Goal: Task Accomplishment & Management: Manage account settings

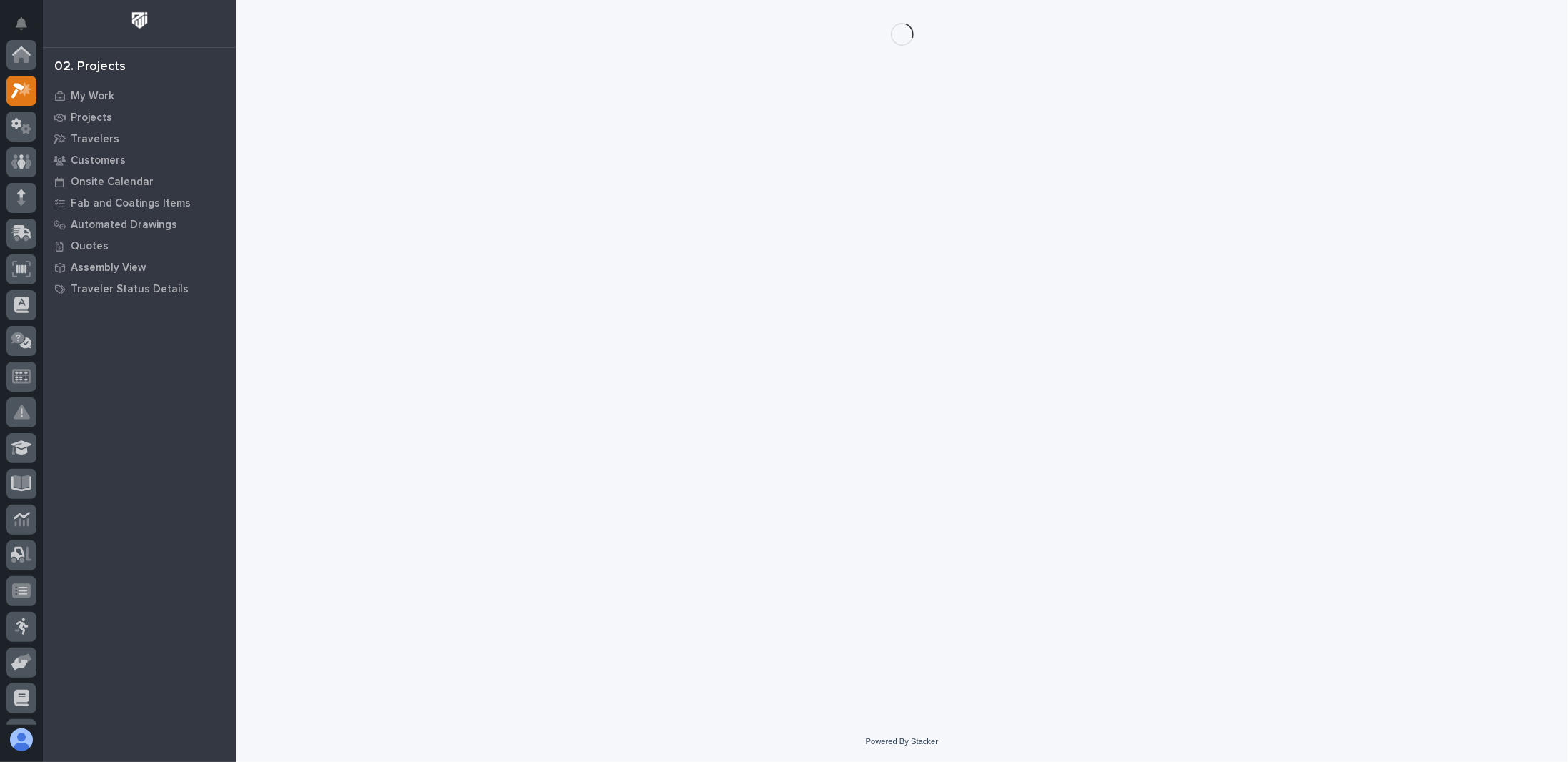
scroll to position [35, 0]
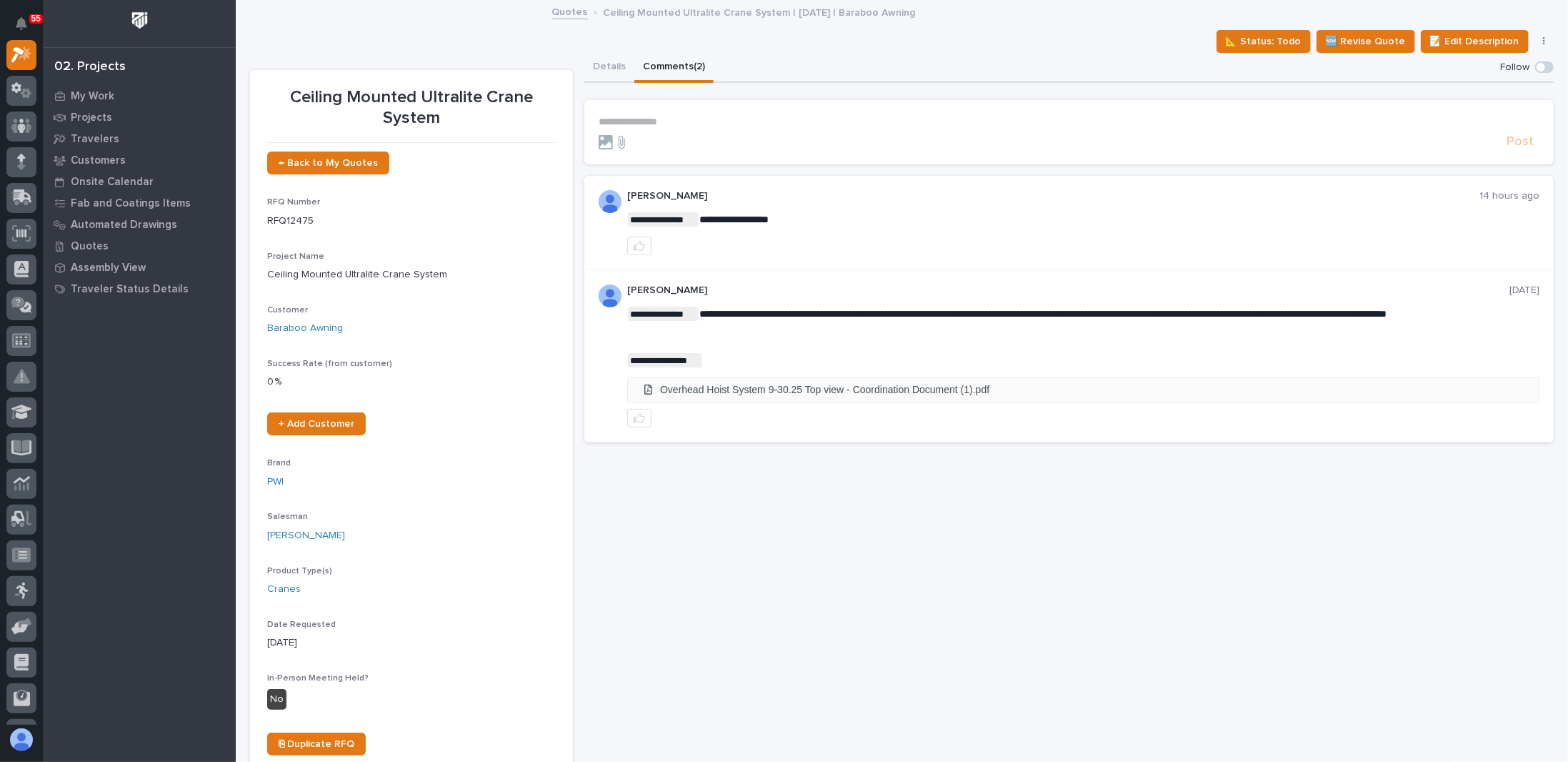
click at [901, 388] on li "Overhead Hoist System 9-30.25 Top view - Coordination Document (1).pdf" at bounding box center [1083, 389] width 911 height 24
click at [721, 116] on p "**********" at bounding box center [1069, 122] width 941 height 12
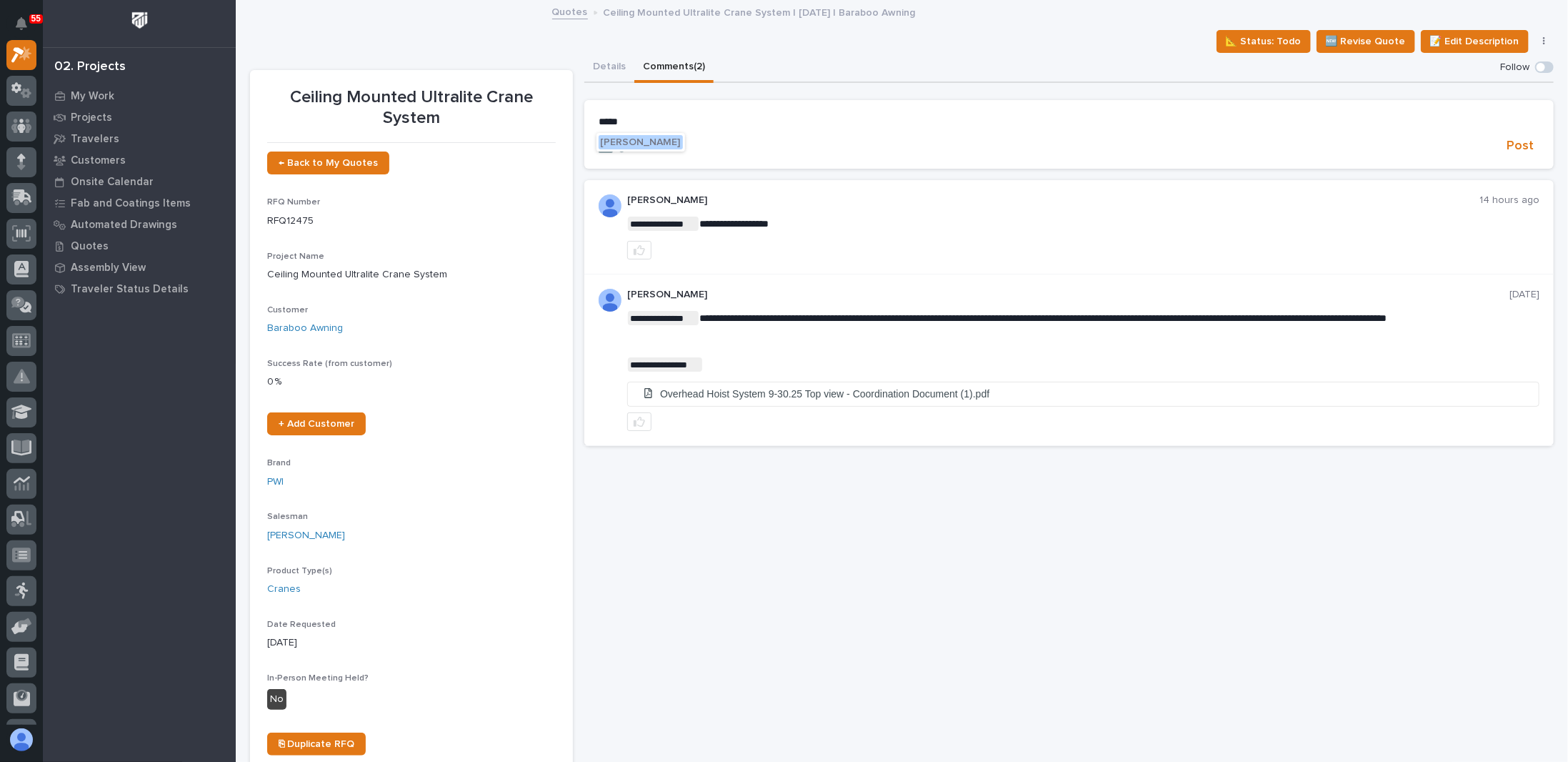
click at [628, 142] on span "Noah Diaz" at bounding box center [641, 142] width 80 height 10
click at [673, 125] on p "﻿ * ********* ﻿ ﻿" at bounding box center [1069, 122] width 941 height 14
click at [1509, 148] on span "Post" at bounding box center [1520, 148] width 27 height 16
click at [561, 14] on link "Quotes" at bounding box center [570, 11] width 35 height 16
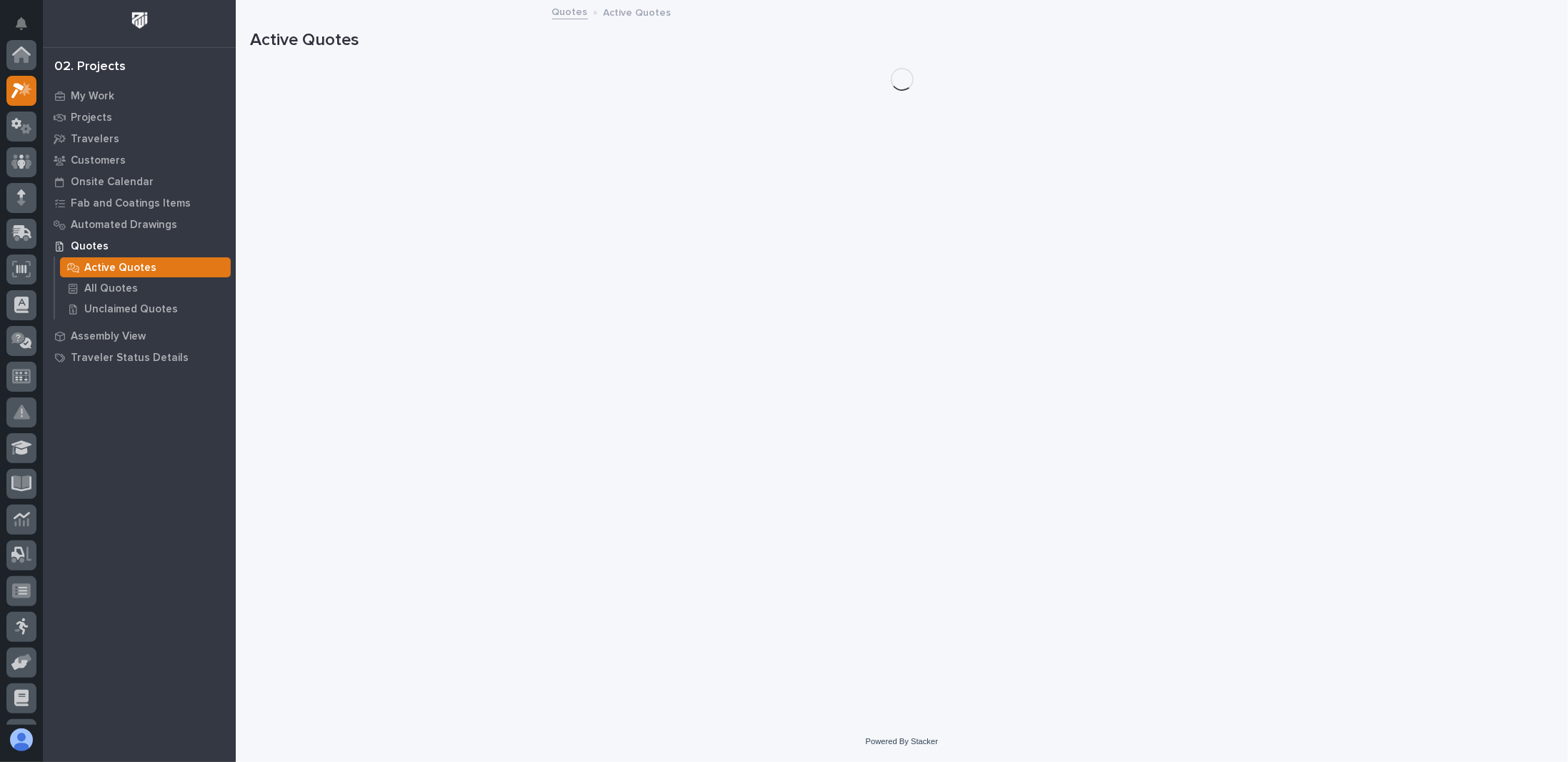
scroll to position [35, 0]
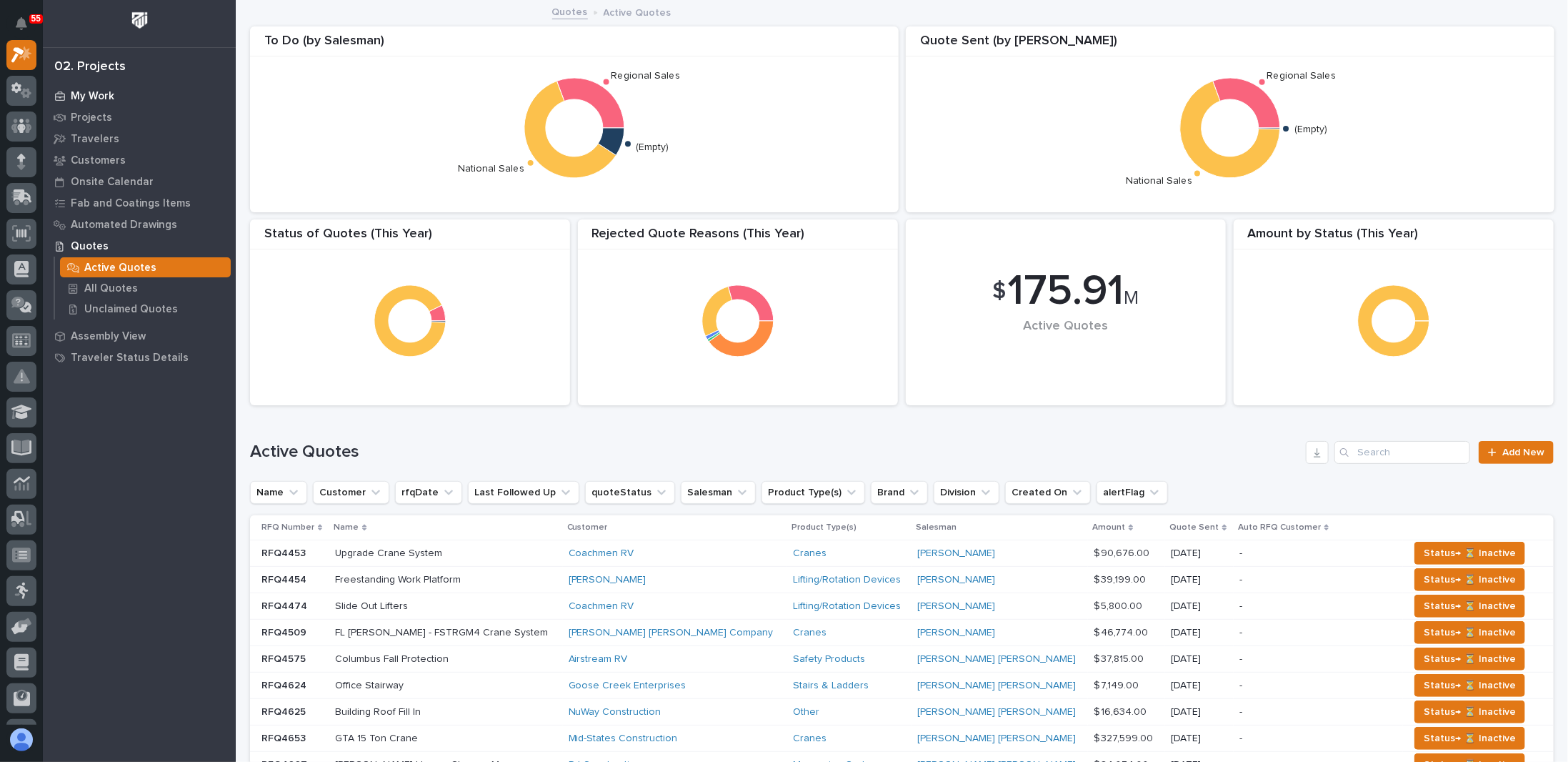
click at [94, 94] on p "My Work" at bounding box center [92, 96] width 44 height 13
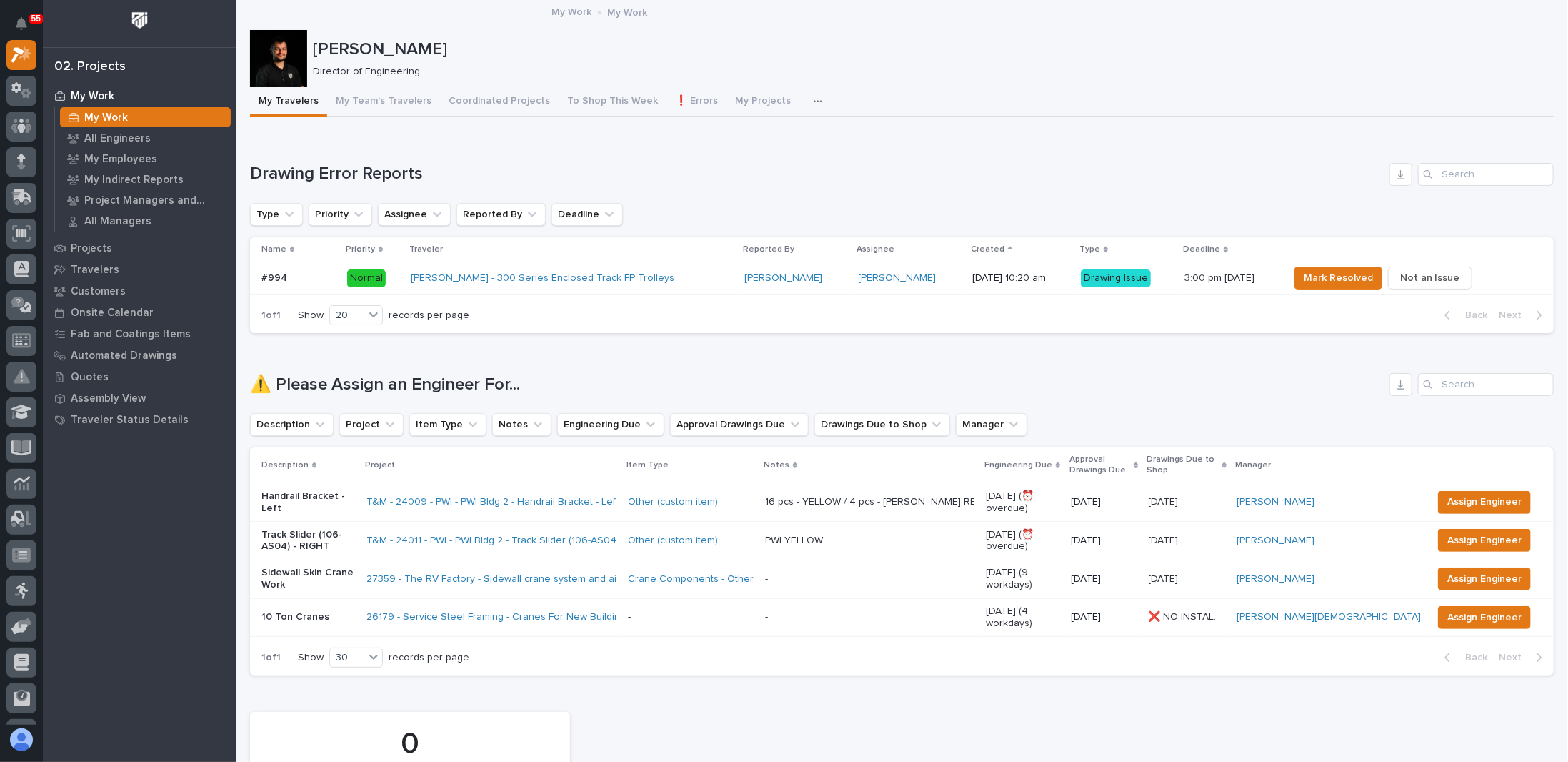
click at [740, 178] on h1 "Drawing Error Reports" at bounding box center [816, 174] width 1134 height 21
click at [97, 246] on p "Projects" at bounding box center [91, 248] width 41 height 13
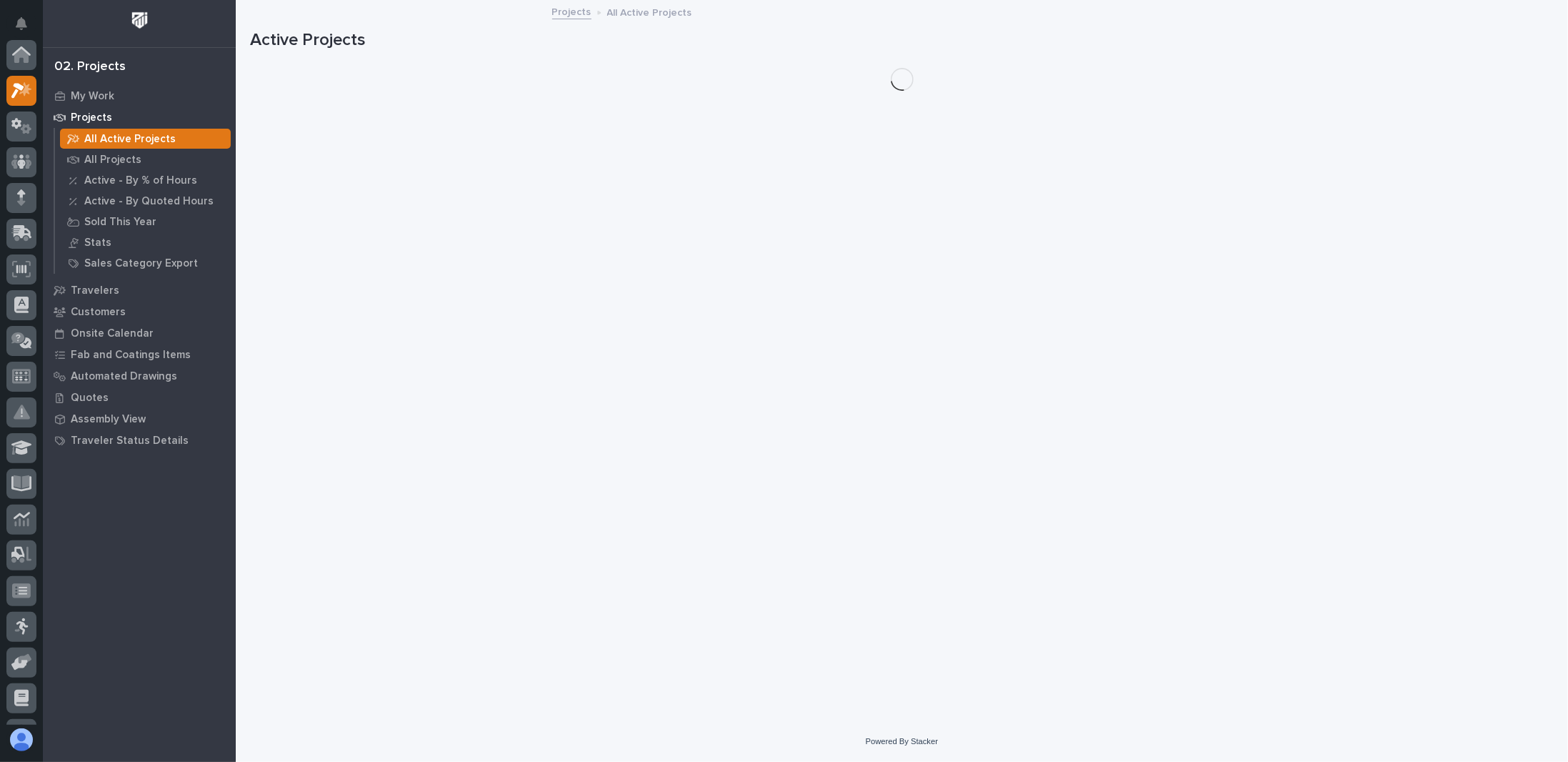
scroll to position [35, 0]
click at [84, 157] on p "All Projects" at bounding box center [112, 159] width 57 height 13
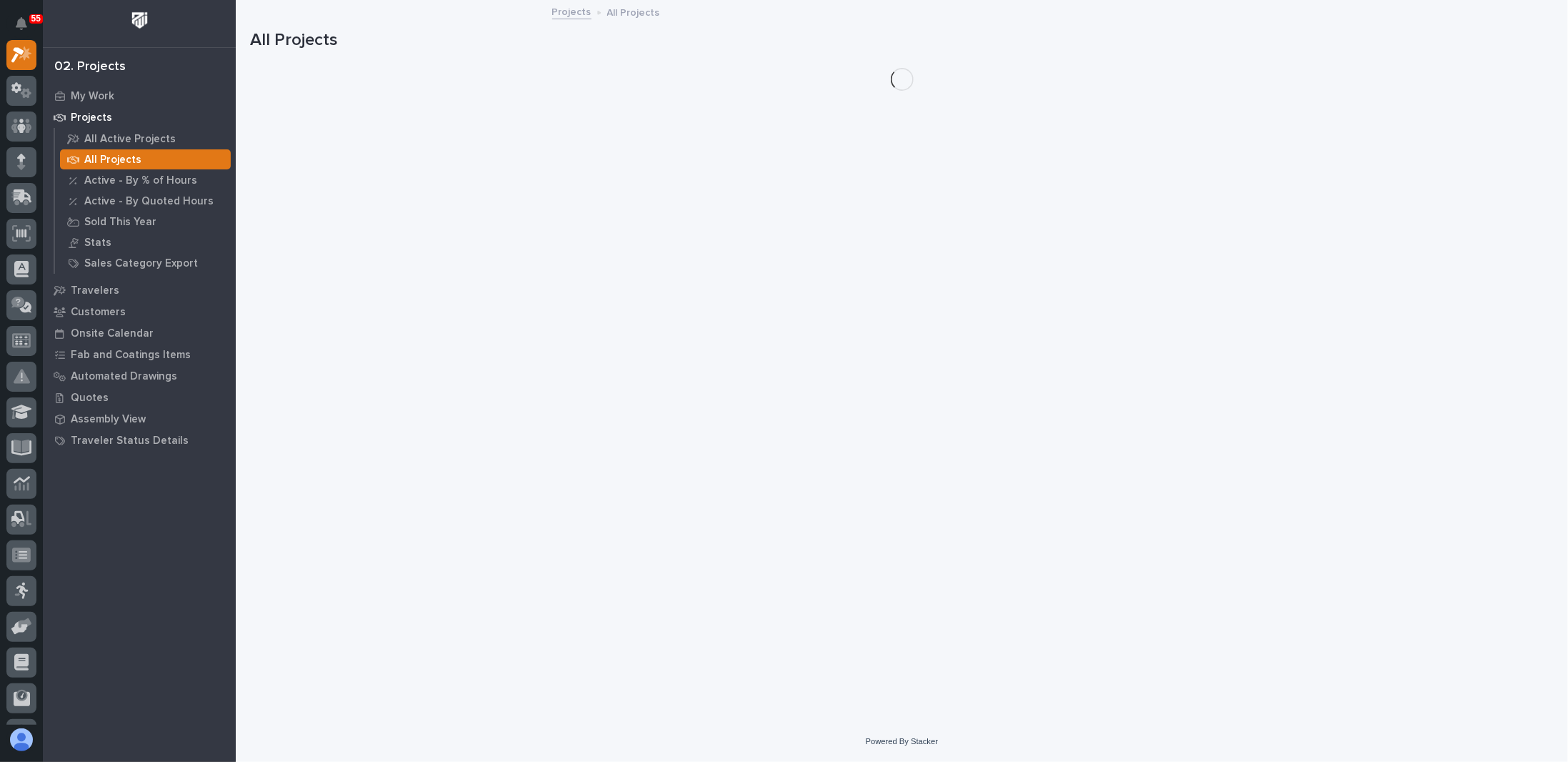
click at [102, 159] on p "All Projects" at bounding box center [112, 159] width 57 height 13
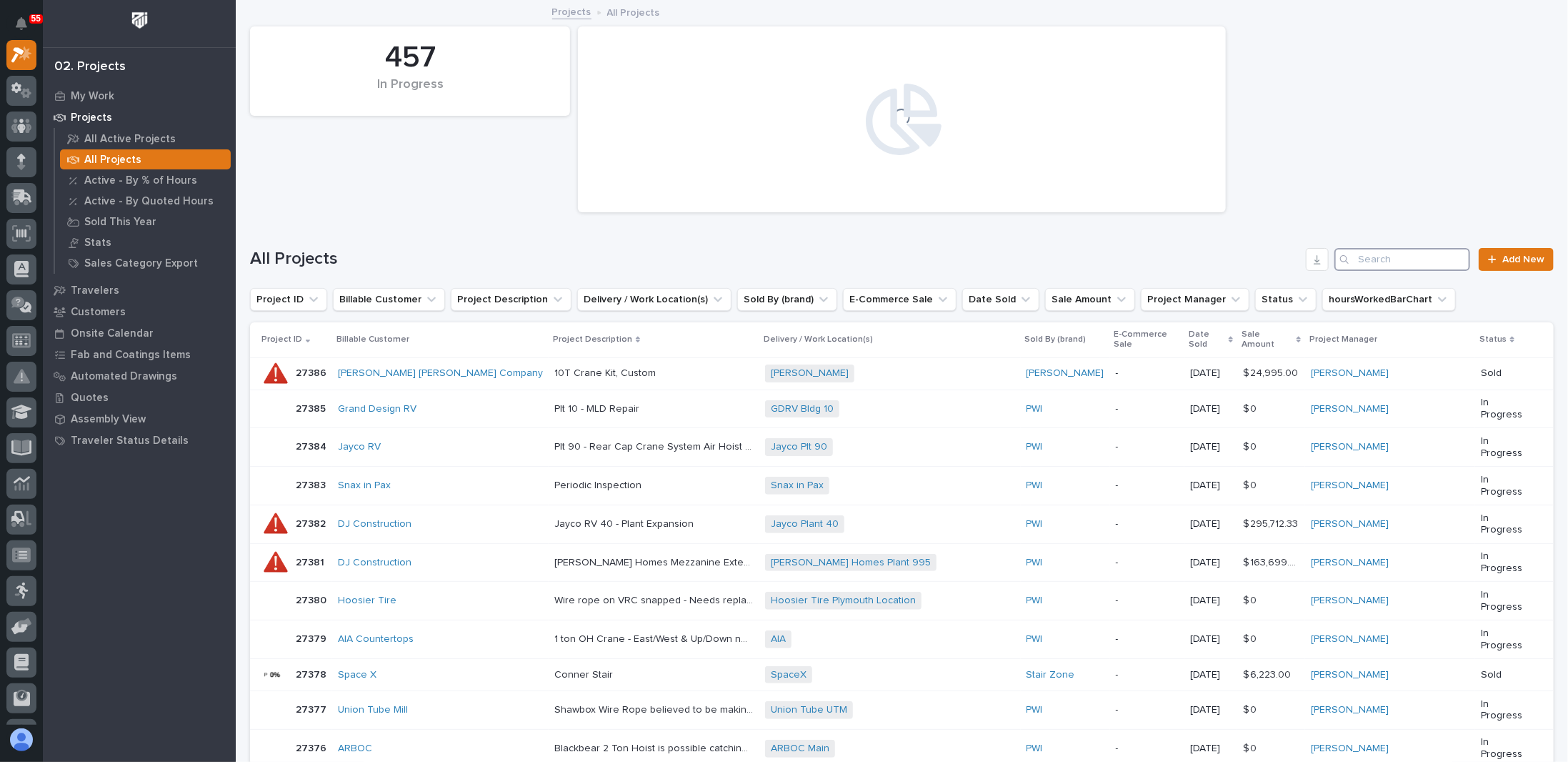
click at [1401, 262] on input "Search" at bounding box center [1402, 259] width 136 height 23
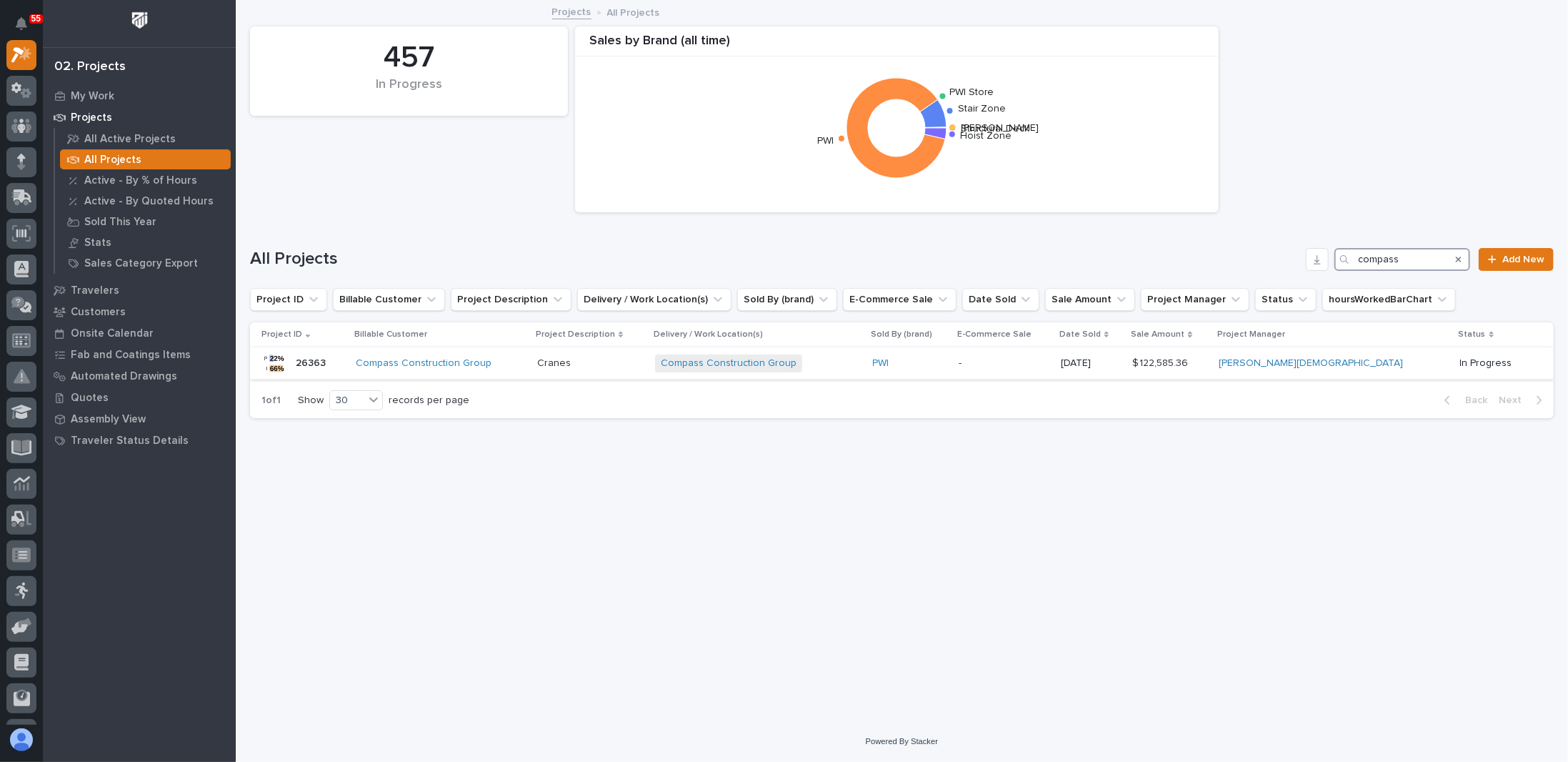
type input "compass"
click at [644, 367] on p at bounding box center [590, 363] width 106 height 12
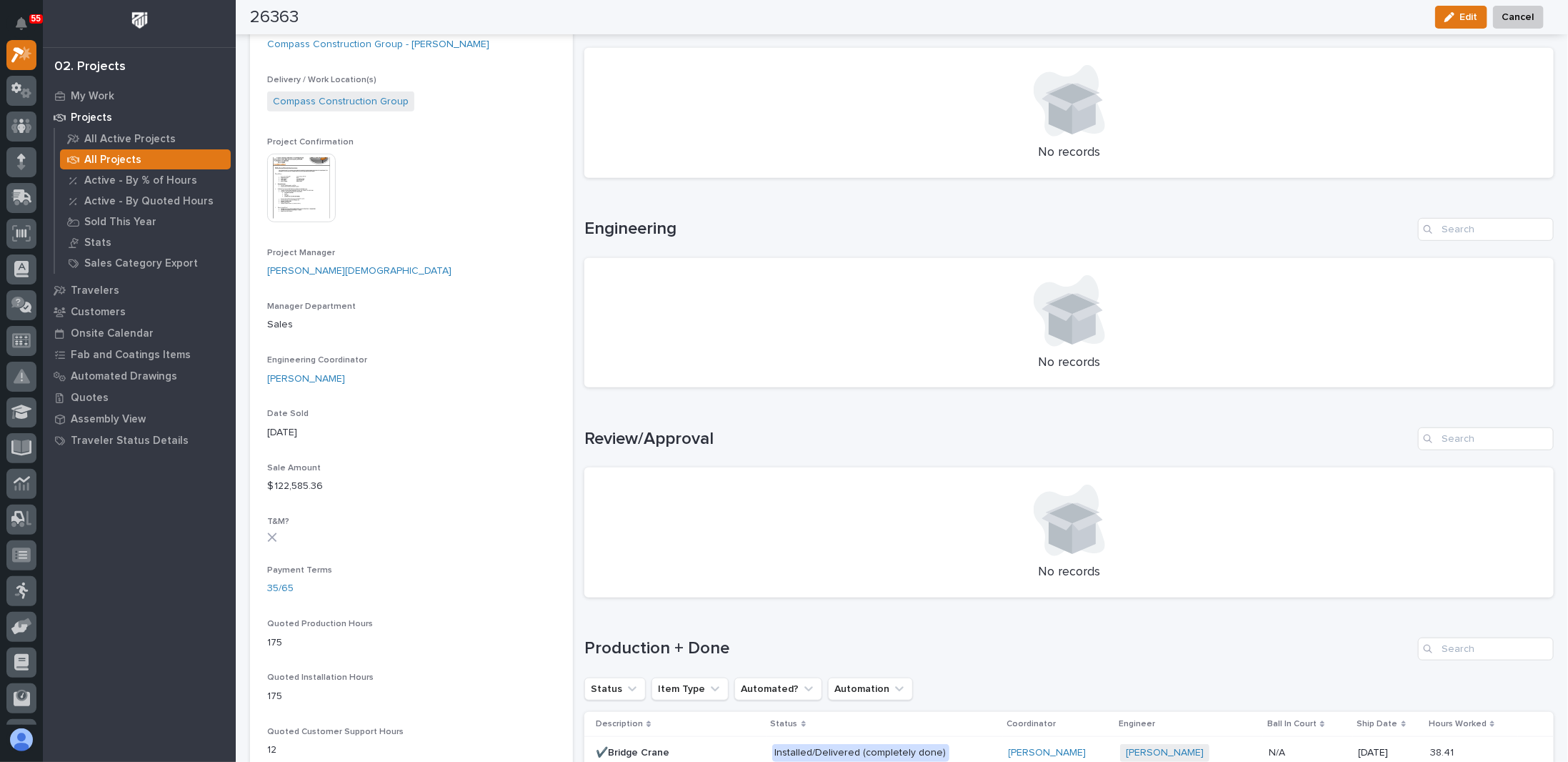
scroll to position [786, 0]
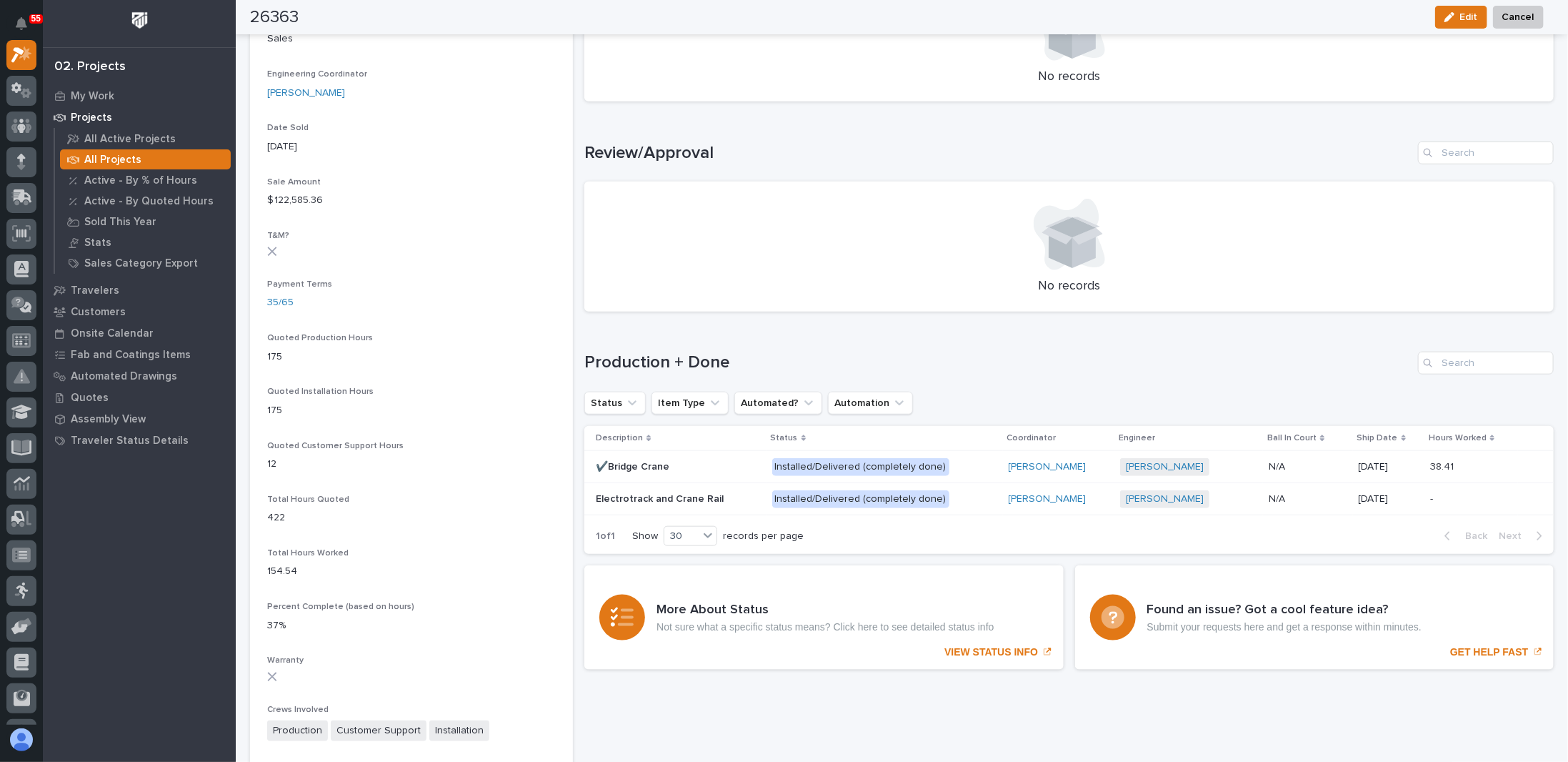
click at [790, 350] on div "Loading... Saving… Production + Done Status Item Type Automated? Automation Des…" at bounding box center [1069, 444] width 969 height 243
click at [724, 499] on p at bounding box center [678, 499] width 164 height 12
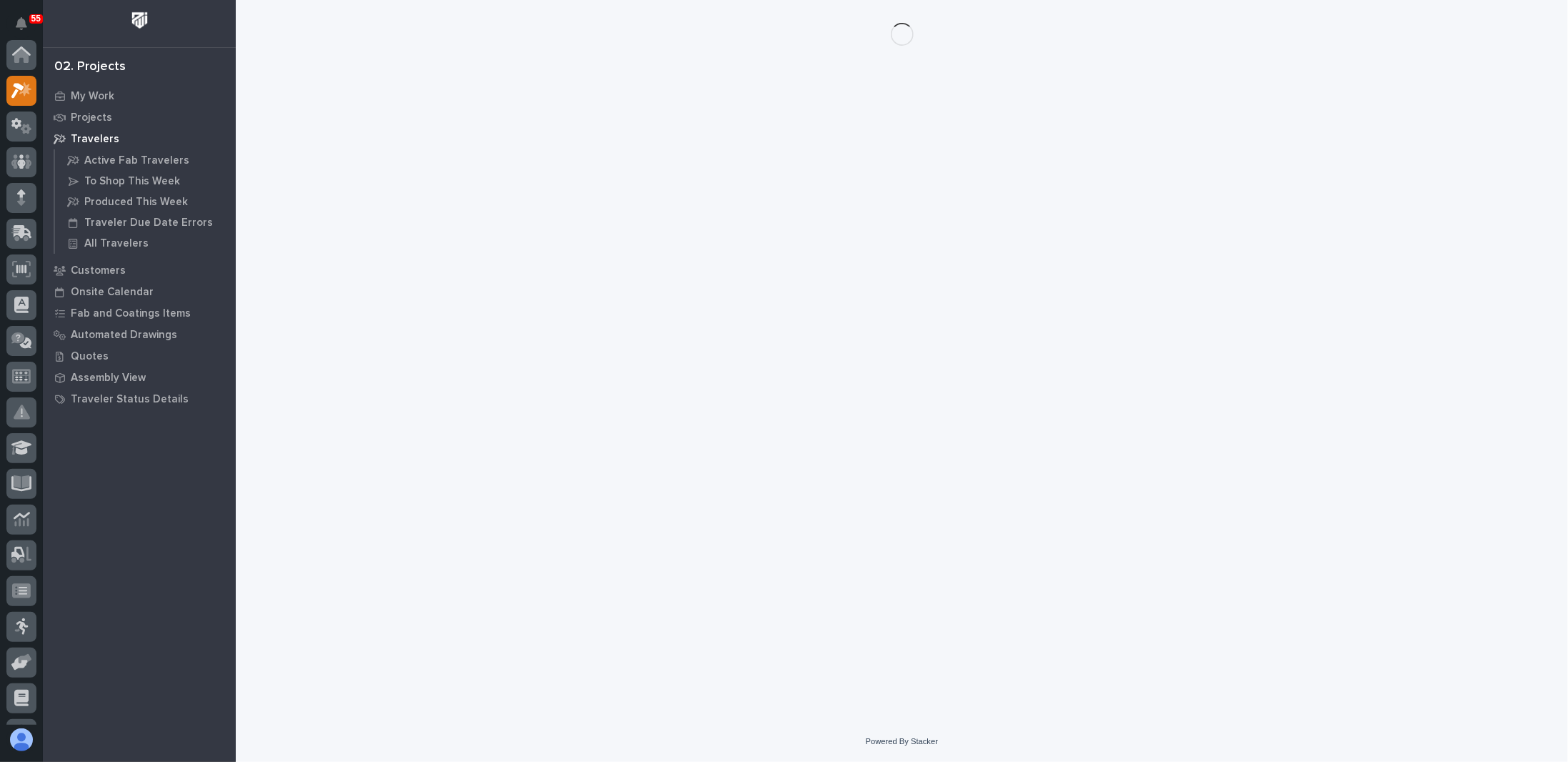
scroll to position [35, 0]
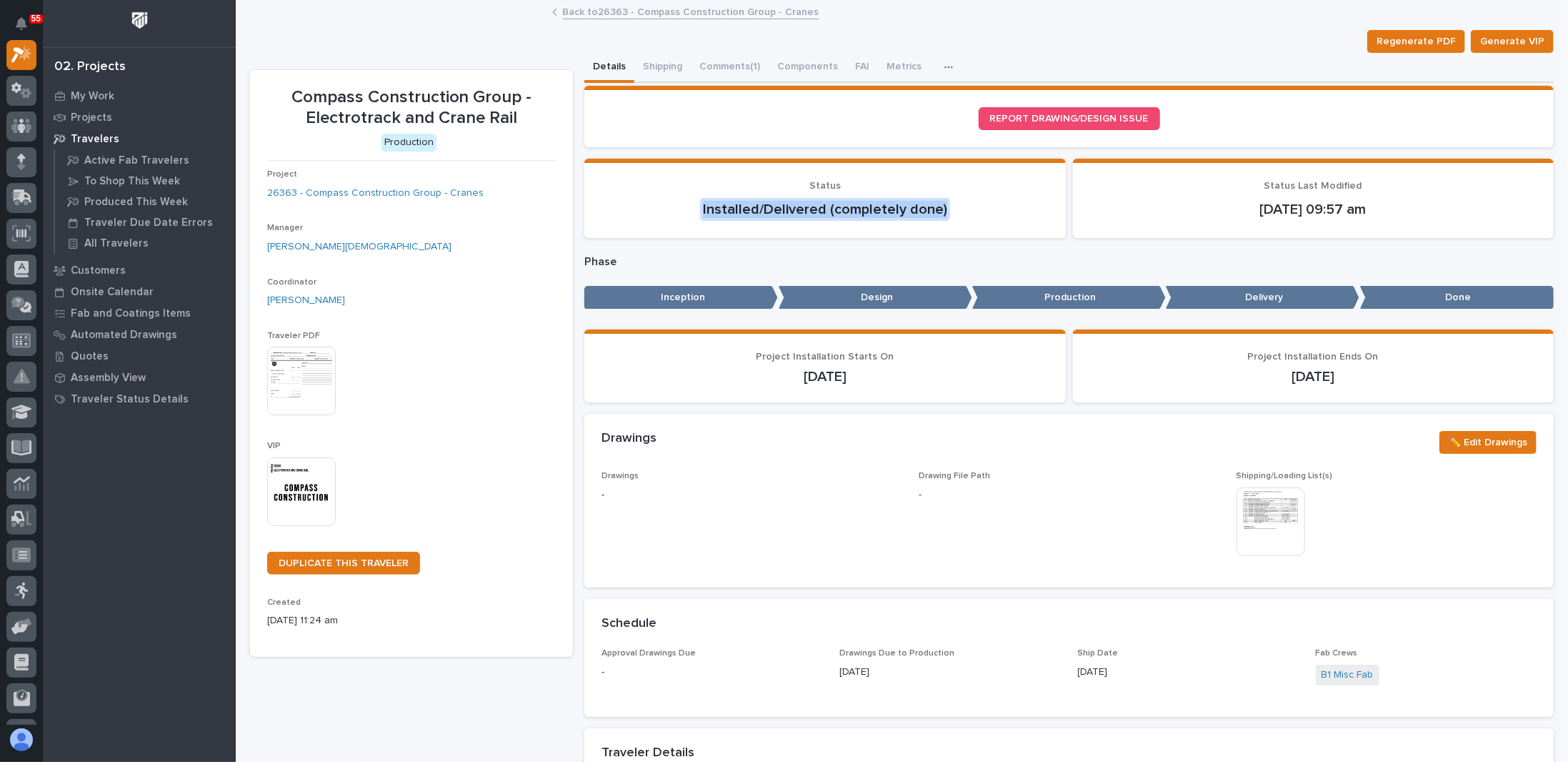
drag, startPoint x: 701, startPoint y: 207, endPoint x: 974, endPoint y: 221, distance: 273.4
click at [974, 221] on section "Status Installed/Delivered (completely done)" at bounding box center [825, 198] width 481 height 80
click at [1262, 512] on img at bounding box center [1271, 522] width 69 height 69
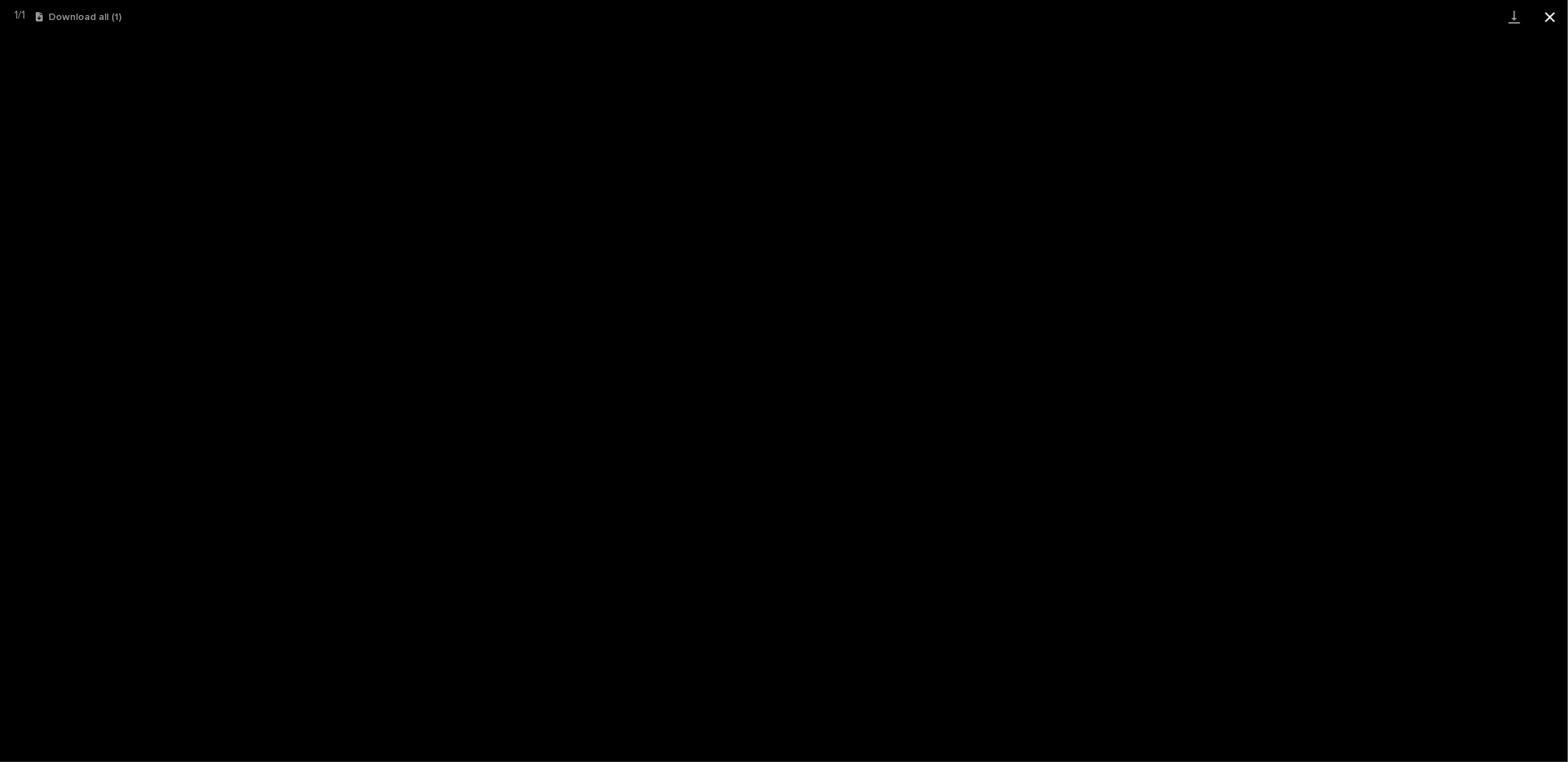
click at [1558, 16] on button "Close gallery" at bounding box center [1550, 17] width 35 height 34
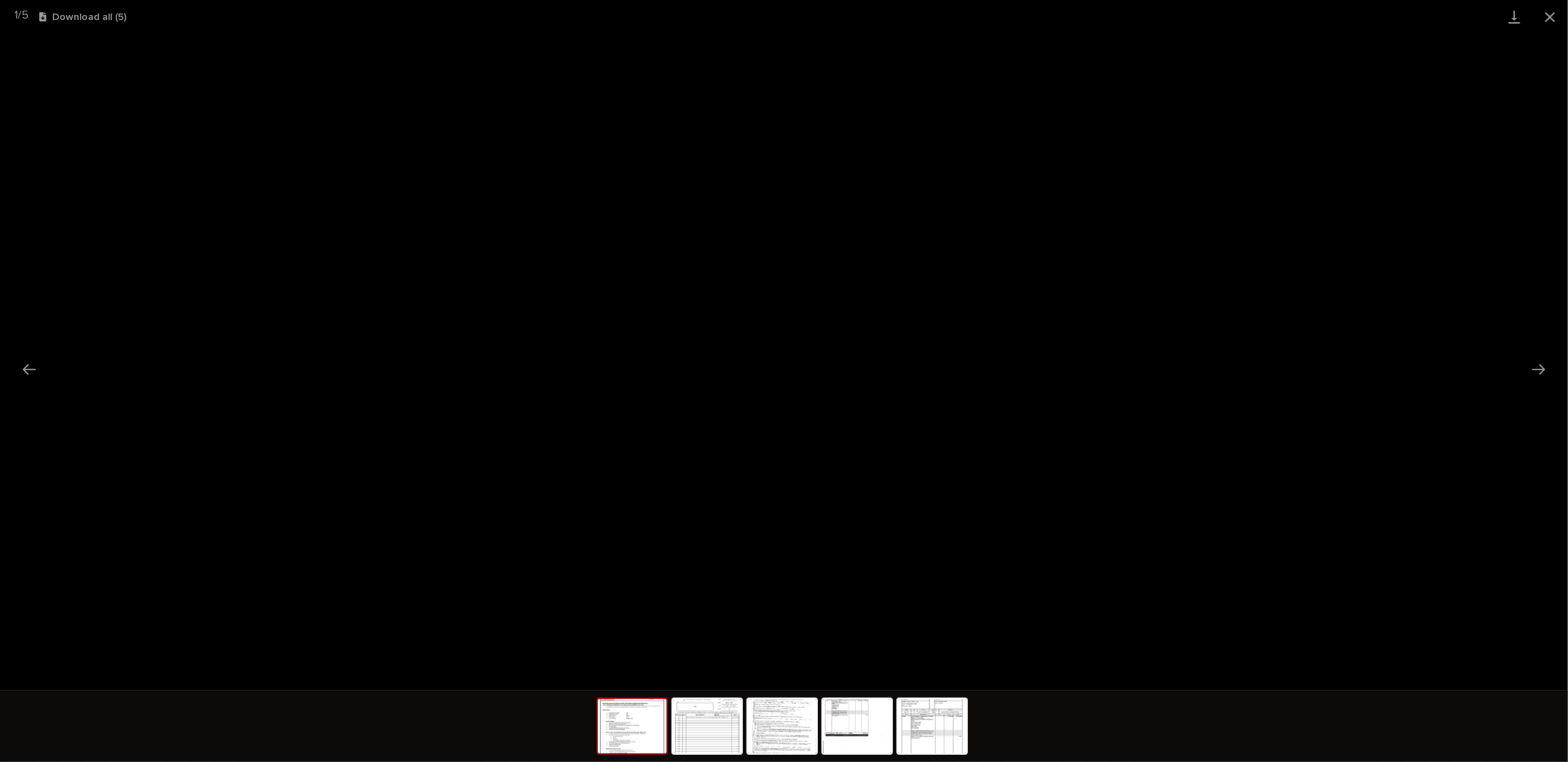
scroll to position [35, 0]
click at [1555, 19] on button "Close gallery" at bounding box center [1550, 17] width 35 height 34
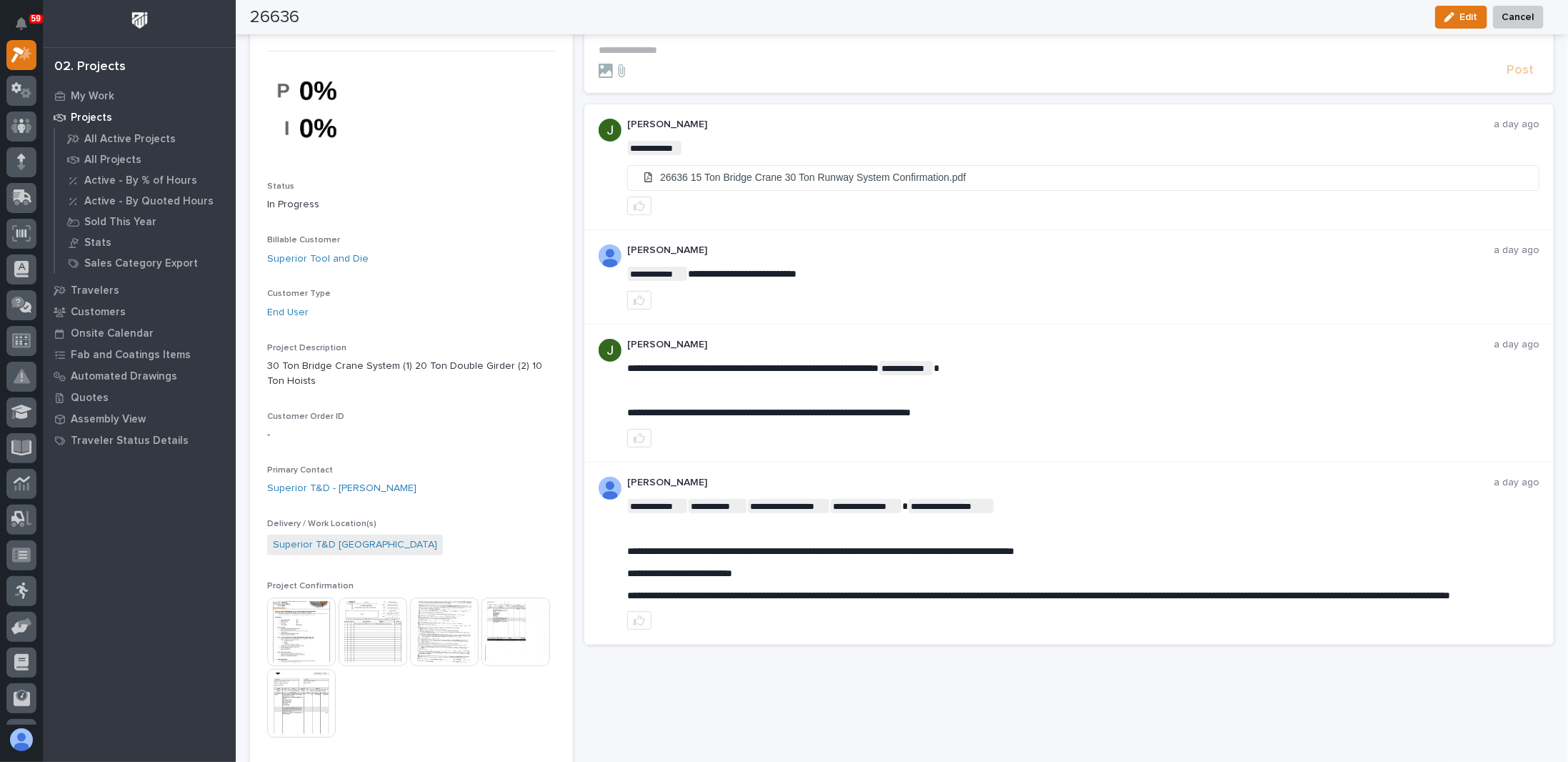
scroll to position [0, 0]
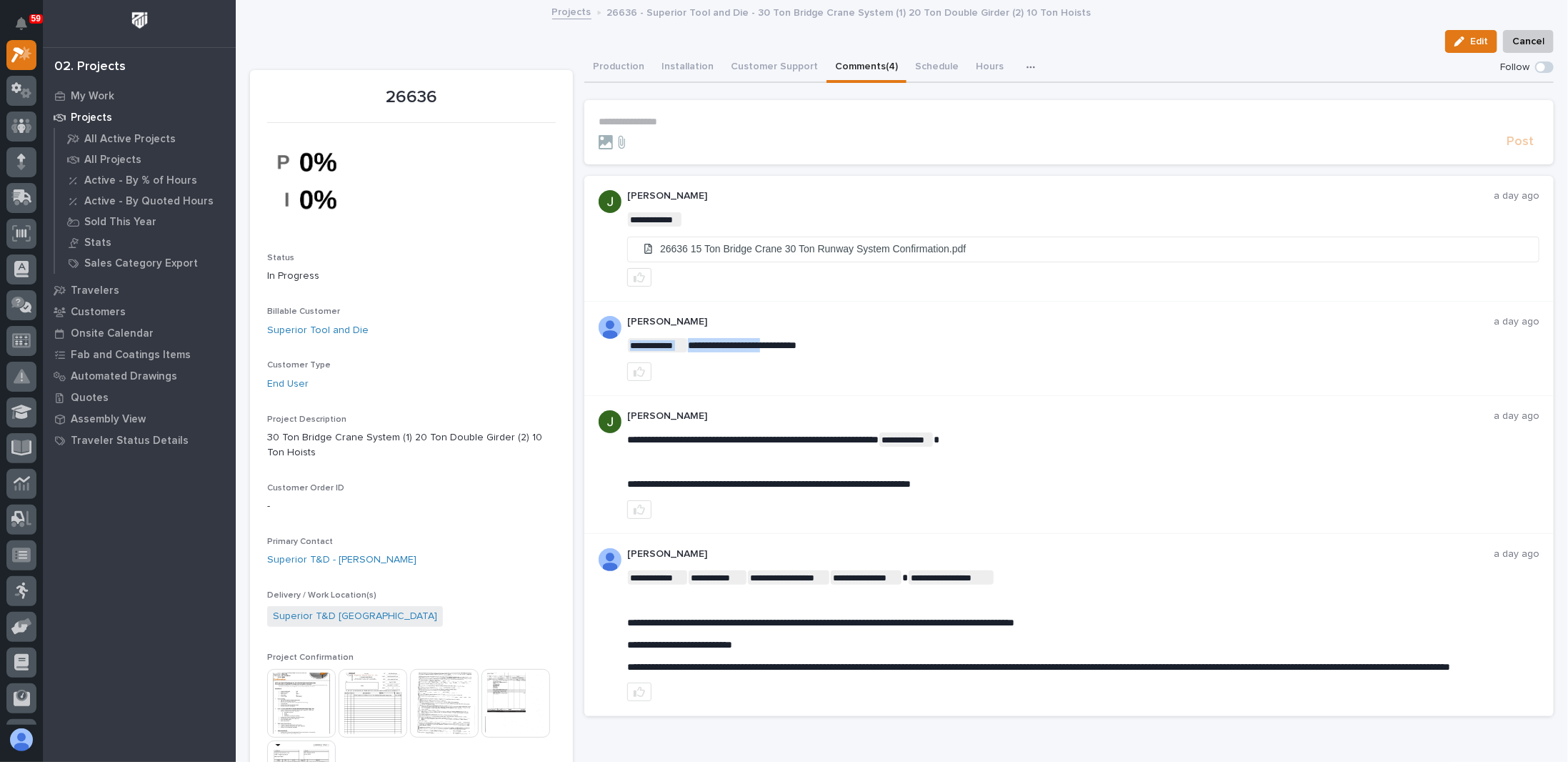
drag, startPoint x: 712, startPoint y: 341, endPoint x: 777, endPoint y: 338, distance: 65.1
click at [777, 340] on span "**********" at bounding box center [742, 345] width 108 height 10
drag, startPoint x: 836, startPoint y: 341, endPoint x: 693, endPoint y: 341, distance: 143.0
click at [693, 341] on p "**********" at bounding box center [1083, 344] width 912 height 14
click at [707, 342] on span "**********" at bounding box center [742, 345] width 108 height 10
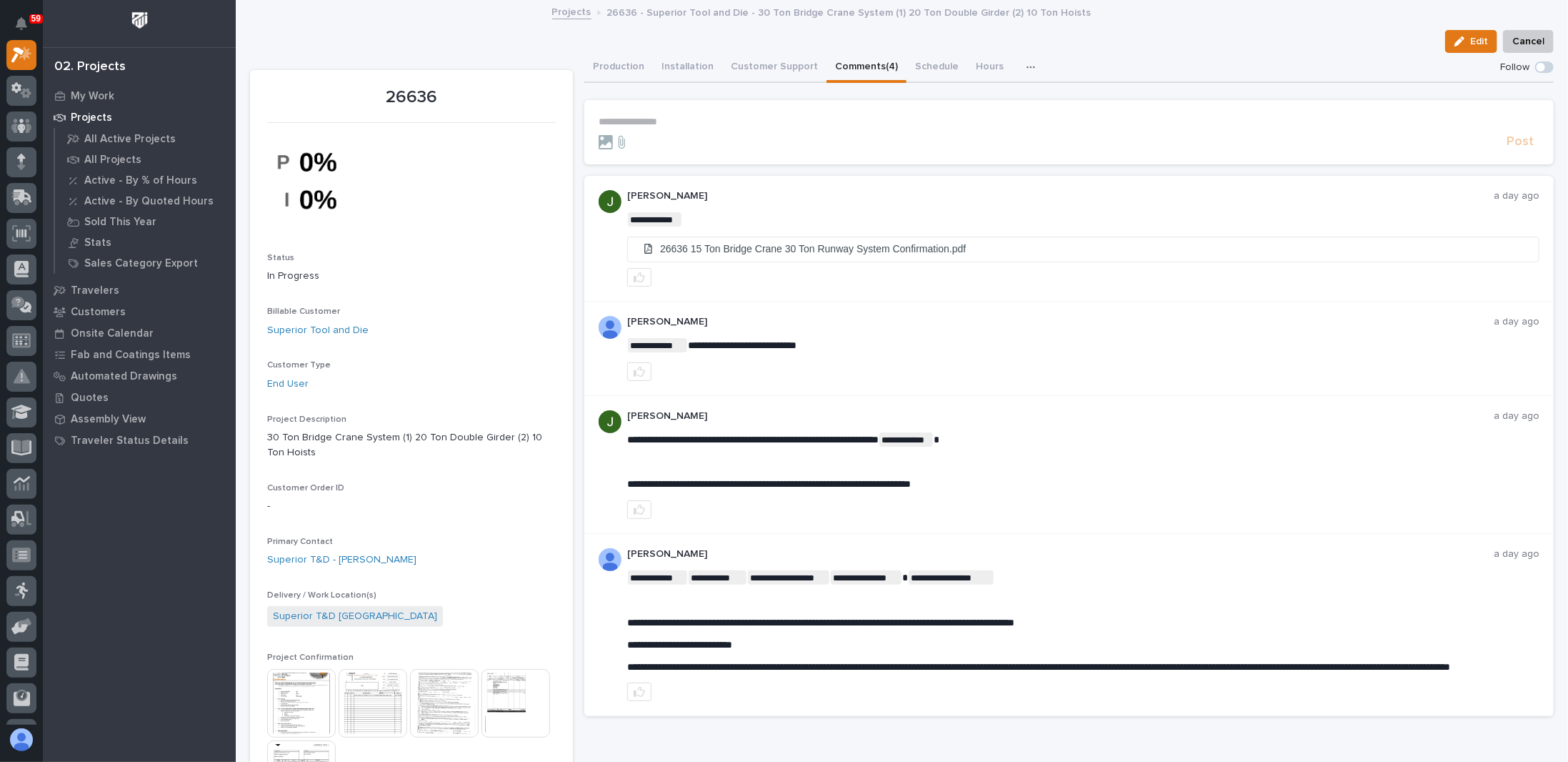
click at [432, 271] on p "In Progress" at bounding box center [411, 276] width 288 height 15
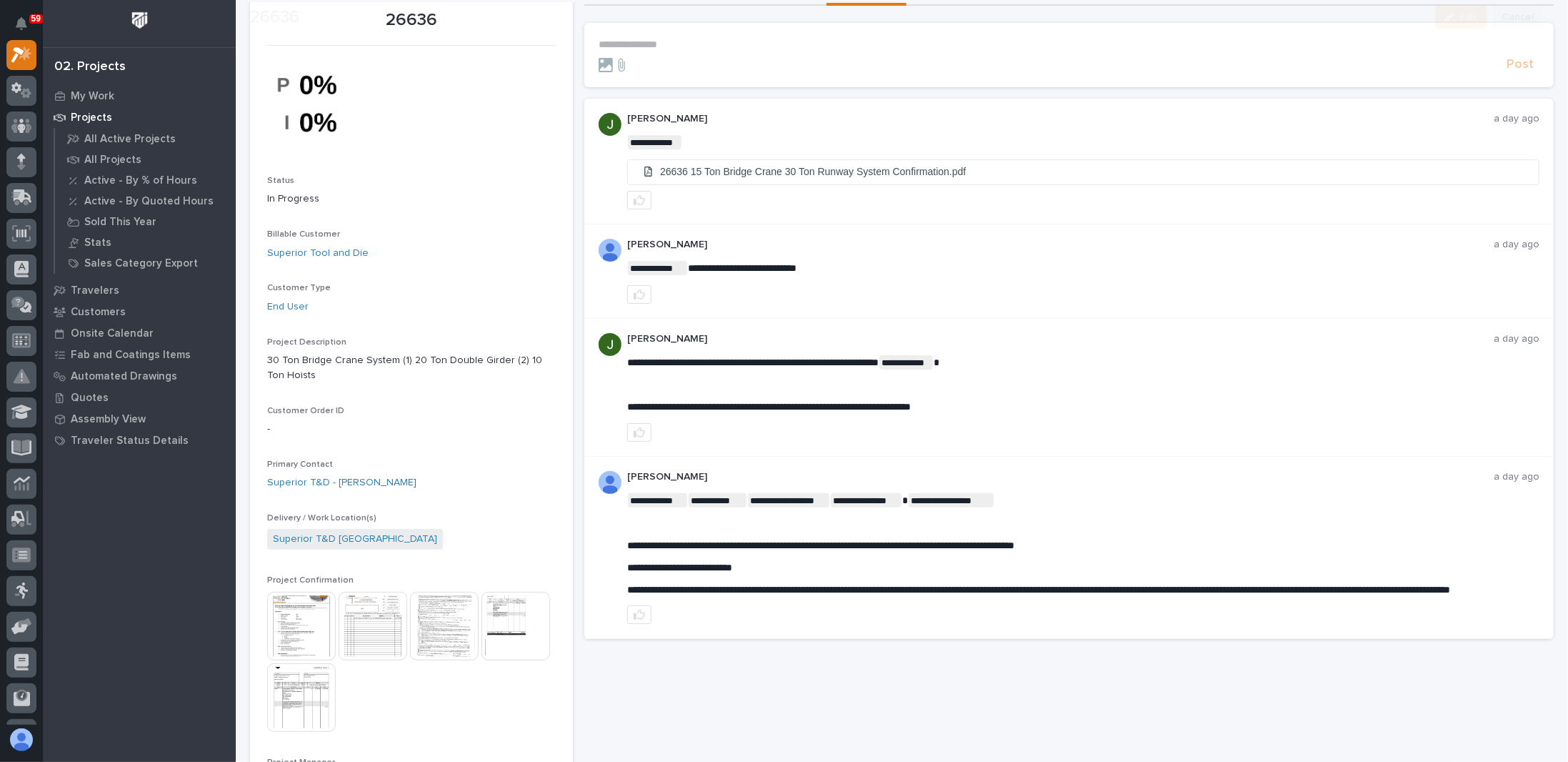
scroll to position [215, 0]
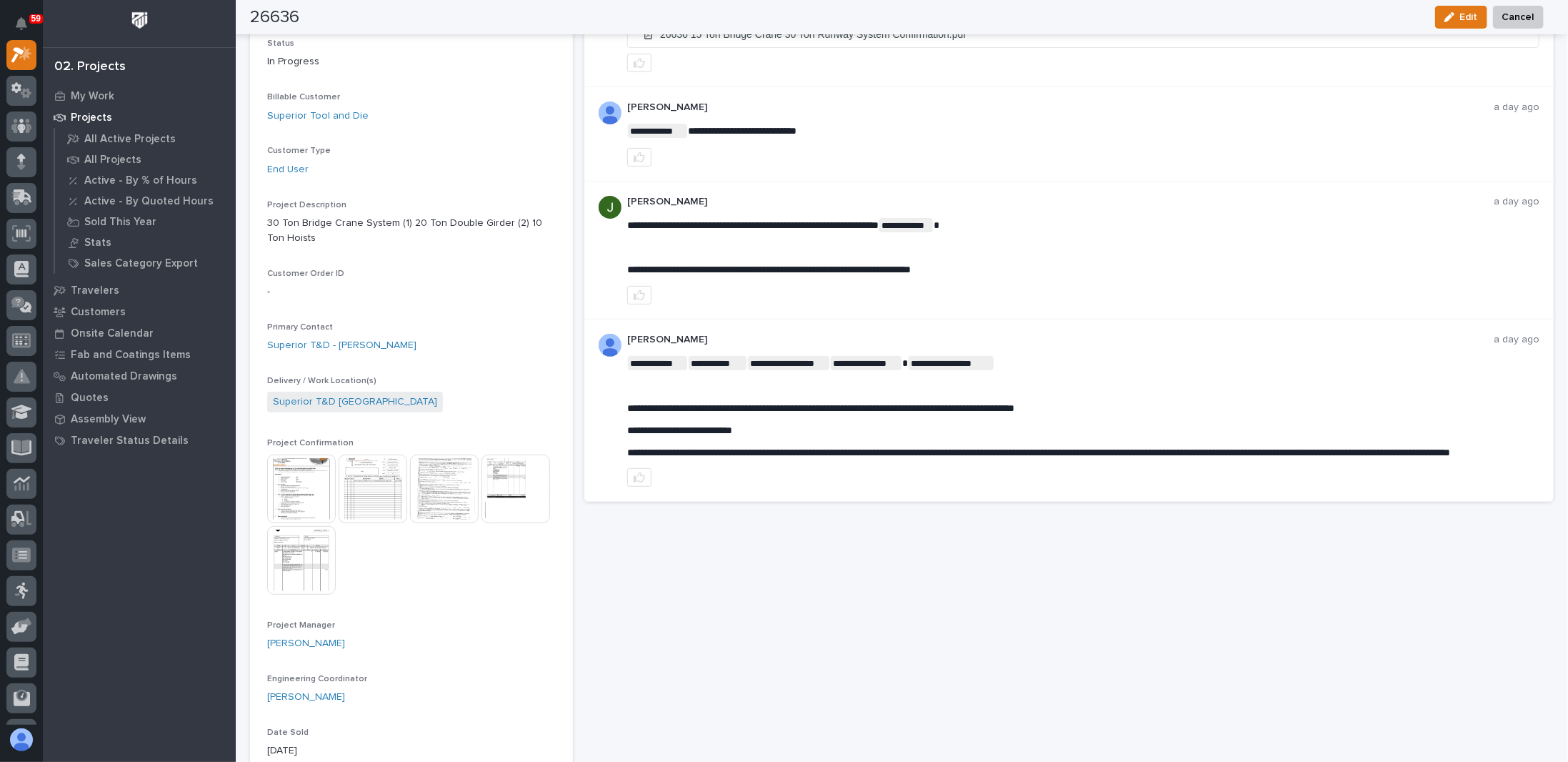
click at [286, 482] on img at bounding box center [301, 488] width 69 height 69
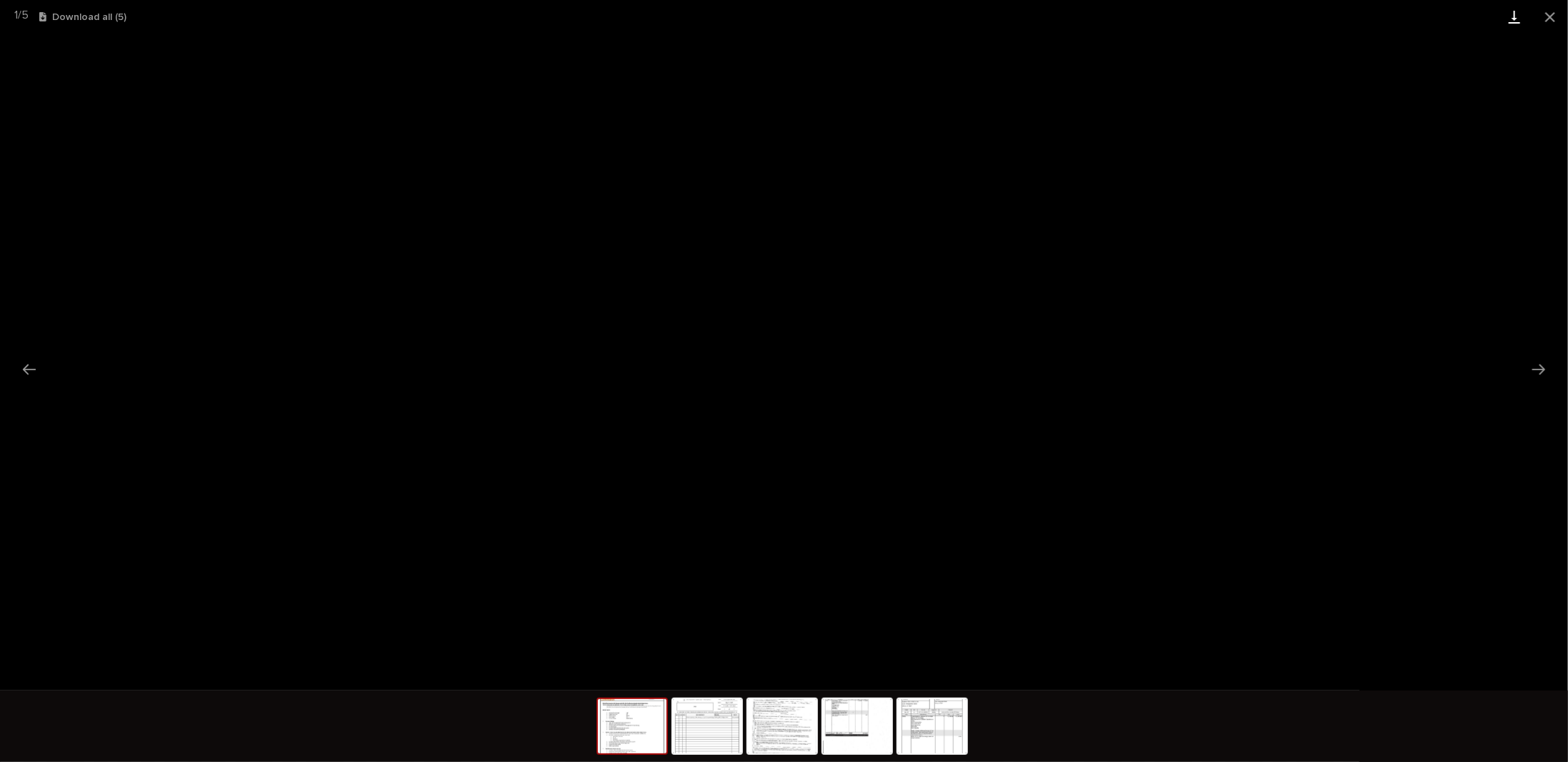
drag, startPoint x: 1544, startPoint y: 16, endPoint x: 1532, endPoint y: 27, distance: 16.3
click at [1544, 15] on button "Close gallery" at bounding box center [1550, 17] width 35 height 34
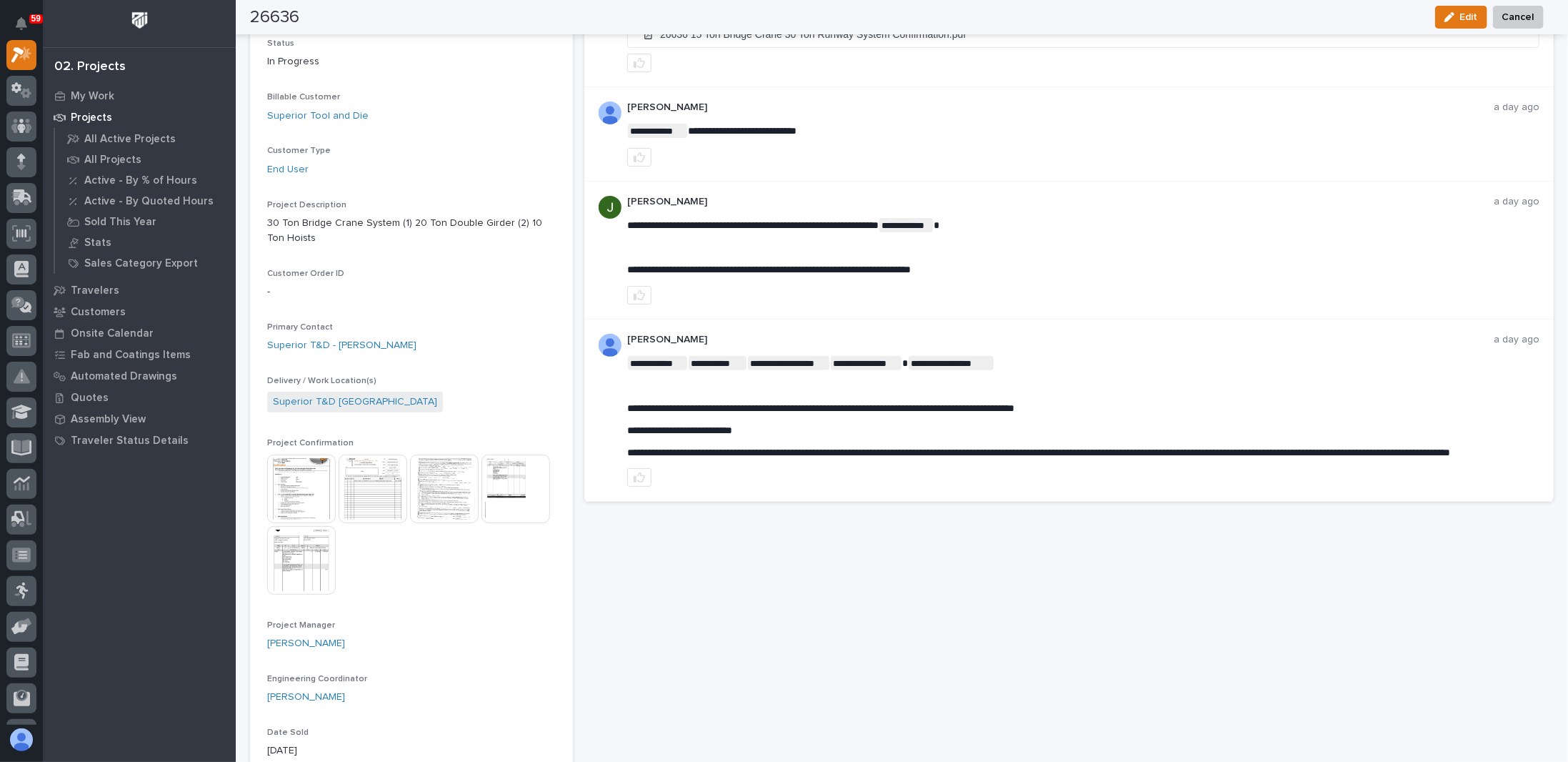
click at [1082, 102] on p "[PERSON_NAME]" at bounding box center [1060, 108] width 867 height 12
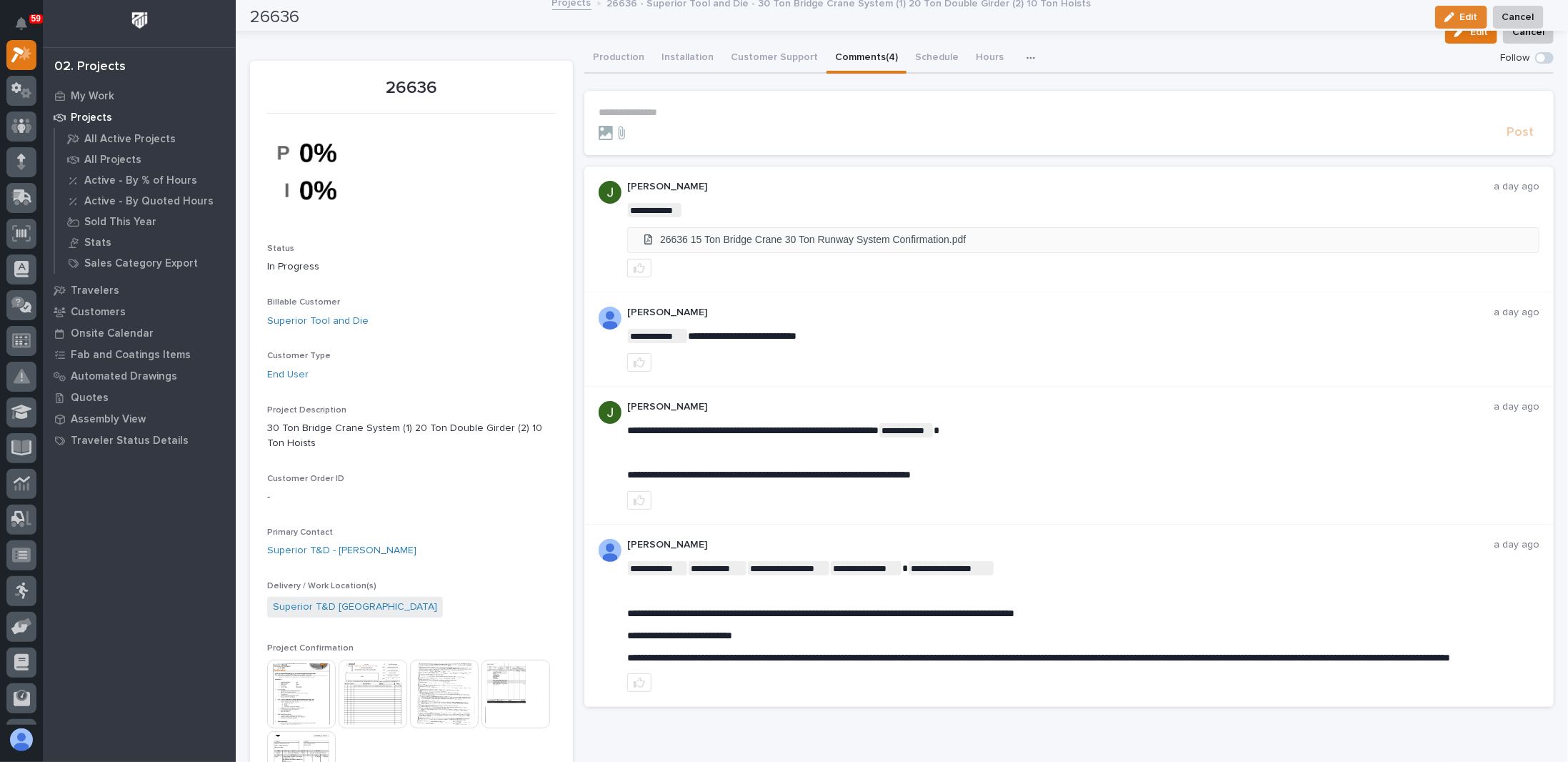
scroll to position [0, 0]
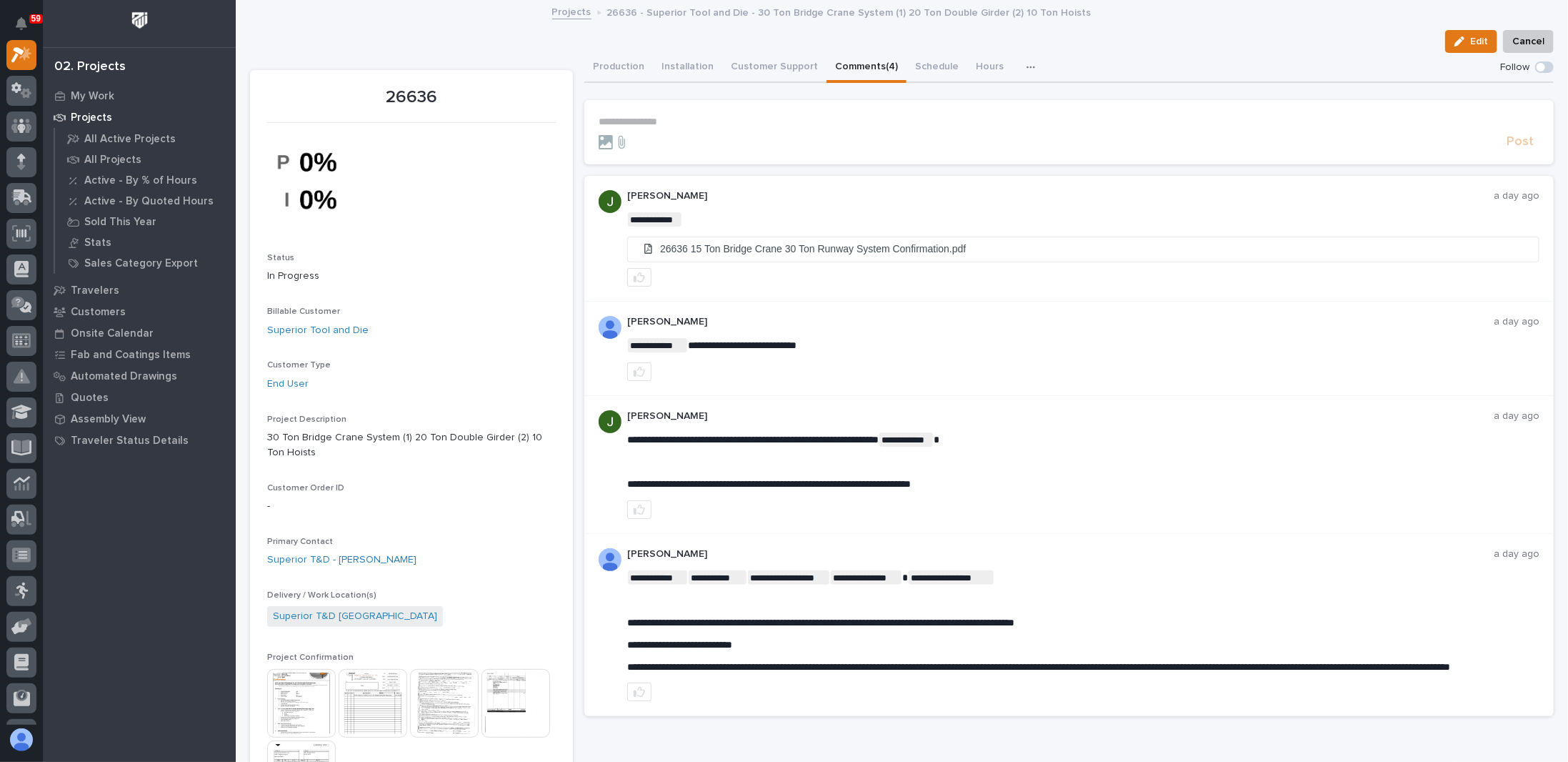
click at [1152, 32] on div "Edit Cancel" at bounding box center [902, 41] width 1304 height 23
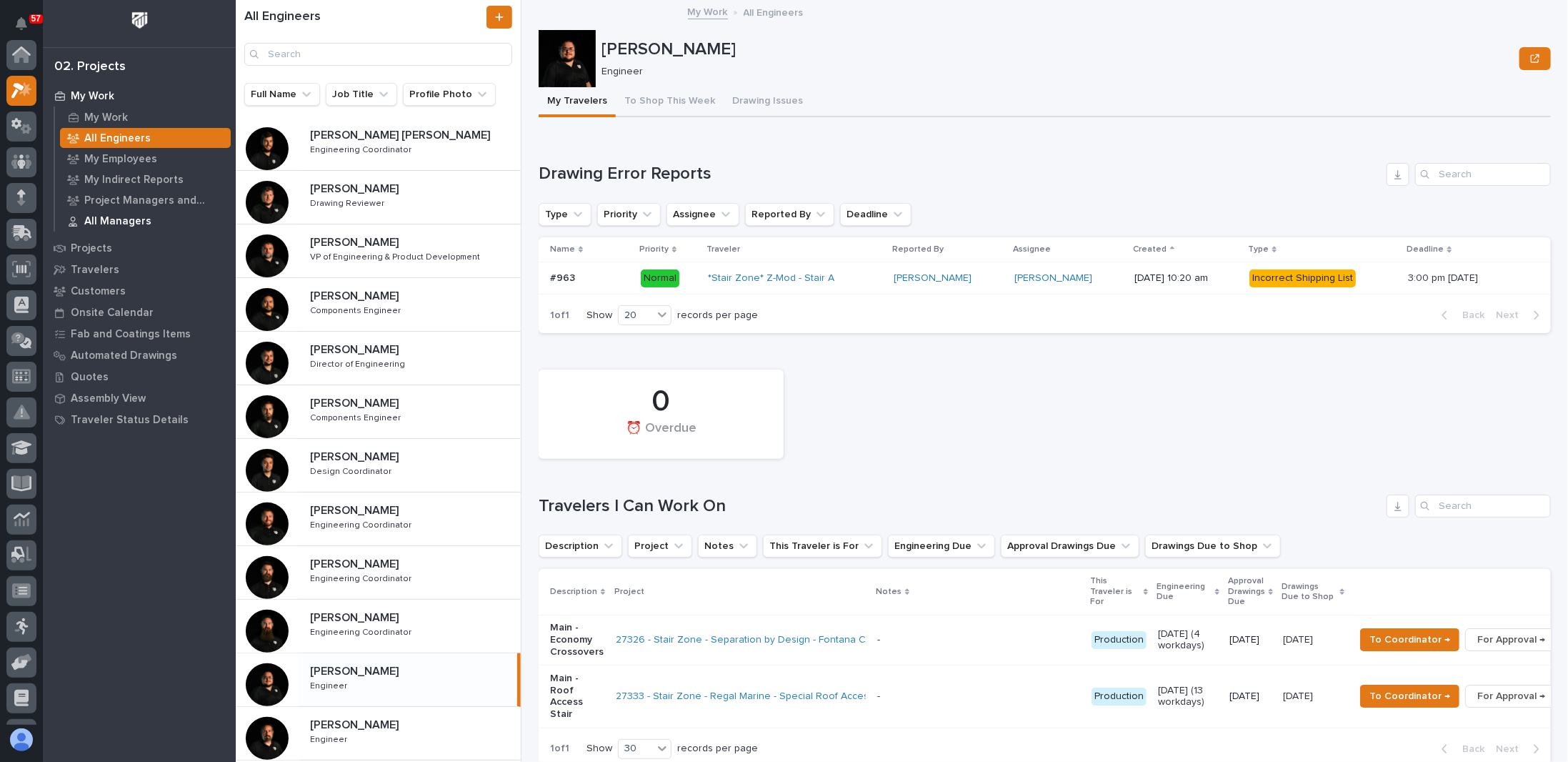
scroll to position [35, 0]
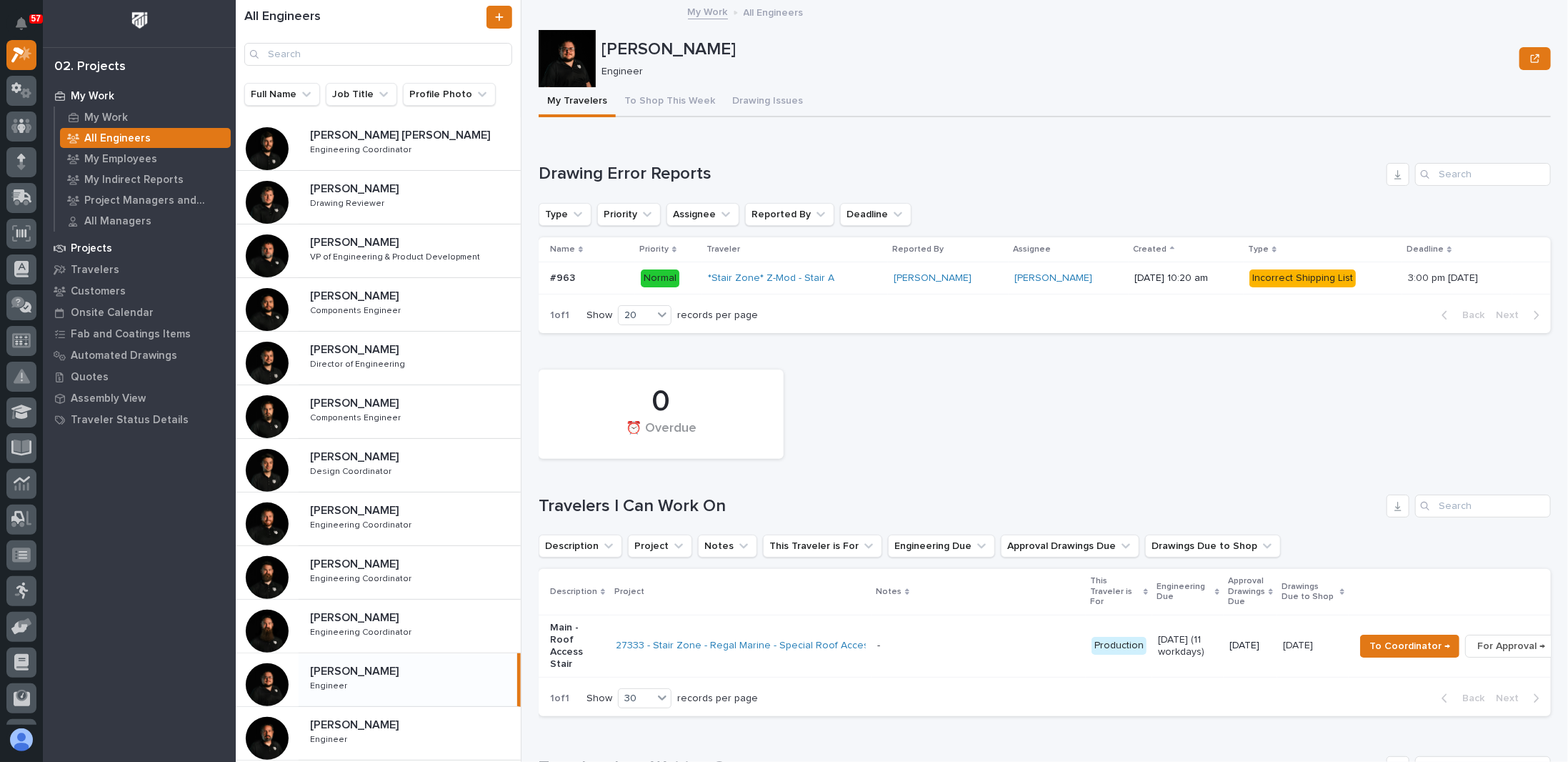
click at [91, 249] on p "Projects" at bounding box center [91, 248] width 41 height 13
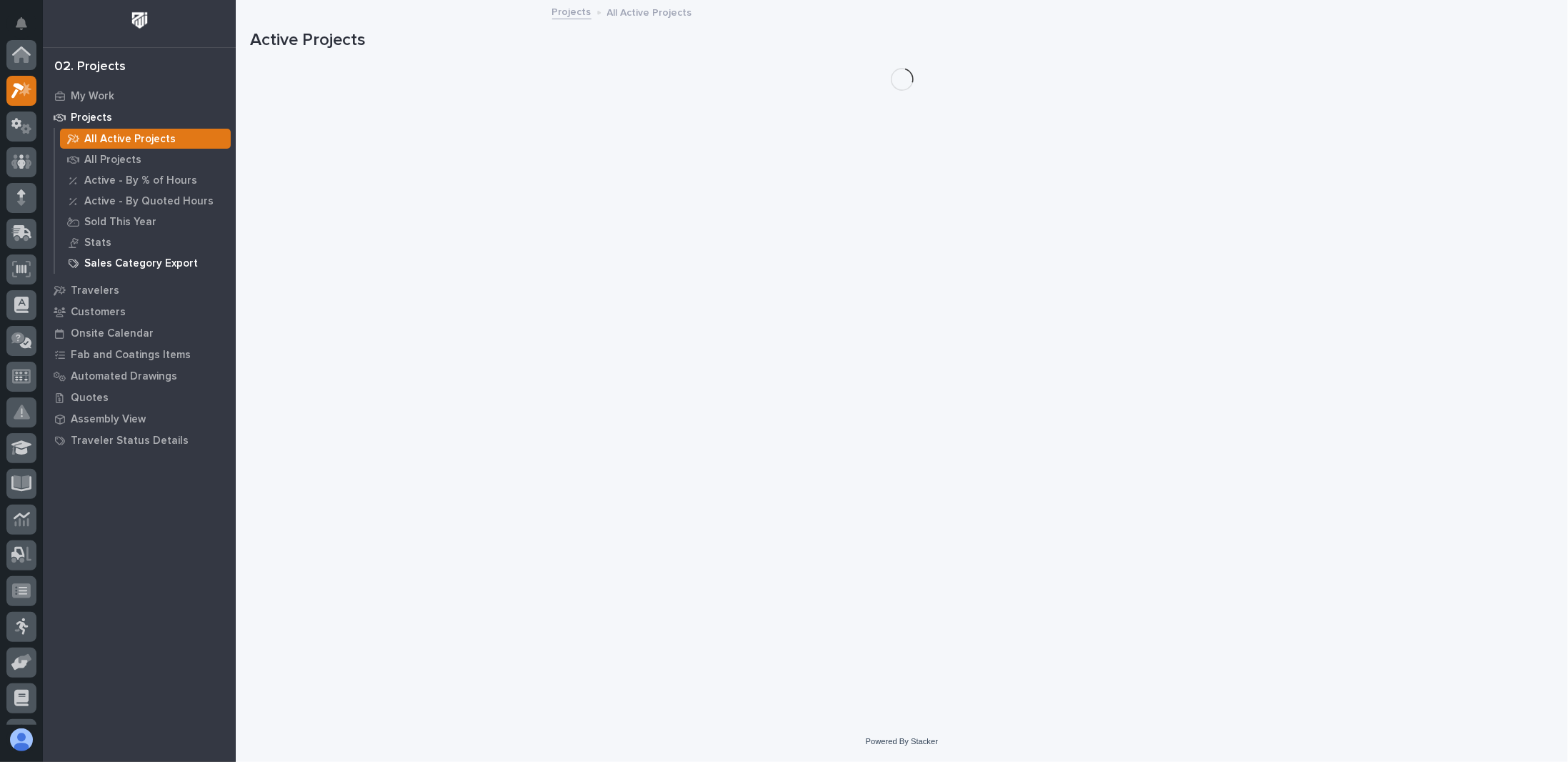
scroll to position [35, 0]
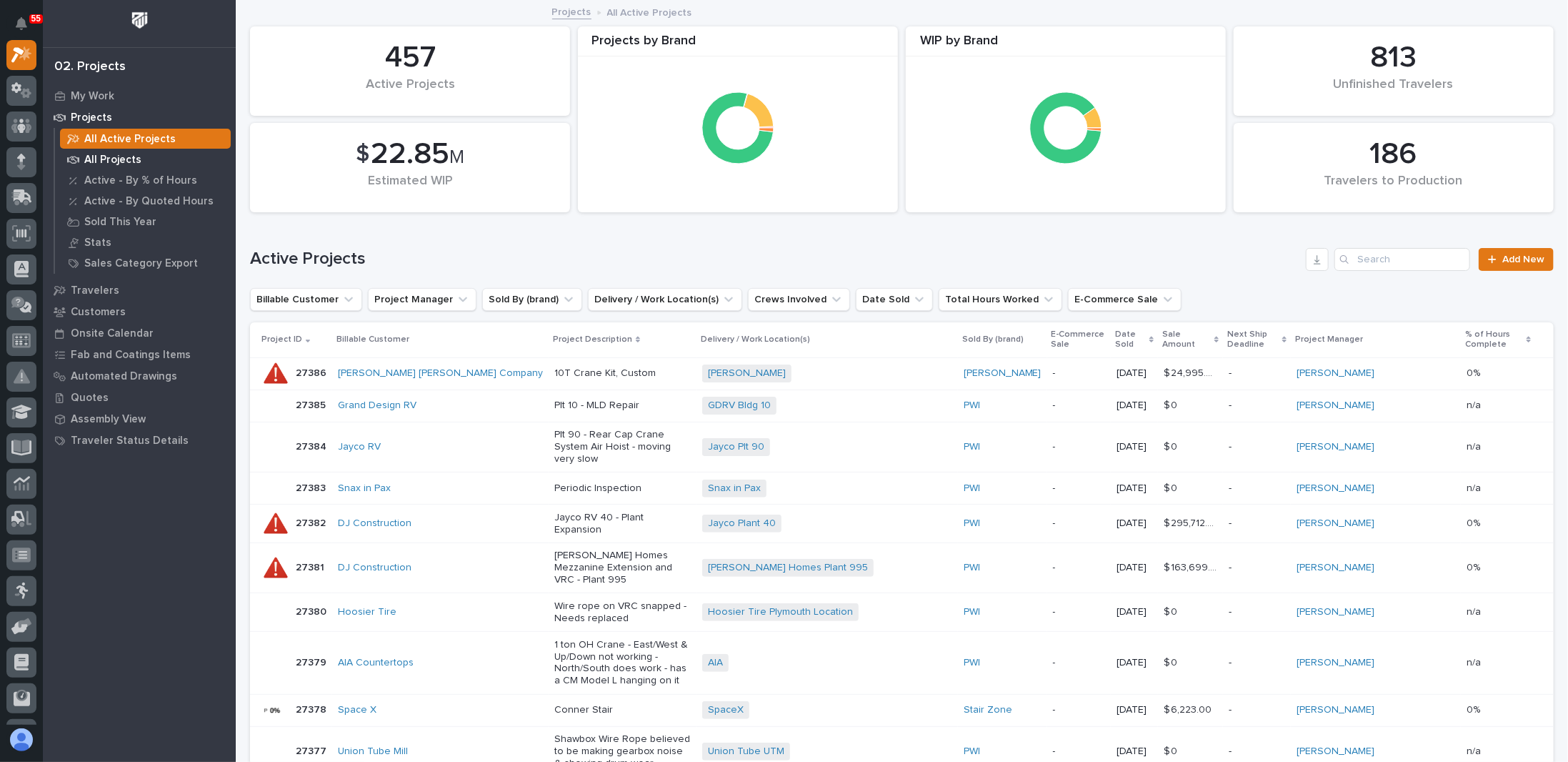
click at [136, 151] on div "All Projects" at bounding box center [145, 159] width 171 height 20
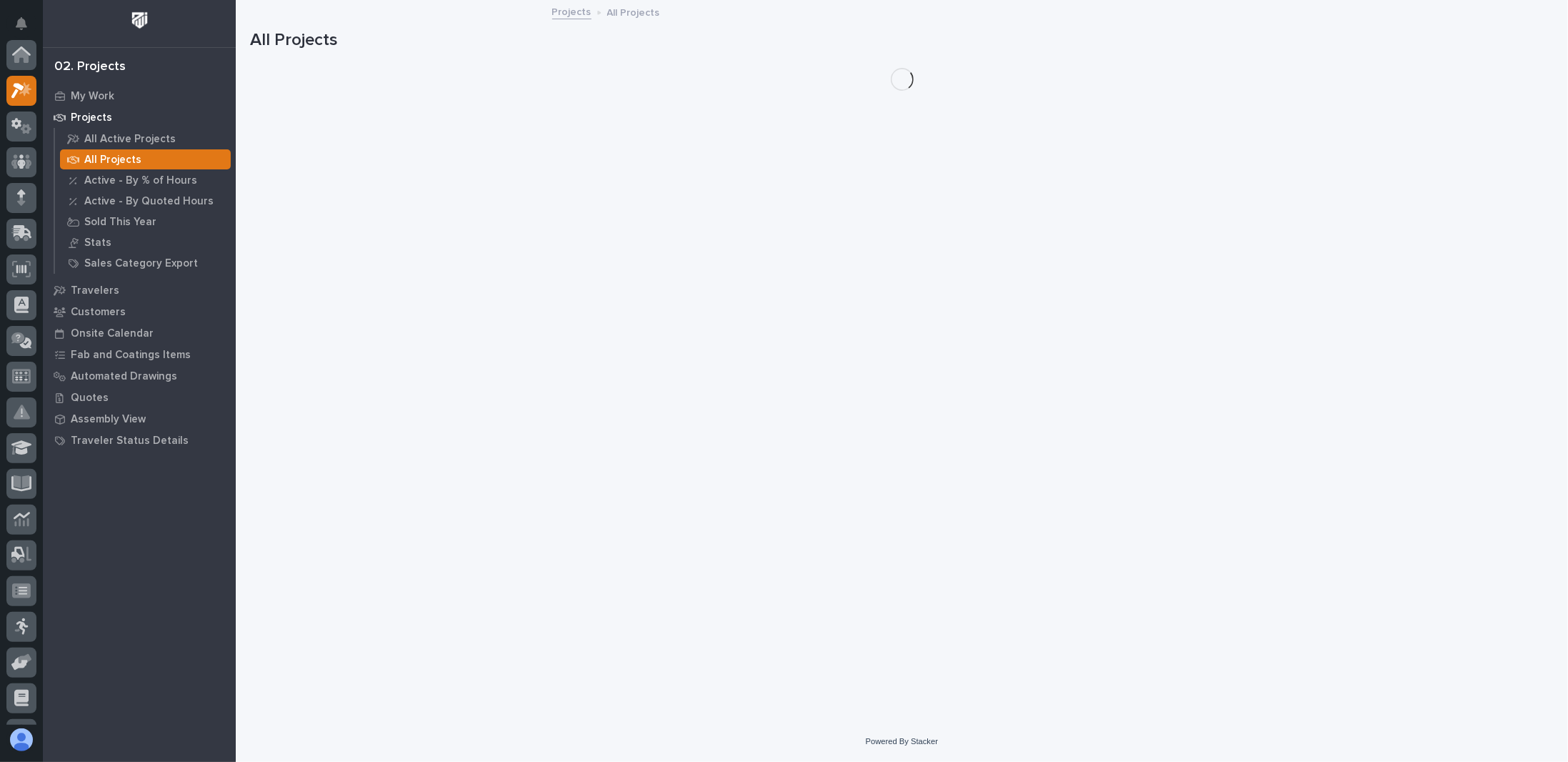
scroll to position [35, 0]
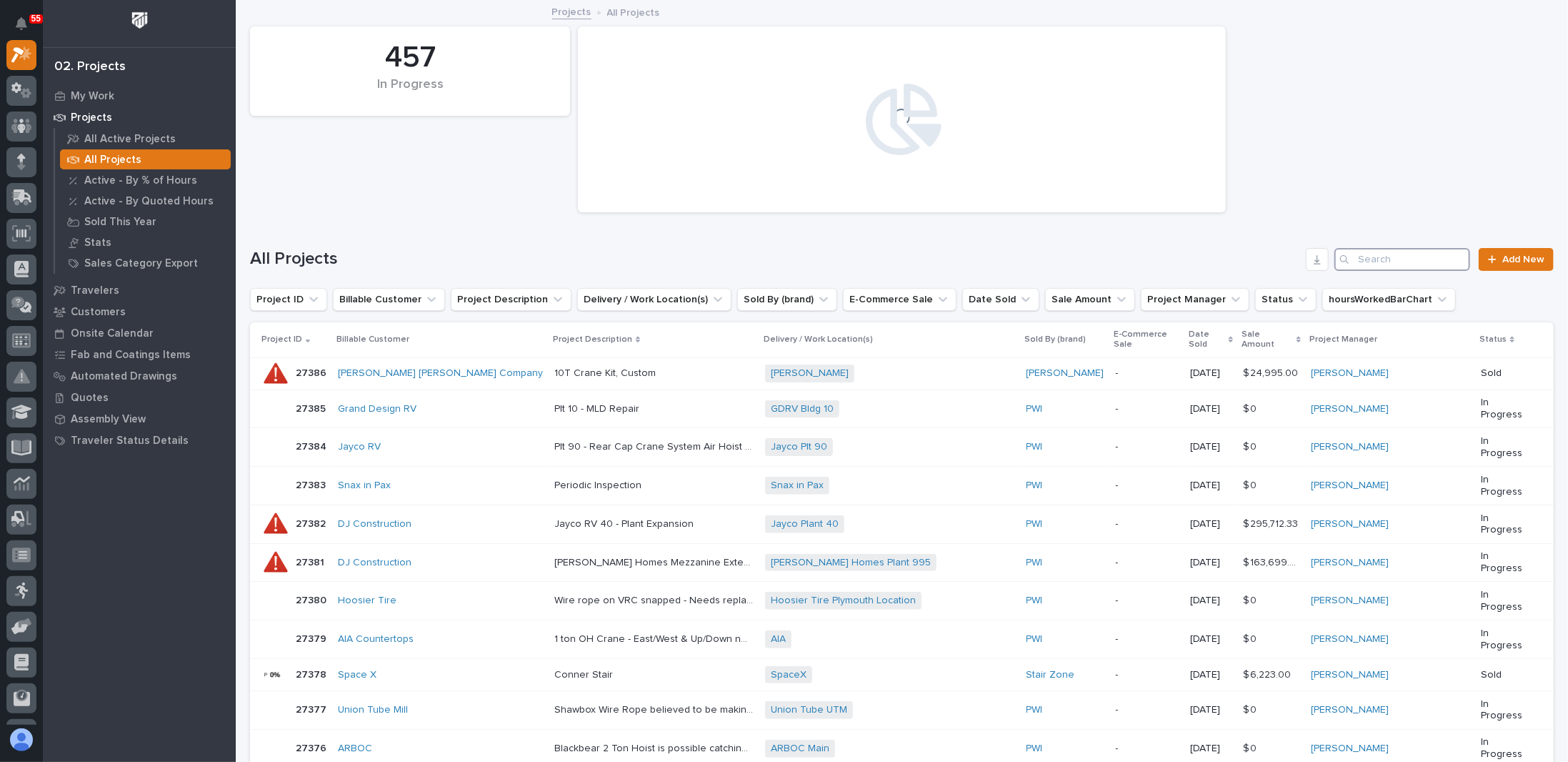
click at [1375, 254] on input "Search" at bounding box center [1402, 259] width 136 height 23
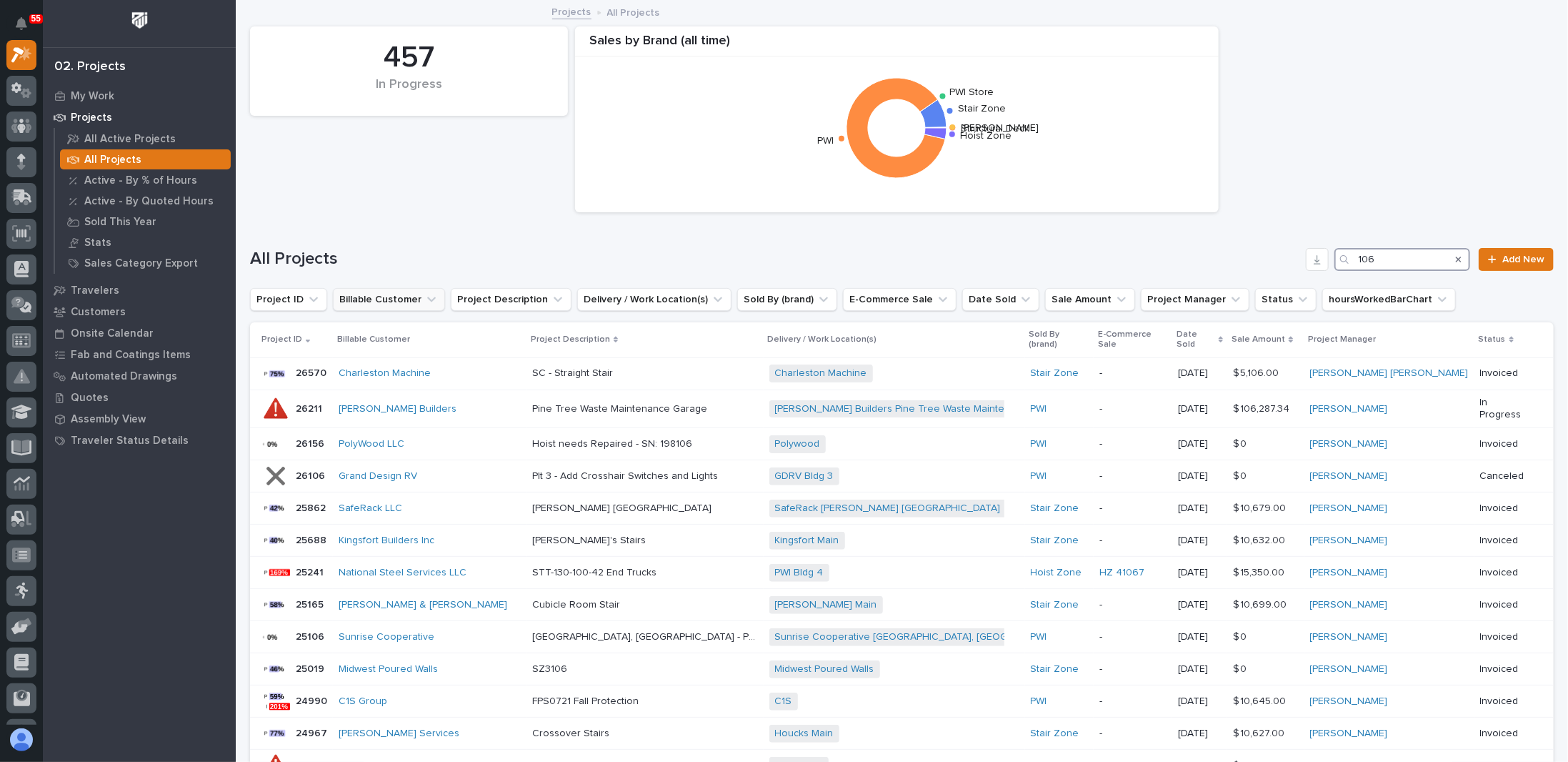
type input "106"
click at [412, 297] on button "Billable Customer" at bounding box center [389, 299] width 112 height 23
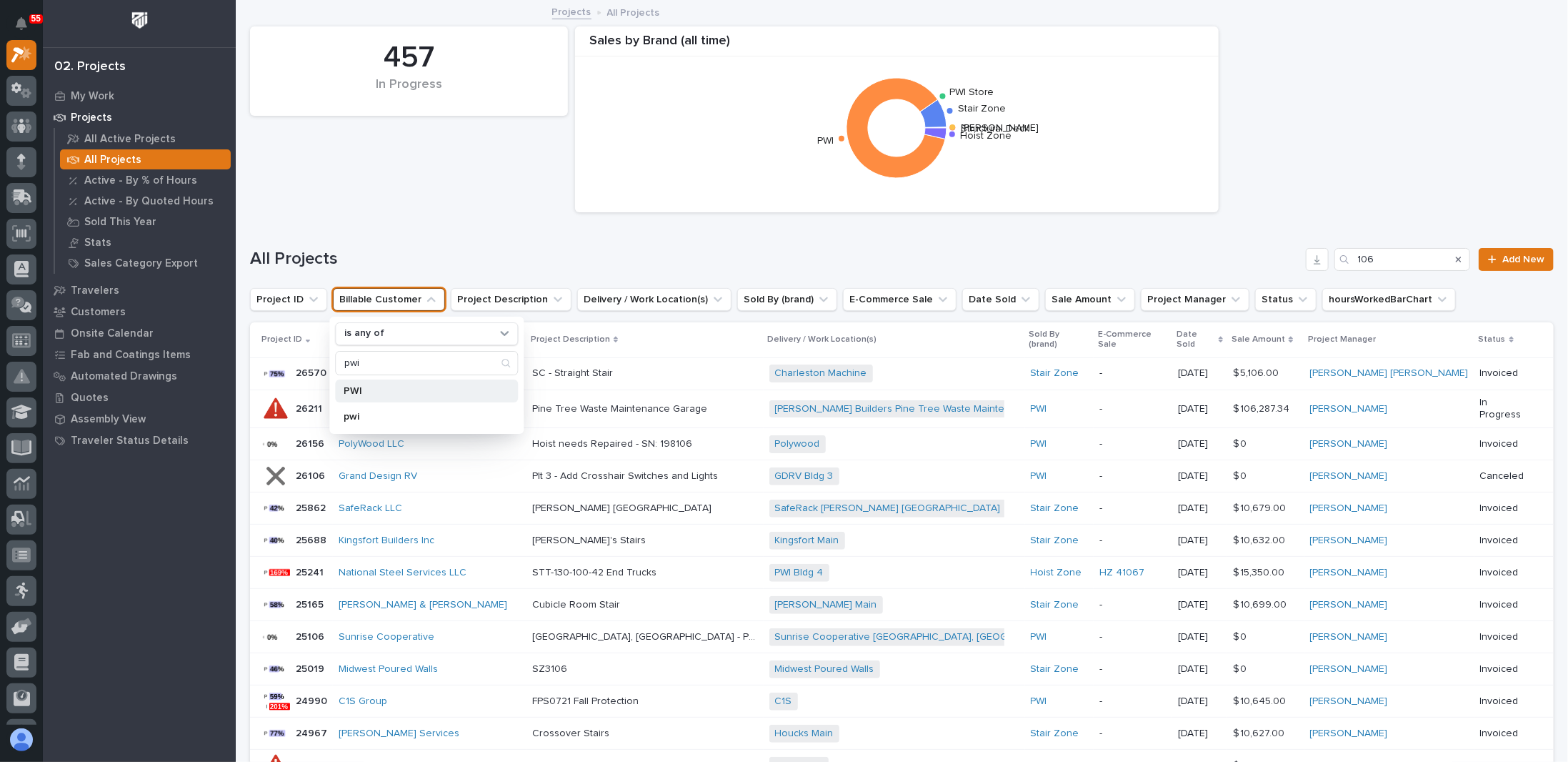
type input "pwi"
click at [357, 391] on p "PWI" at bounding box center [419, 391] width 151 height 10
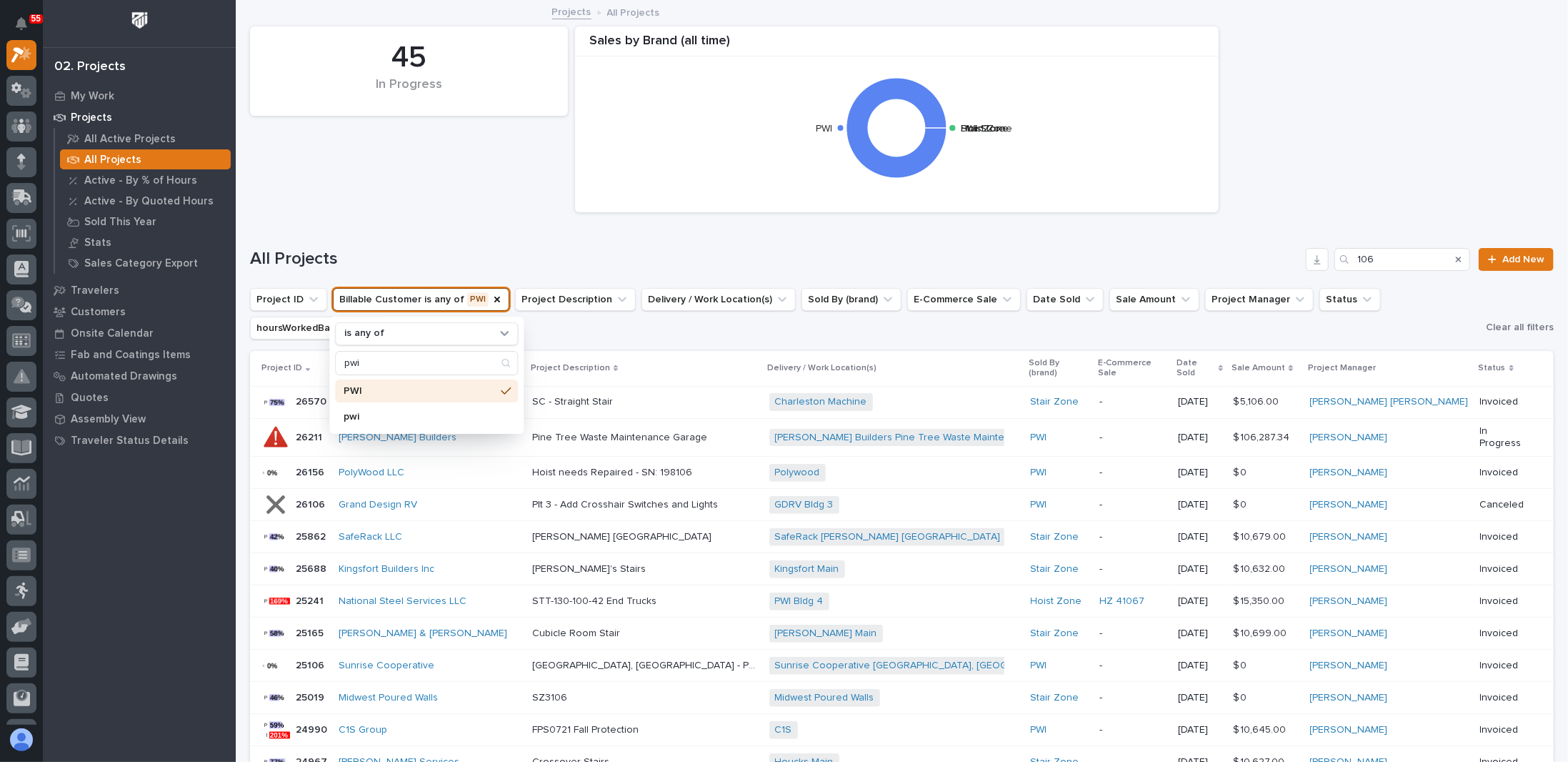
click at [485, 224] on div "All Projects 106 Add New" at bounding box center [902, 253] width 1304 height 69
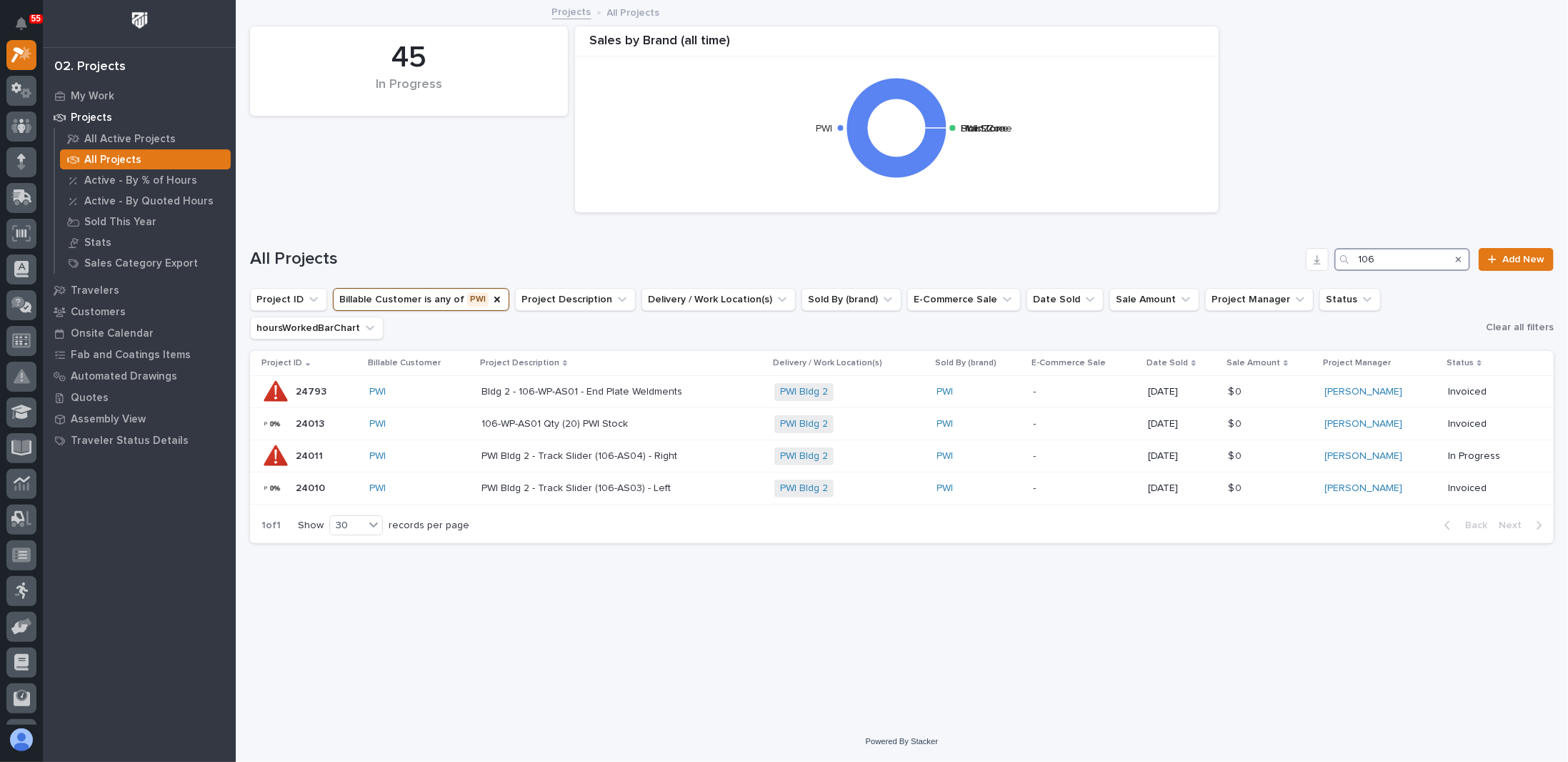
click at [1387, 257] on input "106" at bounding box center [1402, 259] width 136 height 23
drag, startPoint x: 1395, startPoint y: 257, endPoint x: 1241, endPoint y: 266, distance: 154.3
click at [1274, 266] on div "All Projects 106 Add New" at bounding box center [902, 259] width 1304 height 23
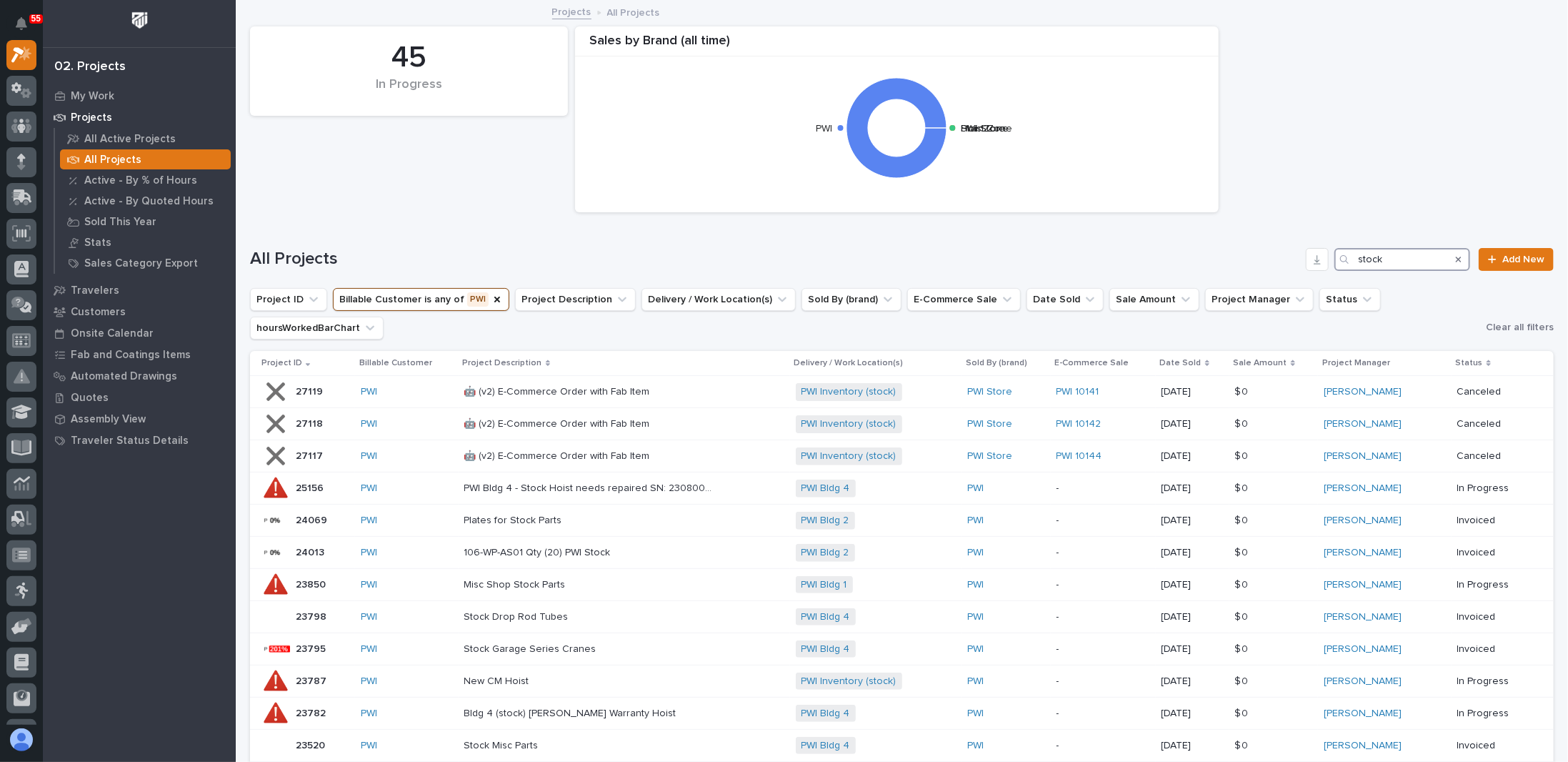
type input "stock"
click at [535, 212] on div "45 In Progress Sales by Brand (all time) Stair Zone PWI Store PWI Hoist Zone" at bounding box center [901, 119] width 1318 height 200
click at [586, 588] on p at bounding box center [589, 585] width 250 height 12
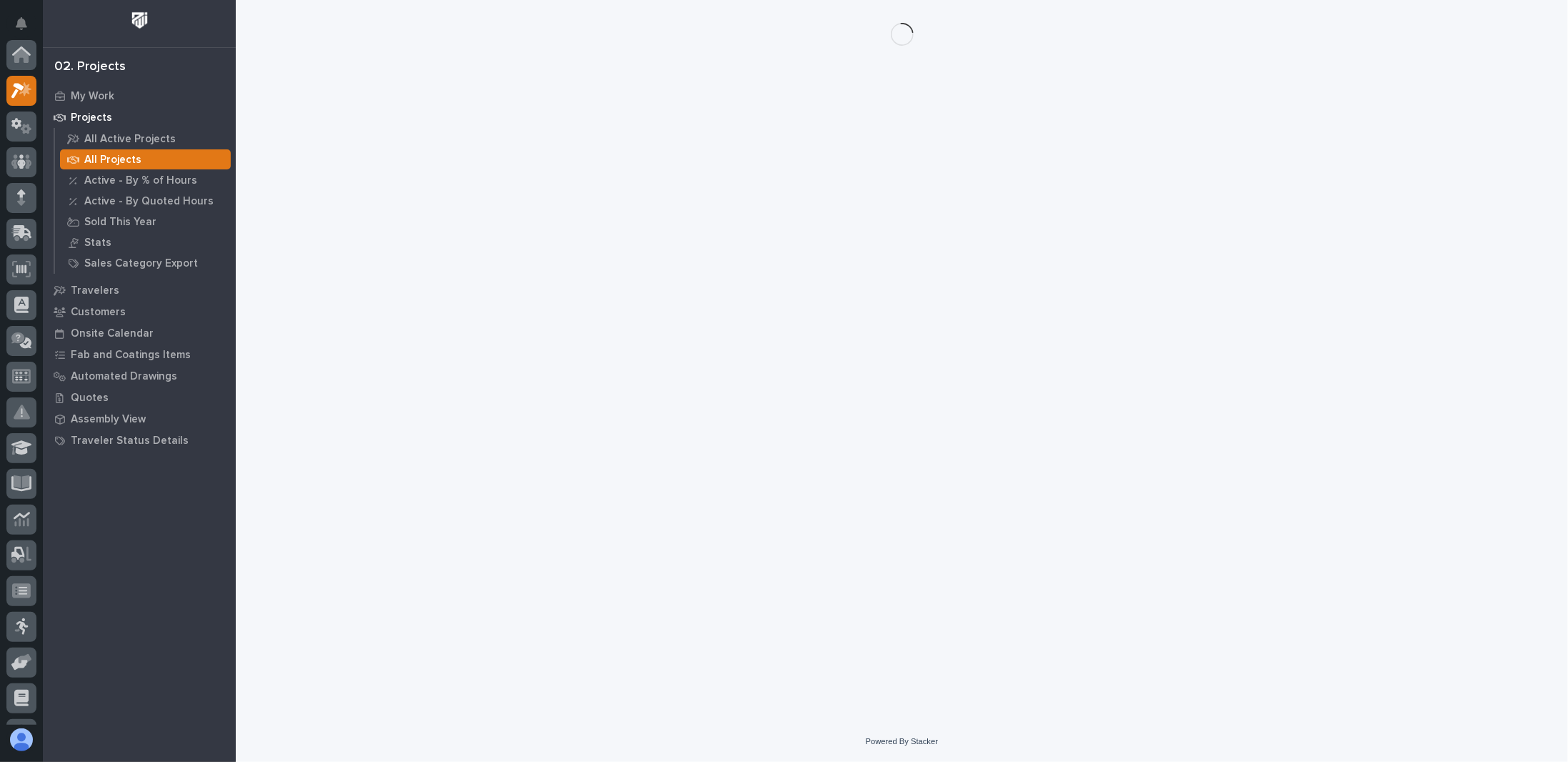
scroll to position [35, 0]
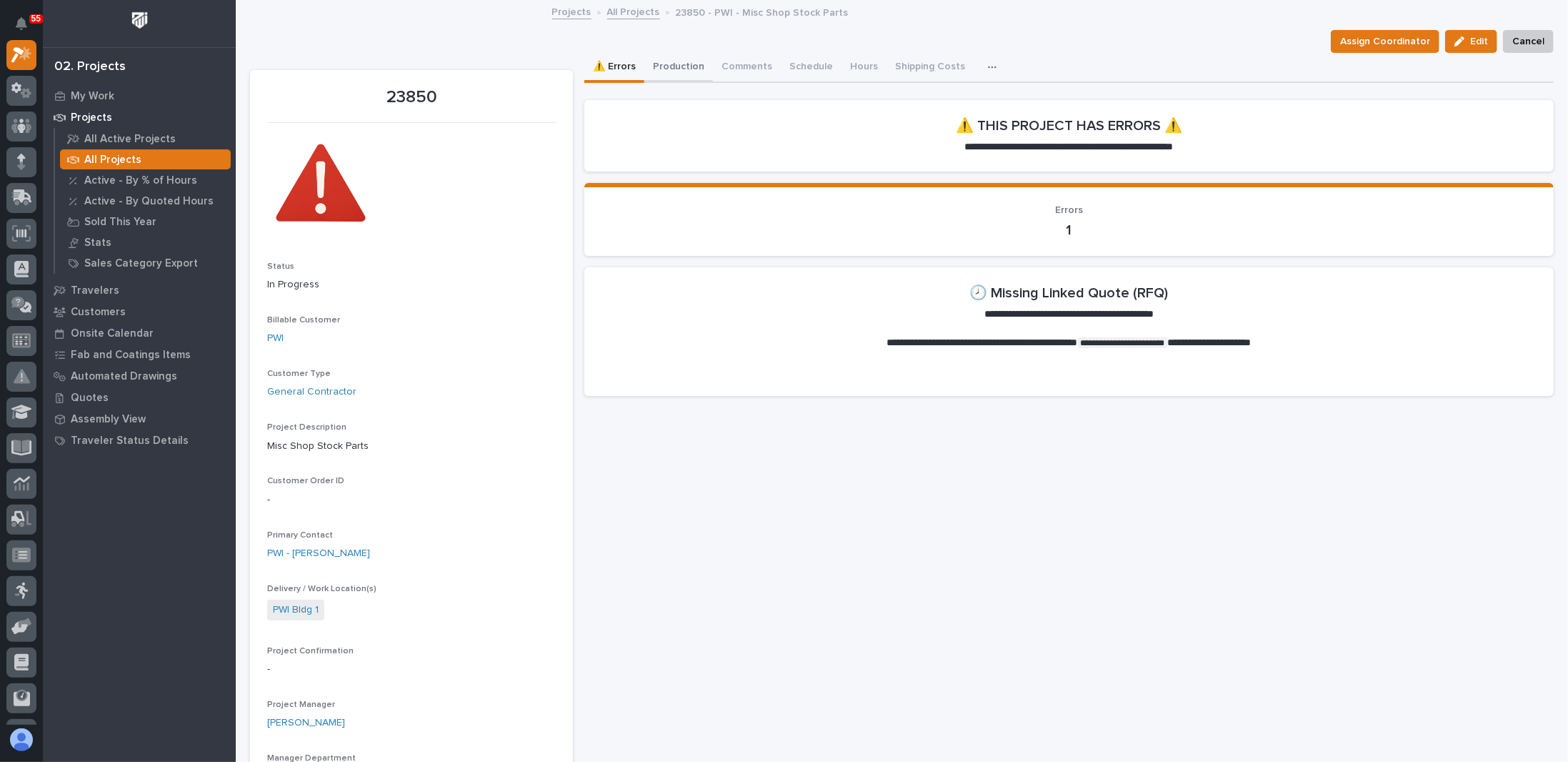
click at [672, 66] on button "Production" at bounding box center [679, 68] width 69 height 30
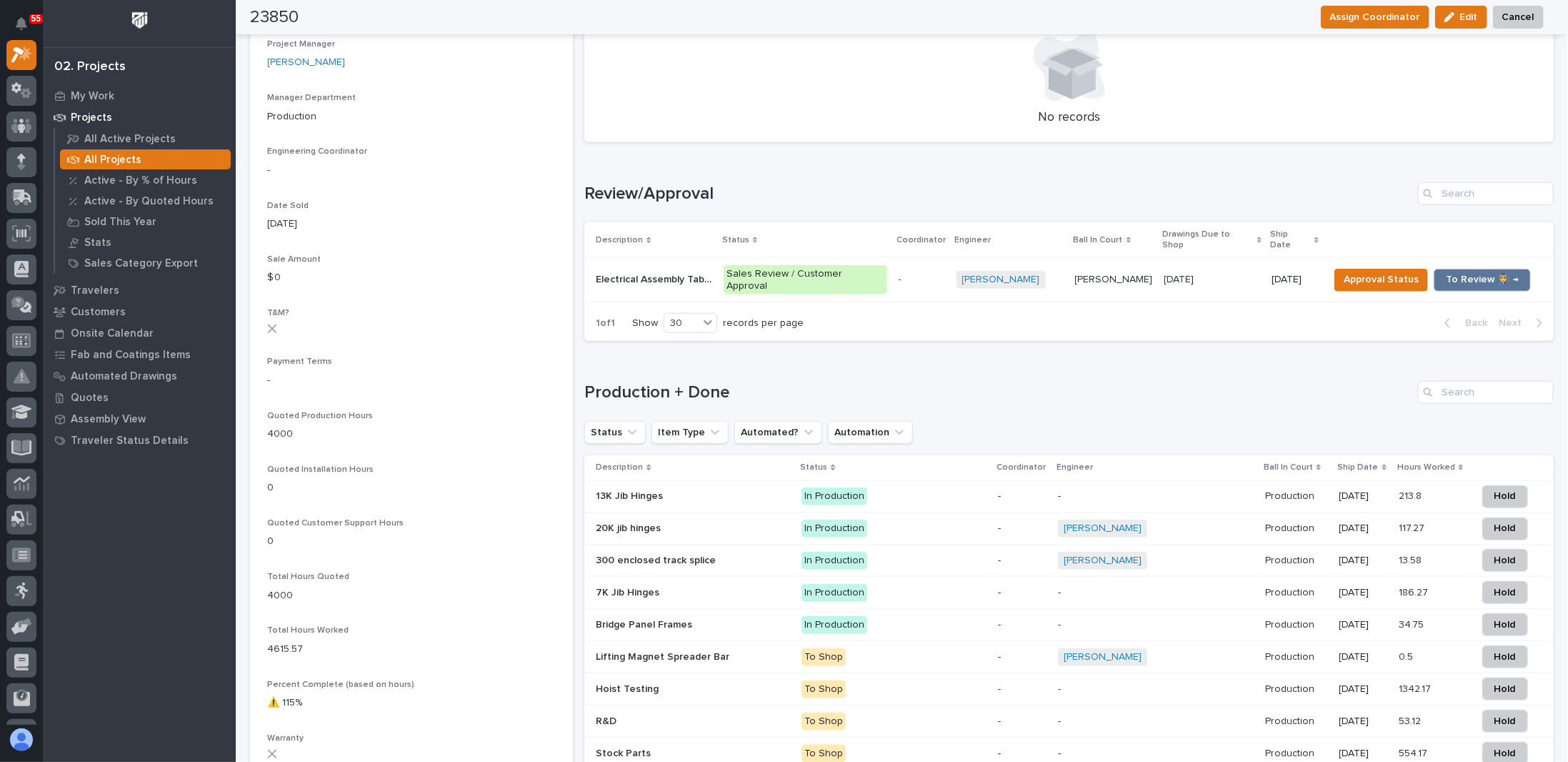
scroll to position [786, 0]
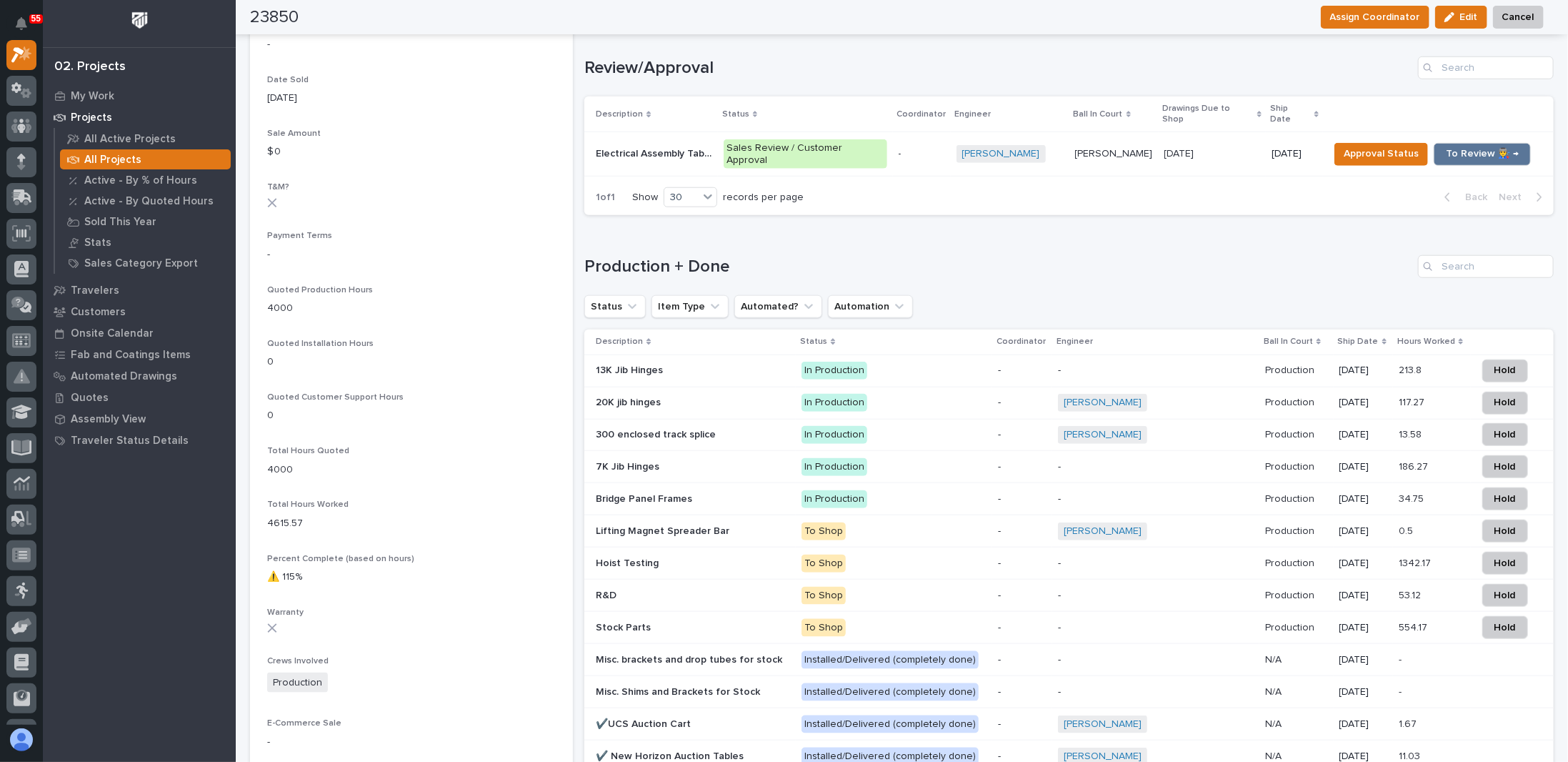
click at [707, 364] on p at bounding box center [693, 370] width 194 height 12
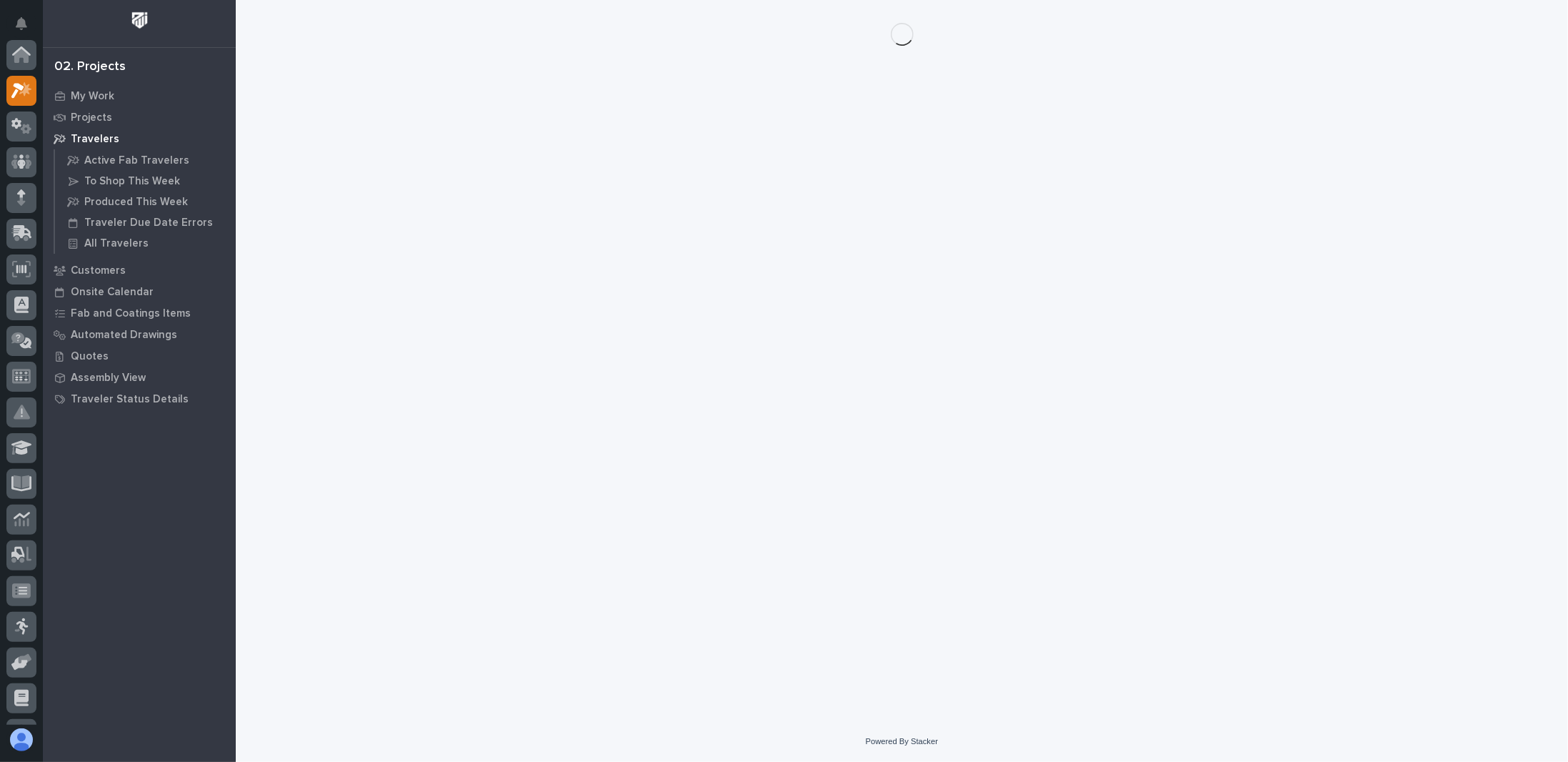
scroll to position [35, 0]
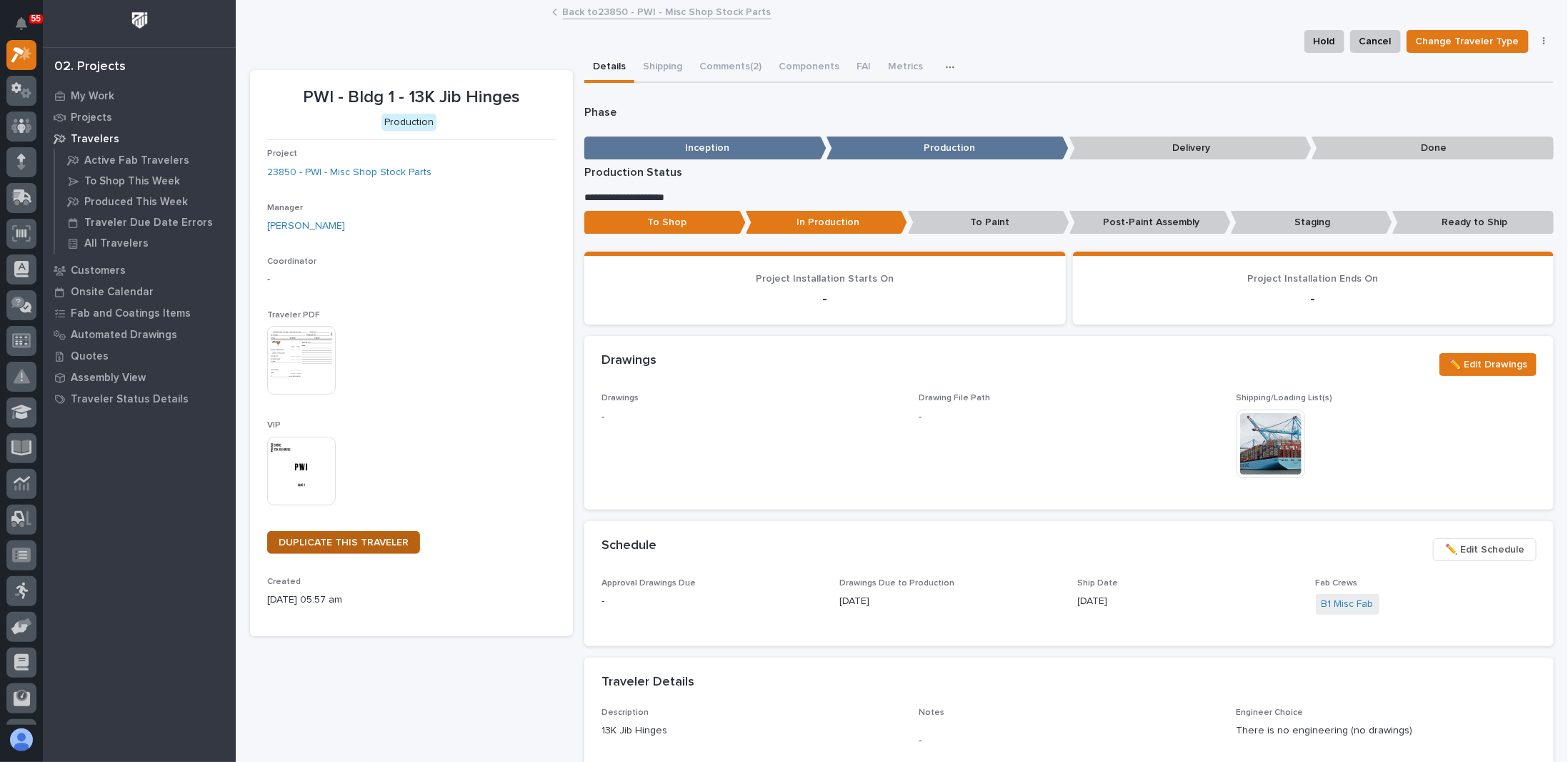
click at [361, 544] on span "DUPLICATE THIS TRAVELER" at bounding box center [344, 542] width 130 height 10
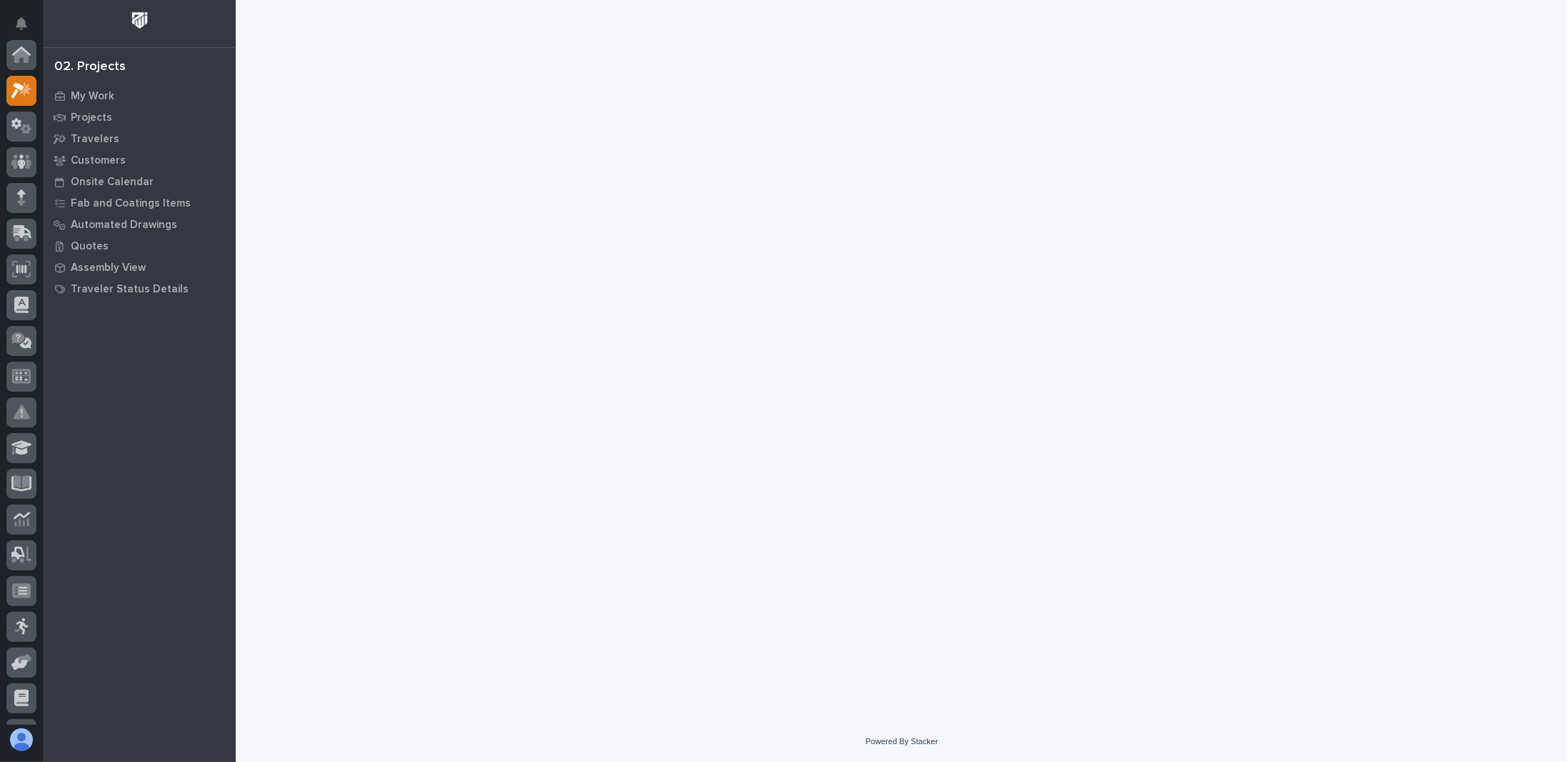
scroll to position [35, 0]
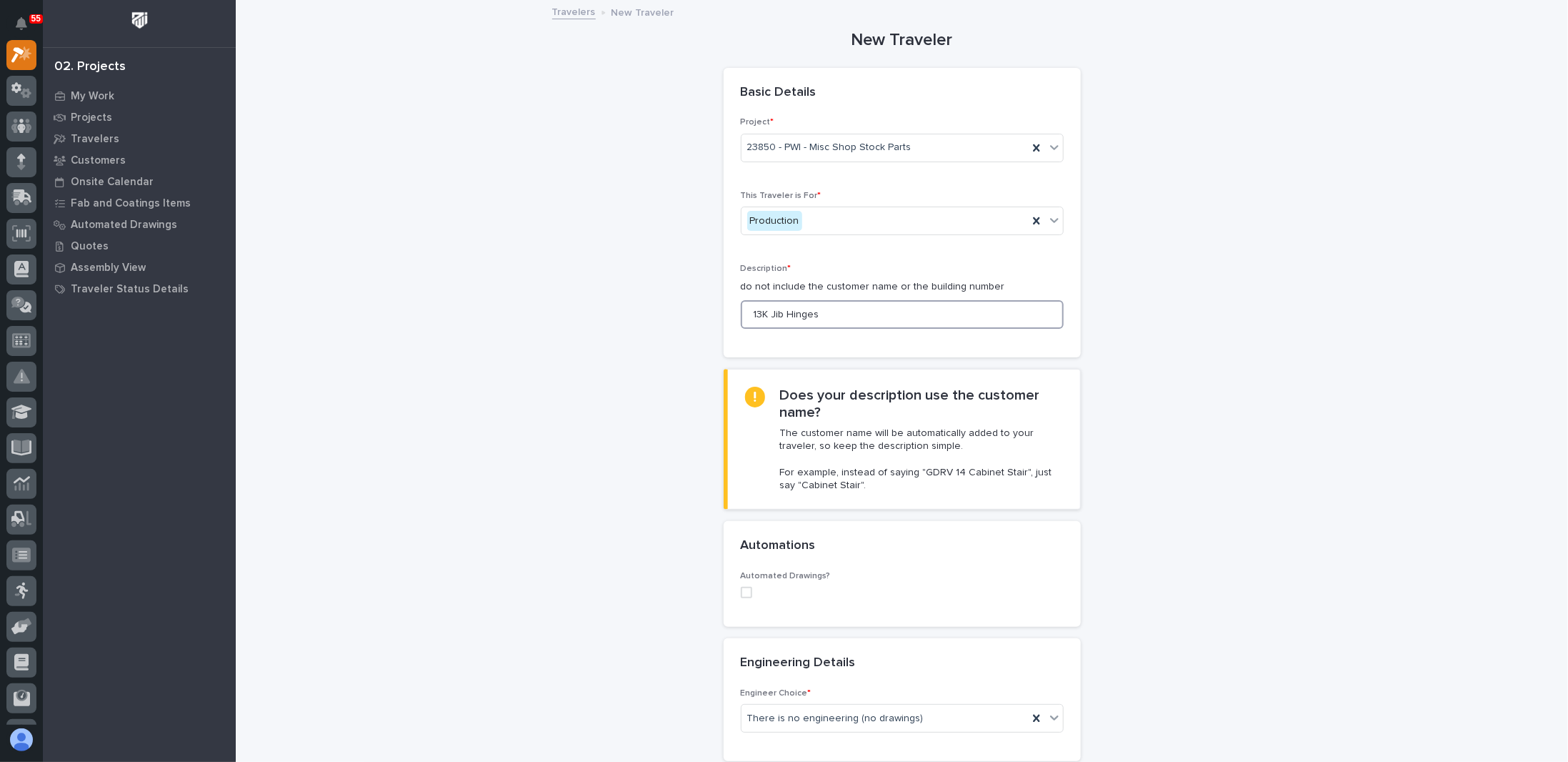
click at [841, 312] on input "13K Jib Hinges" at bounding box center [902, 314] width 323 height 29
drag, startPoint x: 858, startPoint y: 309, endPoint x: 454, endPoint y: 325, distance: 404.3
drag, startPoint x: 1243, startPoint y: 263, endPoint x: 1215, endPoint y: 283, distance: 34.4
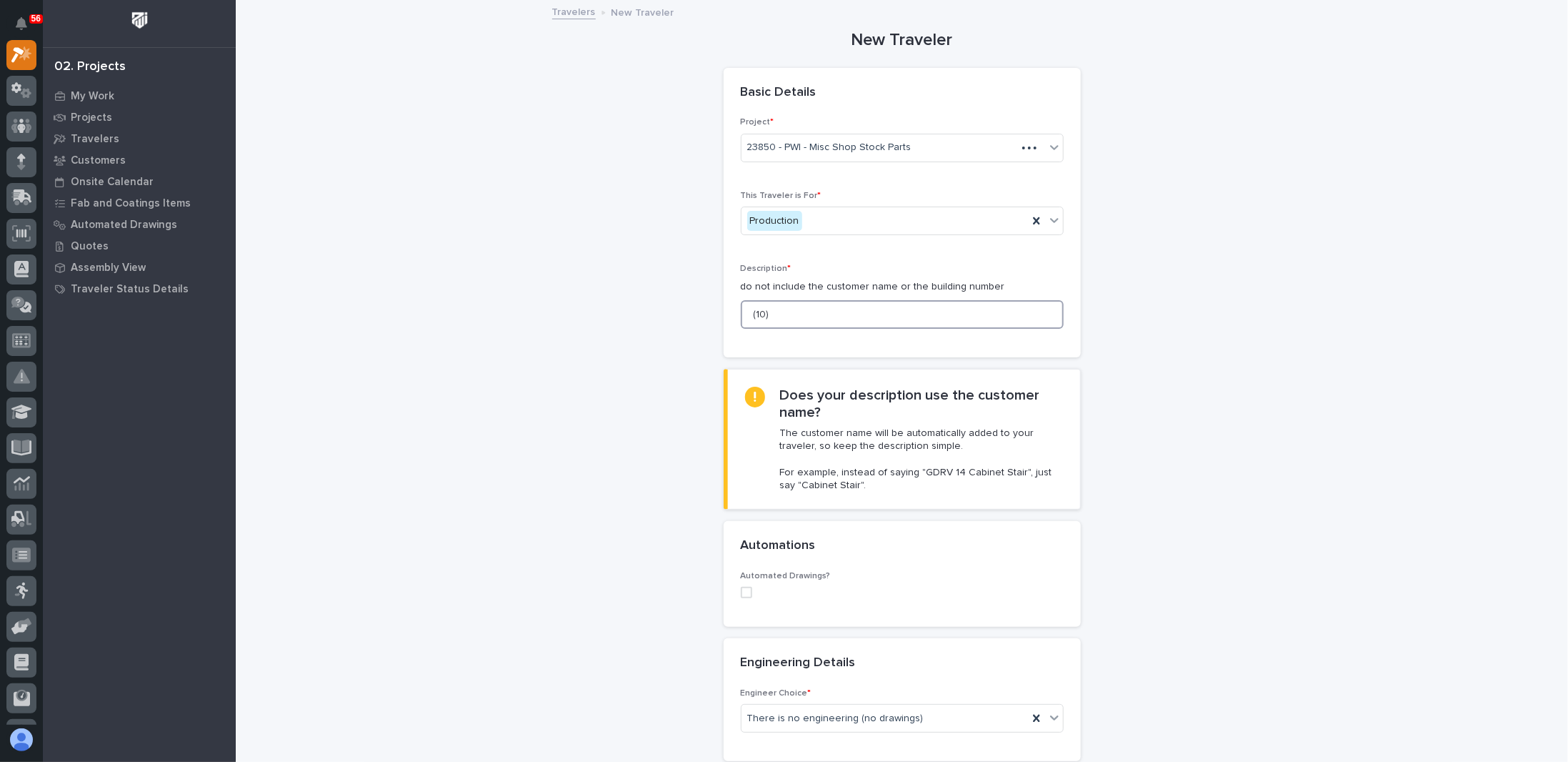
click at [829, 318] on input "(10)" at bounding box center [902, 314] width 323 height 29
click at [800, 319] on input "(10)" at bounding box center [902, 314] width 323 height 29
click at [785, 316] on input "(10)" at bounding box center [902, 314] width 323 height 29
click at [895, 308] on input "(10) PWFW3100 & (10)" at bounding box center [902, 314] width 323 height 29
type input "(10) PWFW3100 & (10) PWFW3101"
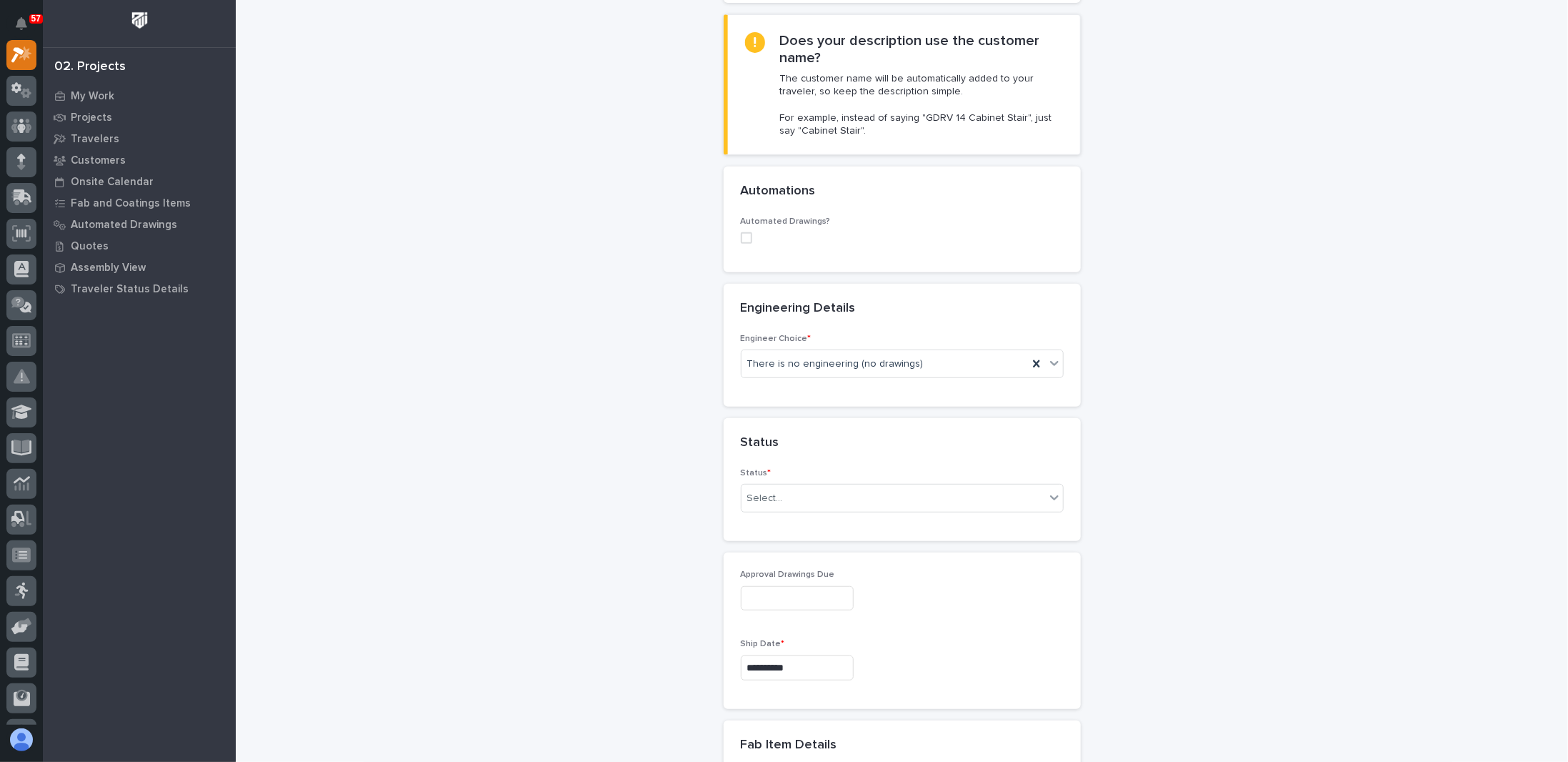
scroll to position [357, 0]
click at [959, 366] on div "There is no engineering (no drawings)" at bounding box center [884, 361] width 286 height 24
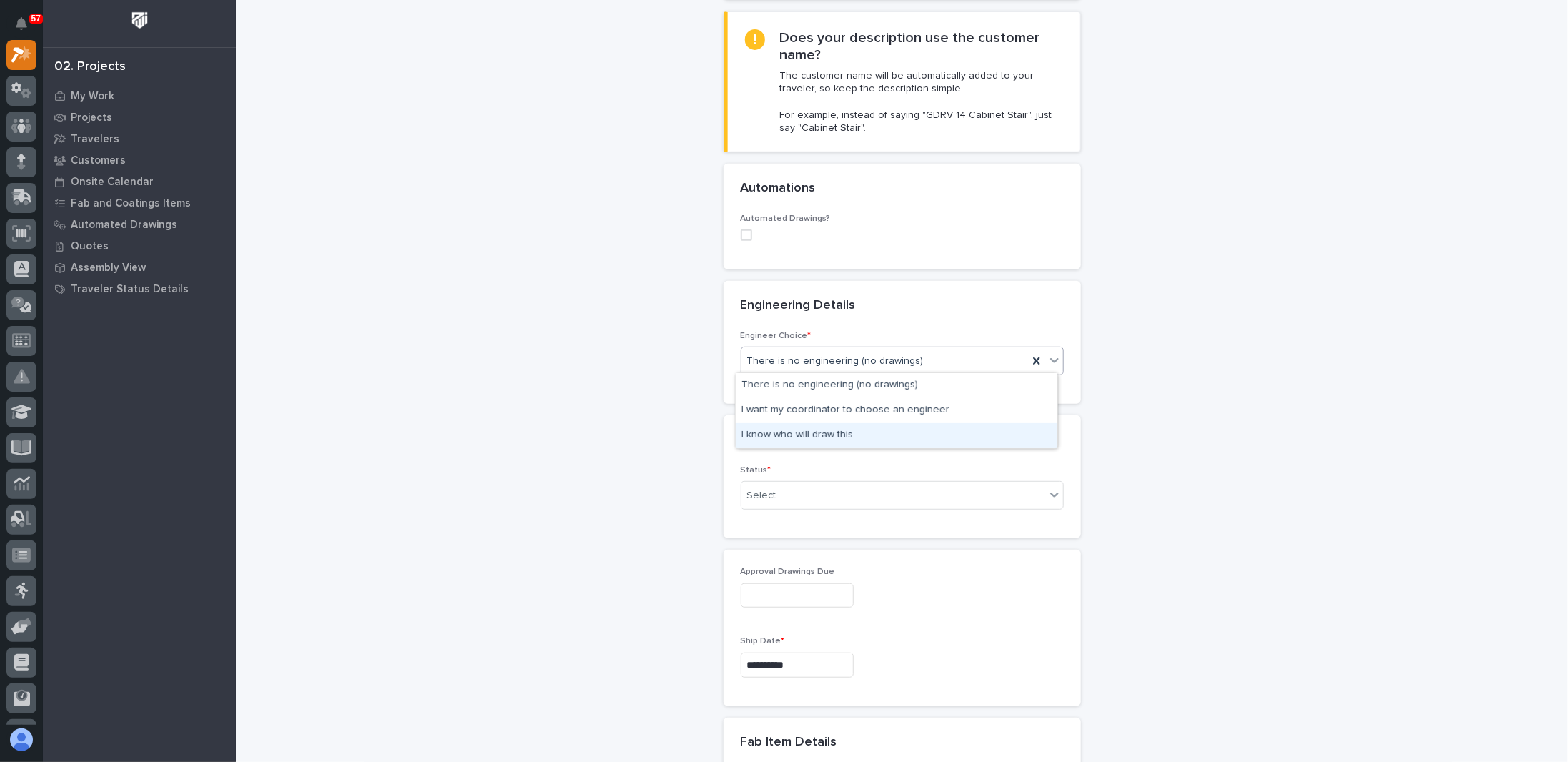
click at [842, 437] on div "I know who will draw this" at bounding box center [897, 435] width 322 height 25
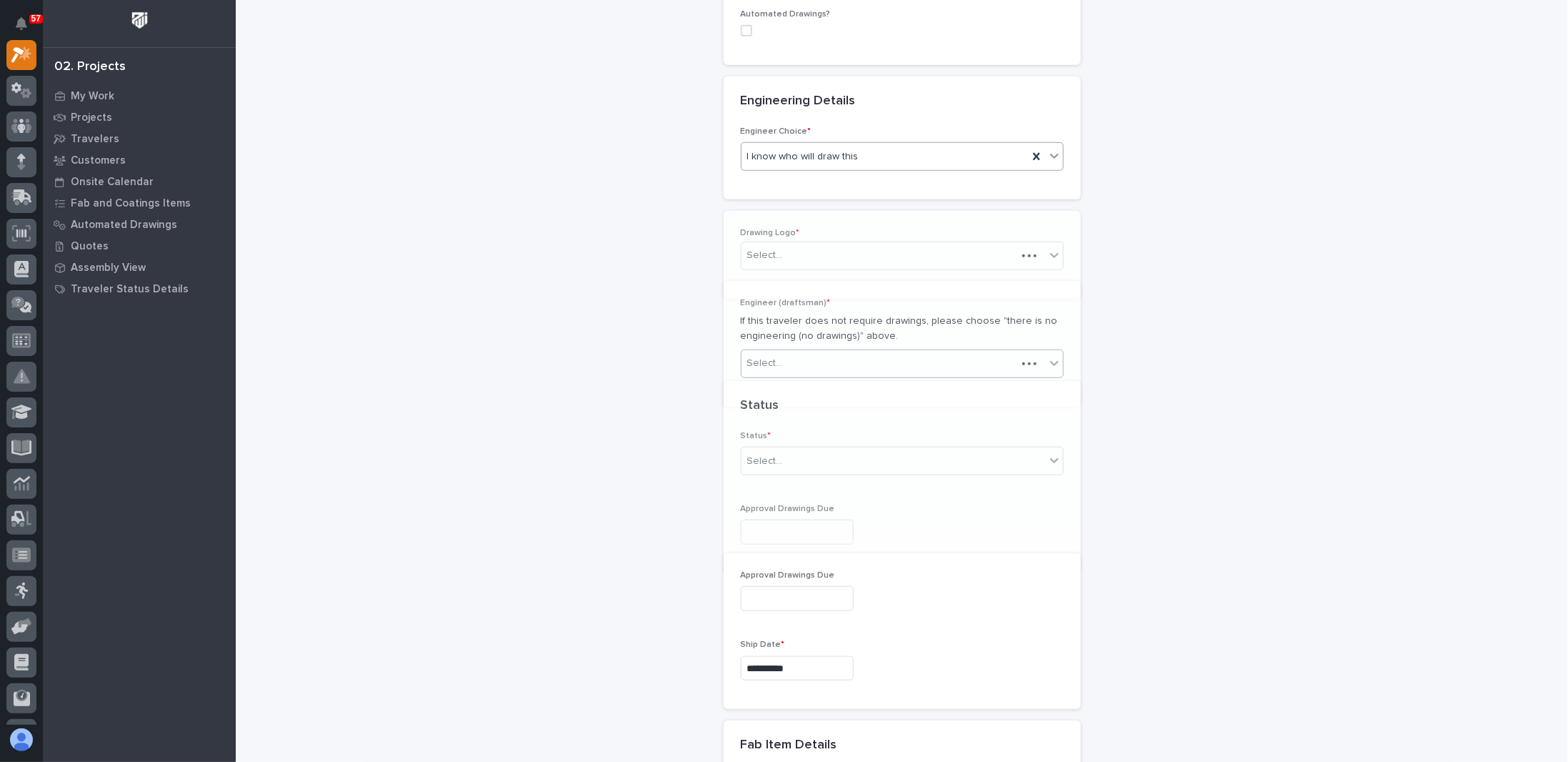
scroll to position [581, 0]
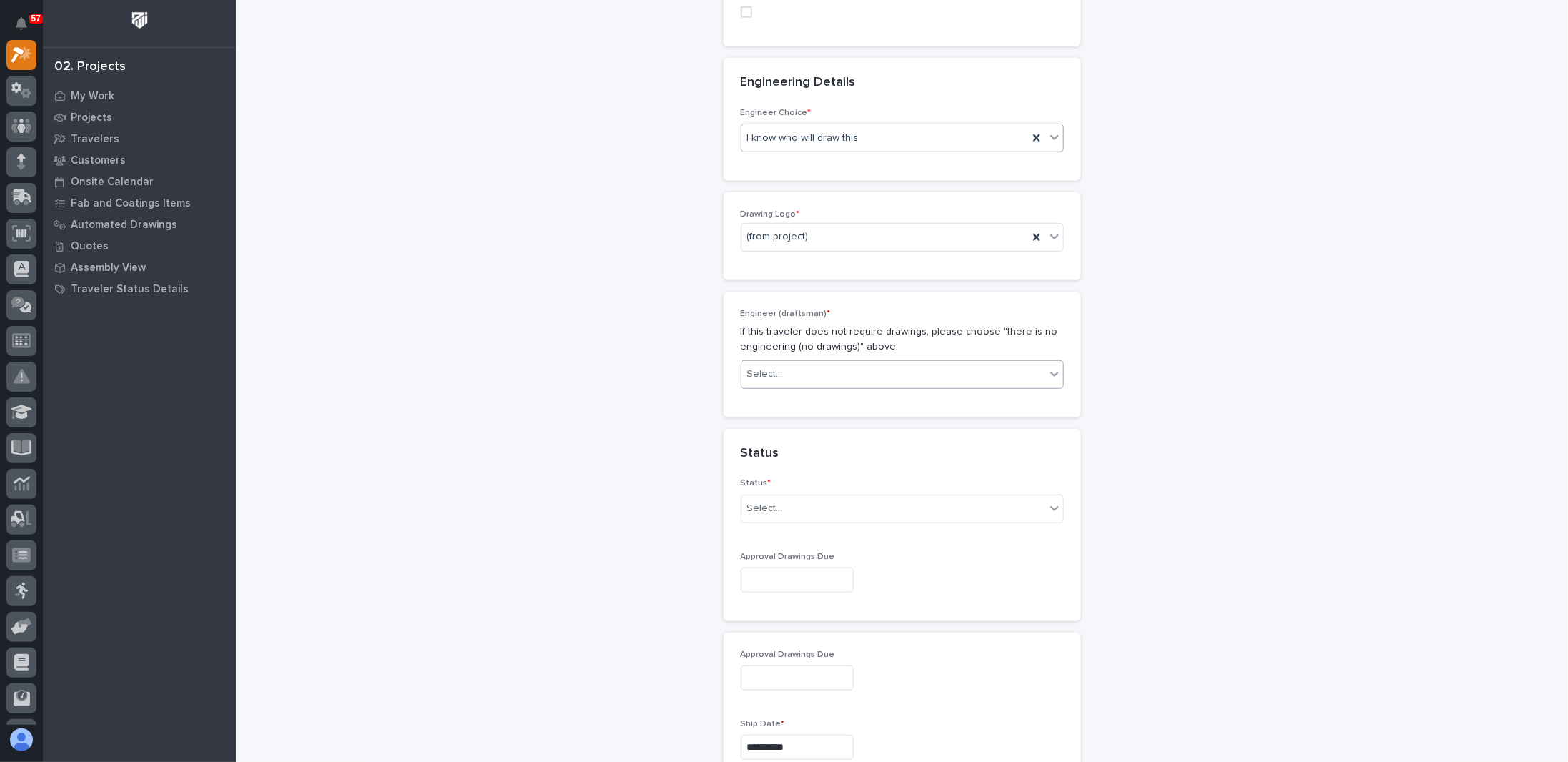
click at [821, 383] on div "Select..." at bounding box center [902, 374] width 323 height 29
type input "****"
click at [798, 396] on div "Jack Erickson" at bounding box center [897, 397] width 322 height 25
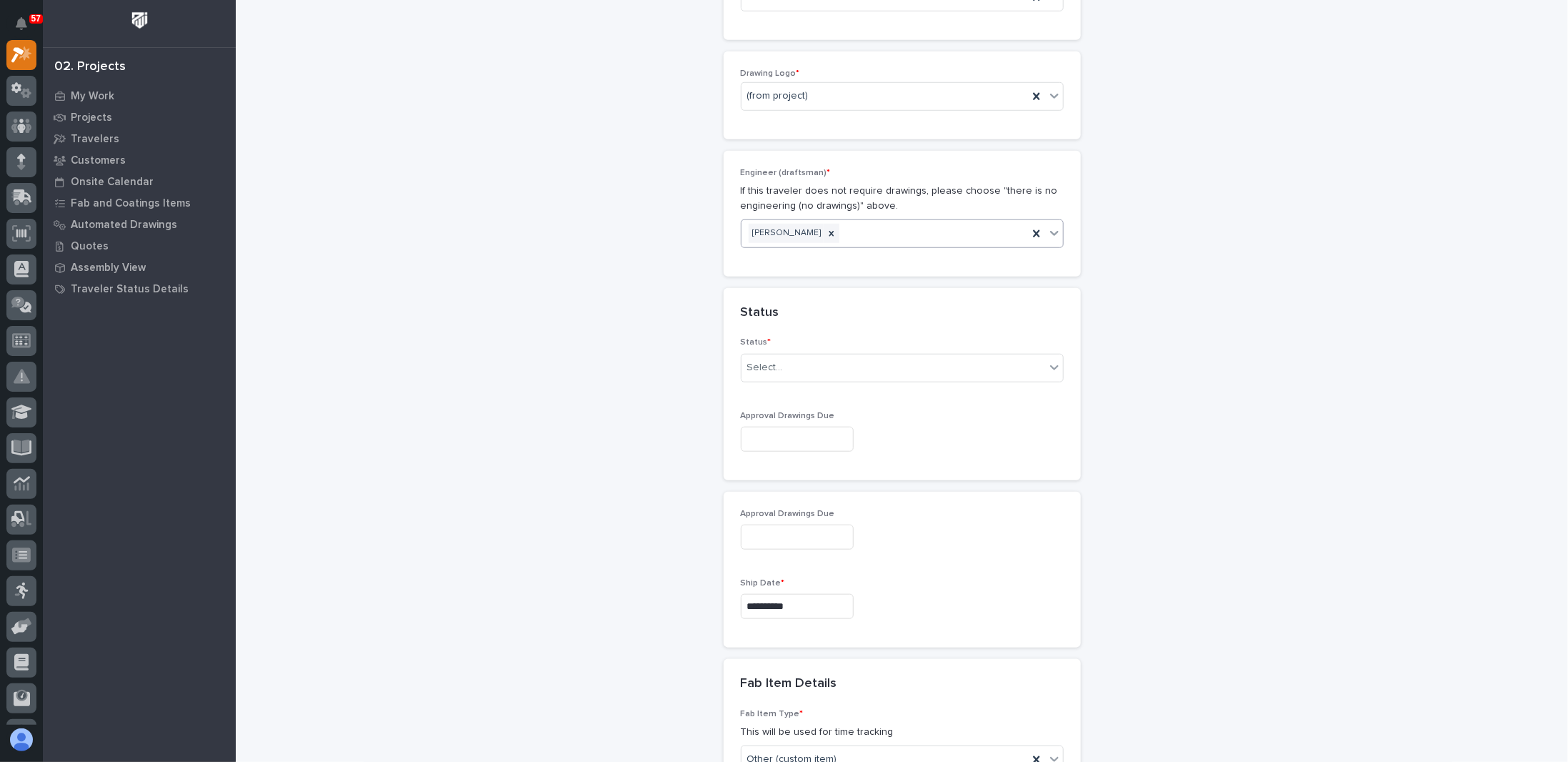
scroll to position [723, 0]
click at [797, 354] on div "Select..." at bounding box center [893, 365] width 304 height 24
click at [786, 415] on div "To Engineer" at bounding box center [897, 413] width 322 height 25
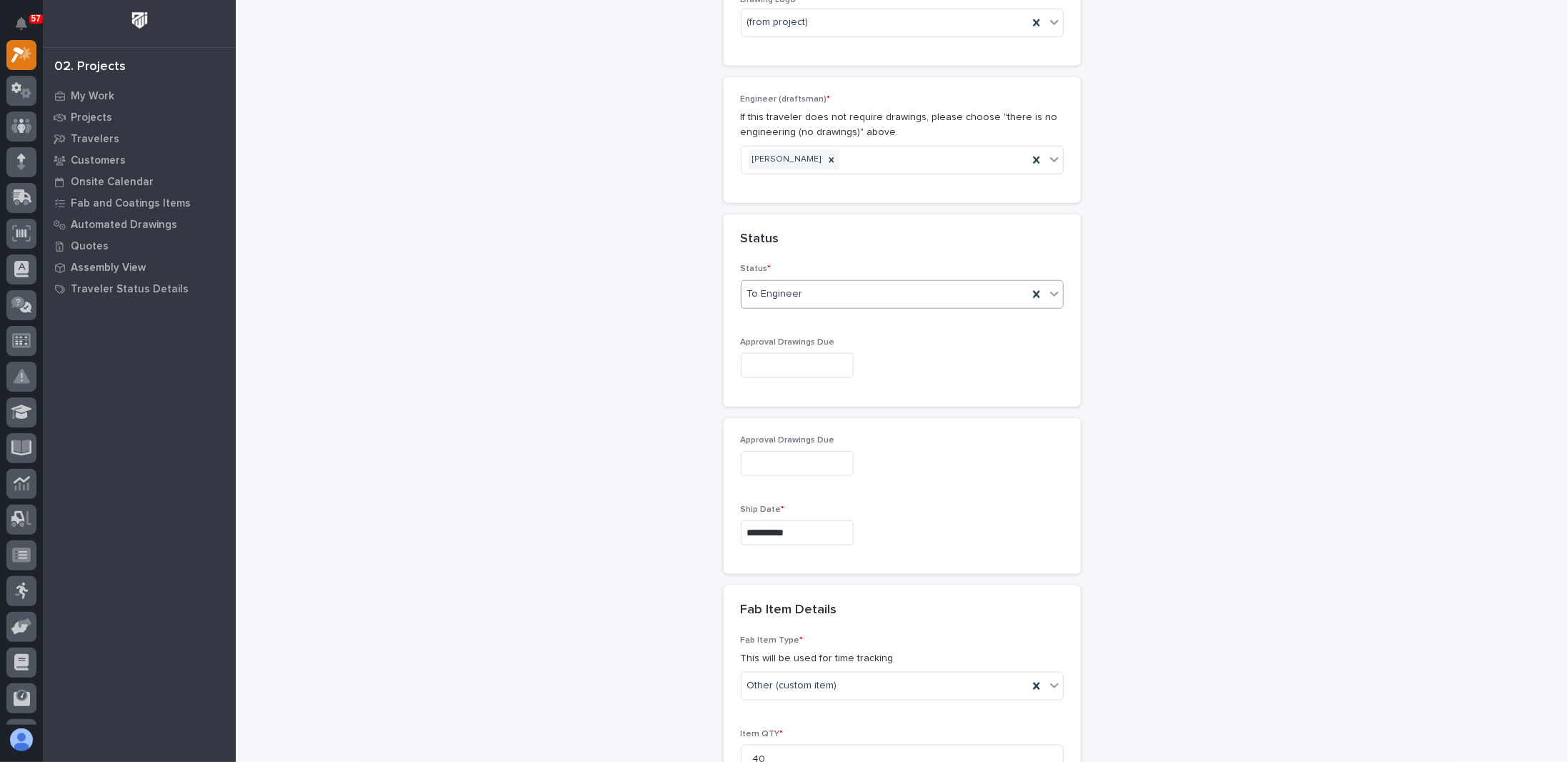
click at [771, 360] on input "text" at bounding box center [797, 366] width 113 height 25
click at [786, 243] on div "15" at bounding box center [783, 244] width 19 height 19
type input "**********"
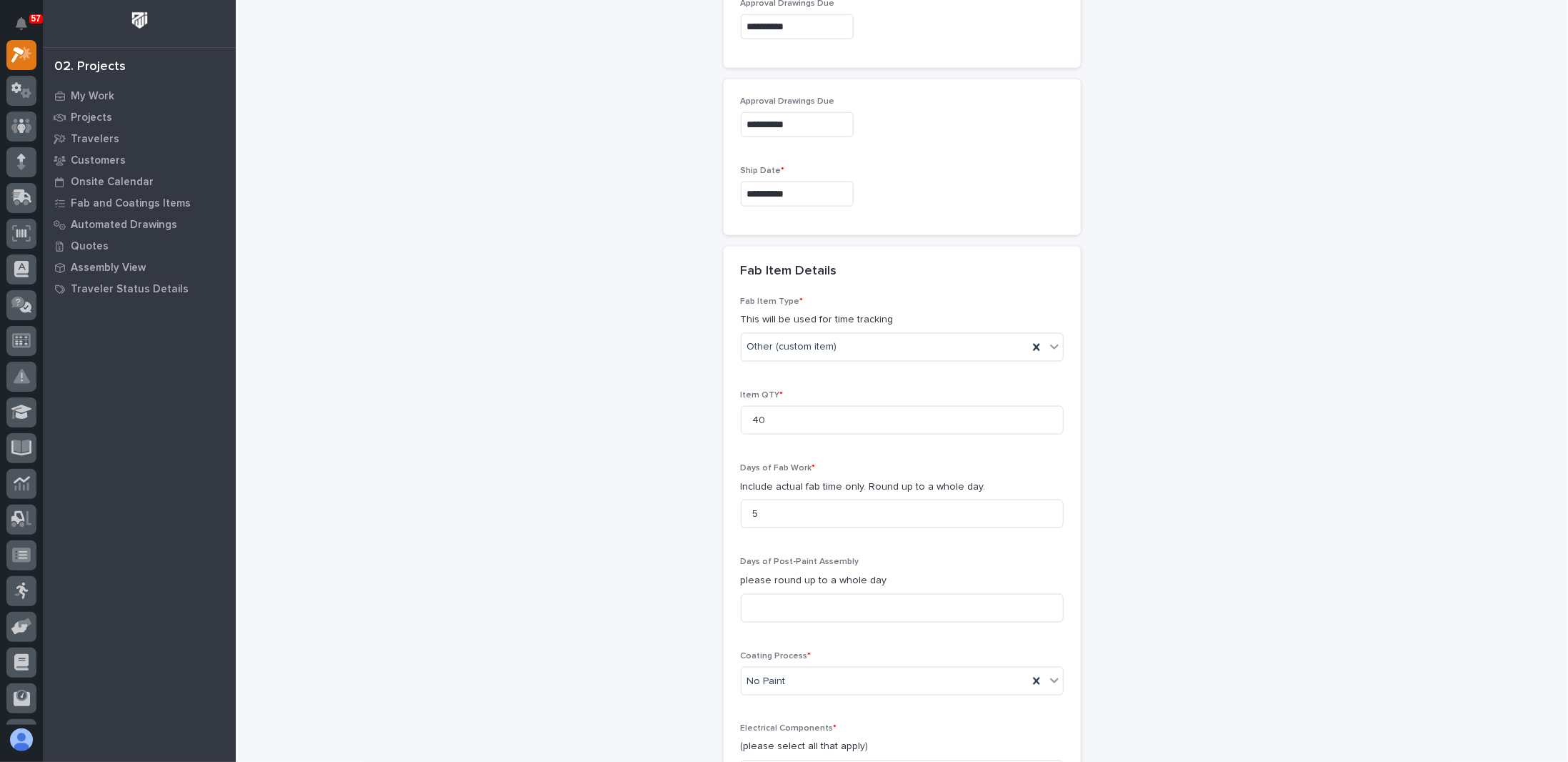
scroll to position [1151, 0]
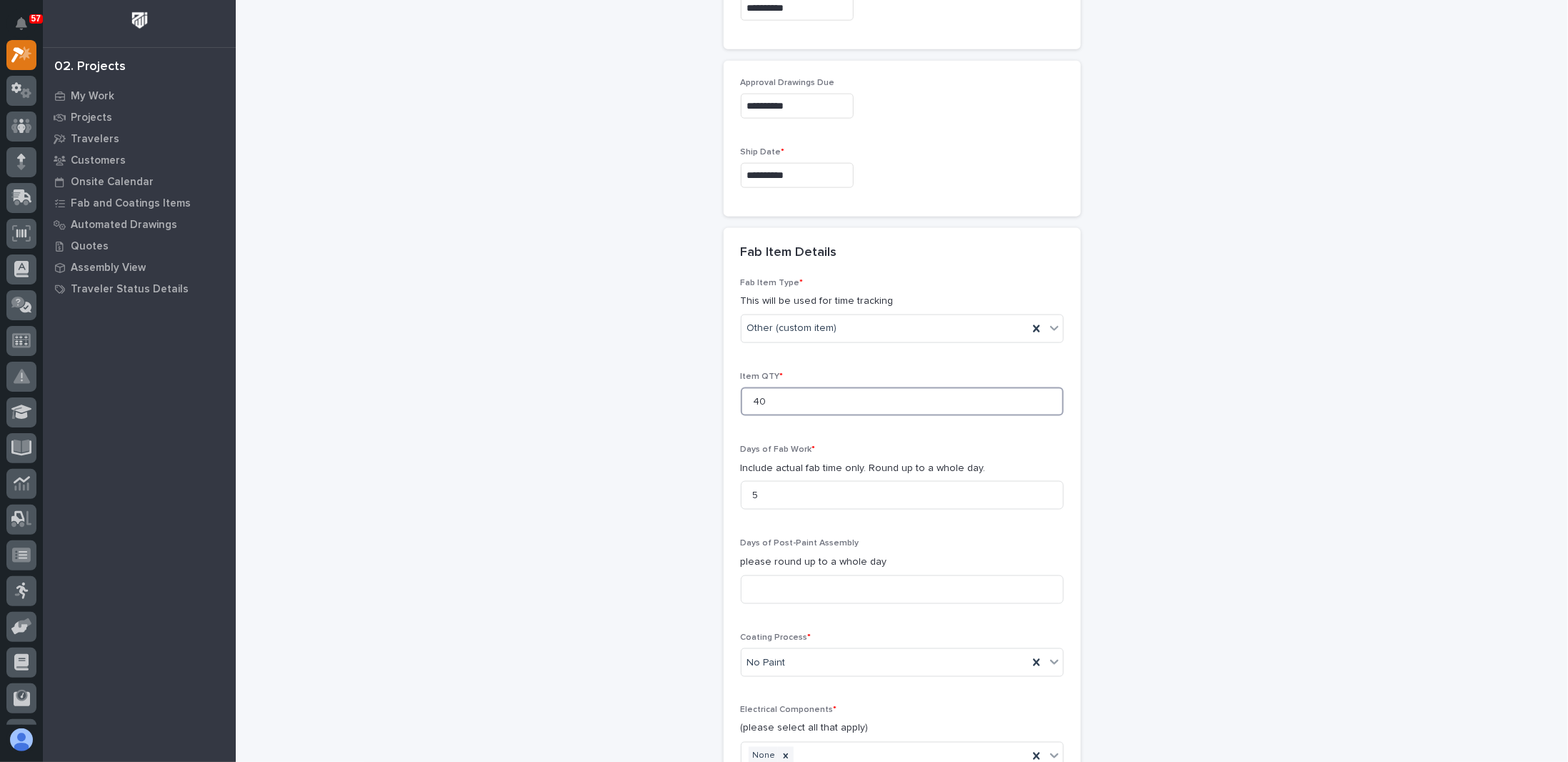
click at [785, 403] on input "40" at bounding box center [902, 401] width 323 height 29
drag, startPoint x: 805, startPoint y: 395, endPoint x: 495, endPoint y: 402, distance: 310.1
type input "20"
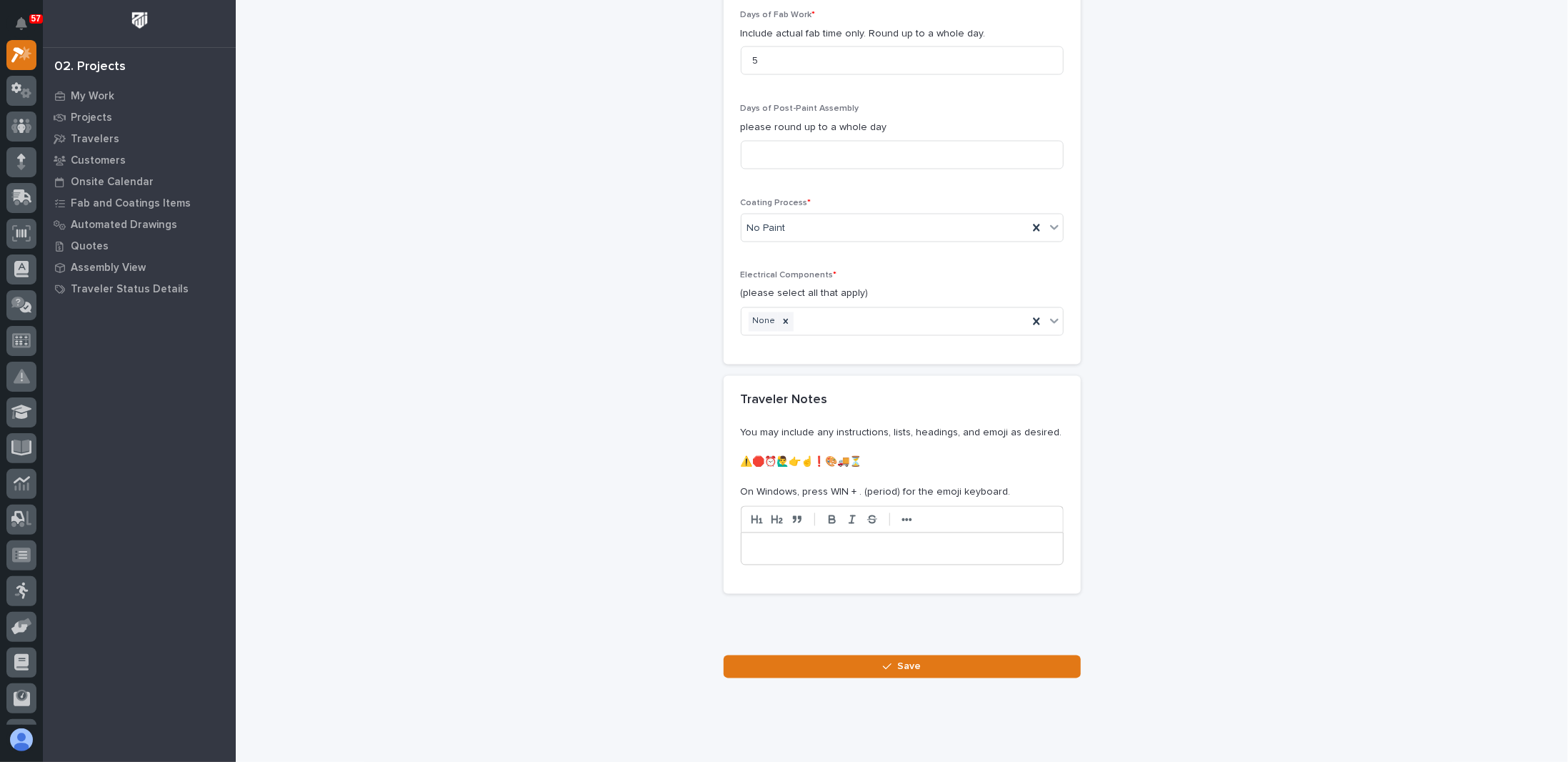
scroll to position [1605, 0]
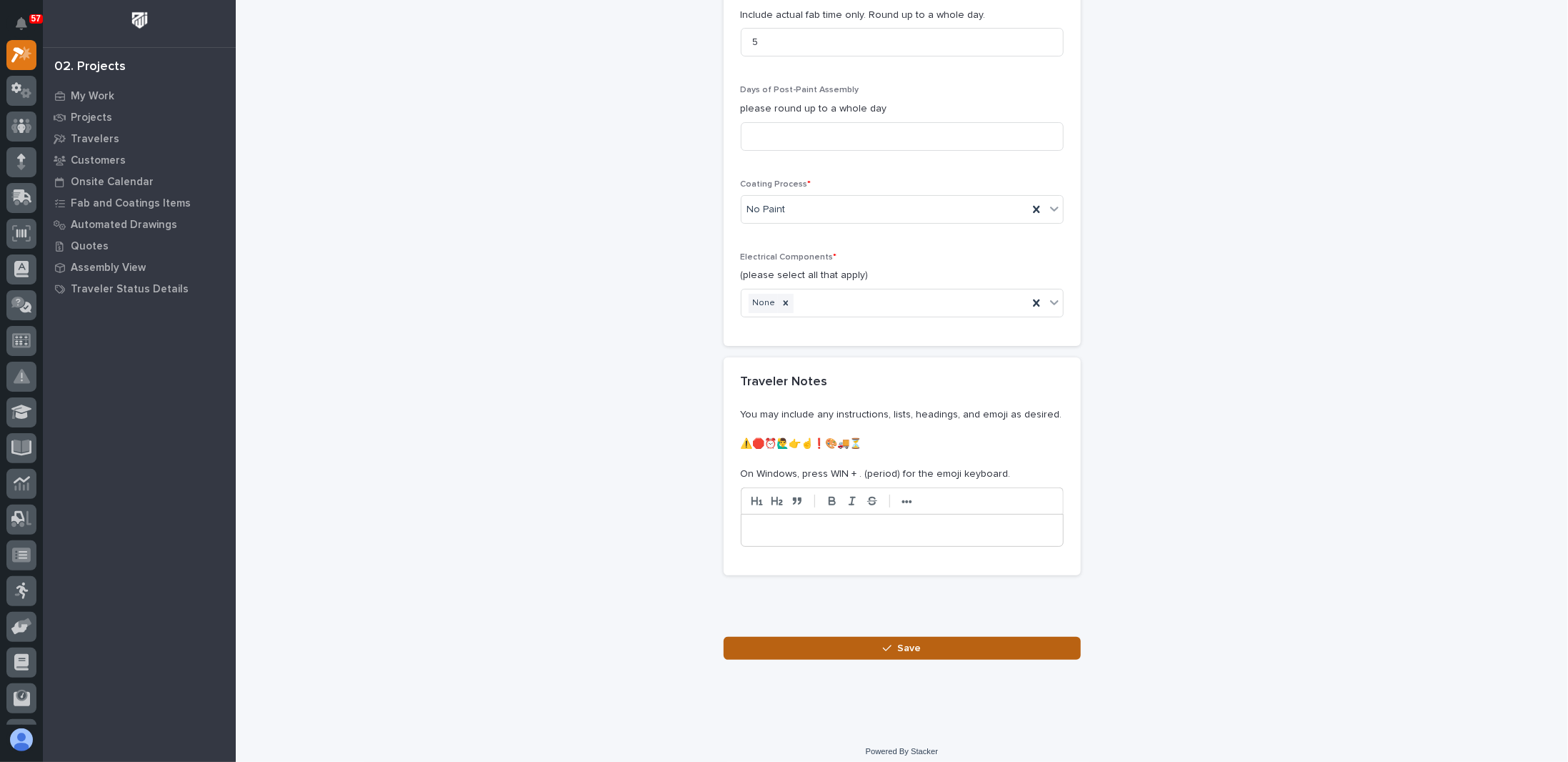
click at [898, 644] on span "Save" at bounding box center [909, 648] width 24 height 13
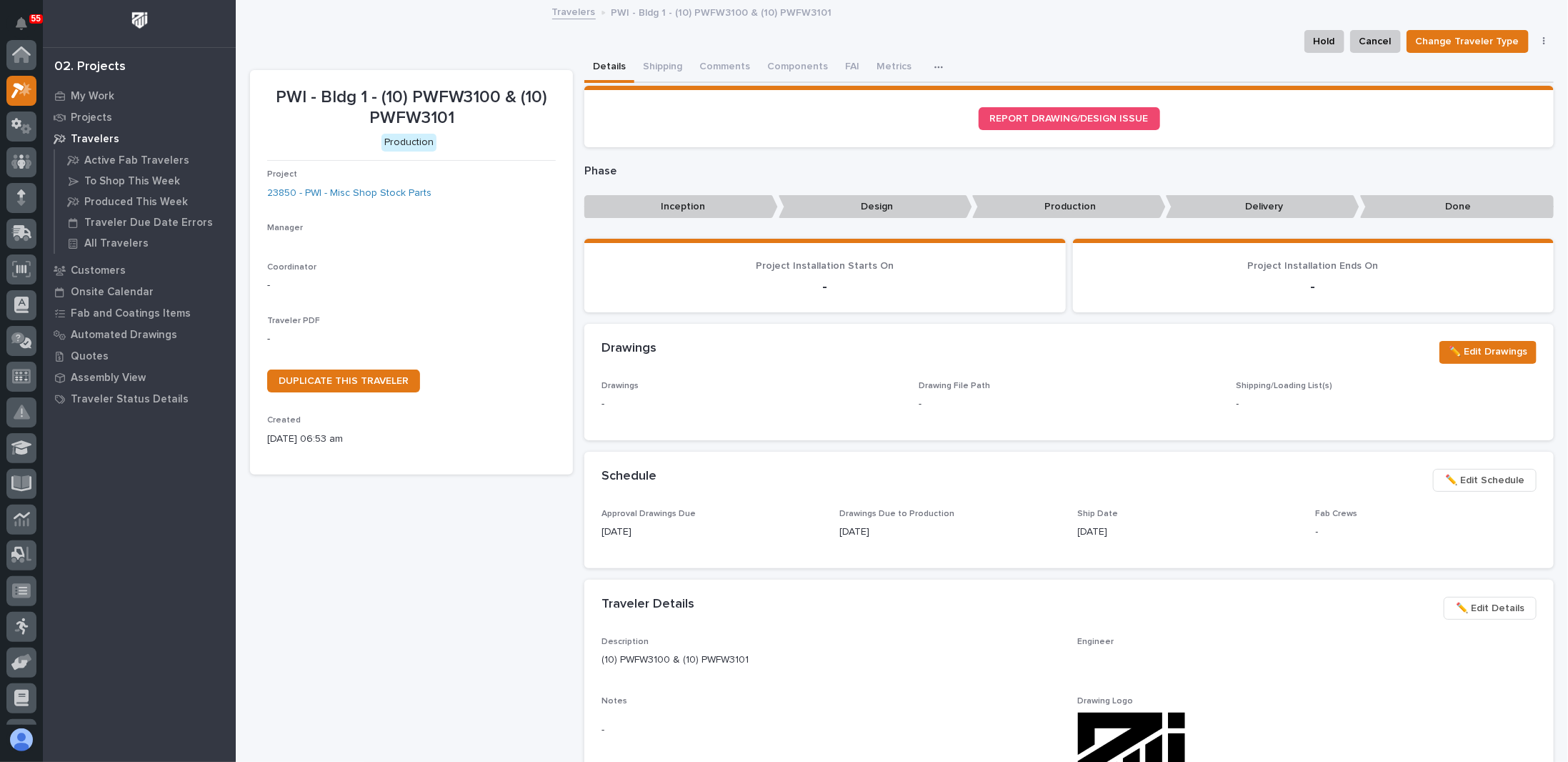
scroll to position [35, 0]
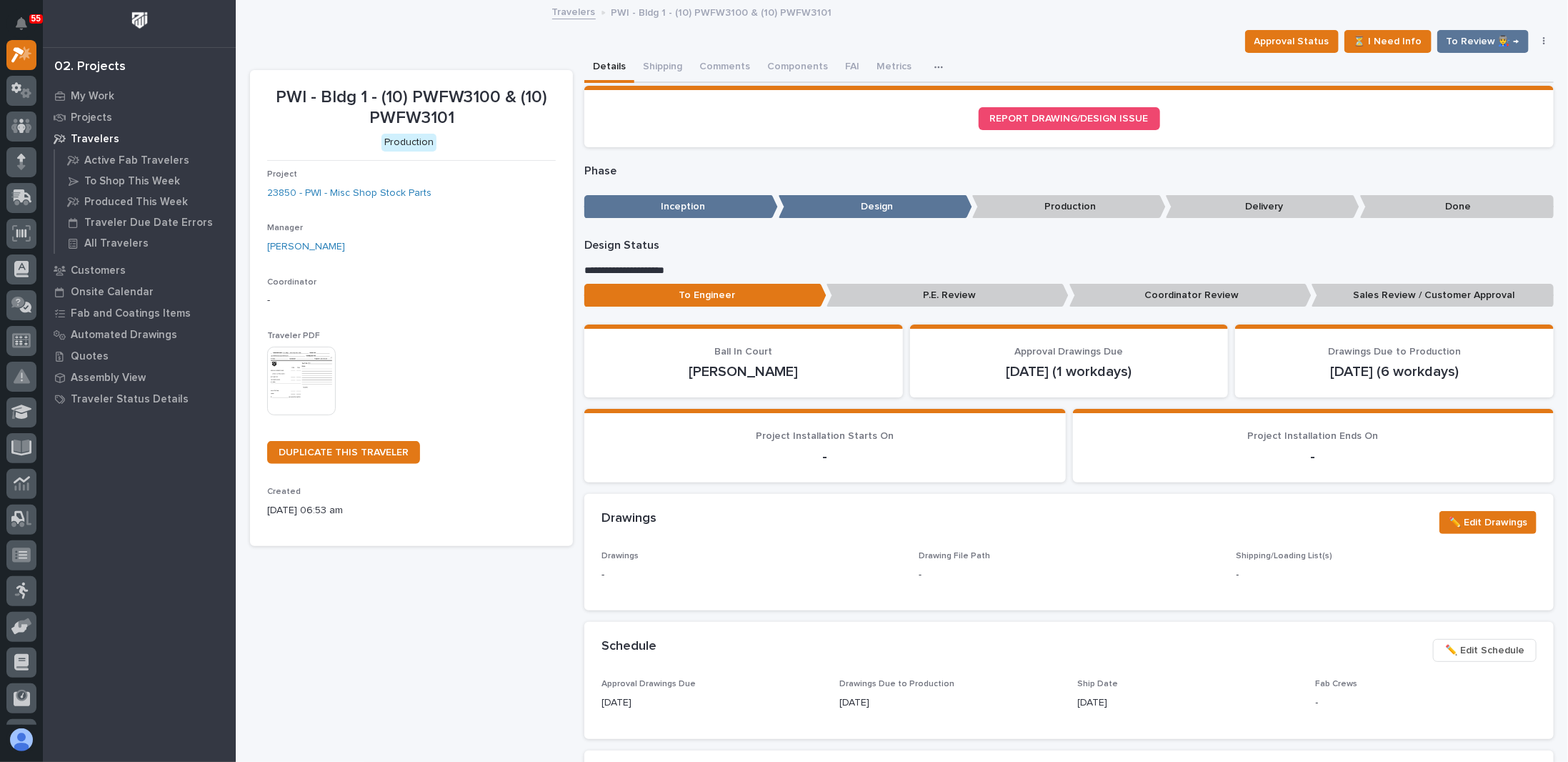
click at [320, 371] on img at bounding box center [301, 381] width 69 height 69
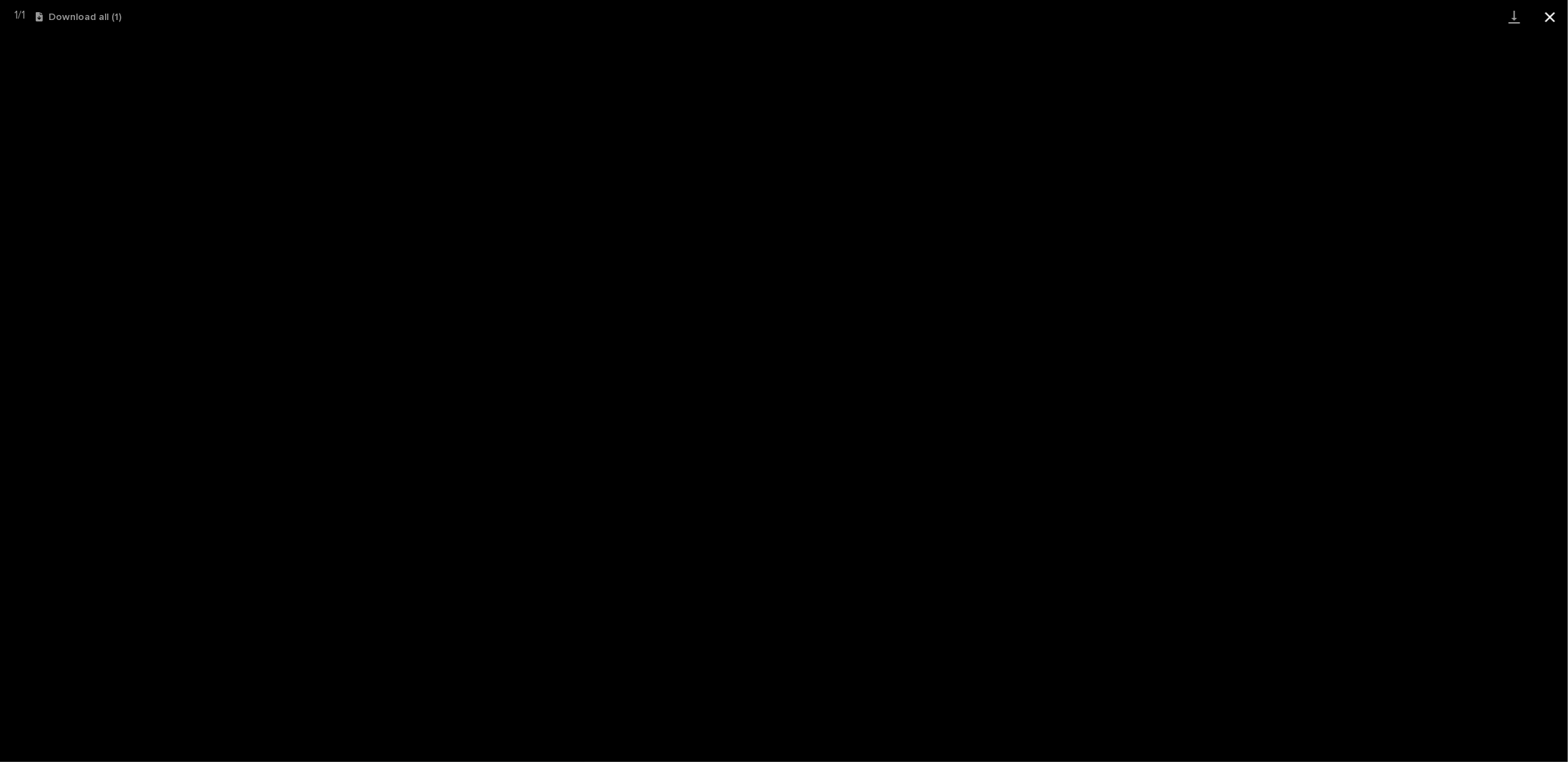
click at [1549, 20] on button "Close gallery" at bounding box center [1550, 17] width 35 height 34
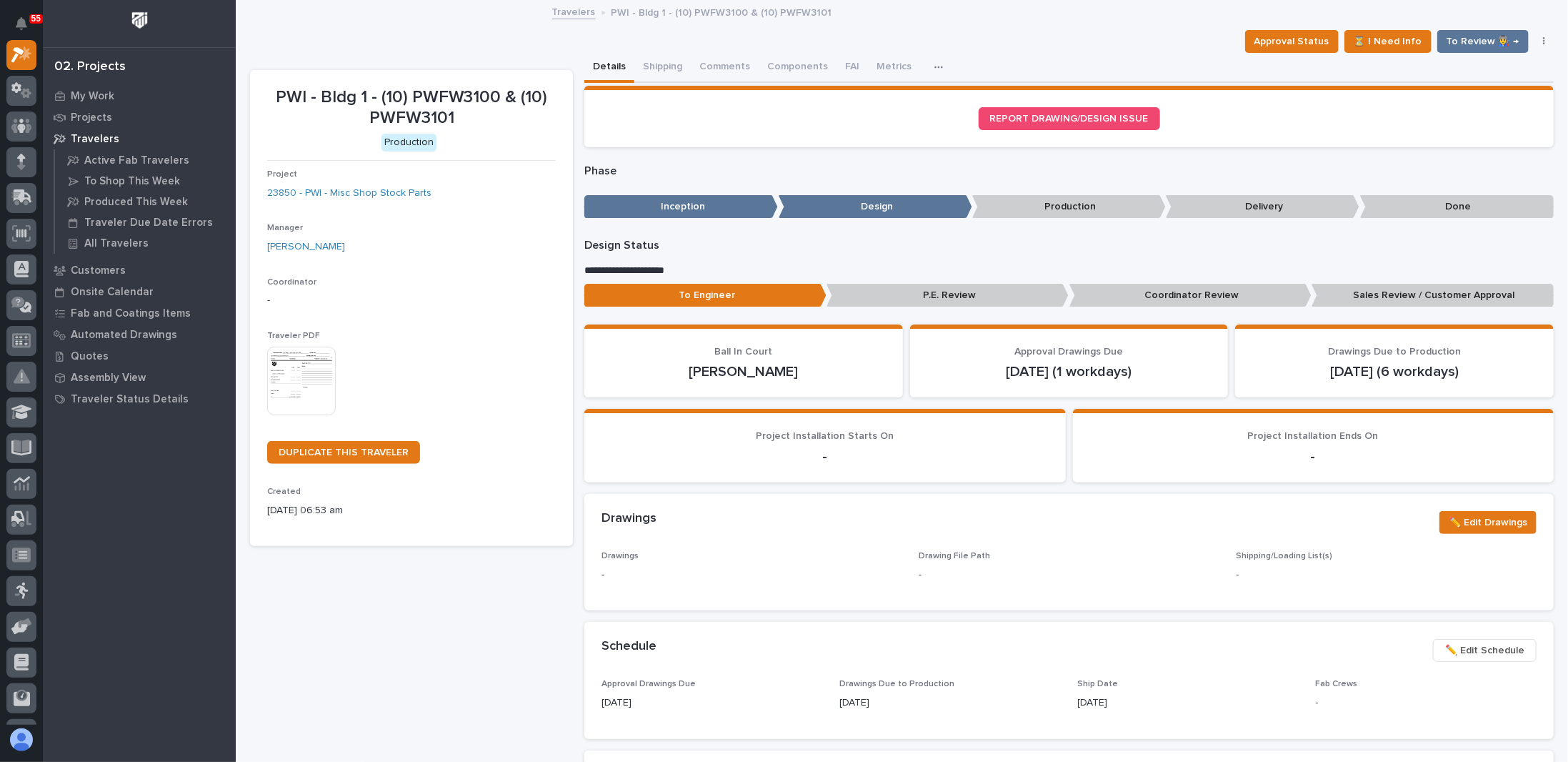
click at [300, 373] on img at bounding box center [301, 381] width 69 height 69
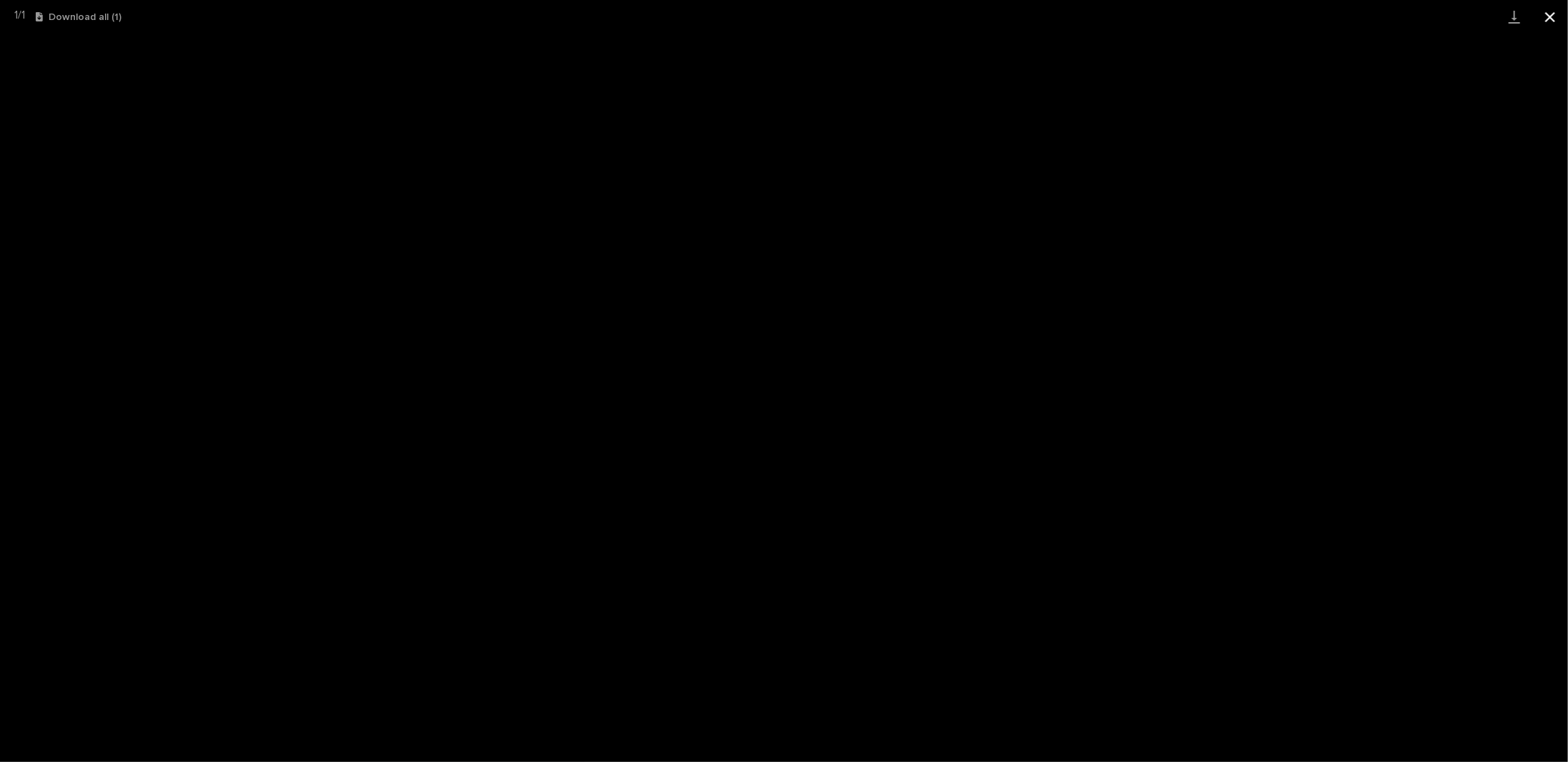
click at [1545, 15] on button "Close gallery" at bounding box center [1550, 17] width 35 height 34
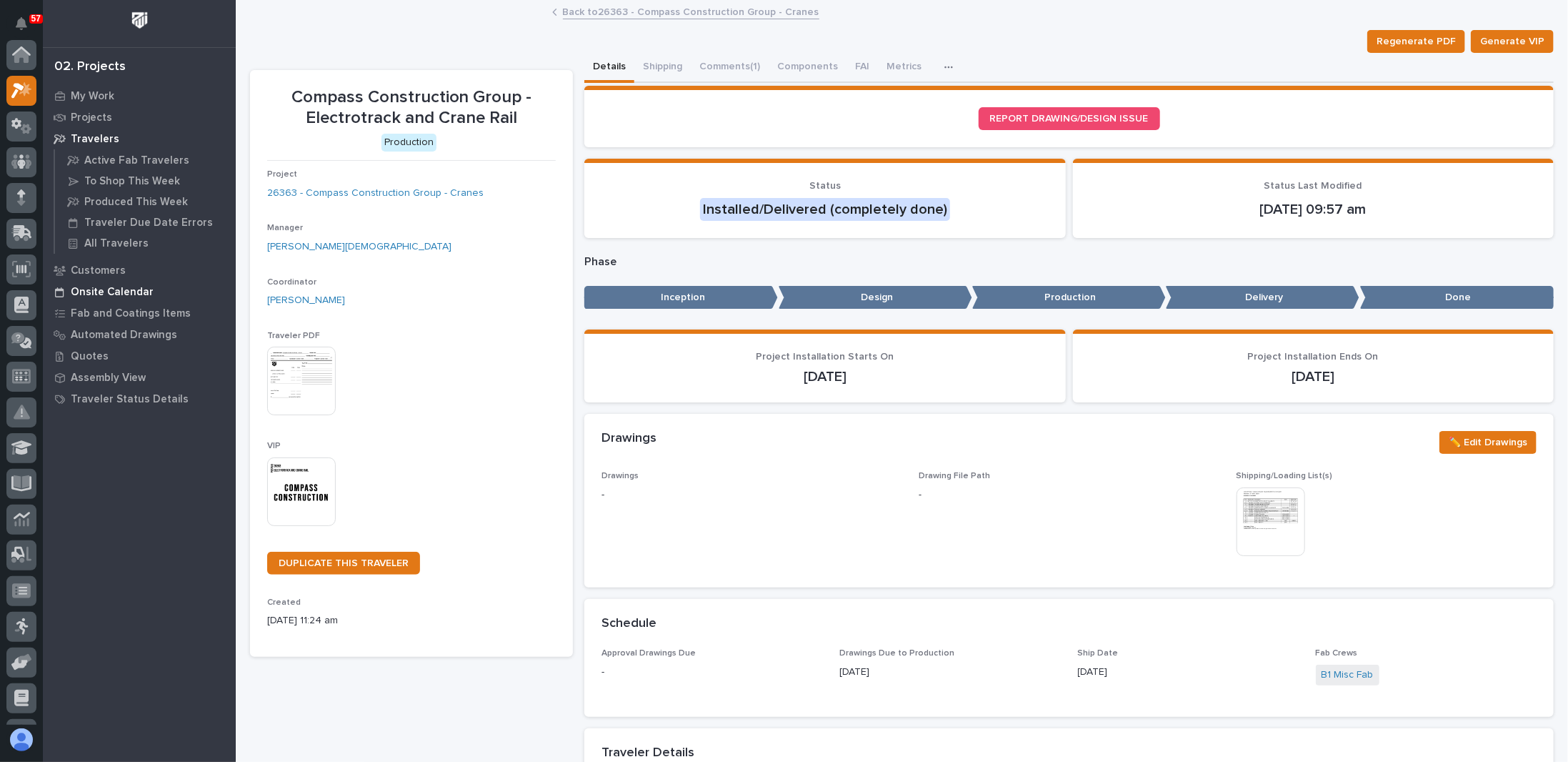
scroll to position [35, 0]
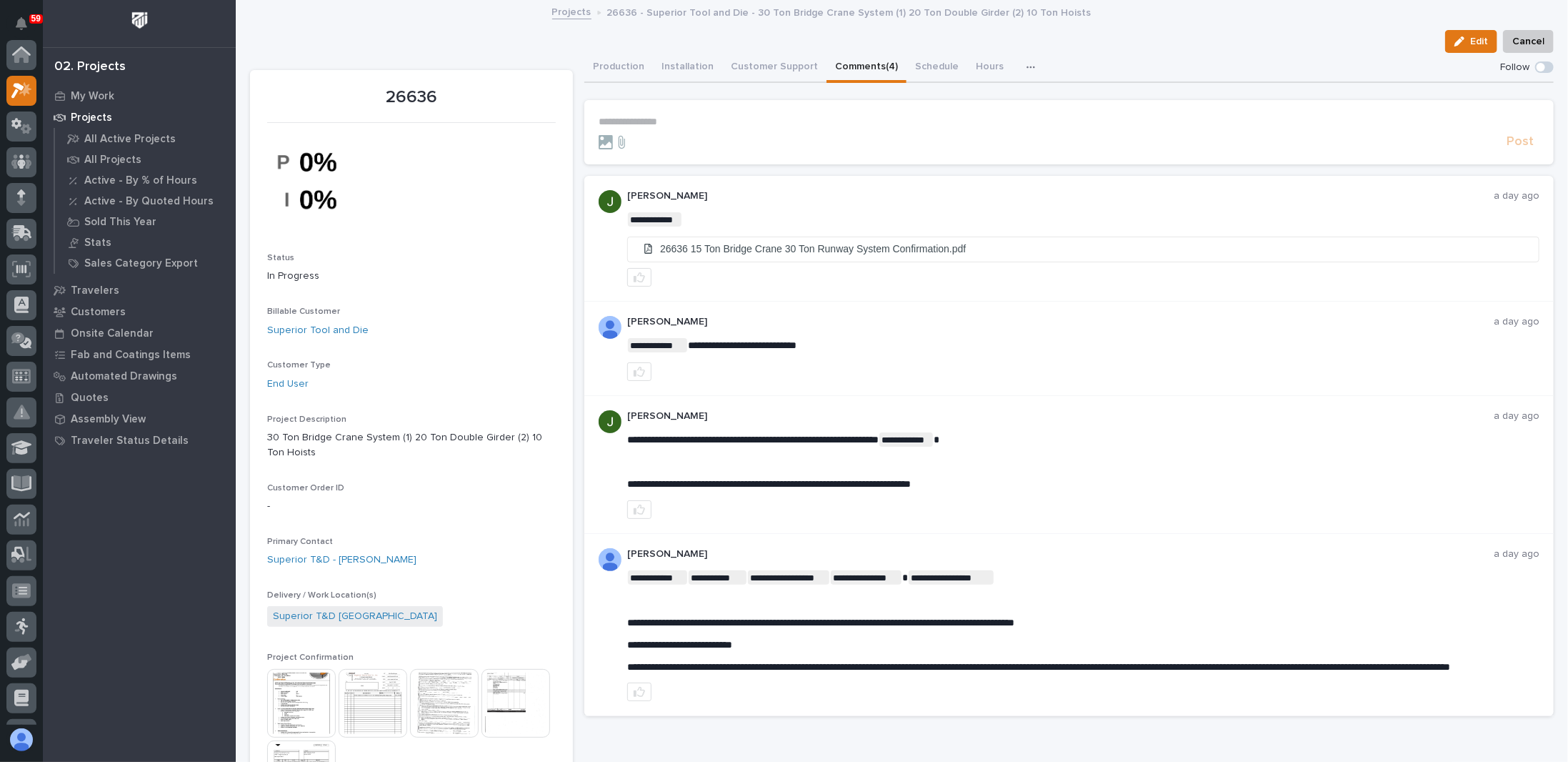
scroll to position [35, 0]
click at [100, 94] on p "My Work" at bounding box center [92, 96] width 44 height 13
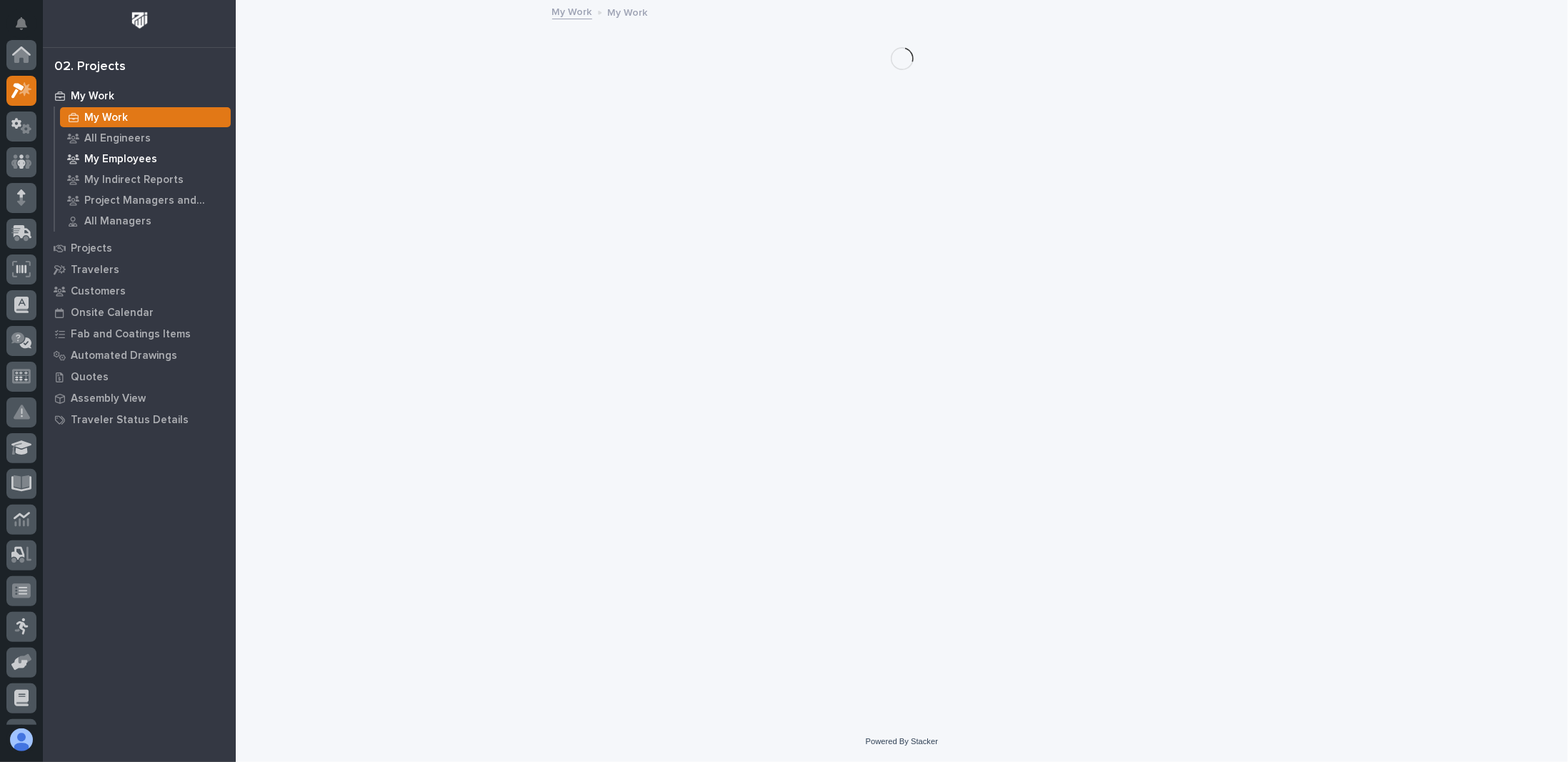
scroll to position [35, 0]
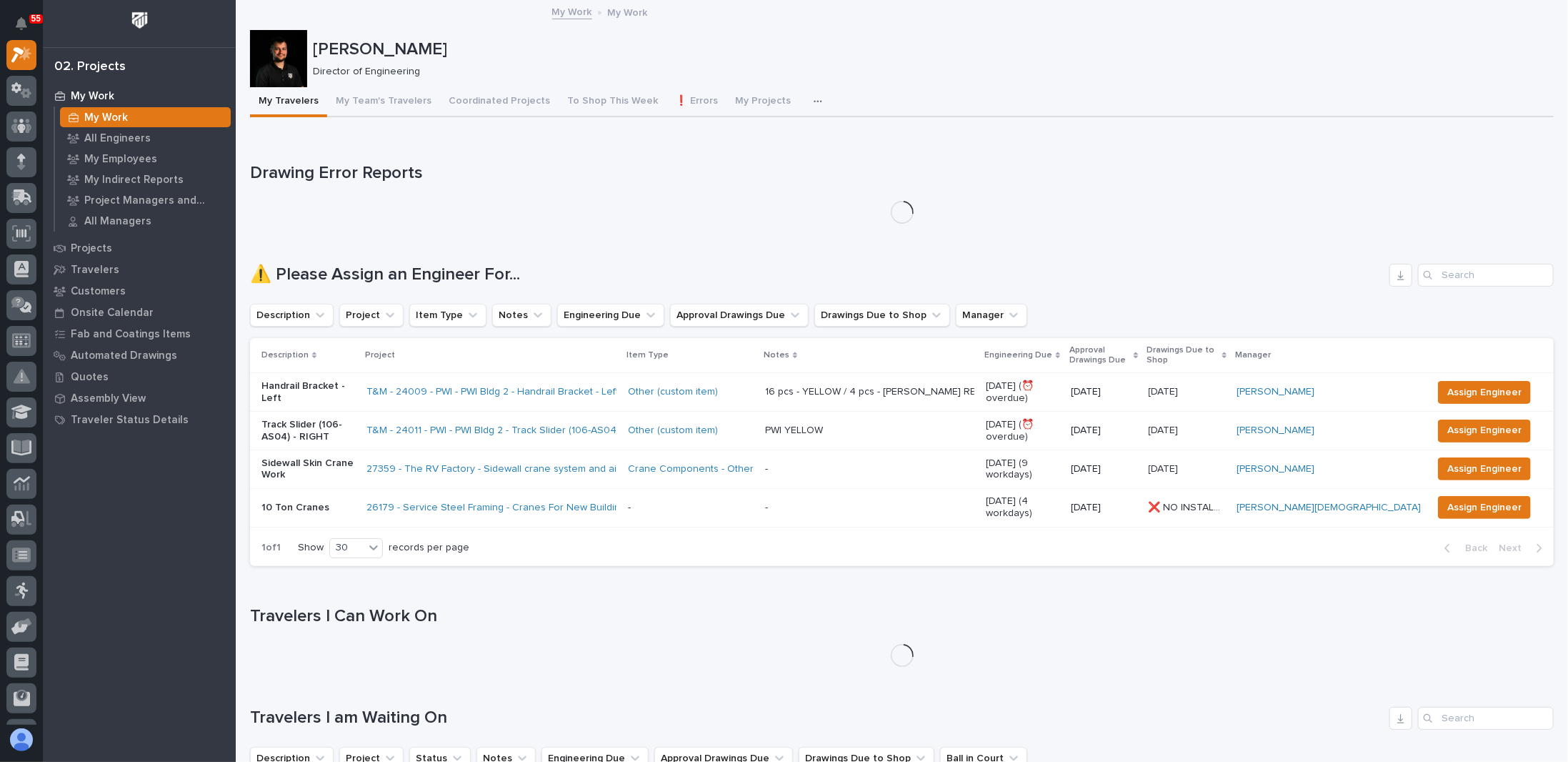
click at [814, 100] on icon "button" at bounding box center [818, 102] width 9 height 10
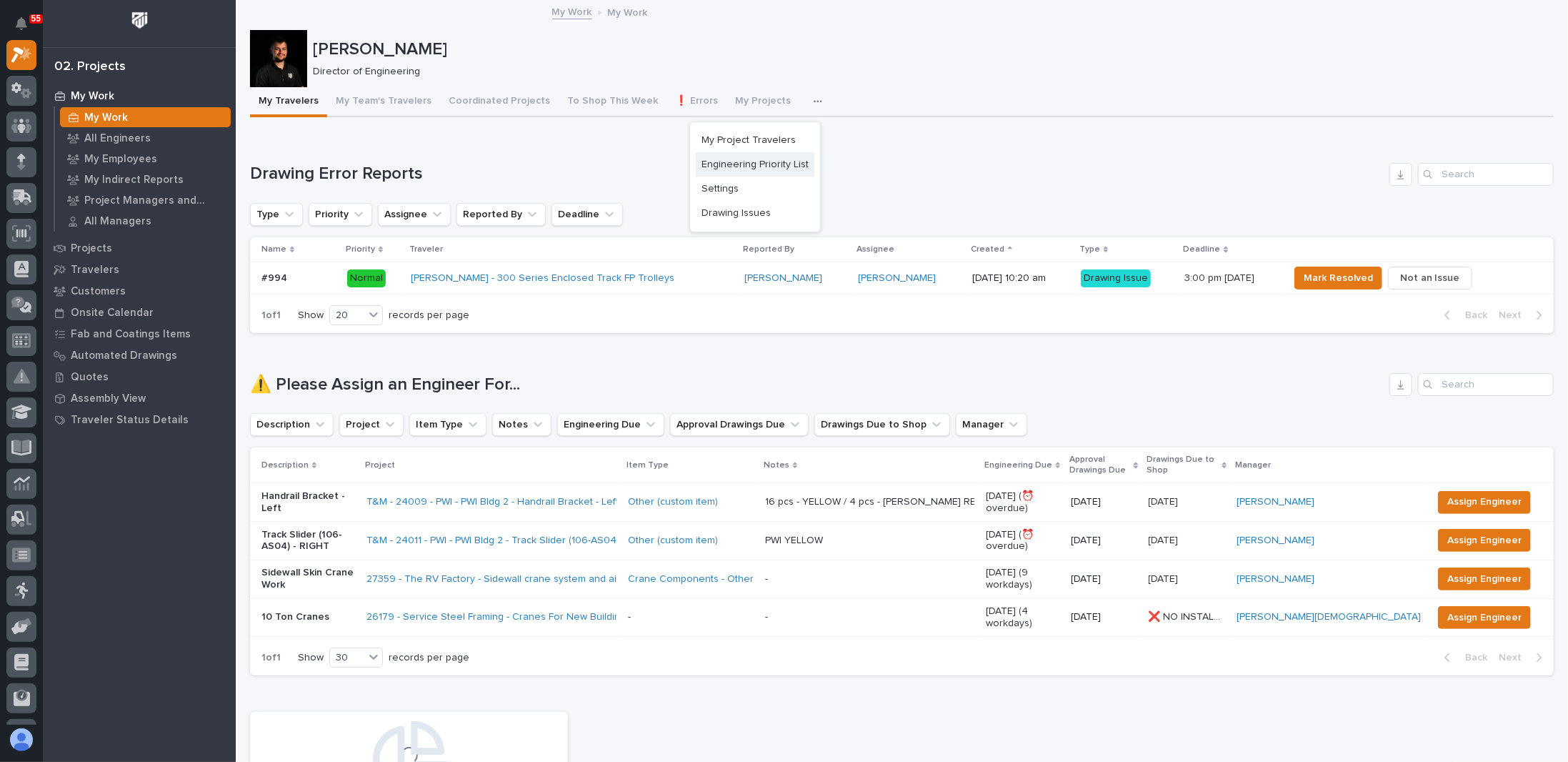
click at [757, 162] on span "Engineering Priority List" at bounding box center [754, 164] width 107 height 13
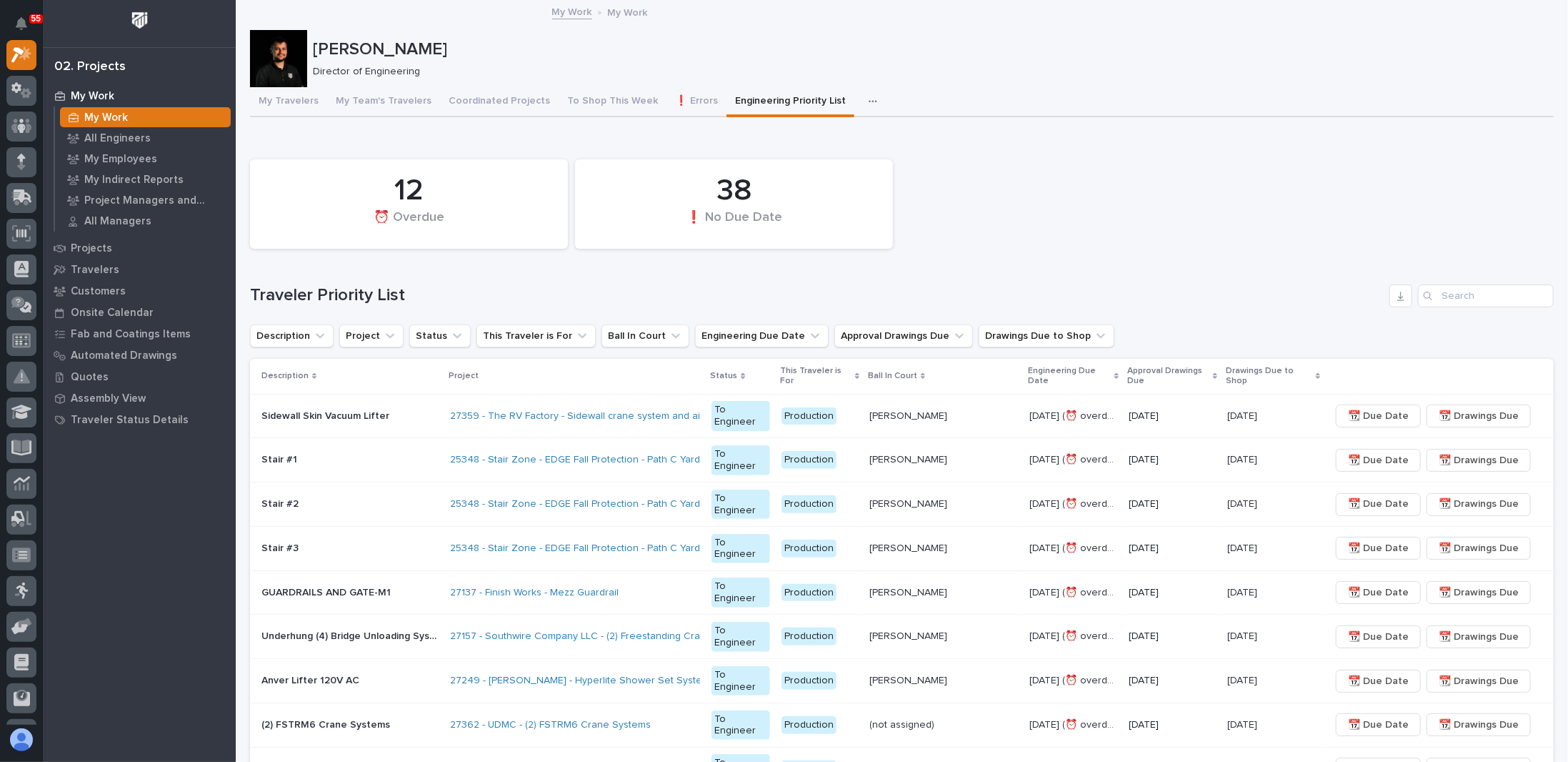
click at [958, 196] on div "12 ⏰ Overdue 38 ❗ No Due Date" at bounding box center [901, 204] width 1318 height 103
click at [1026, 229] on div "12 ⏰ Overdue 38 ❗ No Due Date" at bounding box center [901, 204] width 1318 height 103
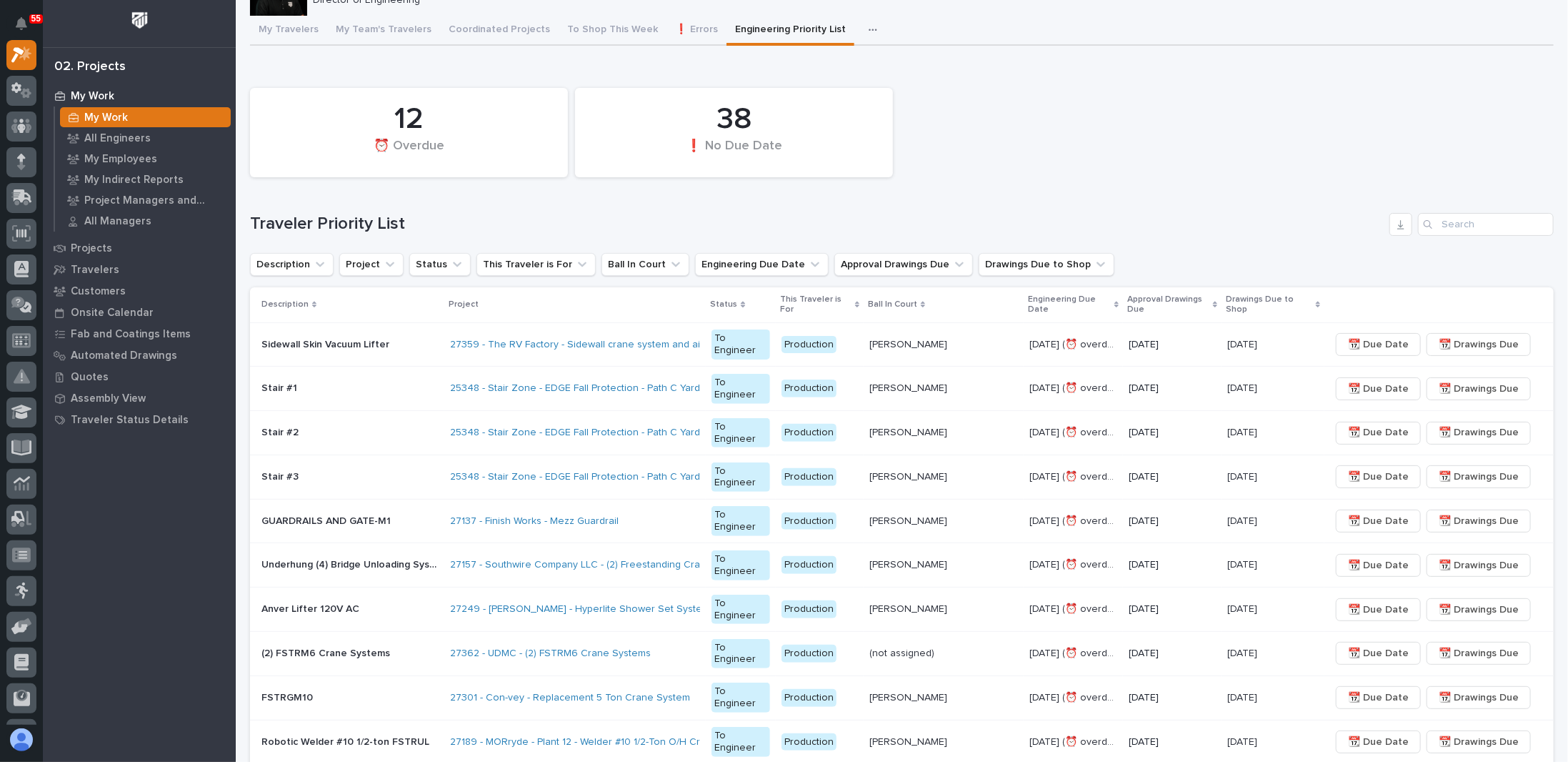
click at [901, 338] on p "[PERSON_NAME]" at bounding box center [909, 343] width 80 height 15
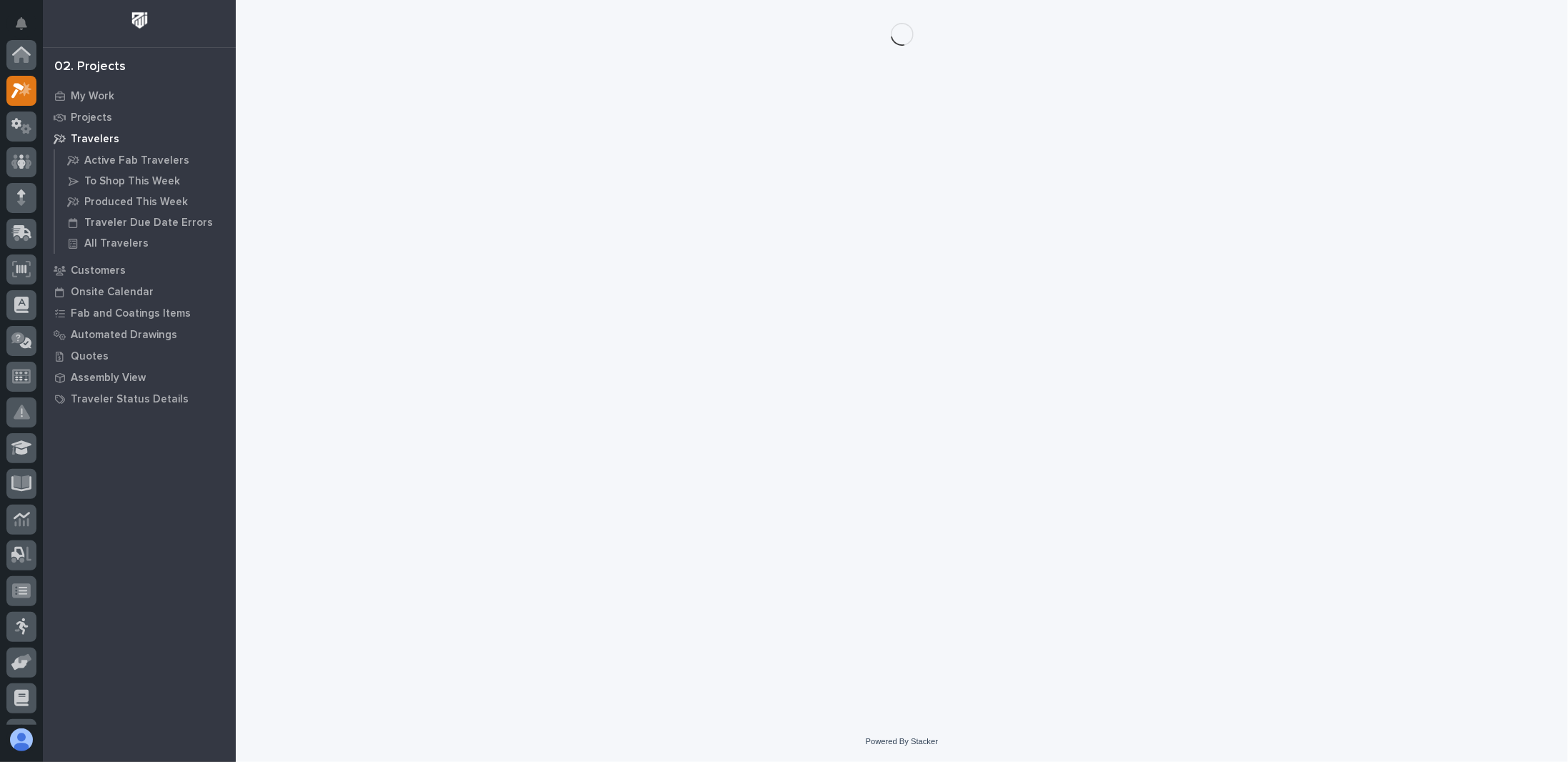
scroll to position [35, 0]
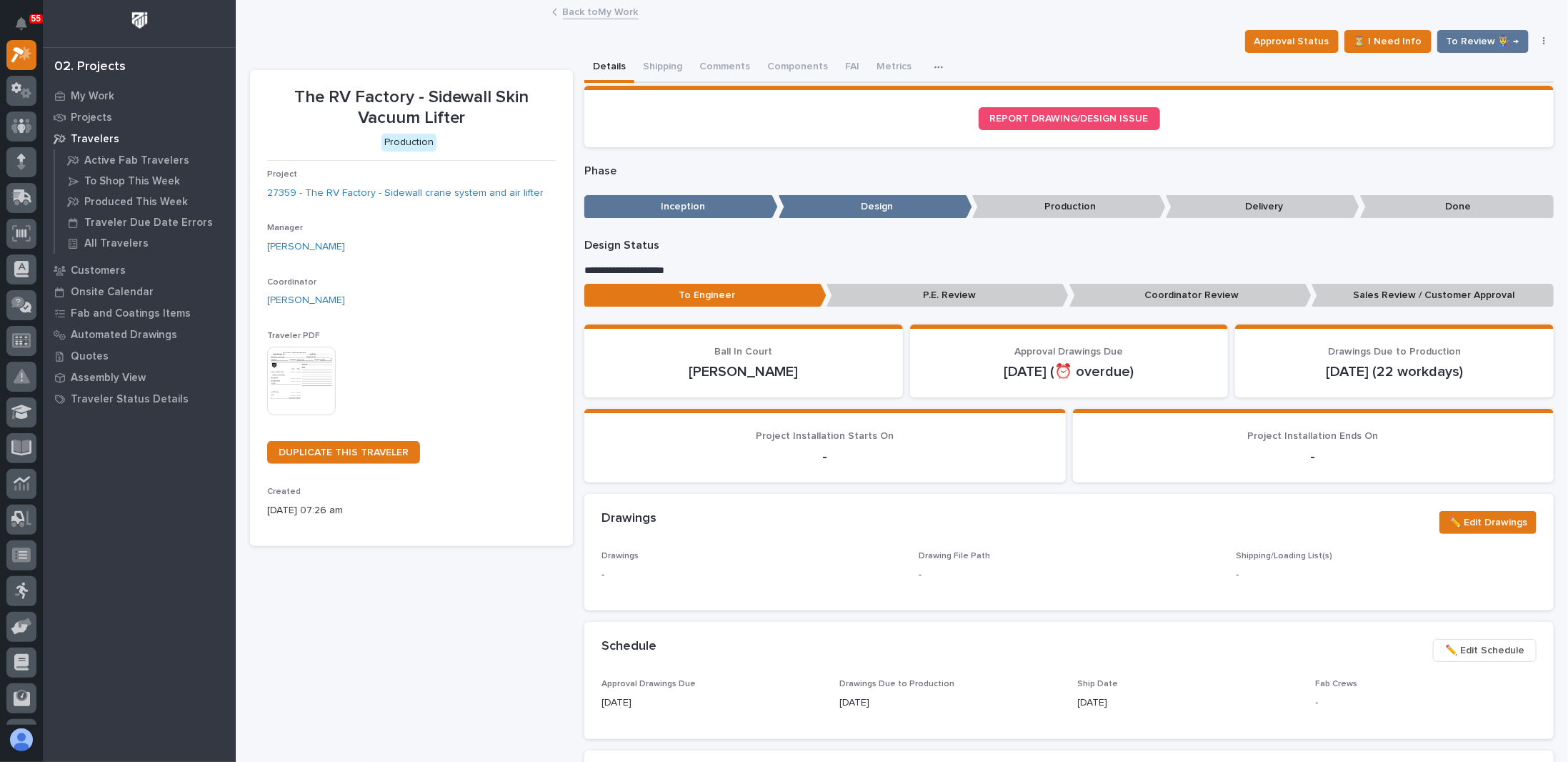
click at [586, 14] on link "Back to My Work" at bounding box center [600, 11] width 76 height 16
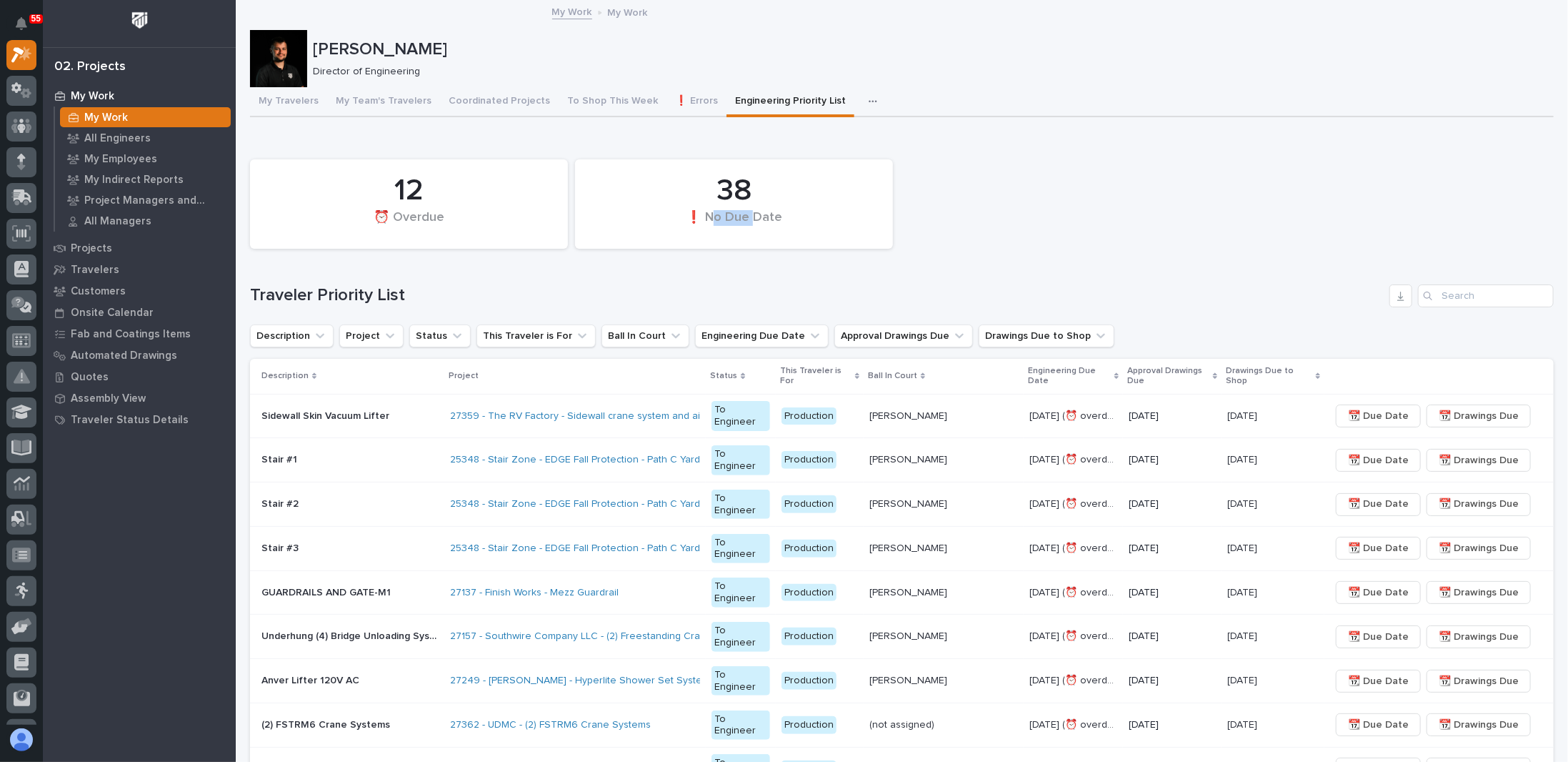
drag, startPoint x: 713, startPoint y: 216, endPoint x: 756, endPoint y: 218, distance: 43.0
click at [756, 218] on div "❗ No Due Date" at bounding box center [734, 225] width 269 height 30
click at [597, 105] on button "To Shop This Week" at bounding box center [612, 102] width 108 height 30
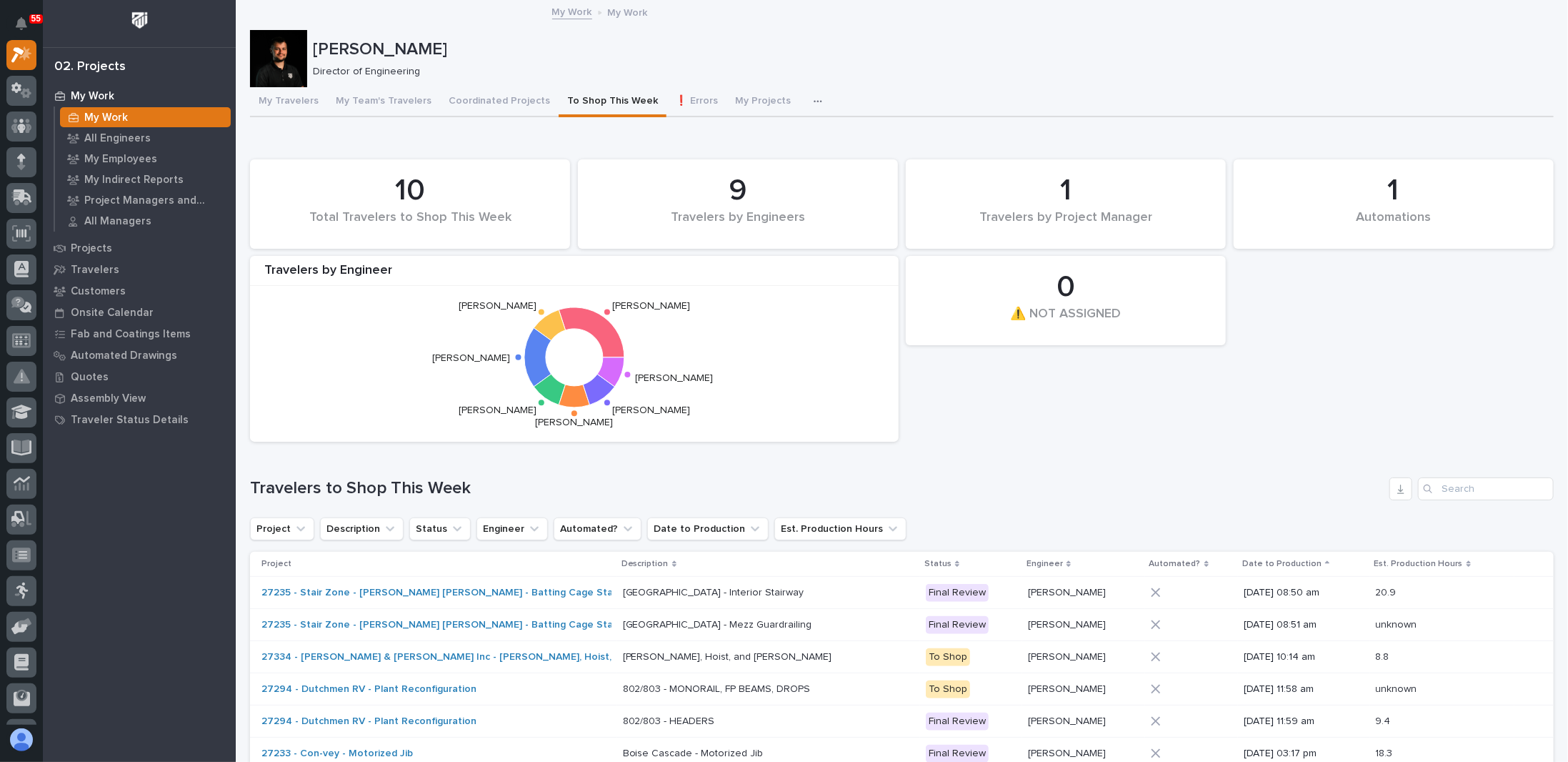
click at [814, 102] on icon "button" at bounding box center [818, 102] width 9 height 10
click at [752, 164] on span "Engineering Priority List" at bounding box center [754, 164] width 107 height 13
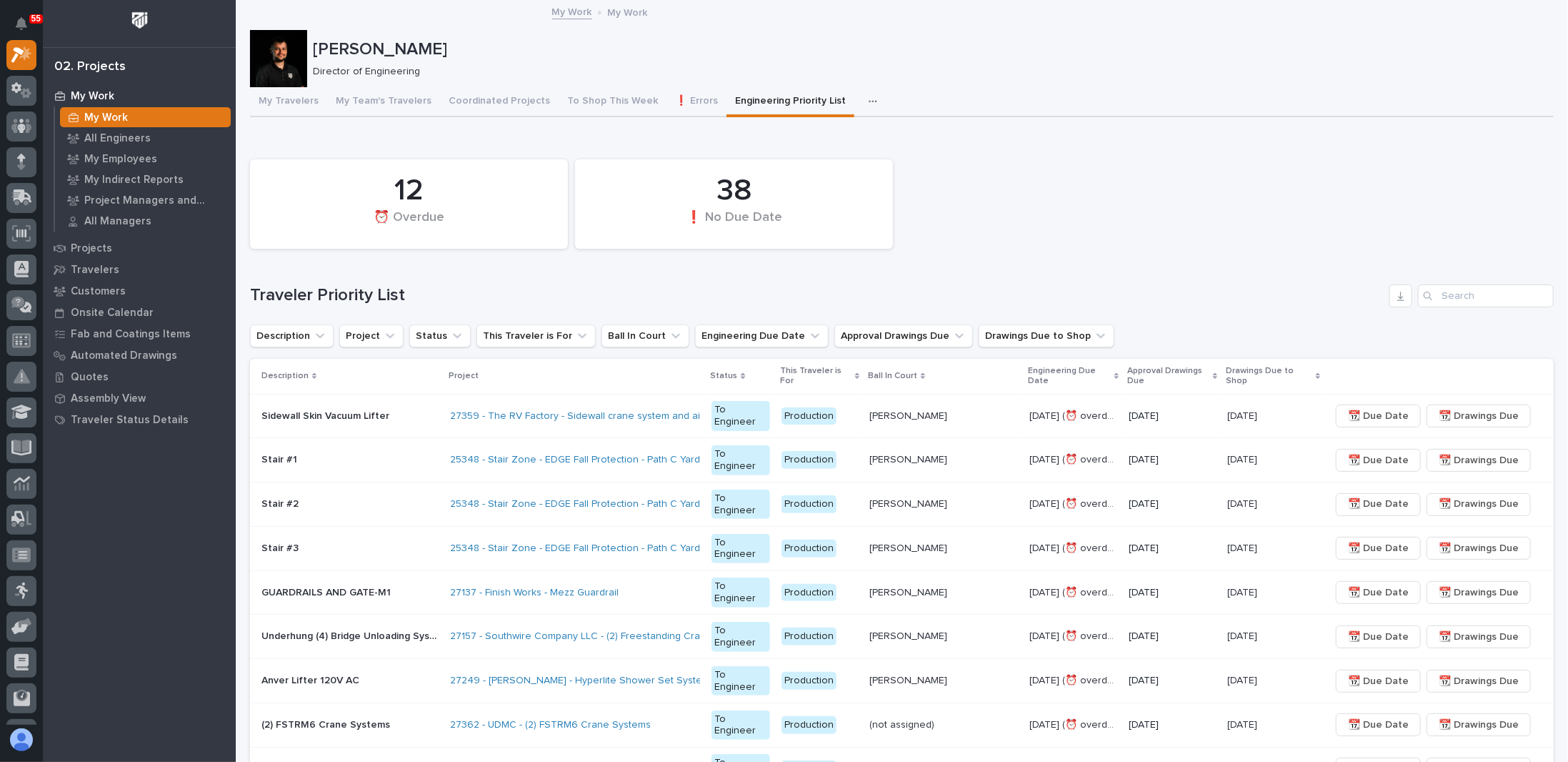
click at [946, 229] on div "12 ⏰ Overdue 38 ❗ No Due Date" at bounding box center [901, 204] width 1318 height 103
click at [1026, 174] on div "12 ⏰ Overdue 38 ❗ No Due Date" at bounding box center [901, 204] width 1318 height 103
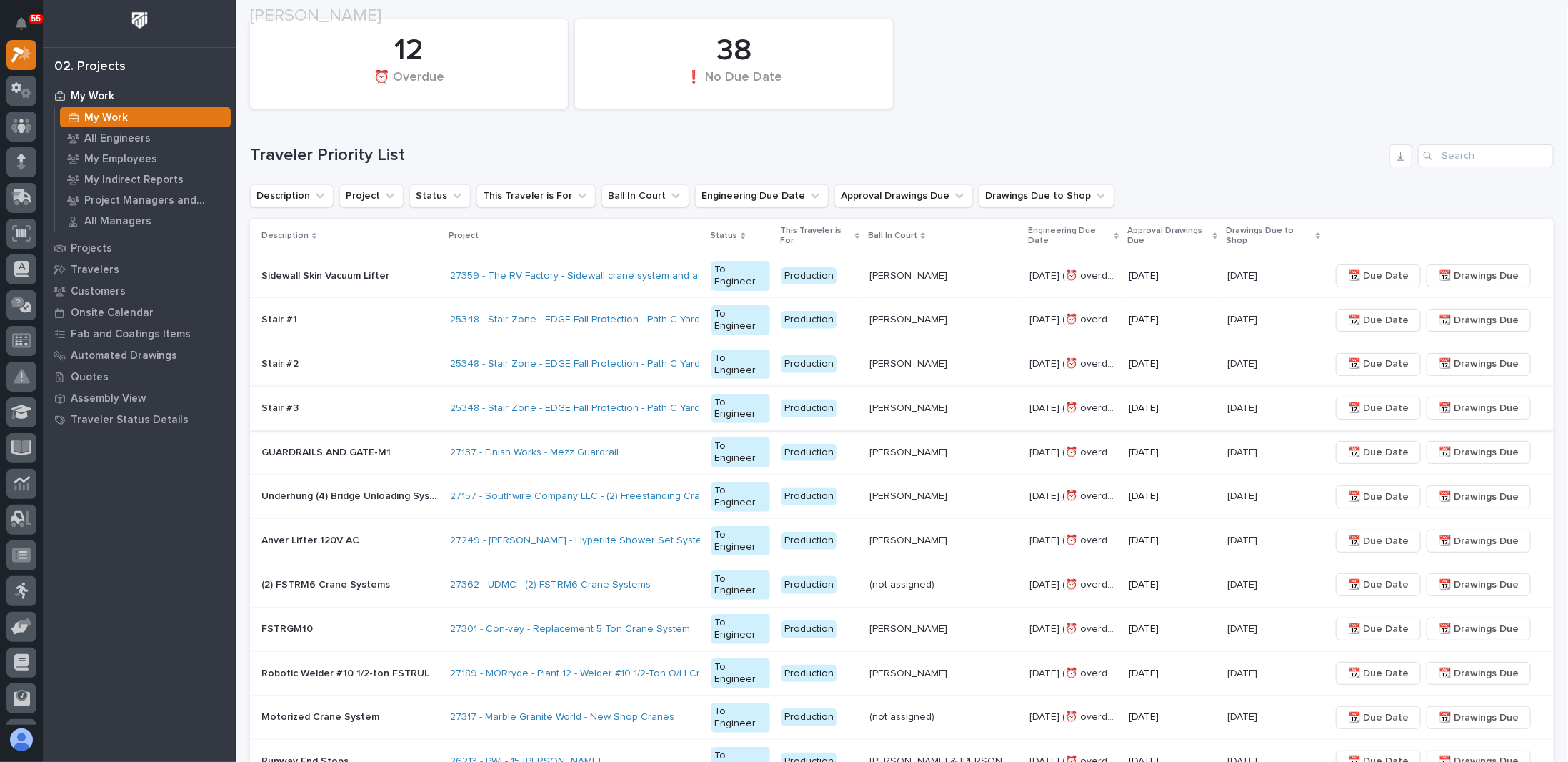
scroll to position [143, 0]
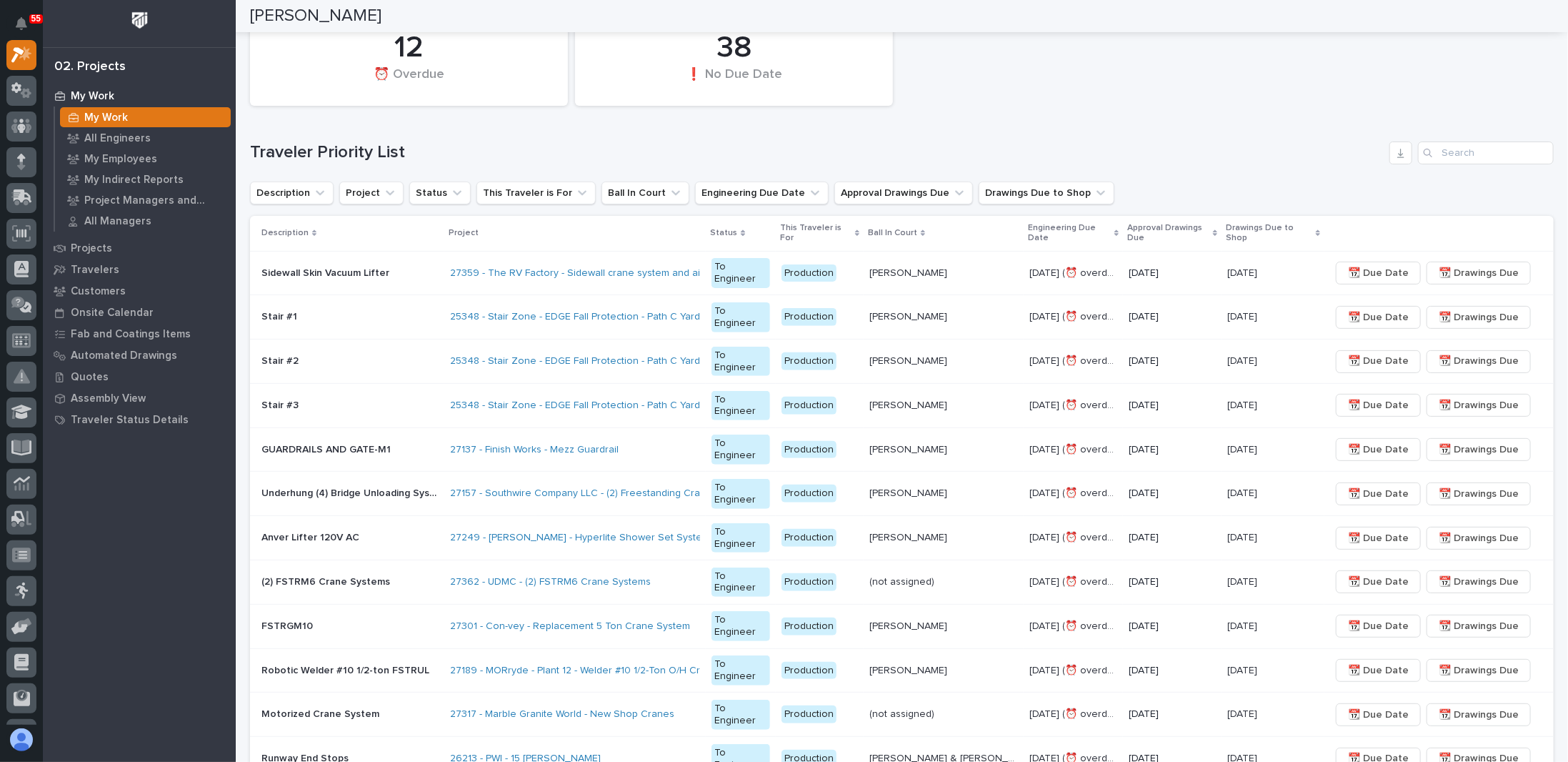
click at [1260, 408] on p "10/30/2025" at bounding box center [1243, 404] width 33 height 15
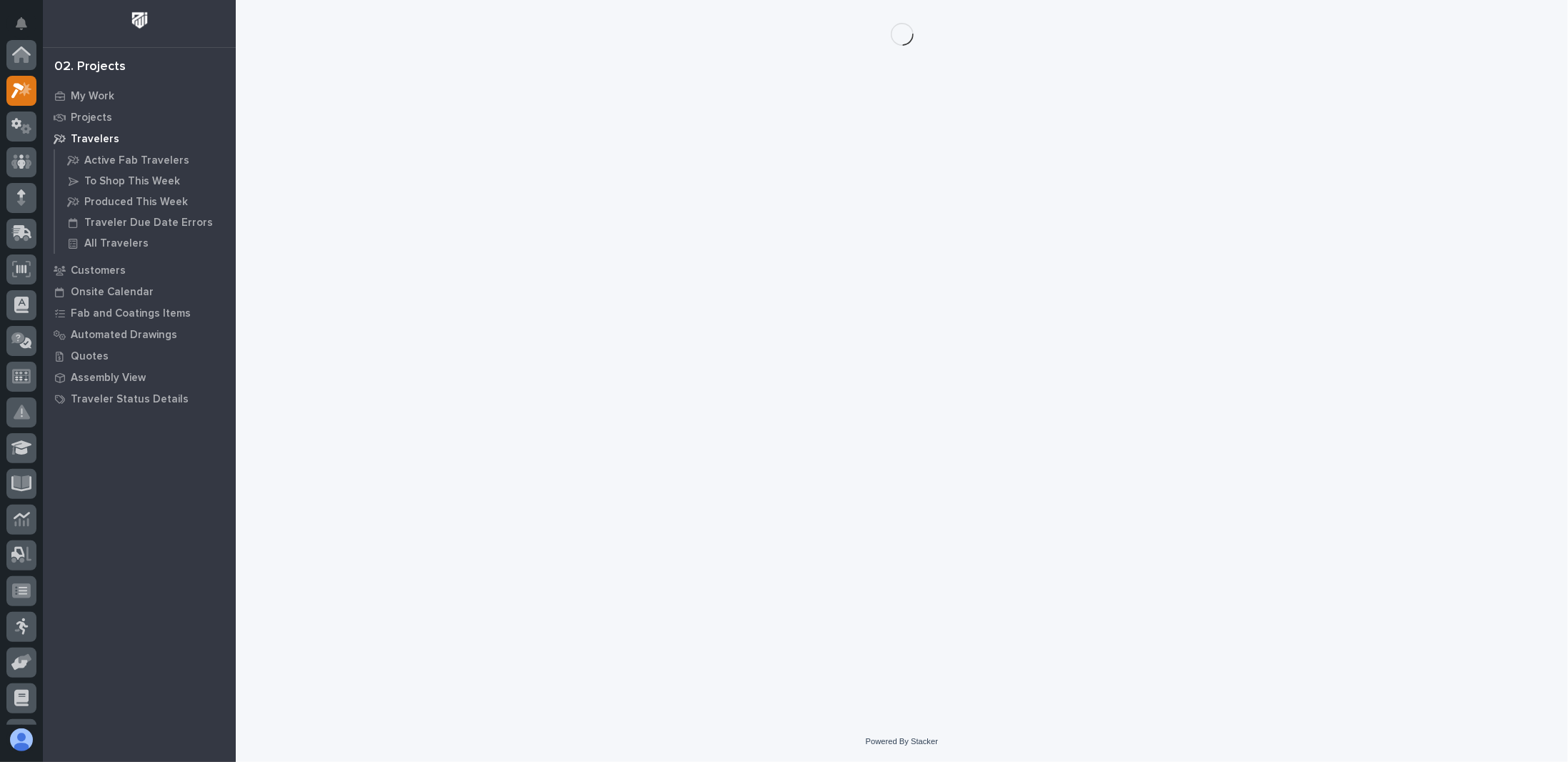
scroll to position [35, 0]
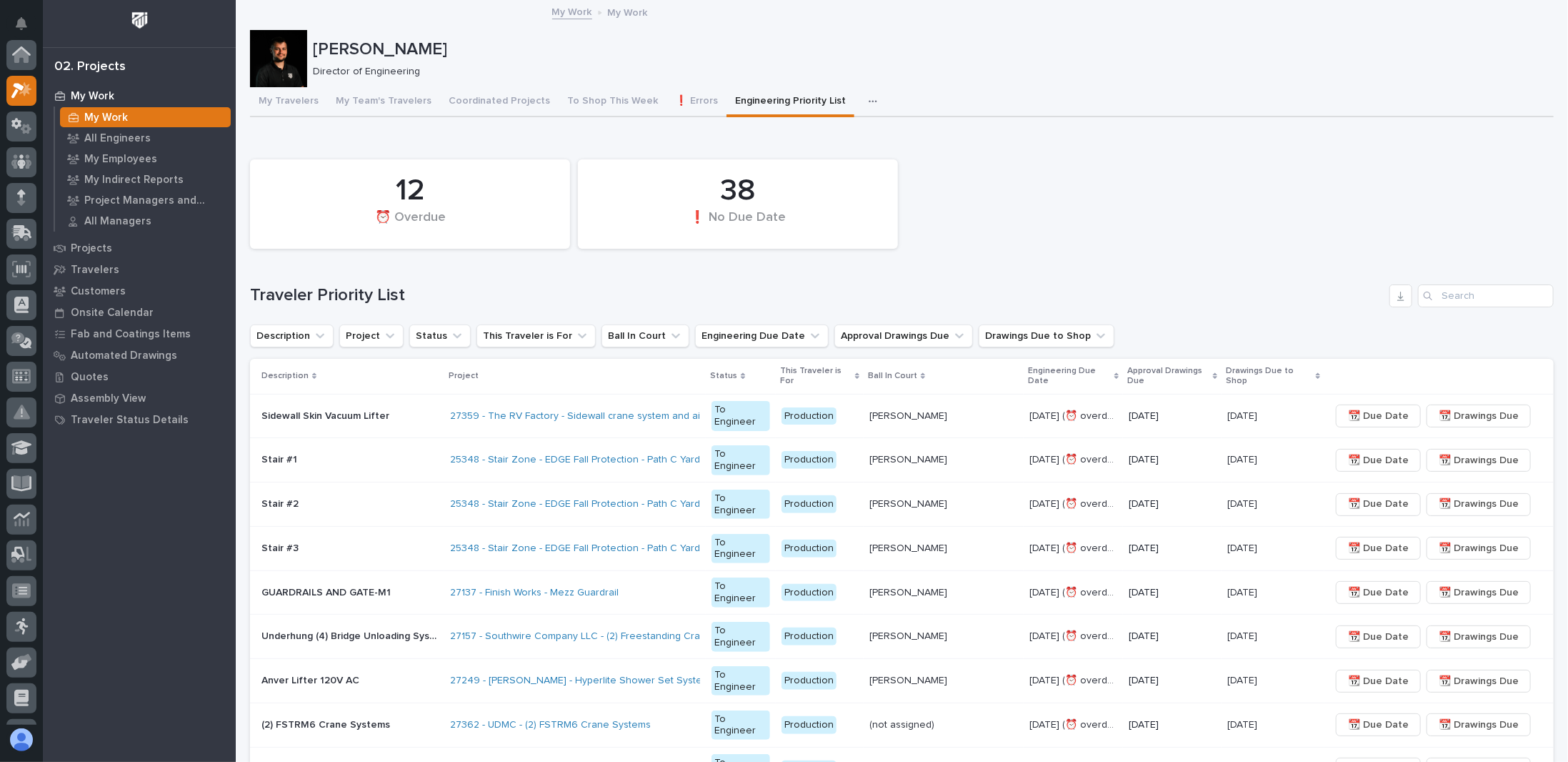
scroll to position [35, 0]
click at [1468, 454] on span "📆 Drawings Due" at bounding box center [1479, 460] width 80 height 17
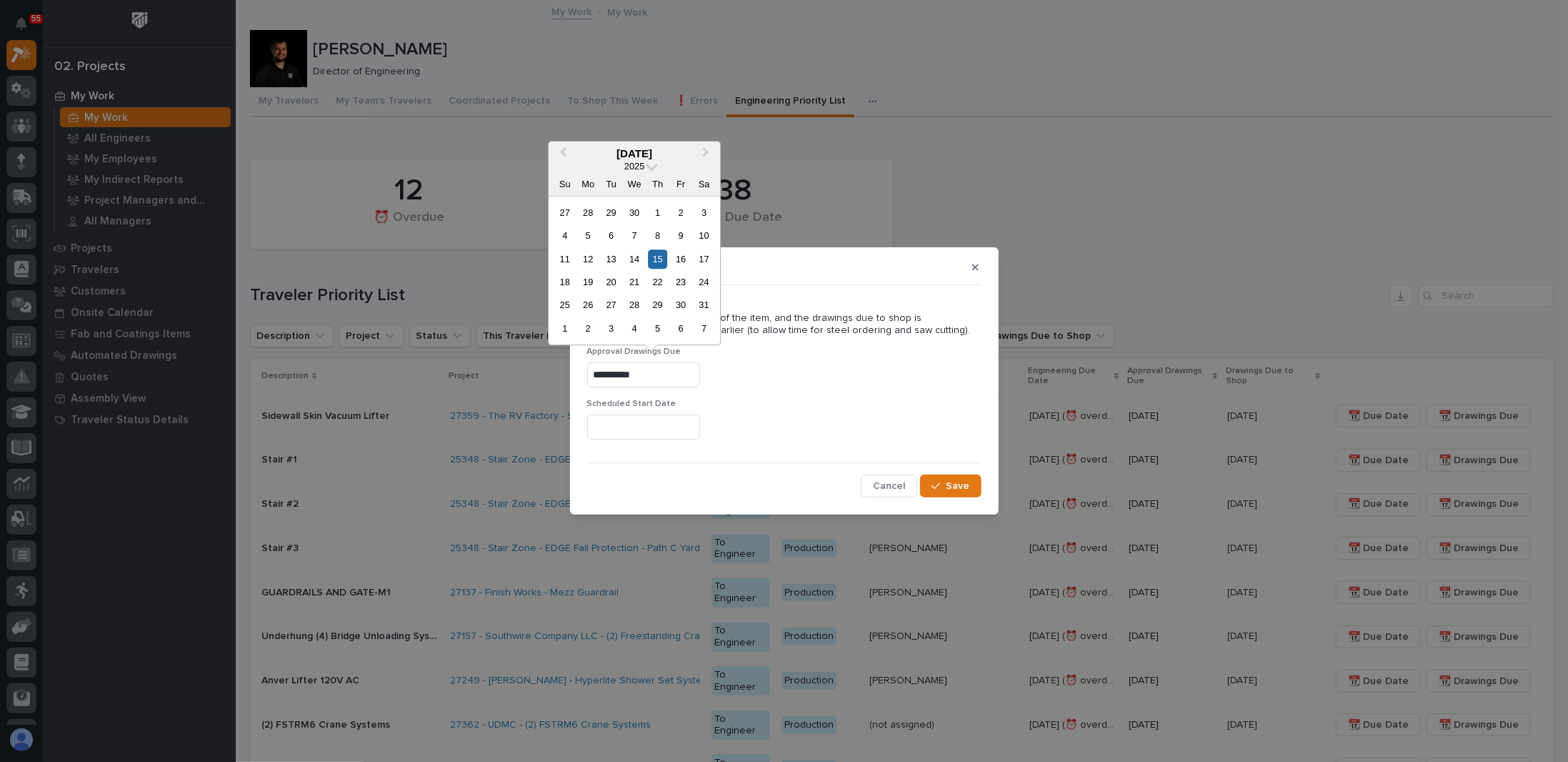
click at [667, 369] on input "**********" at bounding box center [643, 375] width 113 height 25
type input "*"
click at [946, 484] on div "button" at bounding box center [938, 486] width 14 height 10
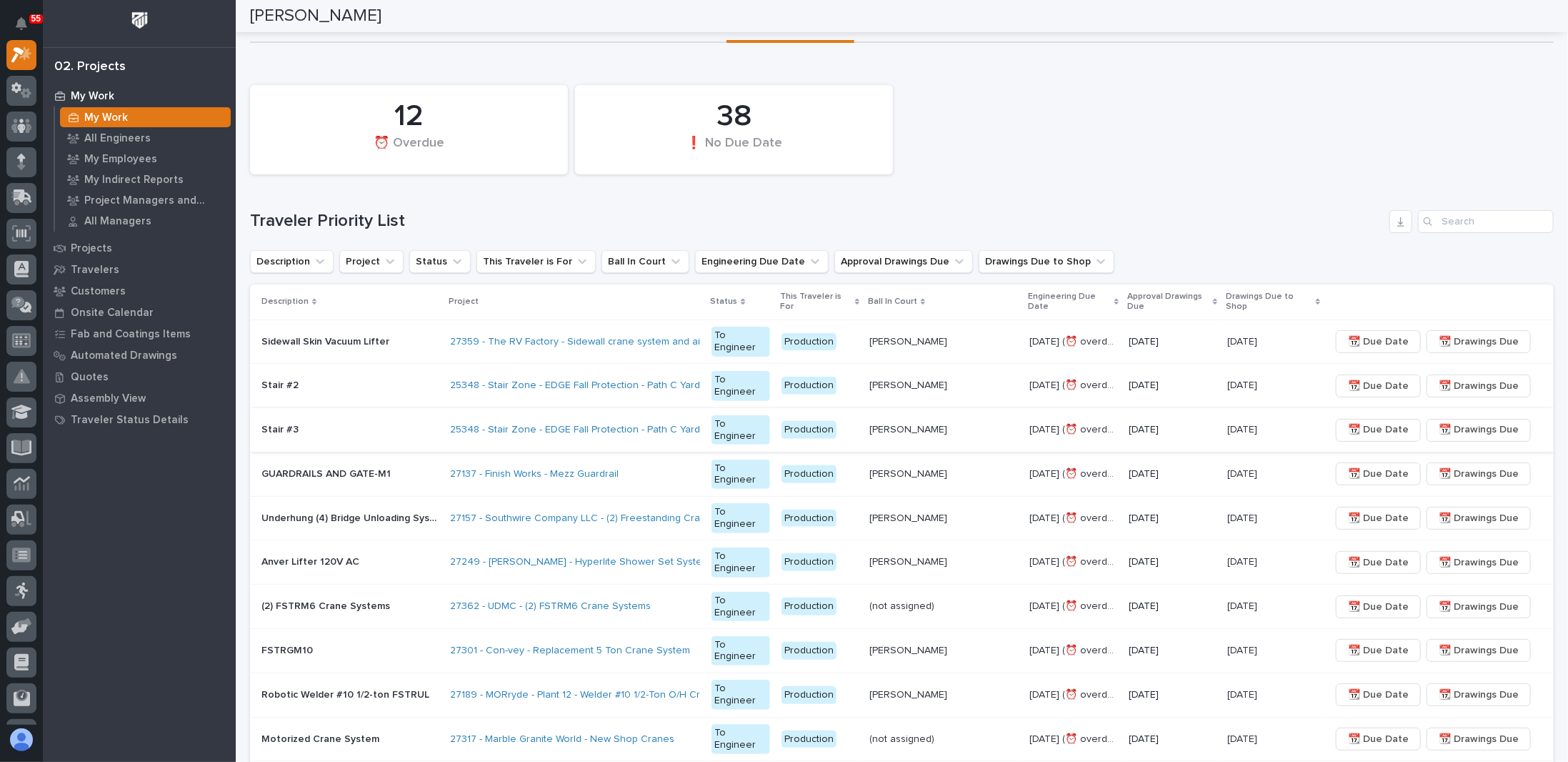
scroll to position [0, 0]
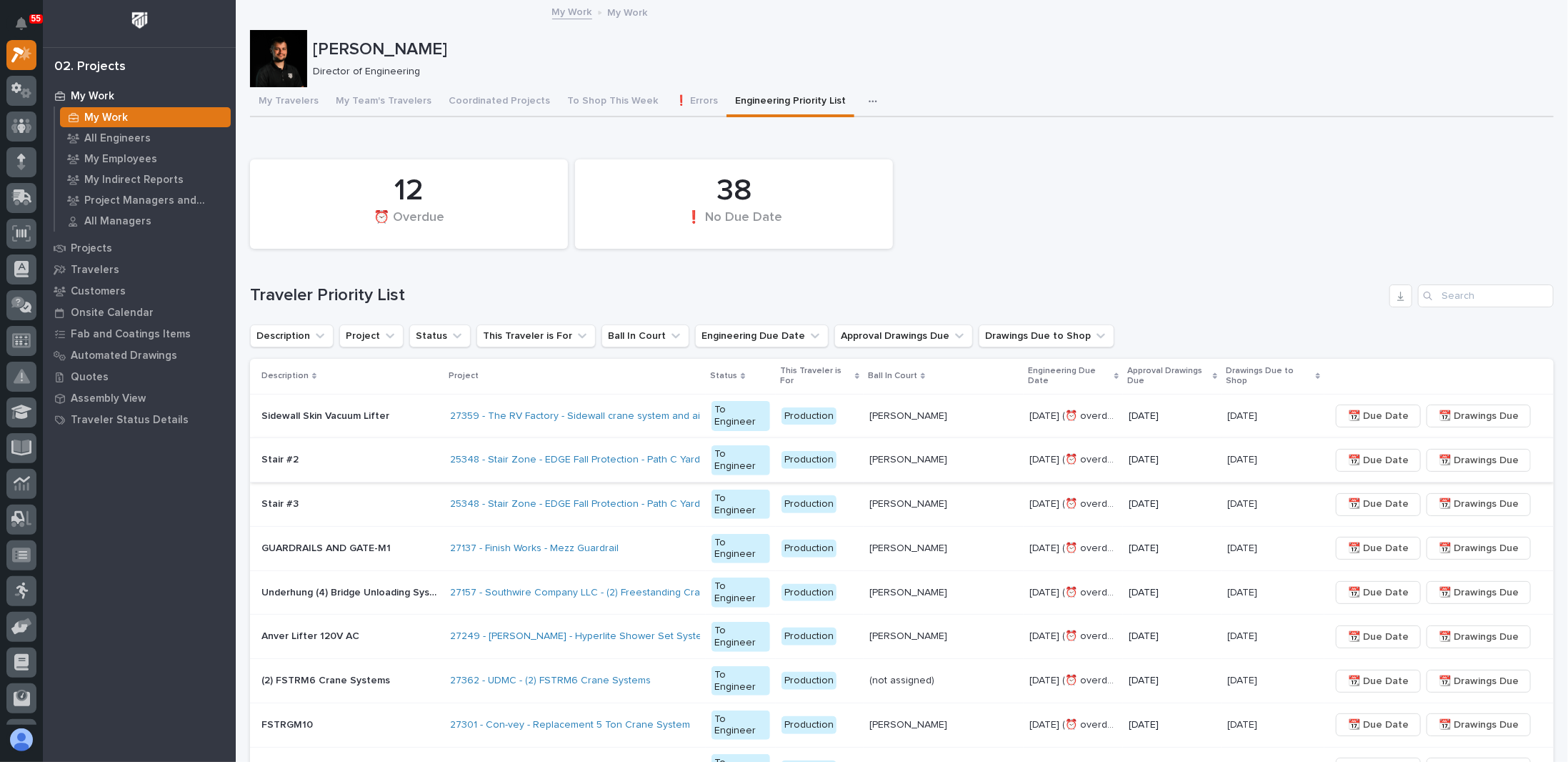
click at [1460, 460] on span "📆 Drawings Due" at bounding box center [1479, 460] width 80 height 17
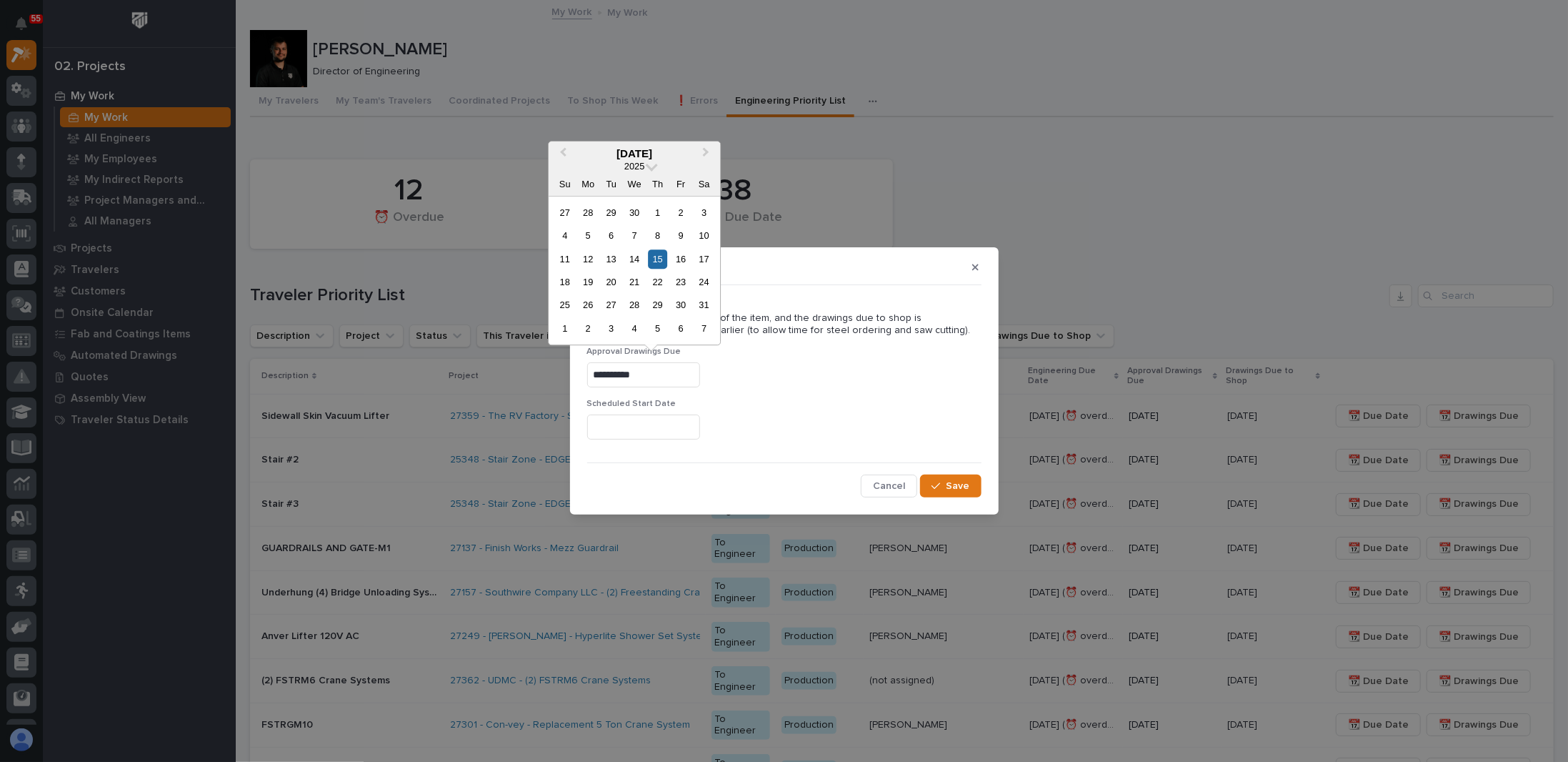
drag, startPoint x: 690, startPoint y: 375, endPoint x: 303, endPoint y: 357, distance: 387.4
click at [308, 358] on div "**********" at bounding box center [784, 381] width 1568 height 762
click at [933, 481] on icon "button" at bounding box center [936, 486] width 9 height 10
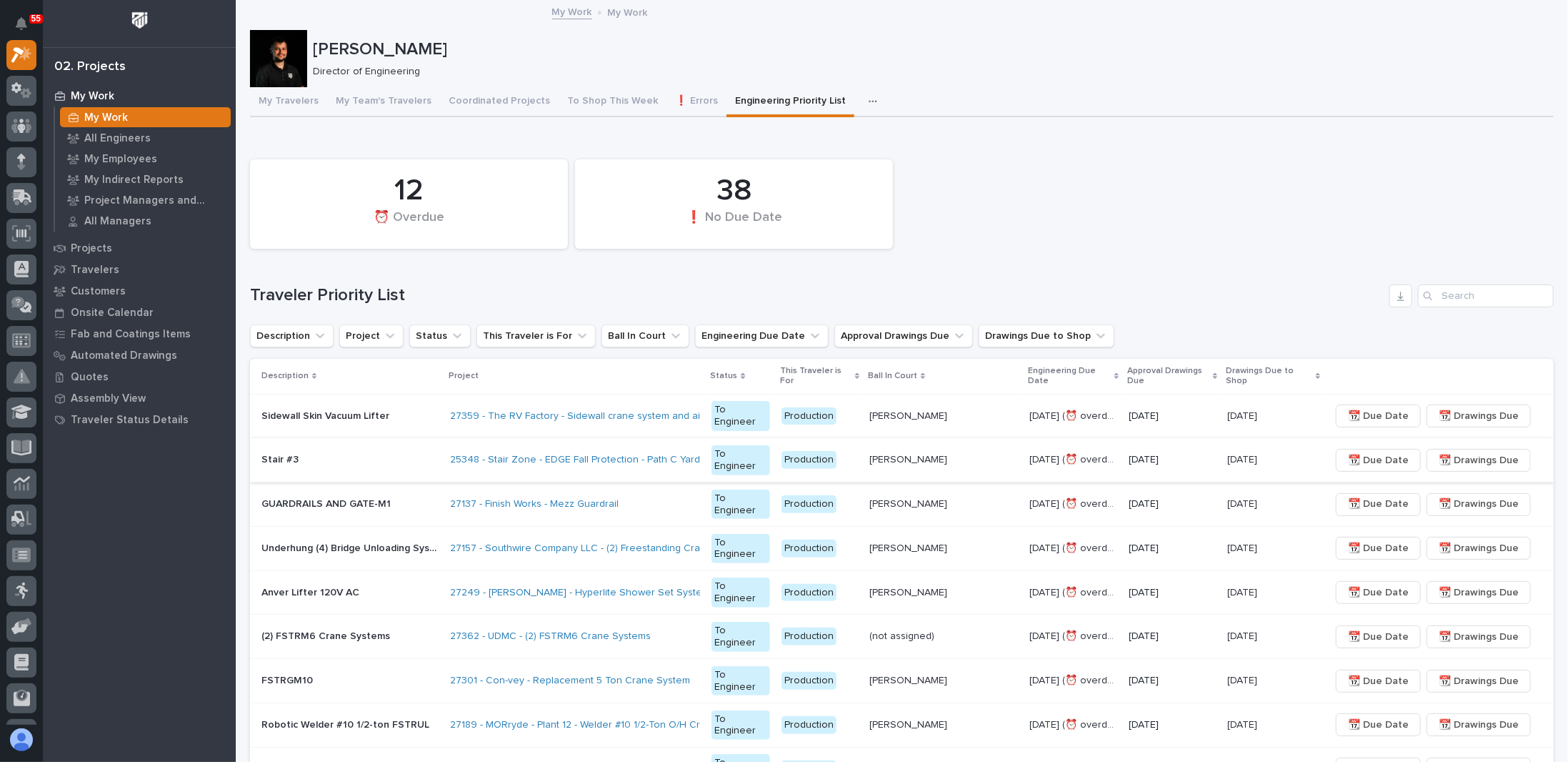
click at [1485, 463] on span "📆 Drawings Due" at bounding box center [1479, 460] width 80 height 17
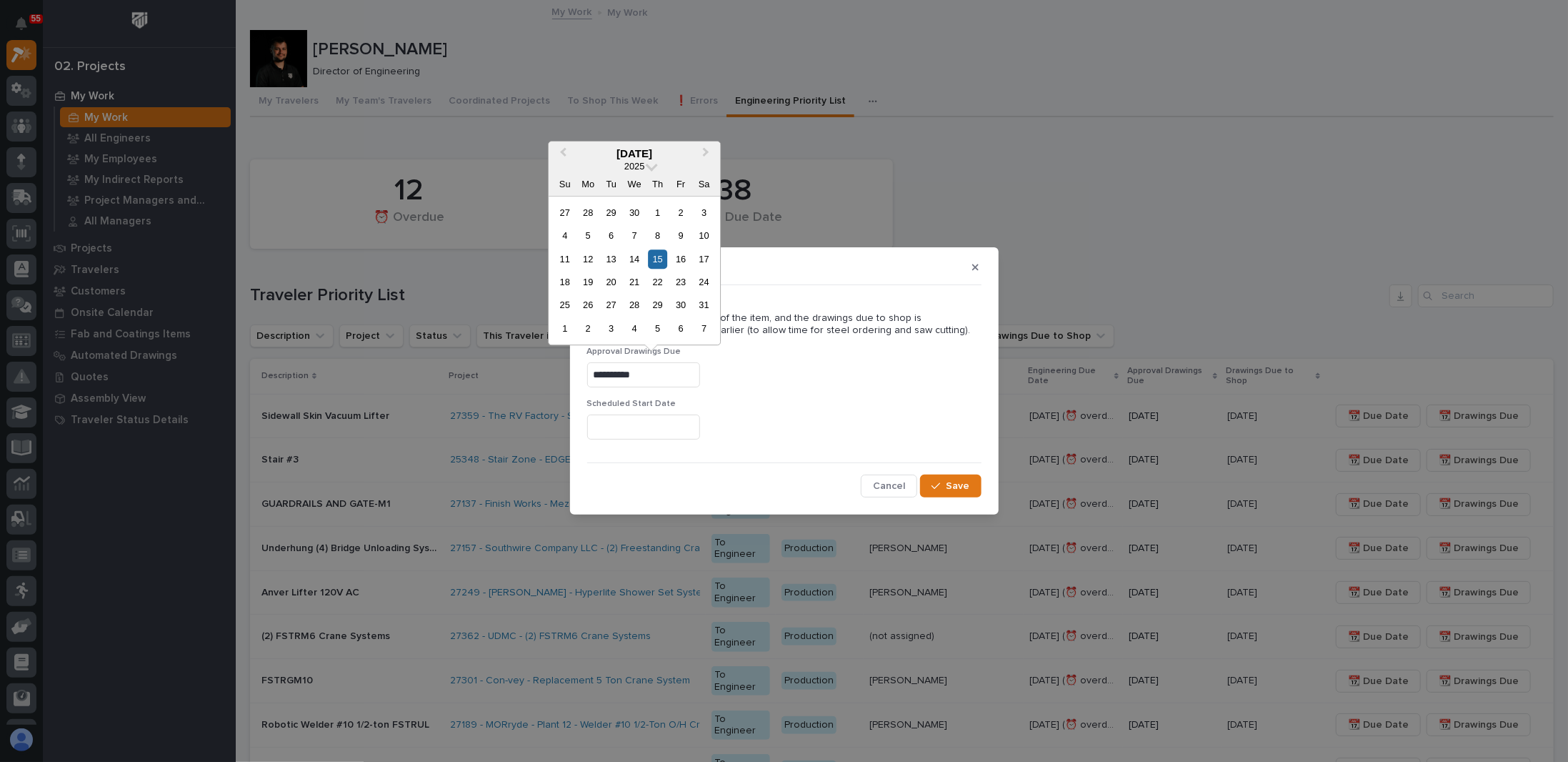
drag, startPoint x: 673, startPoint y: 376, endPoint x: 420, endPoint y: 373, distance: 253.0
click at [478, 376] on div "**********" at bounding box center [784, 381] width 1568 height 762
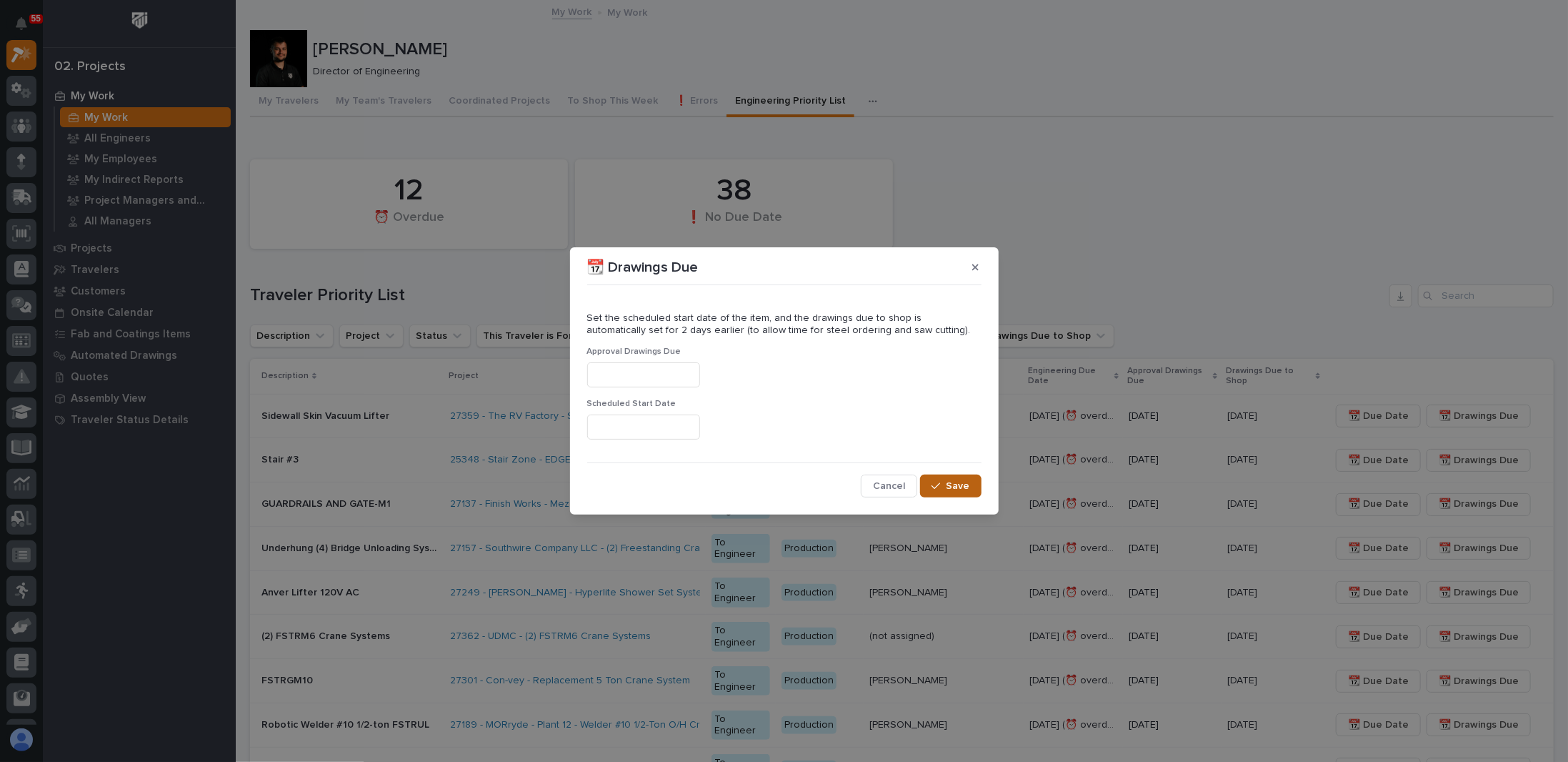
click at [967, 485] on span "Save" at bounding box center [958, 485] width 24 height 13
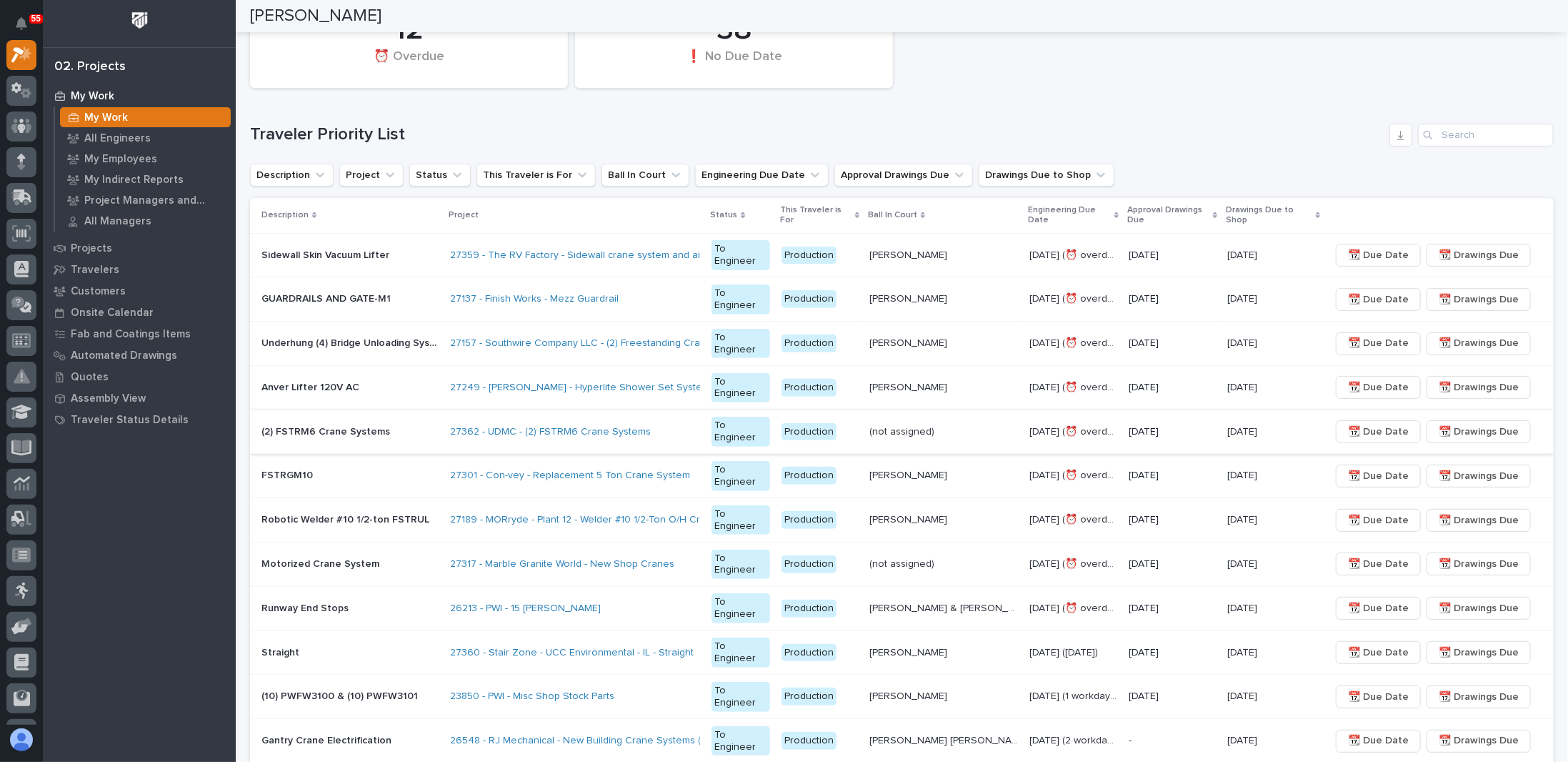
scroll to position [180, 0]
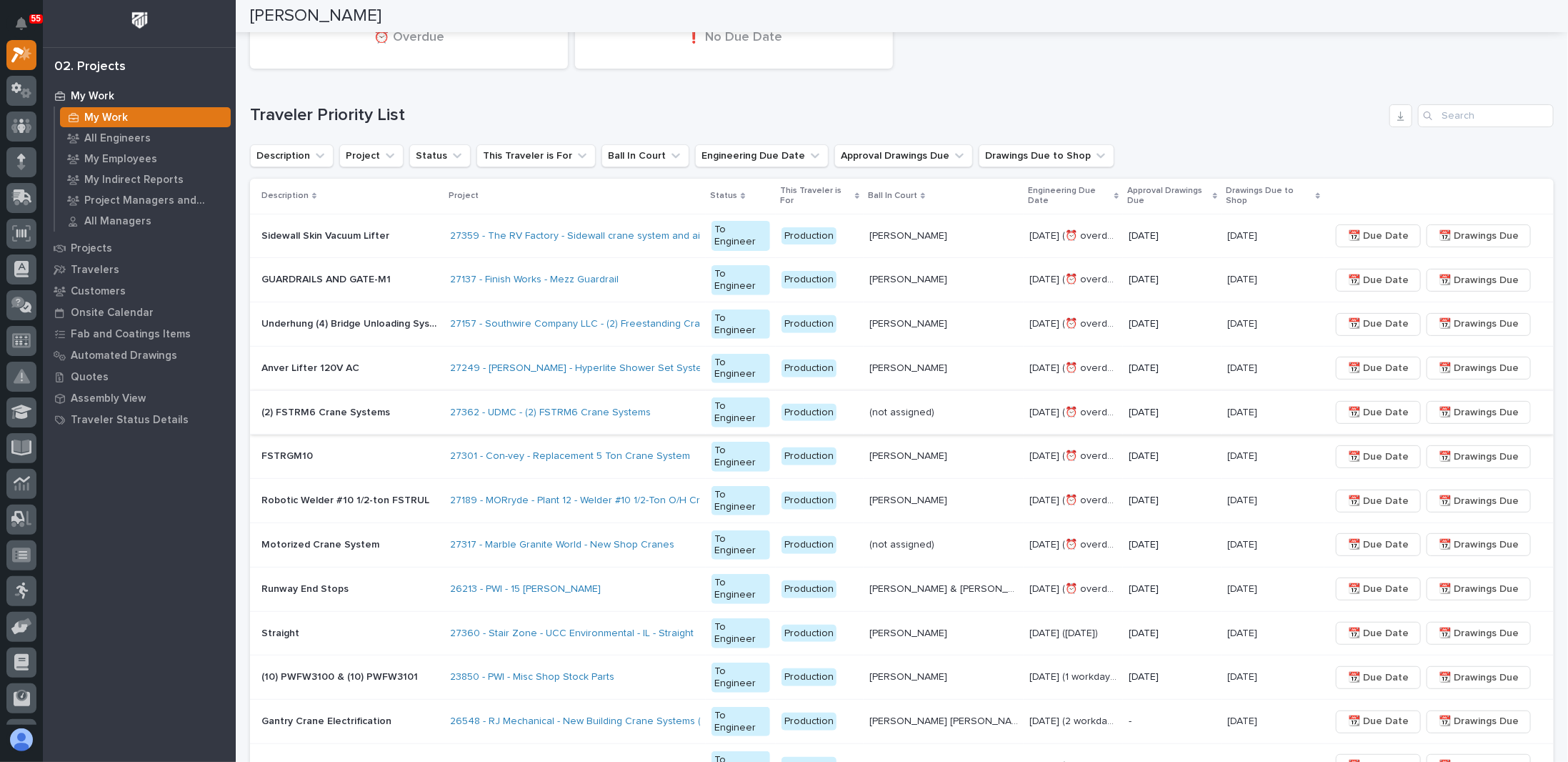
click at [1468, 410] on span "📆 Drawings Due" at bounding box center [1479, 412] width 80 height 17
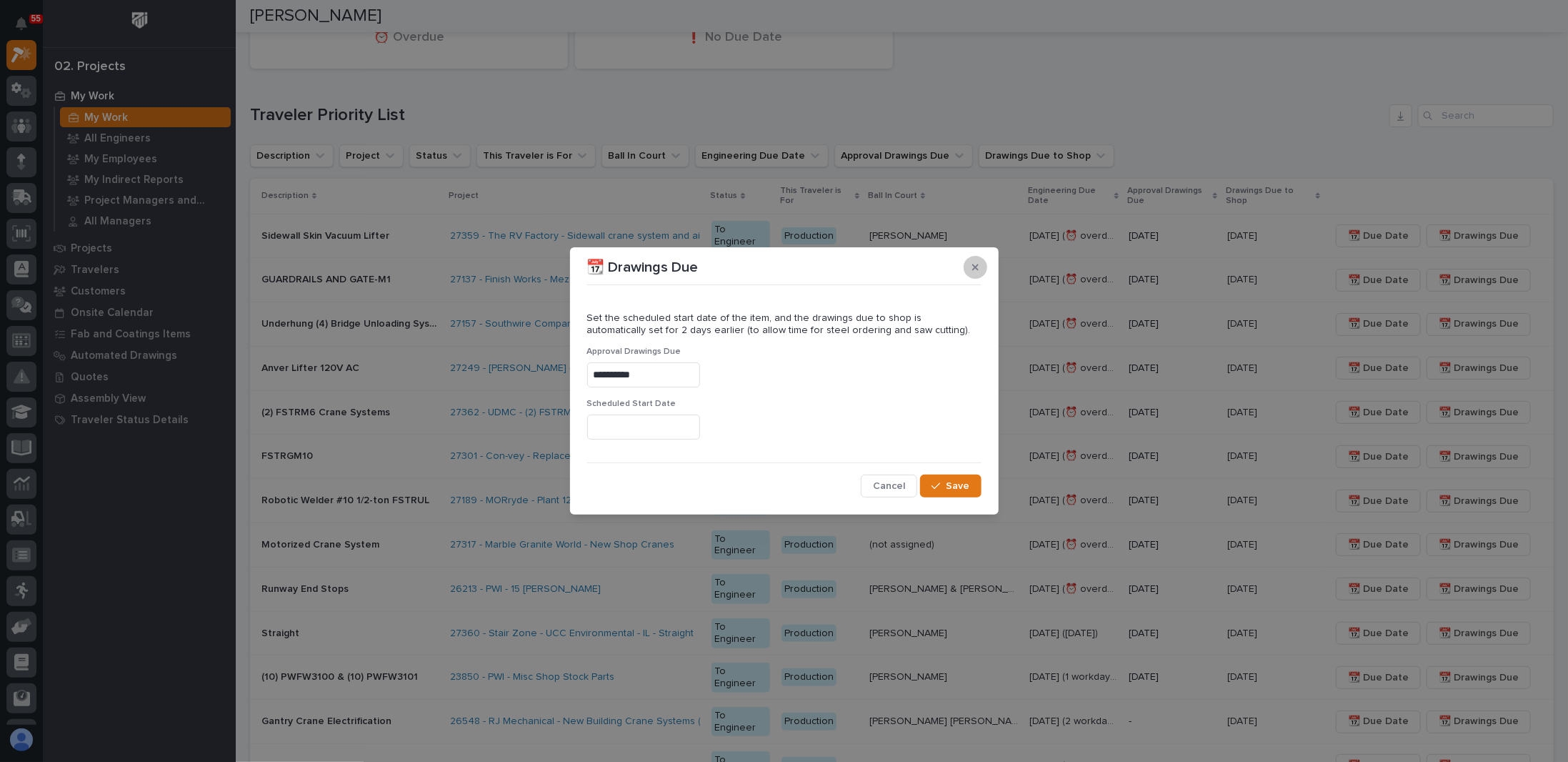
click at [978, 267] on button "button" at bounding box center [976, 267] width 24 height 23
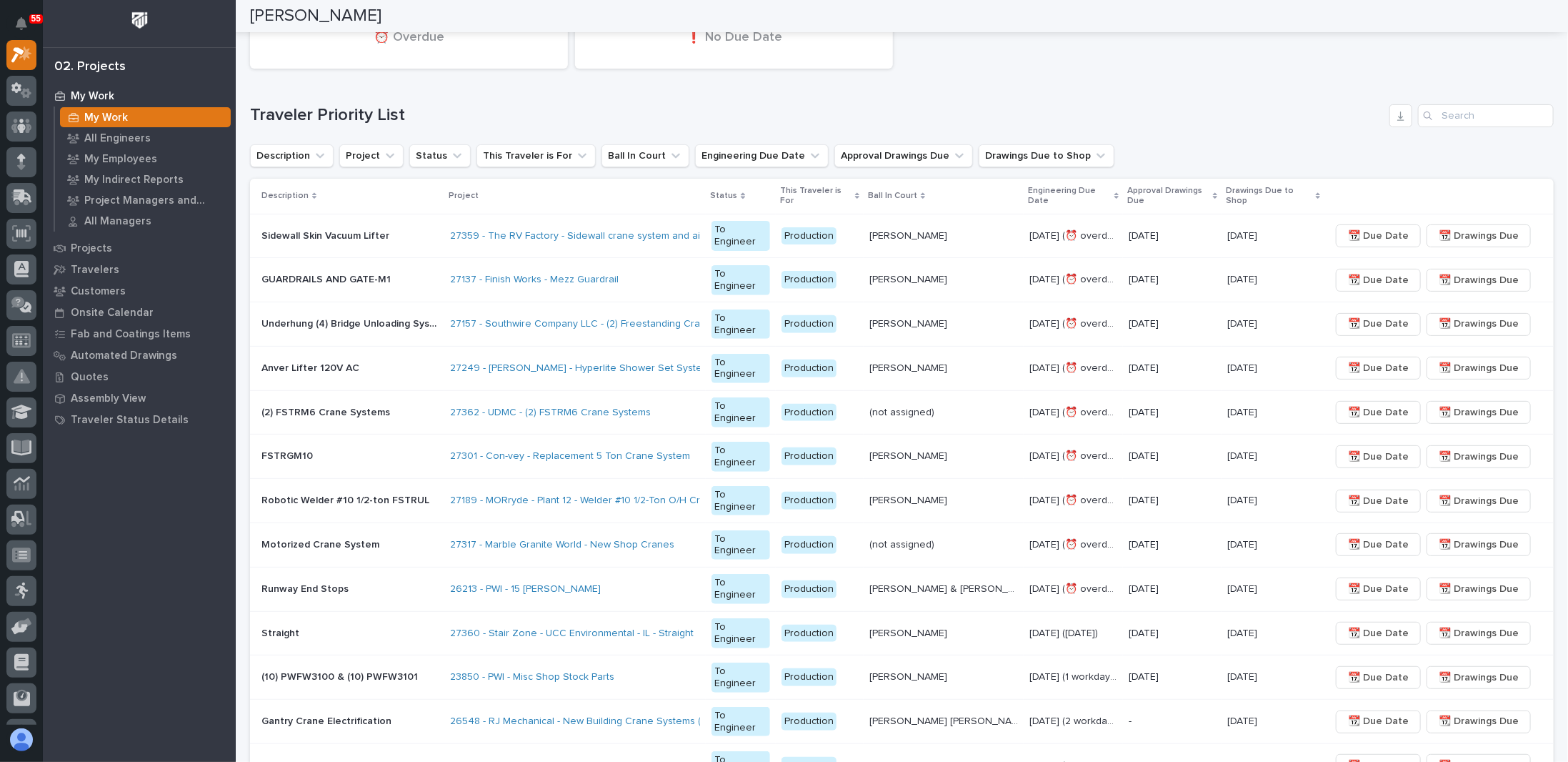
click at [993, 415] on p at bounding box center [943, 412] width 148 height 12
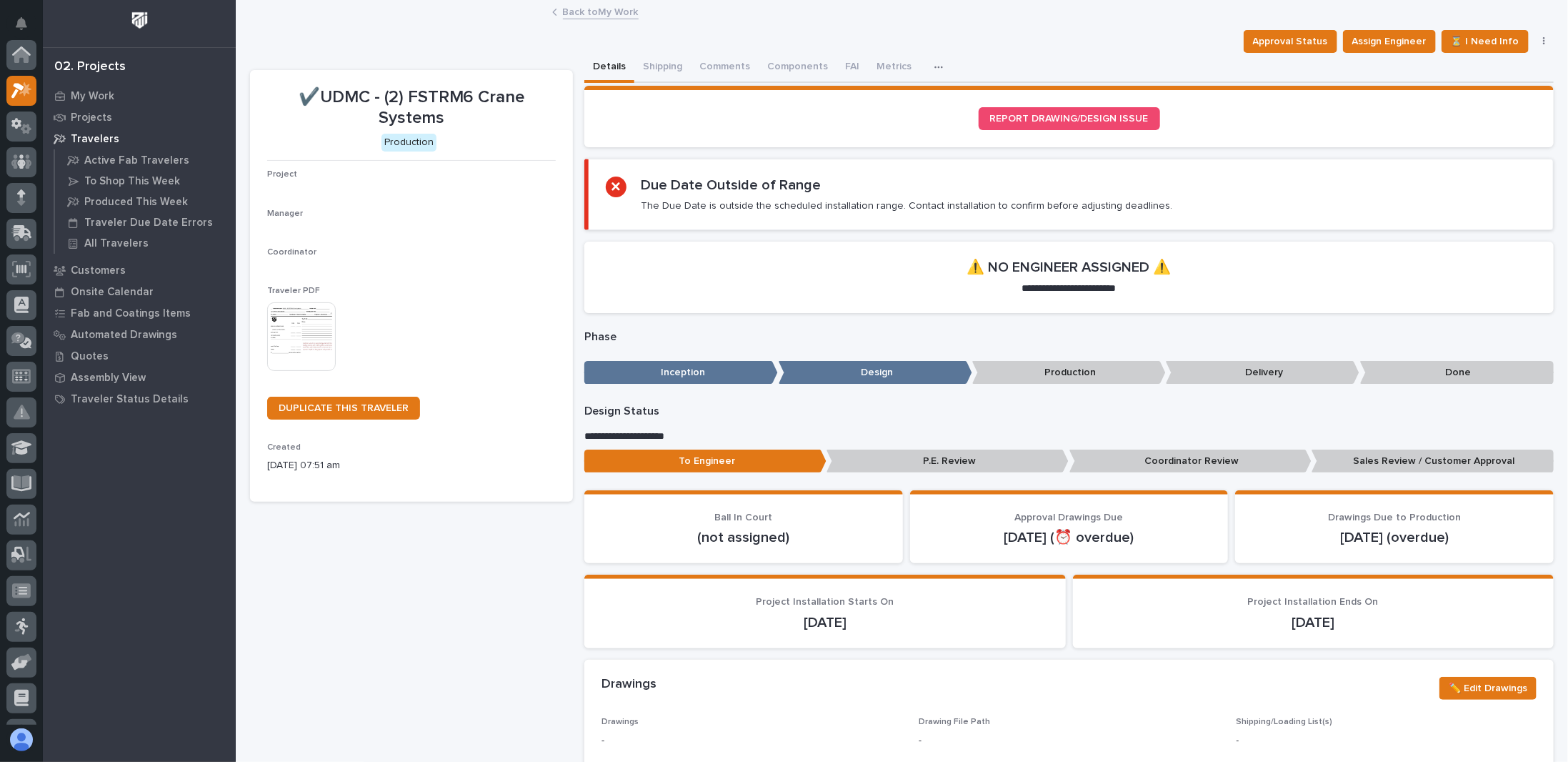
scroll to position [35, 0]
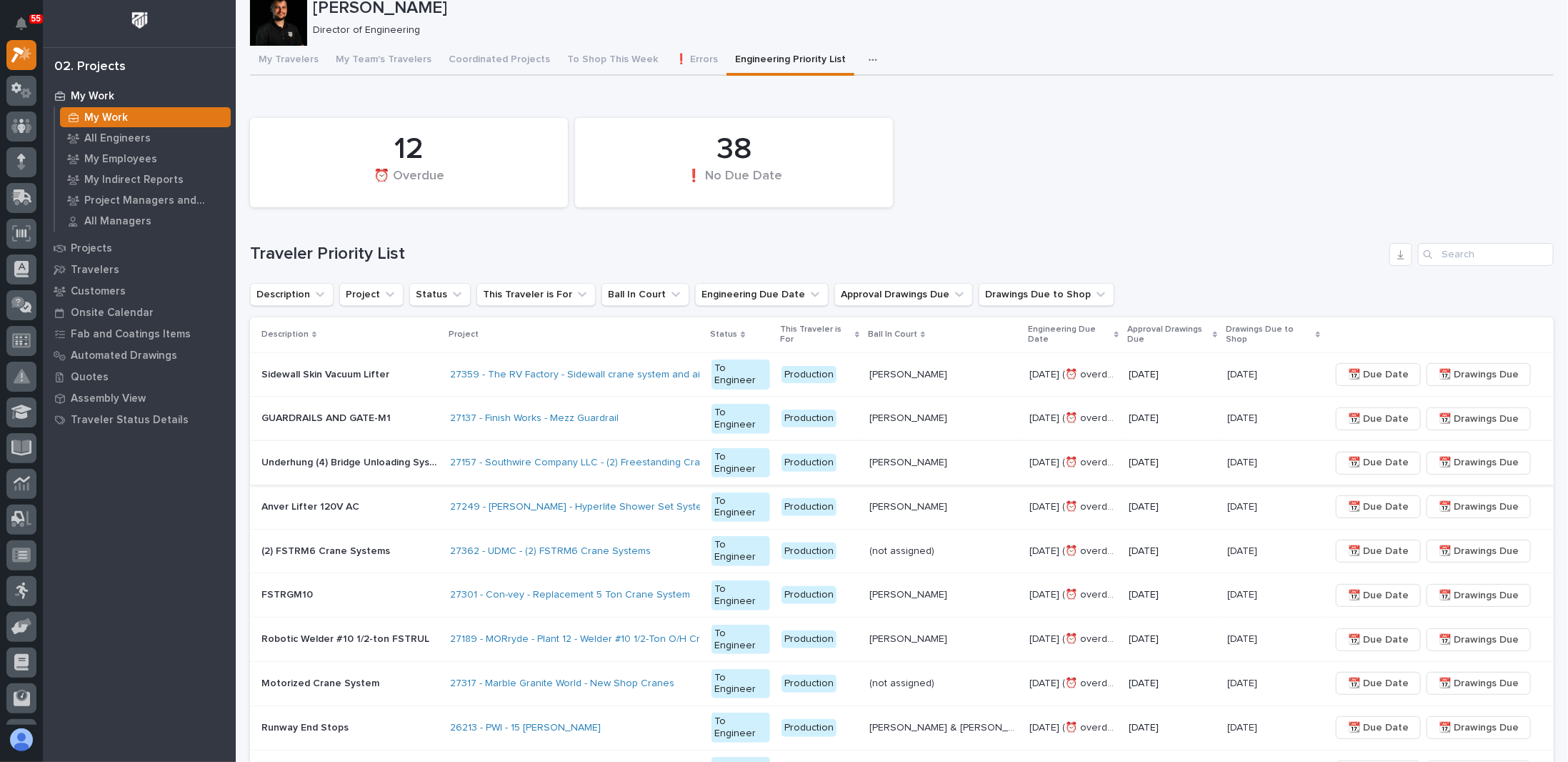
scroll to position [72, 0]
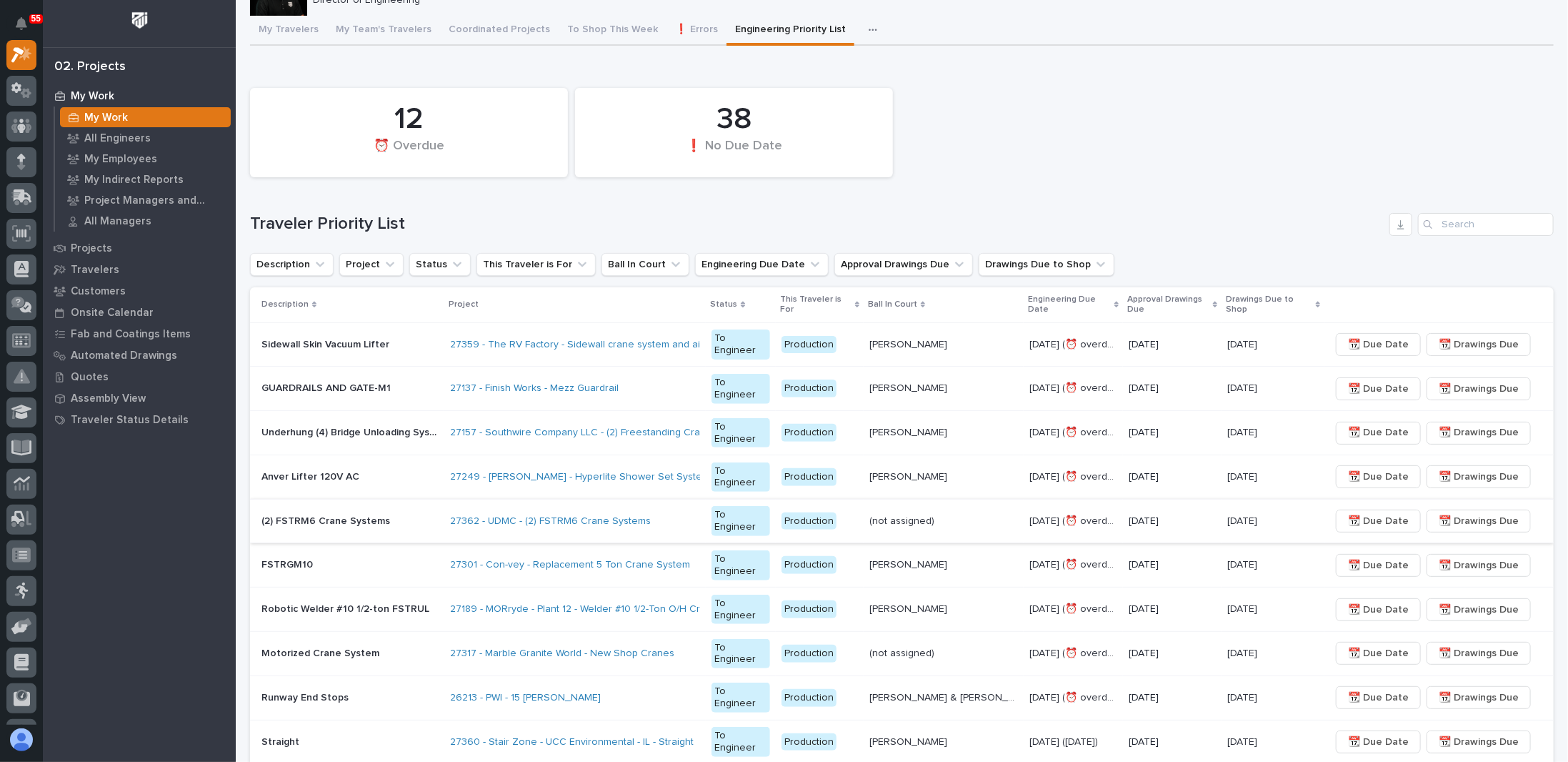
click at [1473, 521] on span "📆 Drawings Due" at bounding box center [1479, 521] width 80 height 17
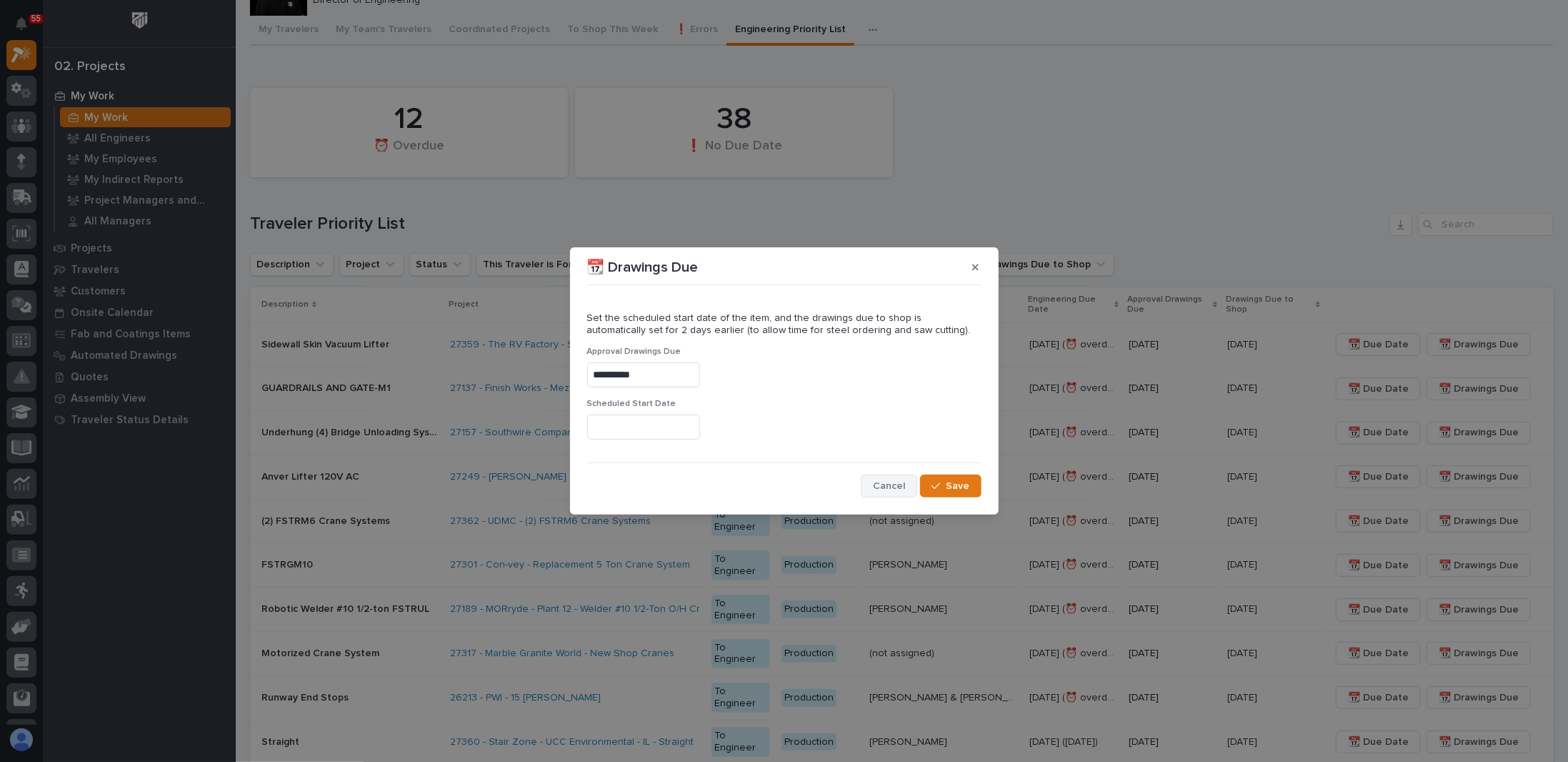
click at [893, 485] on span "Cancel" at bounding box center [889, 485] width 32 height 13
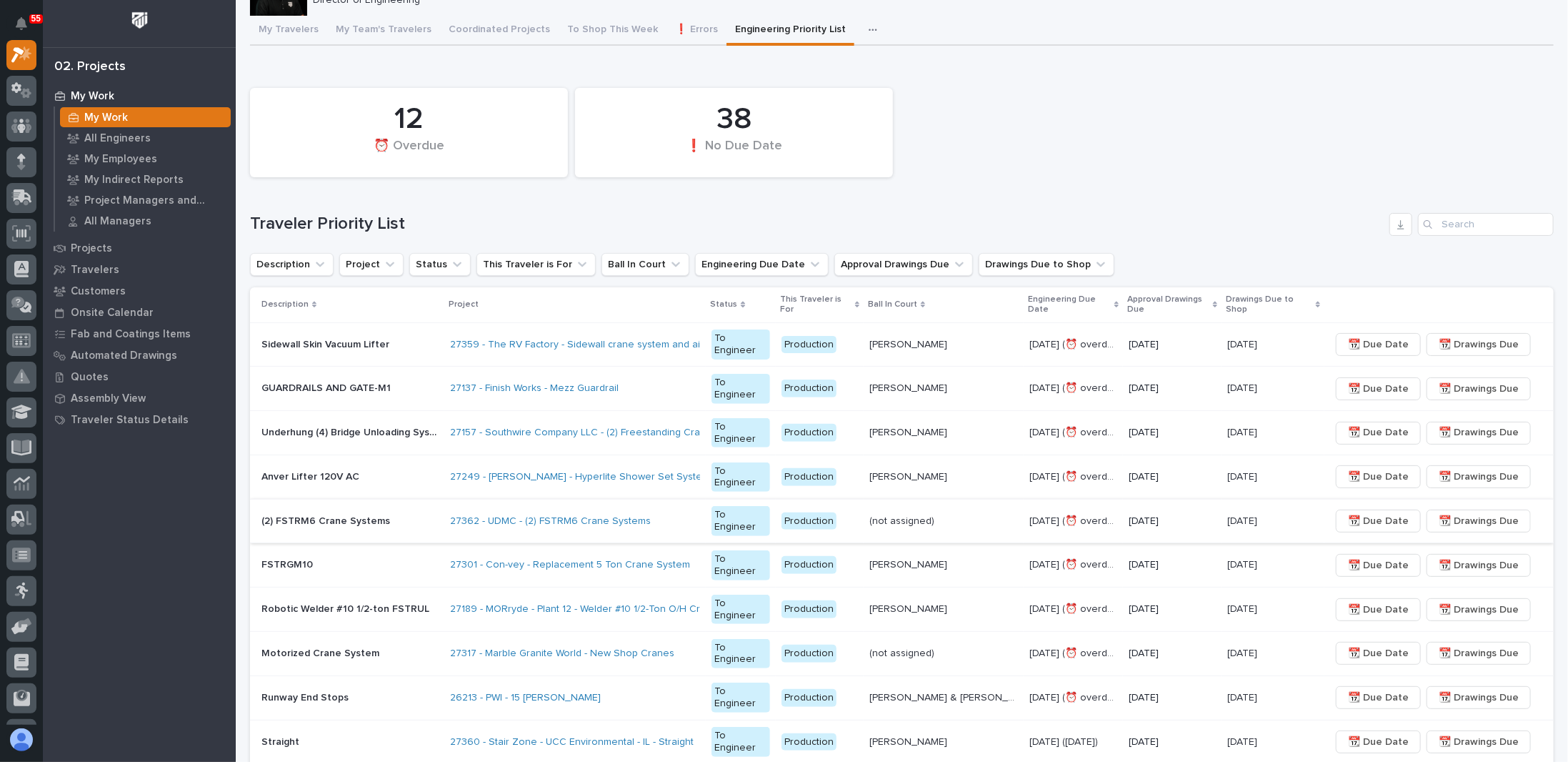
click at [1480, 522] on span "📆 Drawings Due" at bounding box center [1479, 521] width 80 height 17
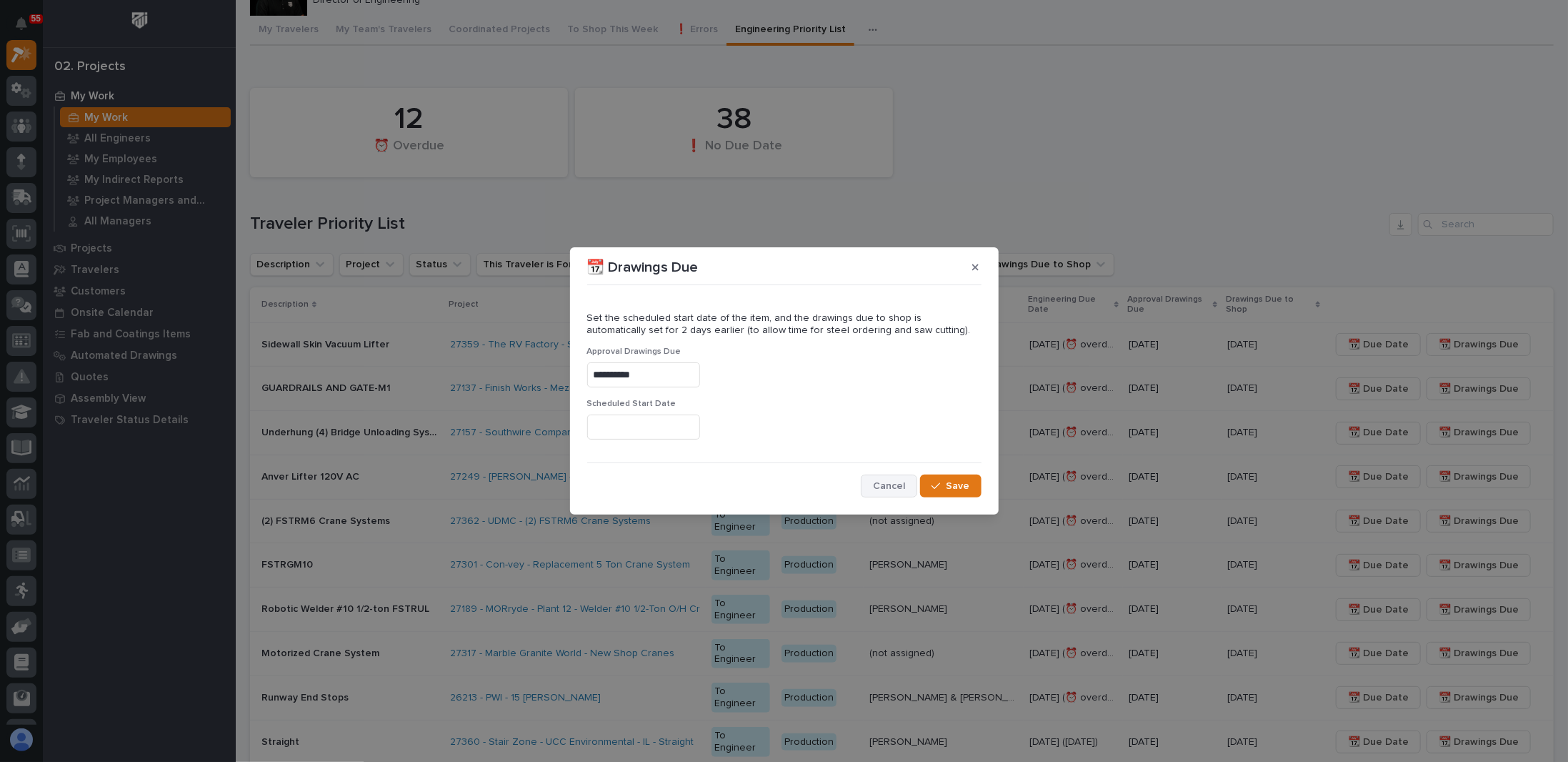
click at [892, 481] on span "Cancel" at bounding box center [889, 485] width 32 height 13
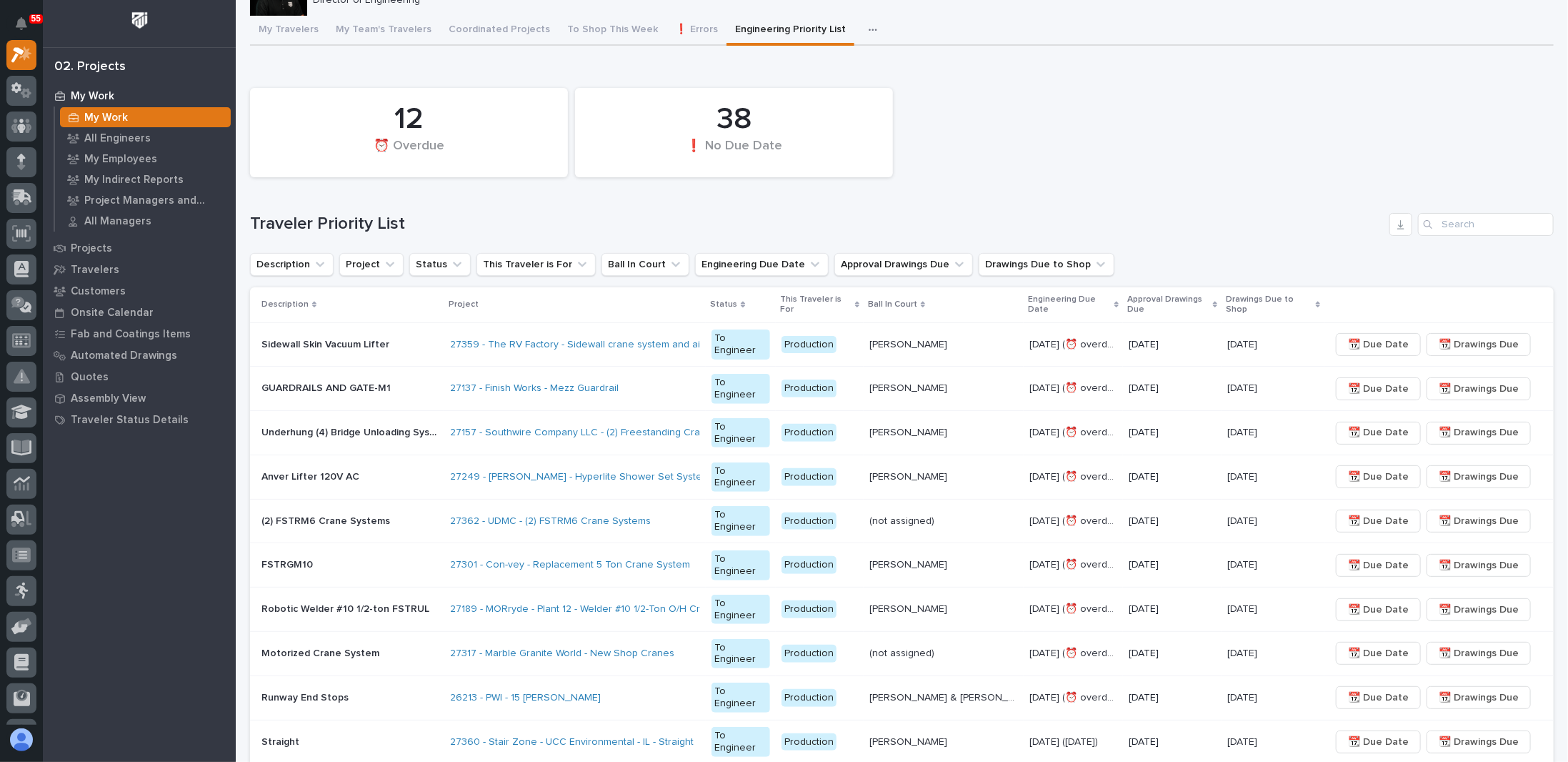
click at [985, 526] on div "(not assigned) (not assigned)" at bounding box center [943, 522] width 148 height 24
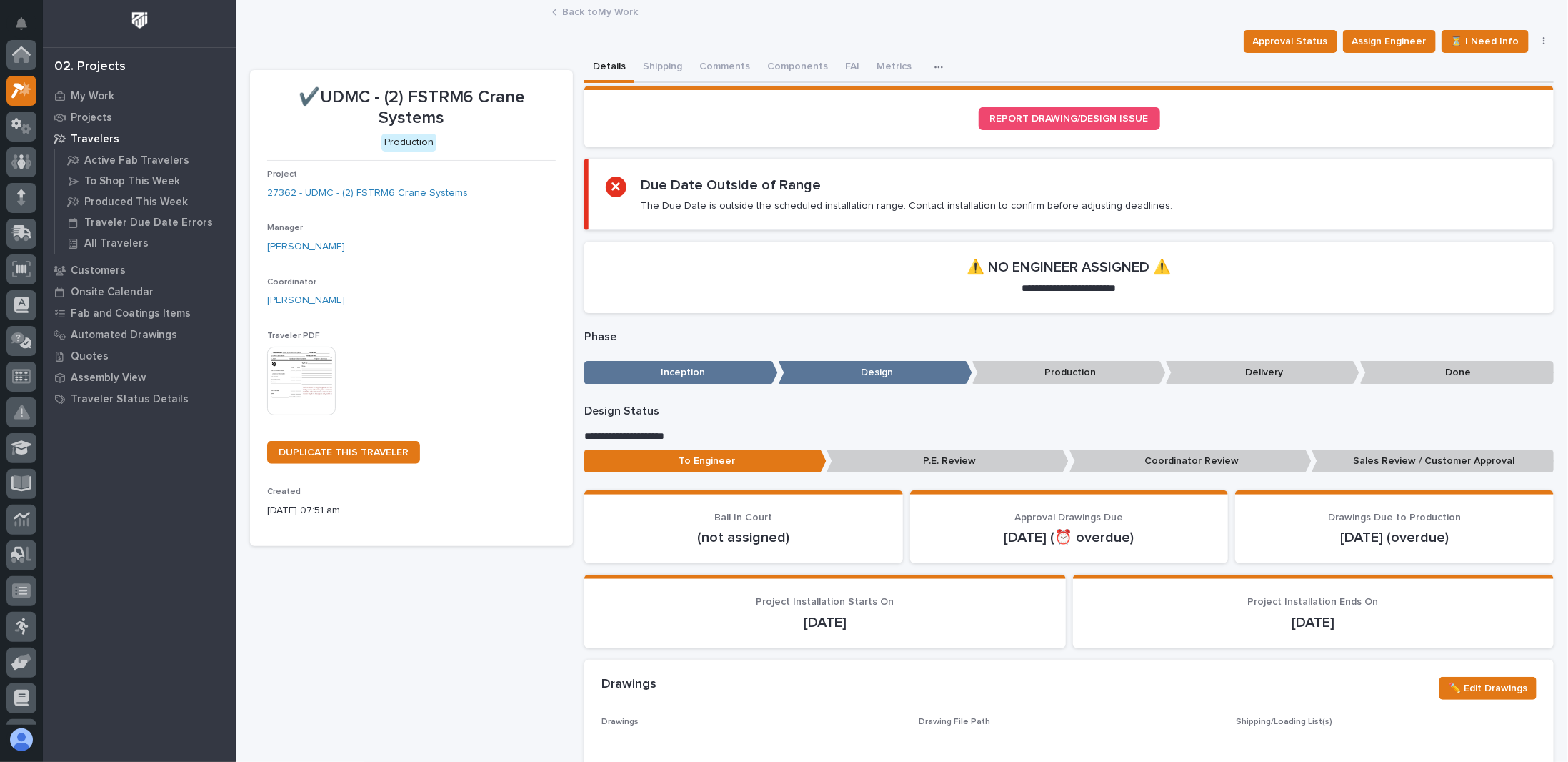
scroll to position [35, 0]
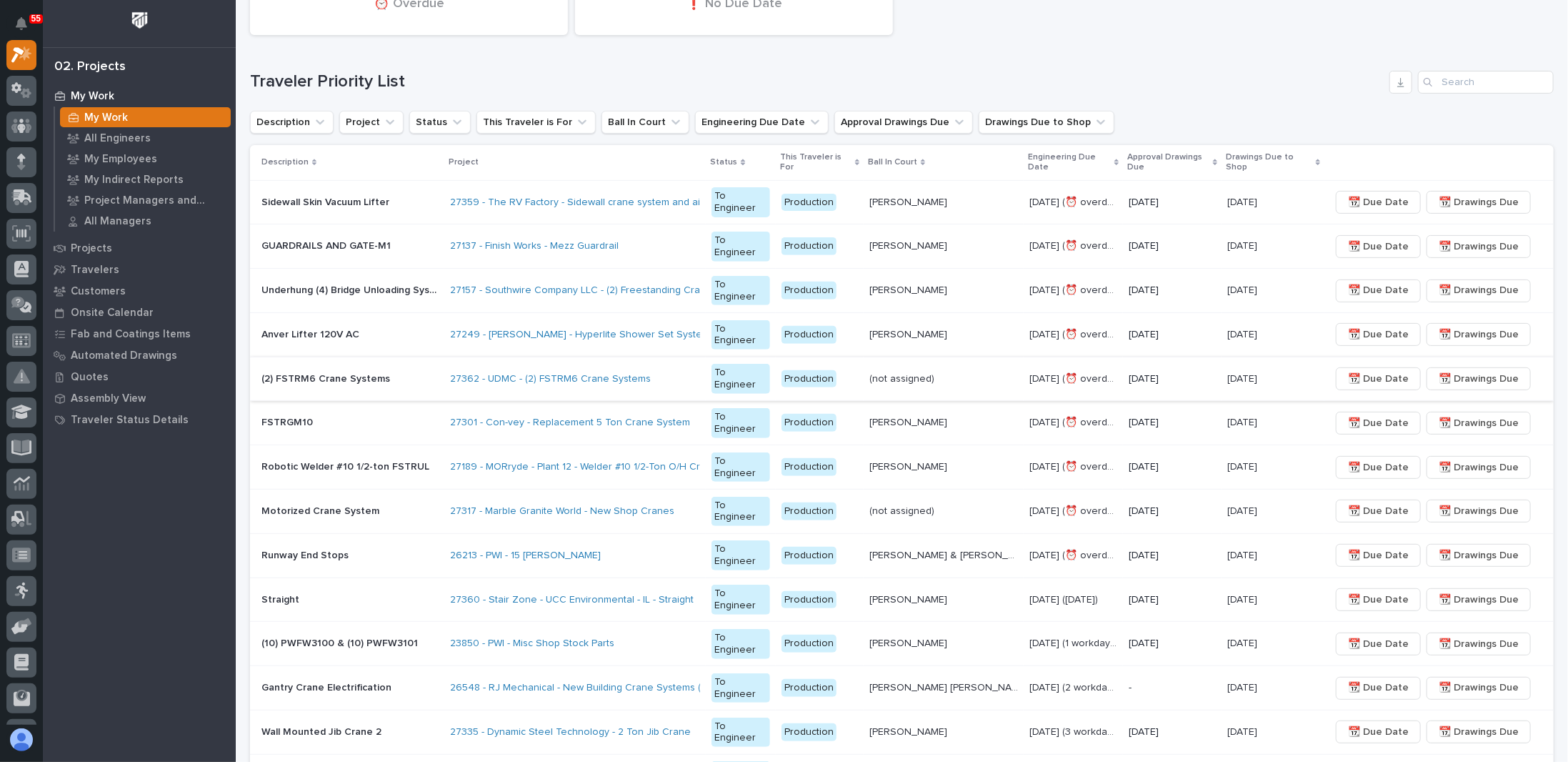
scroll to position [215, 0]
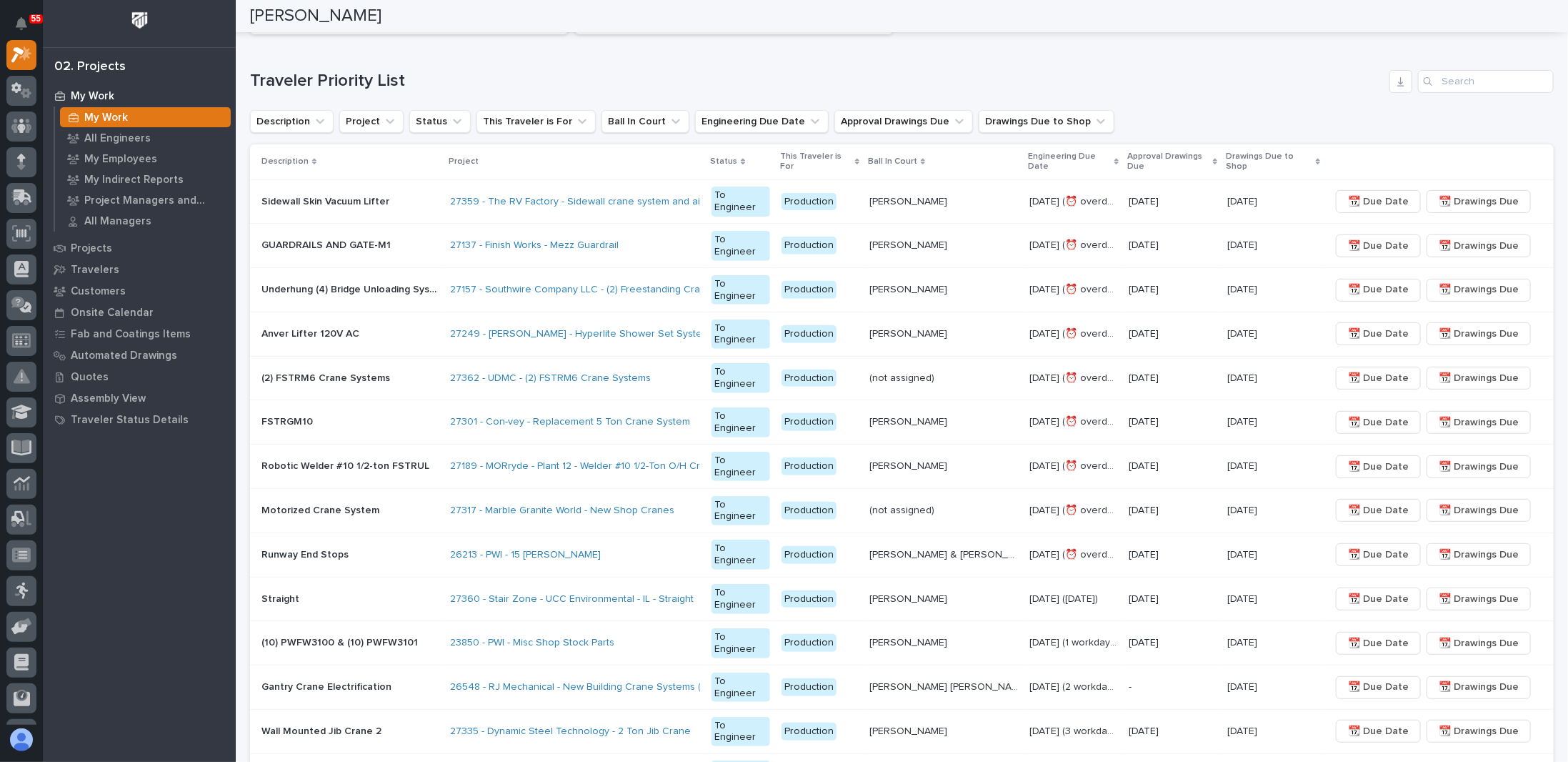
click at [1192, 382] on div "11/05/2025" at bounding box center [1172, 378] width 87 height 24
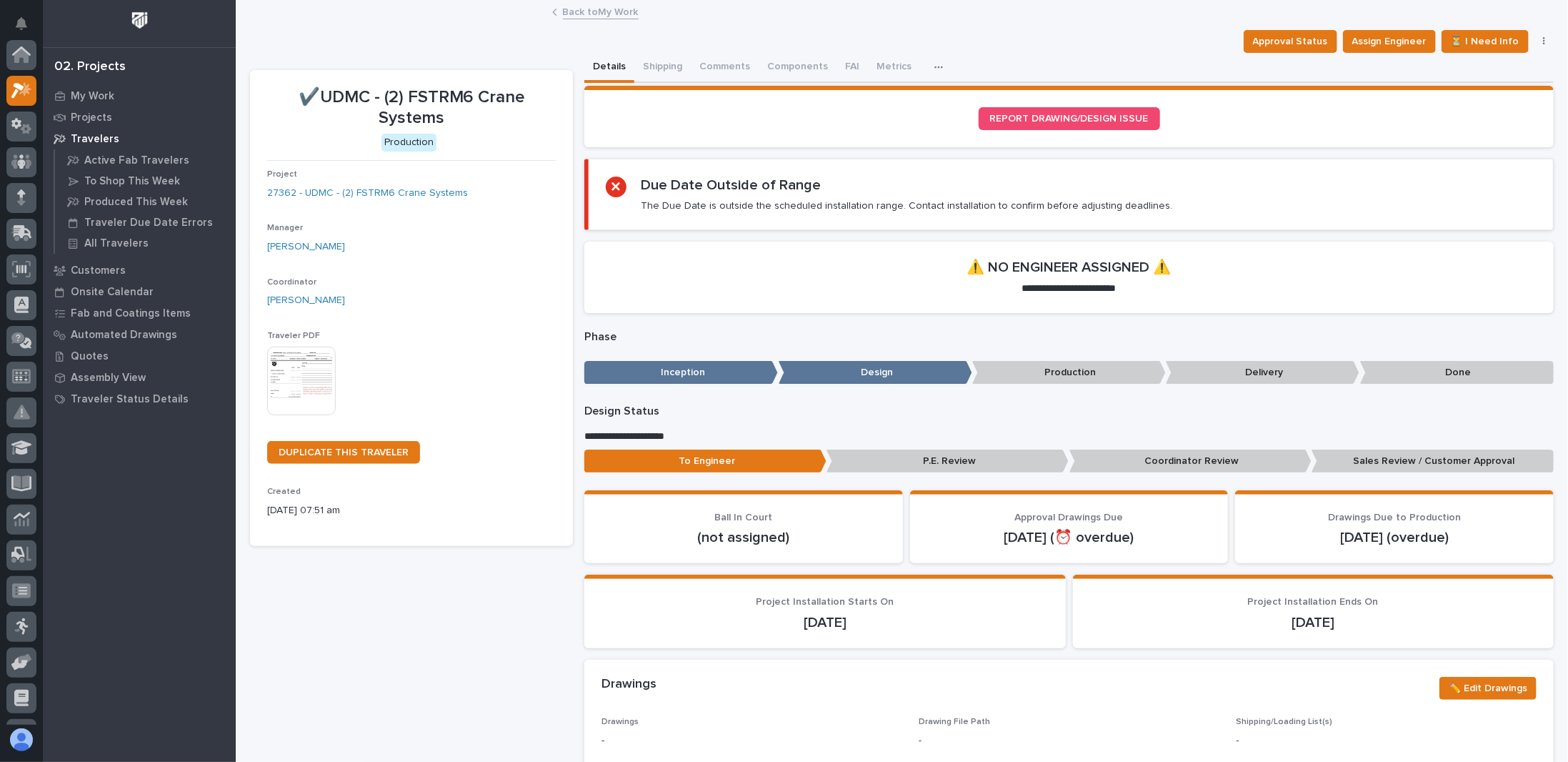
scroll to position [35, 0]
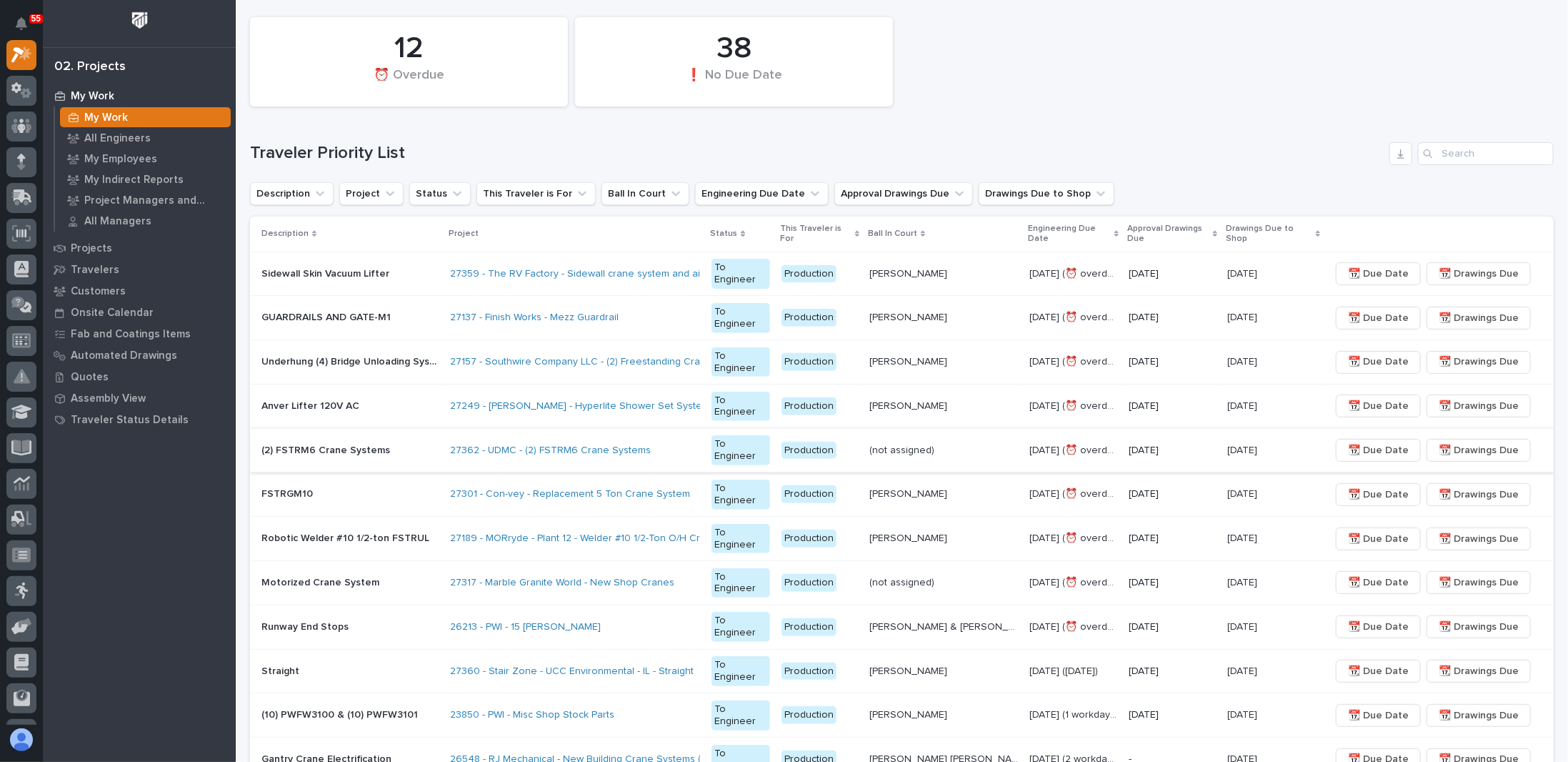
scroll to position [143, 0]
click at [1461, 444] on span "📆 Drawings Due" at bounding box center [1479, 449] width 80 height 17
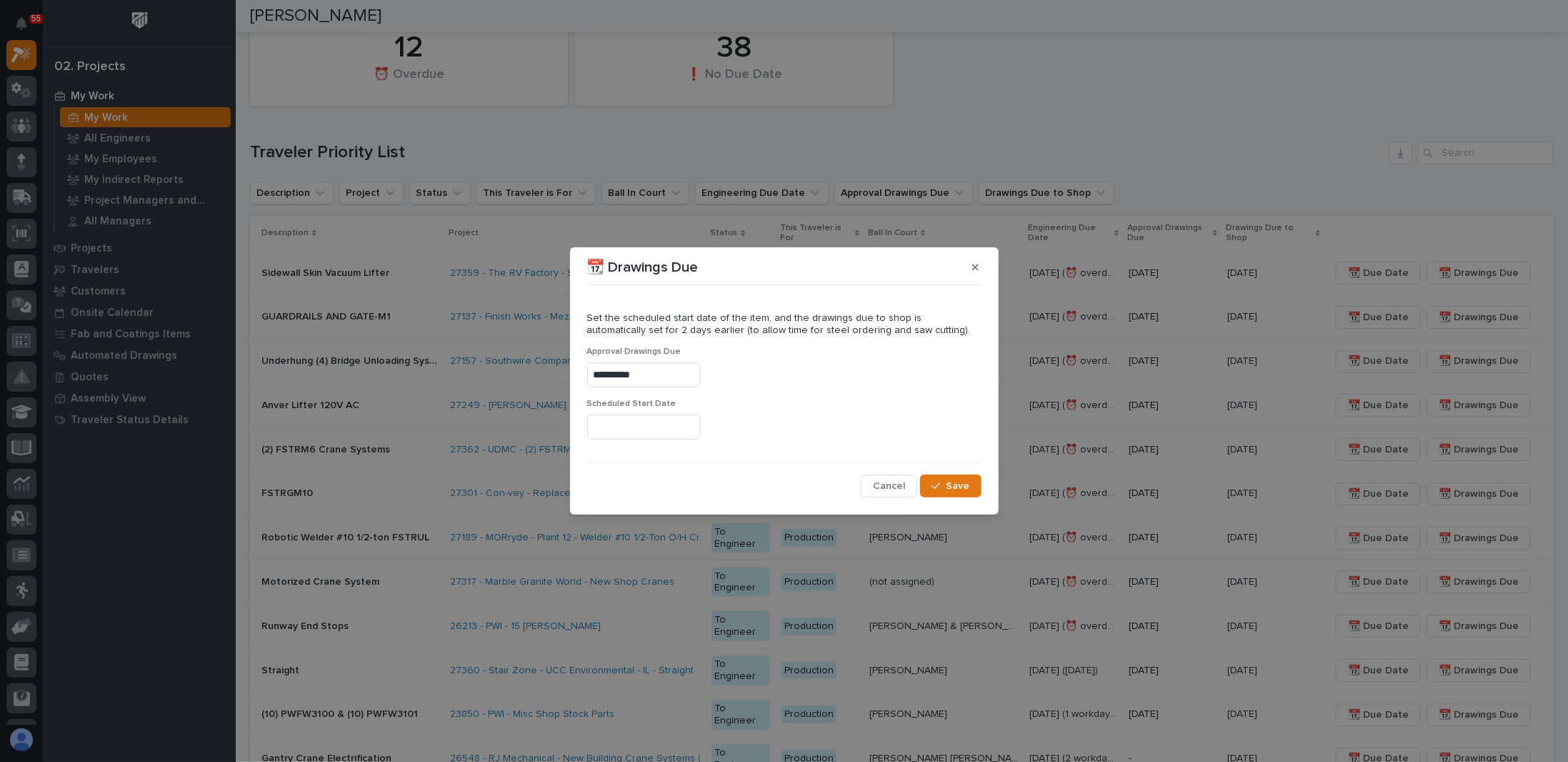
click at [652, 426] on input "text" at bounding box center [643, 427] width 113 height 25
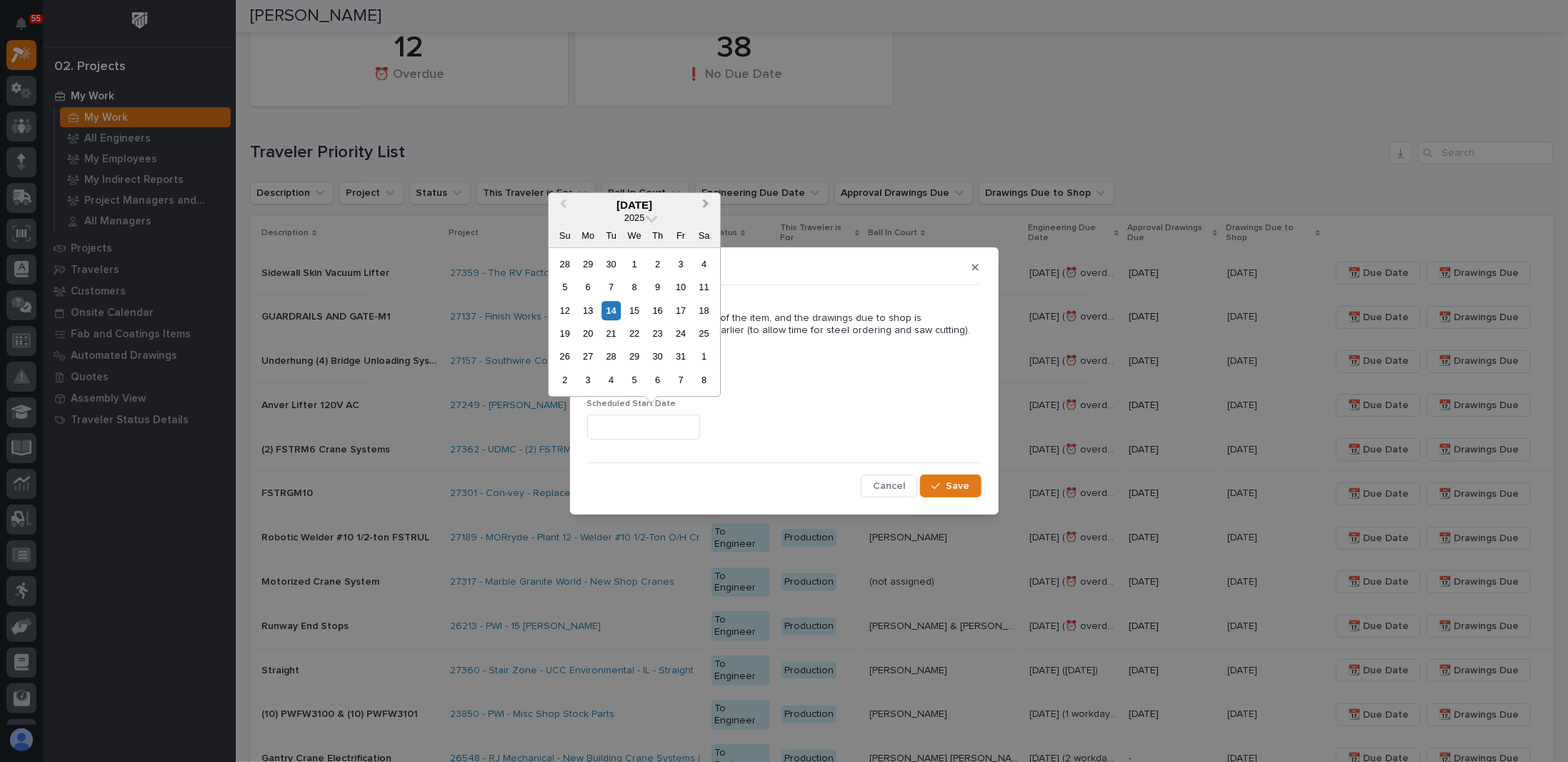
click at [704, 209] on button "Next Month" at bounding box center [707, 205] width 23 height 23
click at [679, 354] on div "2" at bounding box center [681, 357] width 19 height 19
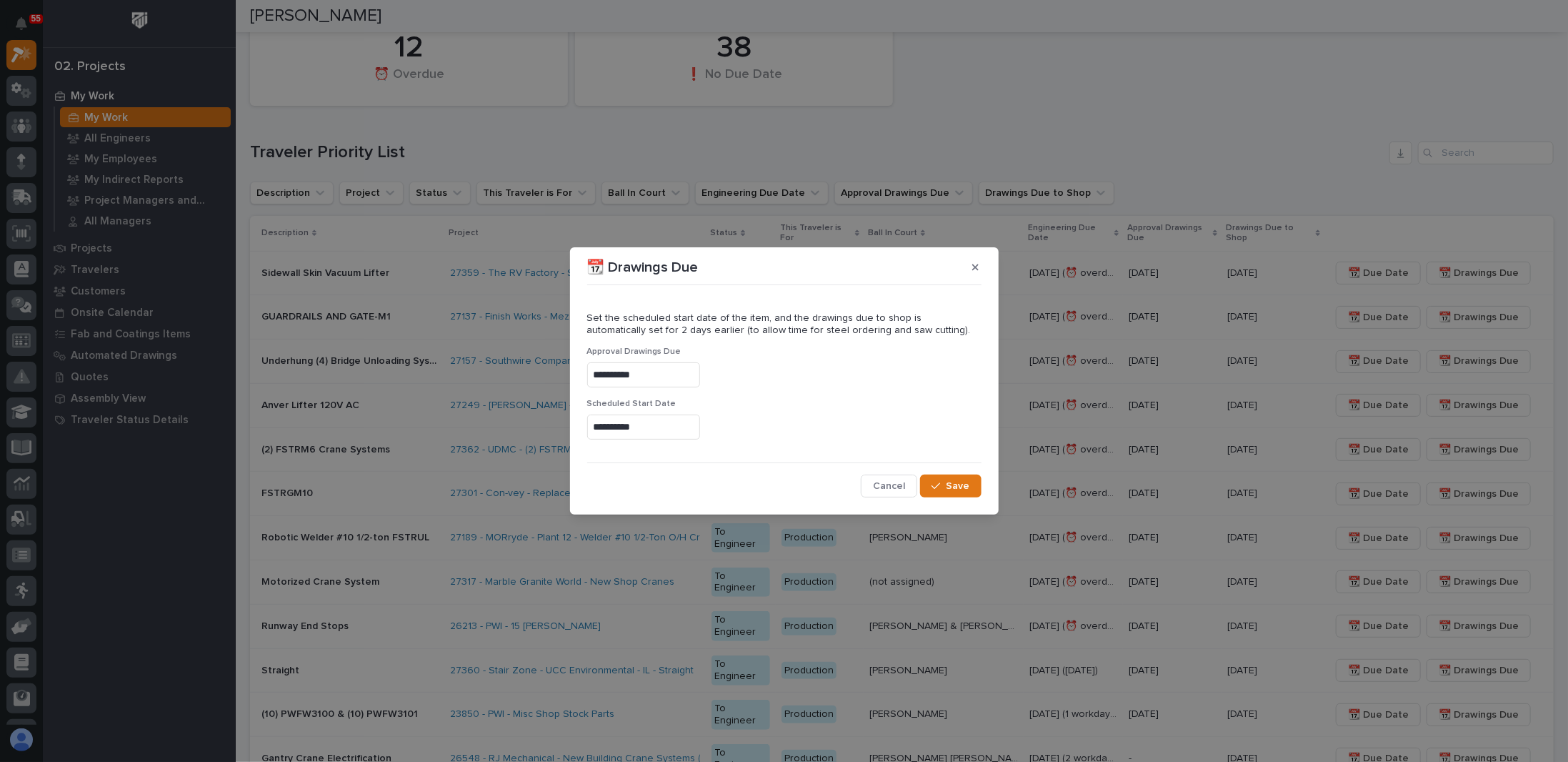
click at [649, 420] on input "**********" at bounding box center [643, 427] width 113 height 25
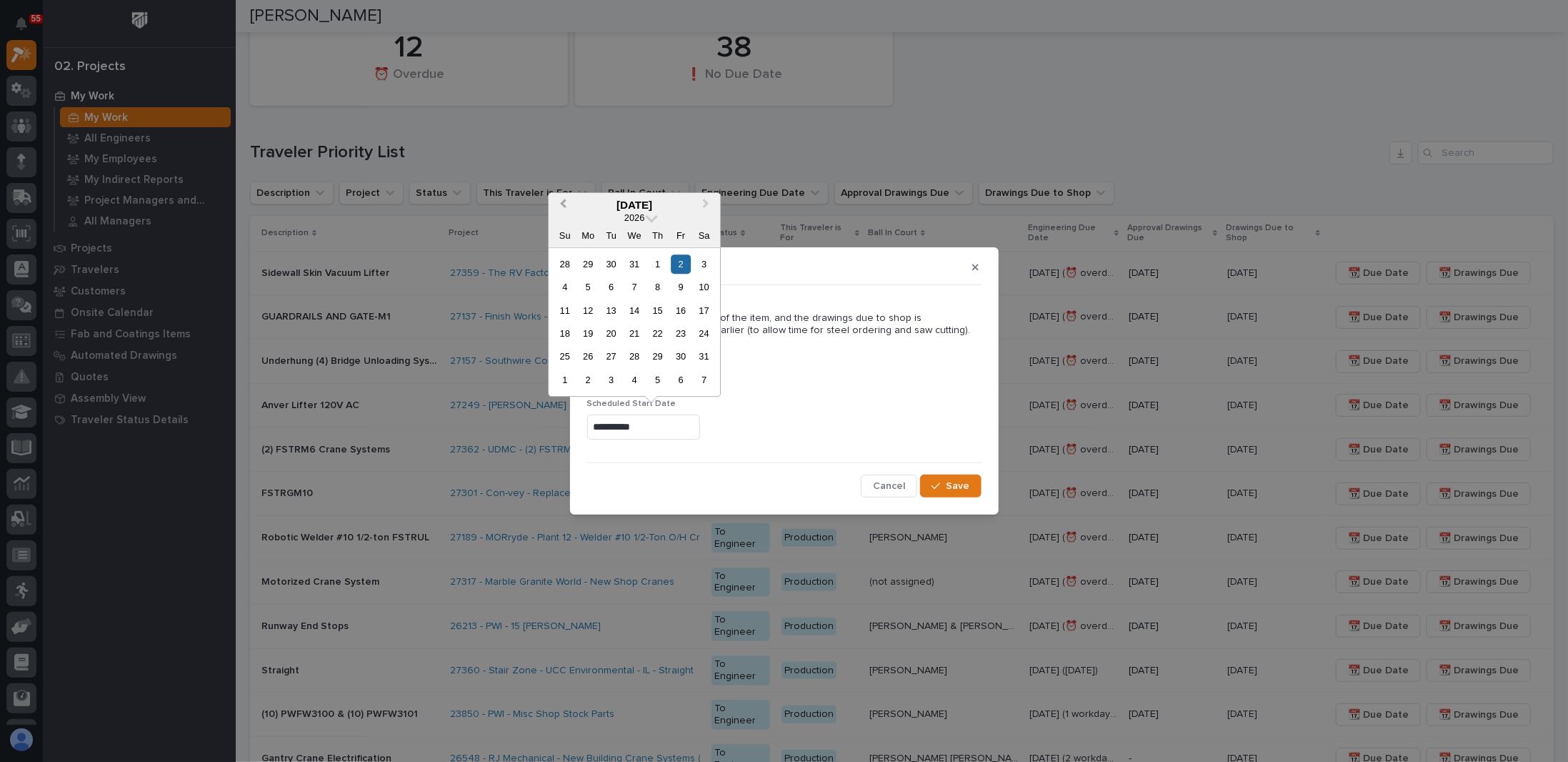
click at [563, 207] on span "Previous Month" at bounding box center [563, 204] width 0 height 18
click at [613, 264] on div "2" at bounding box center [611, 264] width 19 height 19
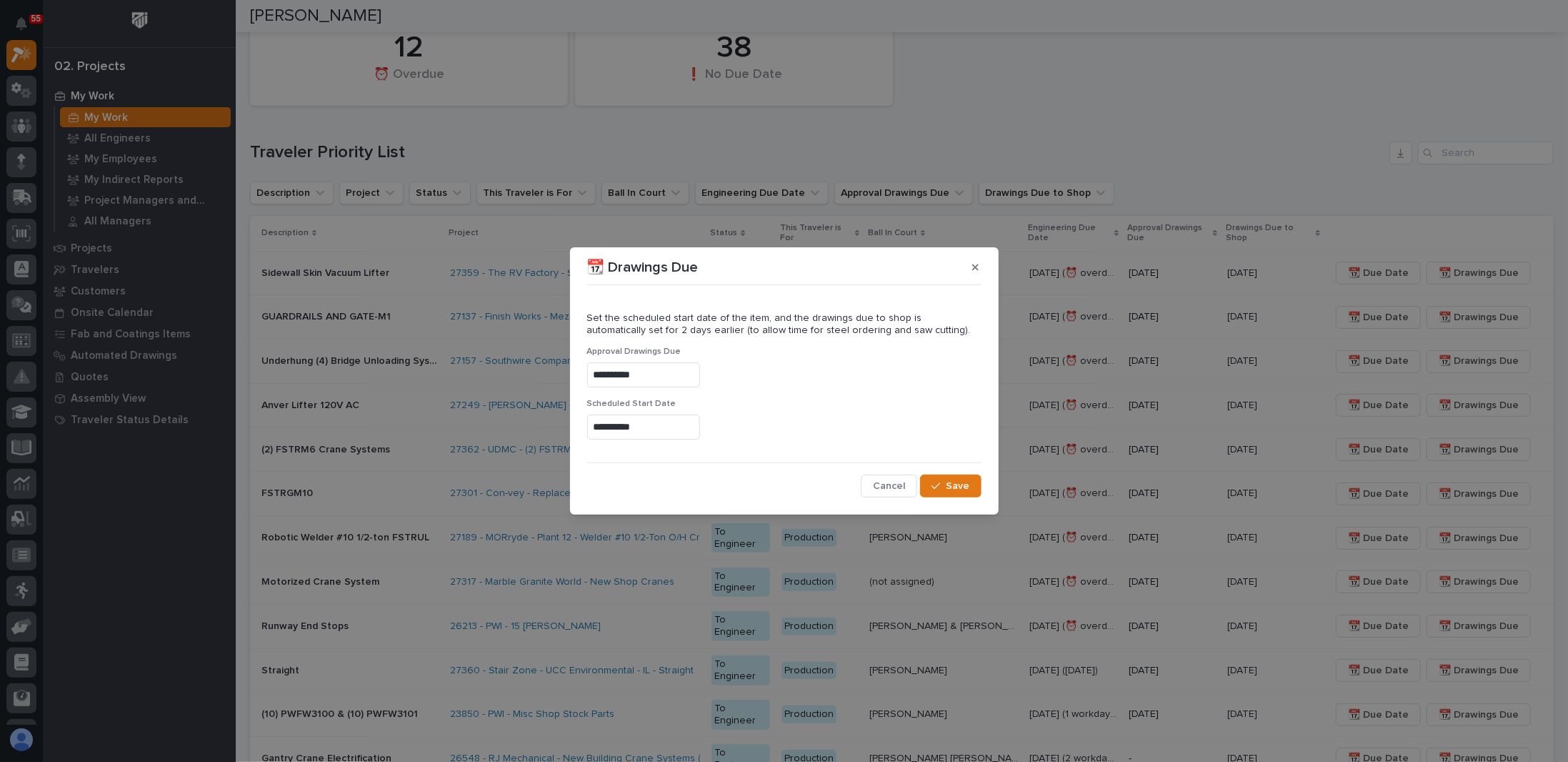
type input "**********"
click at [962, 474] on button "Save" at bounding box center [951, 485] width 60 height 23
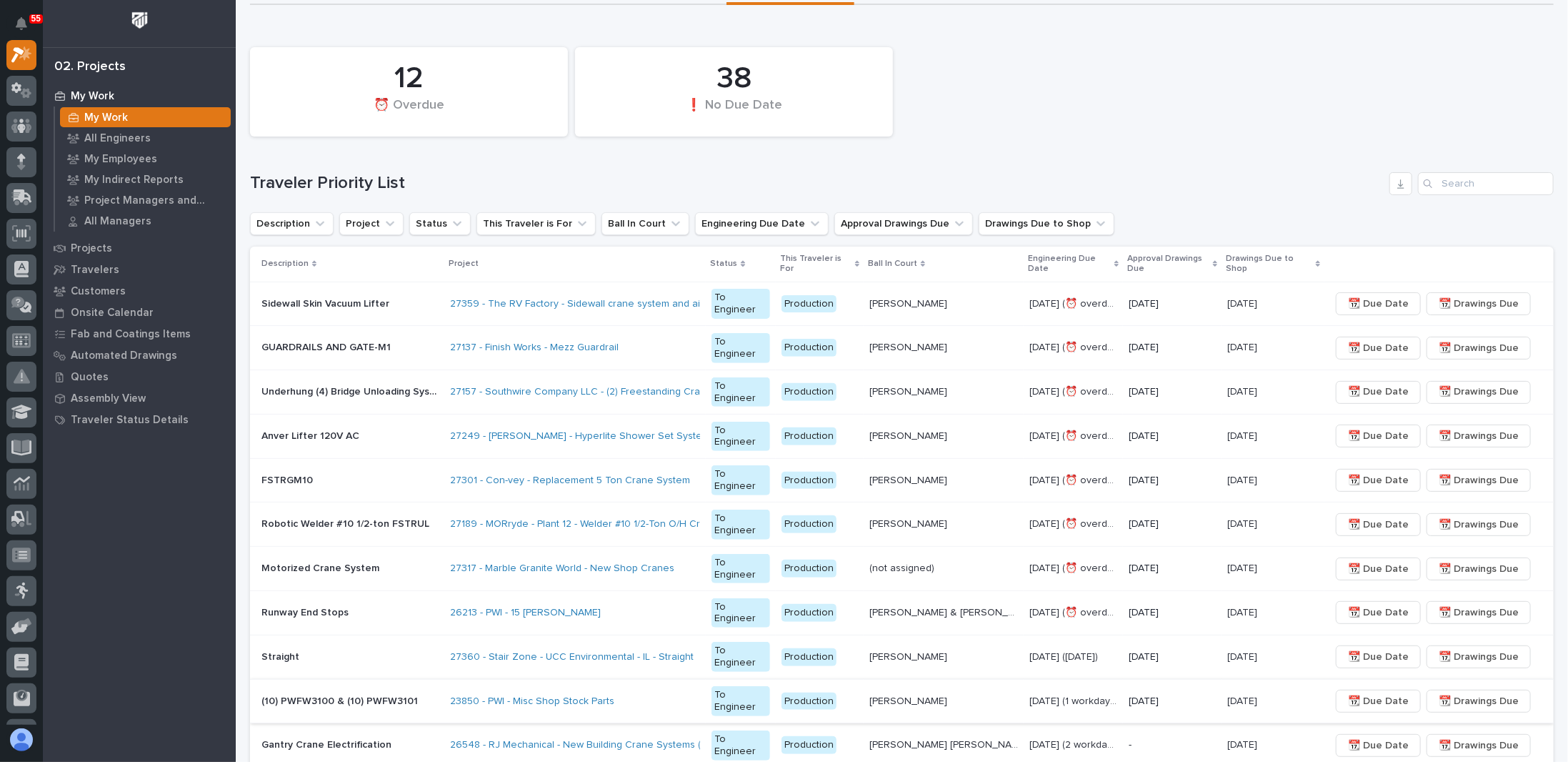
scroll to position [180, 0]
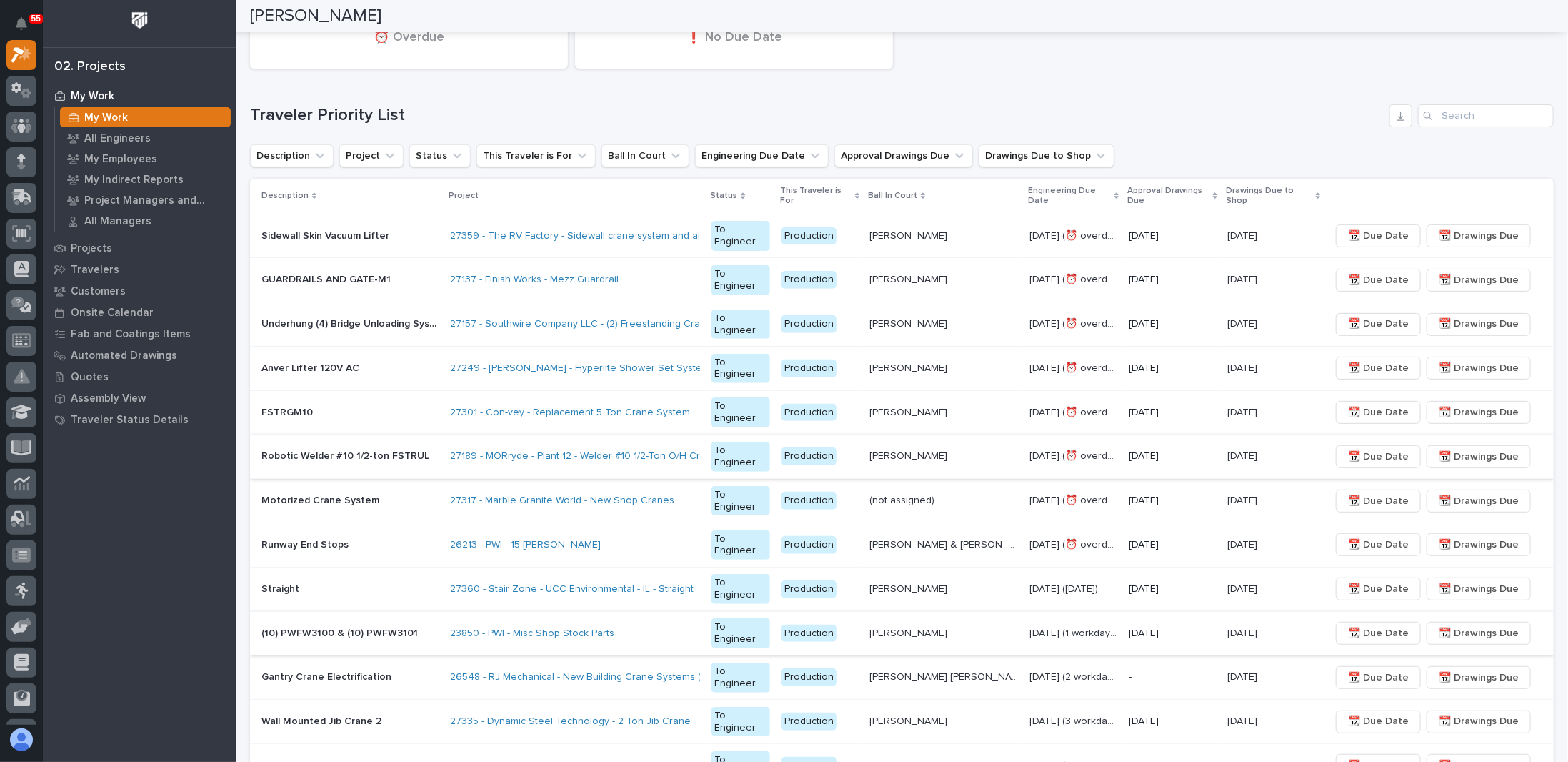
click at [1488, 455] on span "📆 Drawings Due" at bounding box center [1479, 456] width 80 height 17
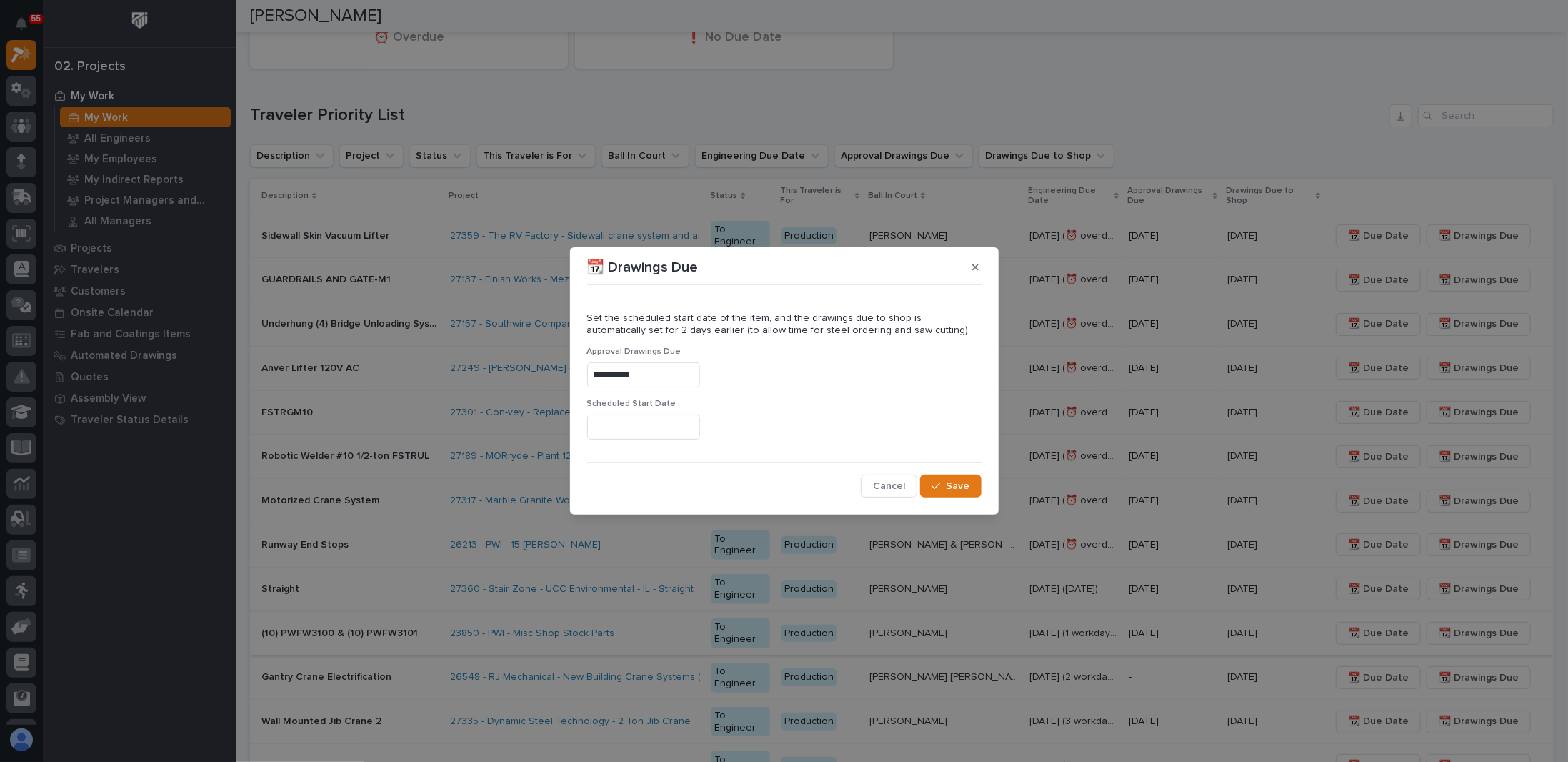
click at [667, 421] on input "text" at bounding box center [643, 427] width 113 height 25
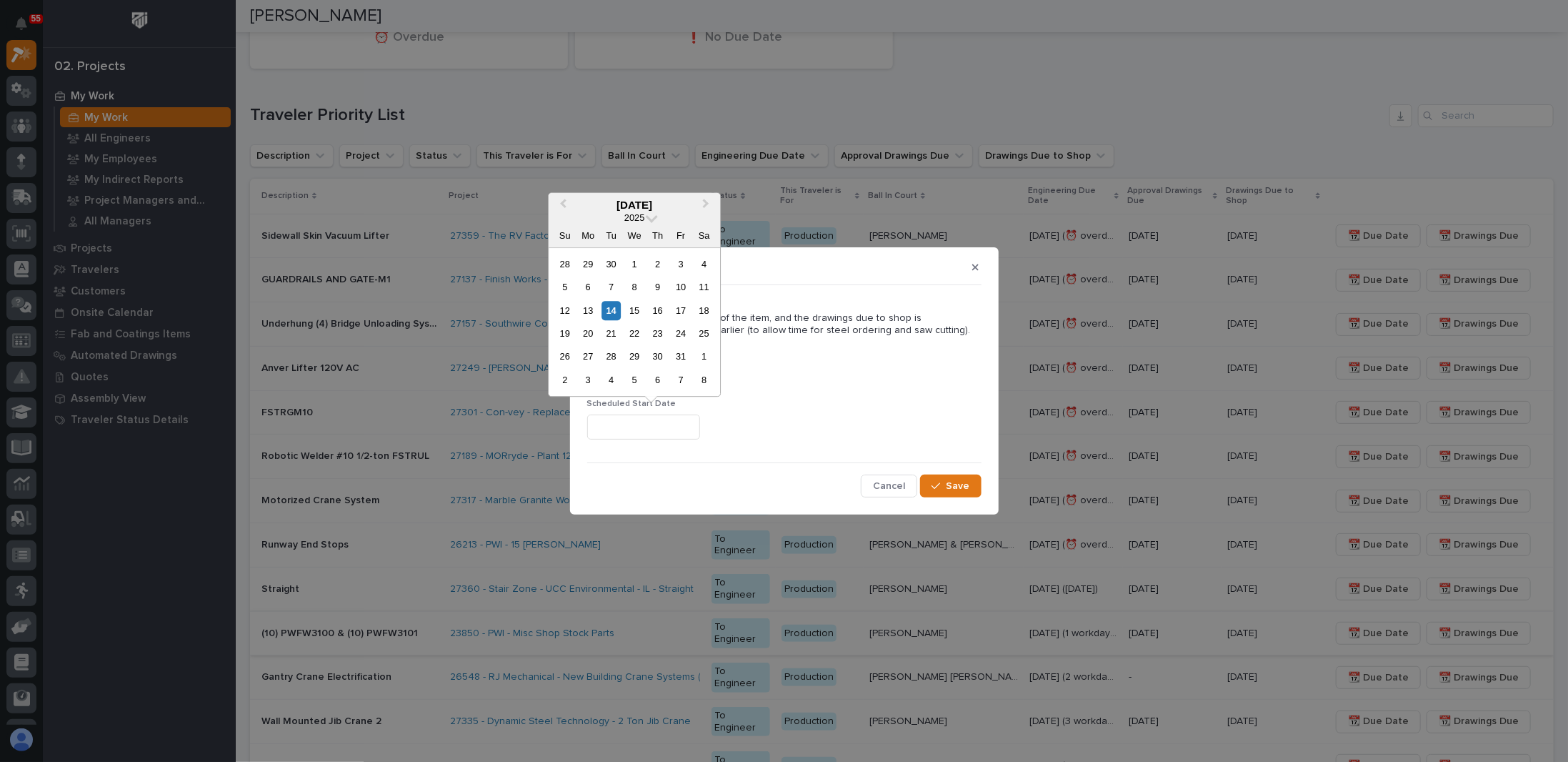
click at [753, 420] on div at bounding box center [784, 427] width 395 height 25
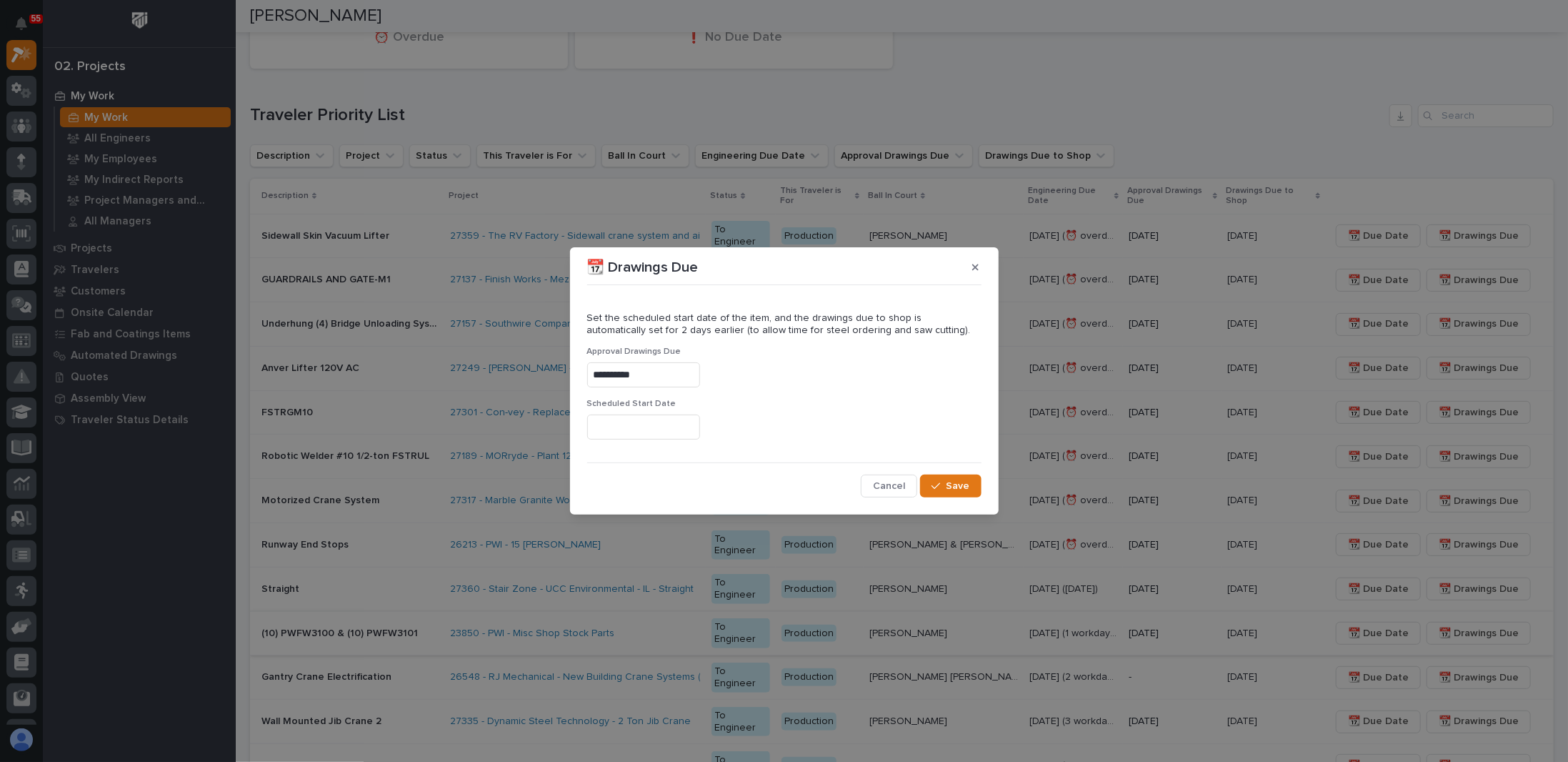
click at [661, 371] on input "**********" at bounding box center [643, 375] width 113 height 25
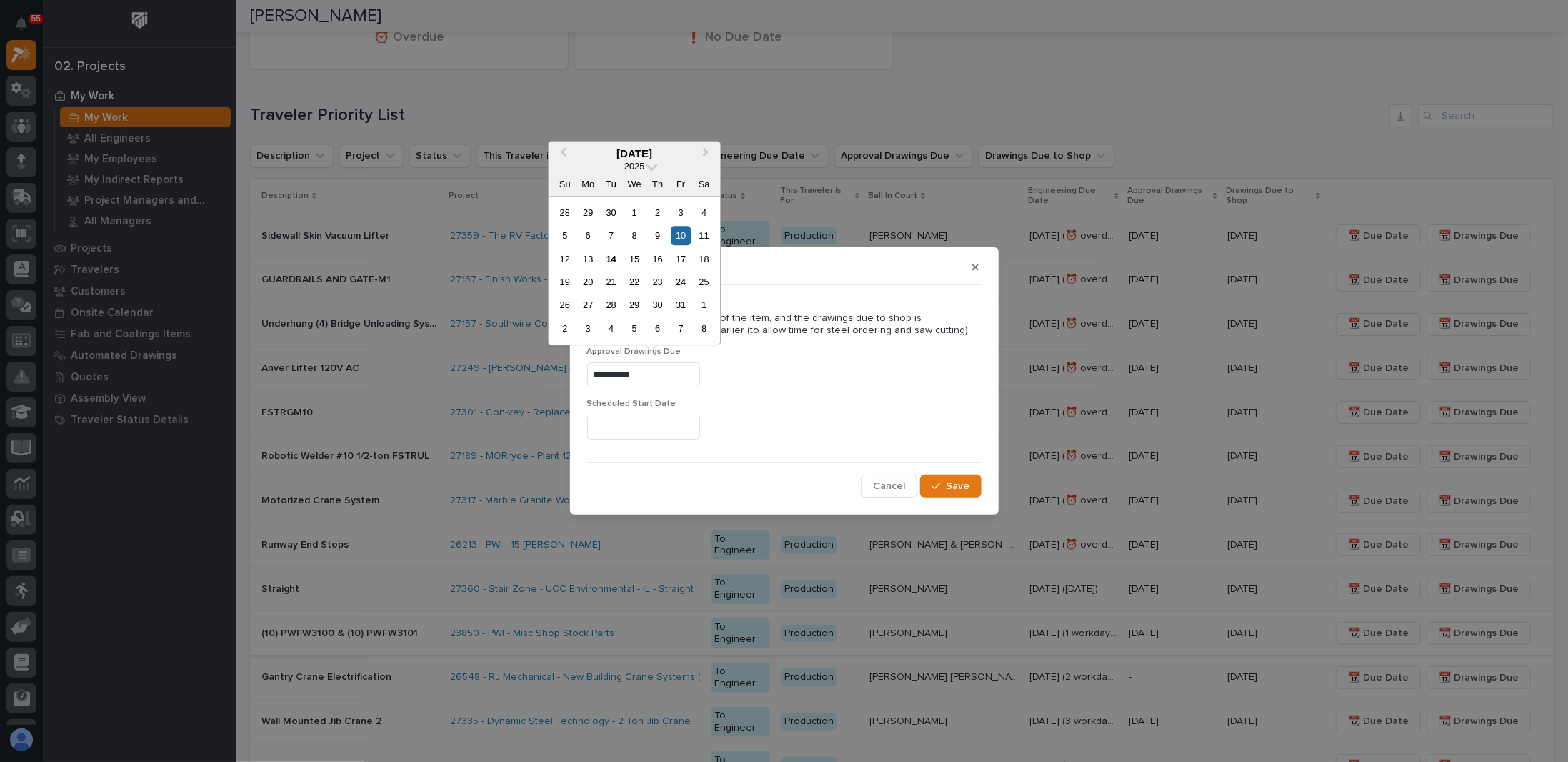
drag, startPoint x: 677, startPoint y: 378, endPoint x: 346, endPoint y: 355, distance: 331.8
click at [361, 356] on div "**********" at bounding box center [784, 381] width 1568 height 762
click at [955, 483] on span "Save" at bounding box center [958, 485] width 24 height 13
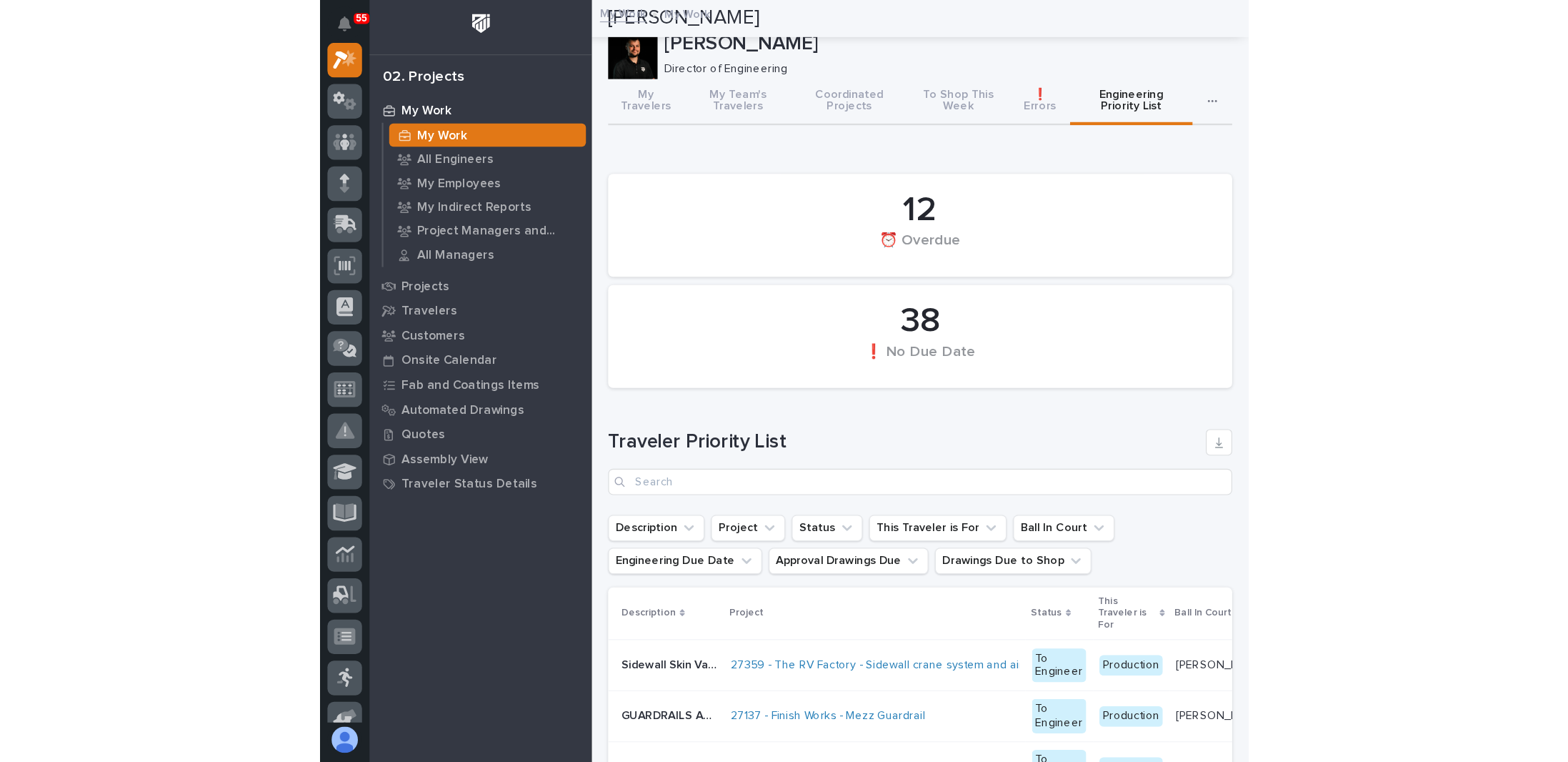
scroll to position [0, 0]
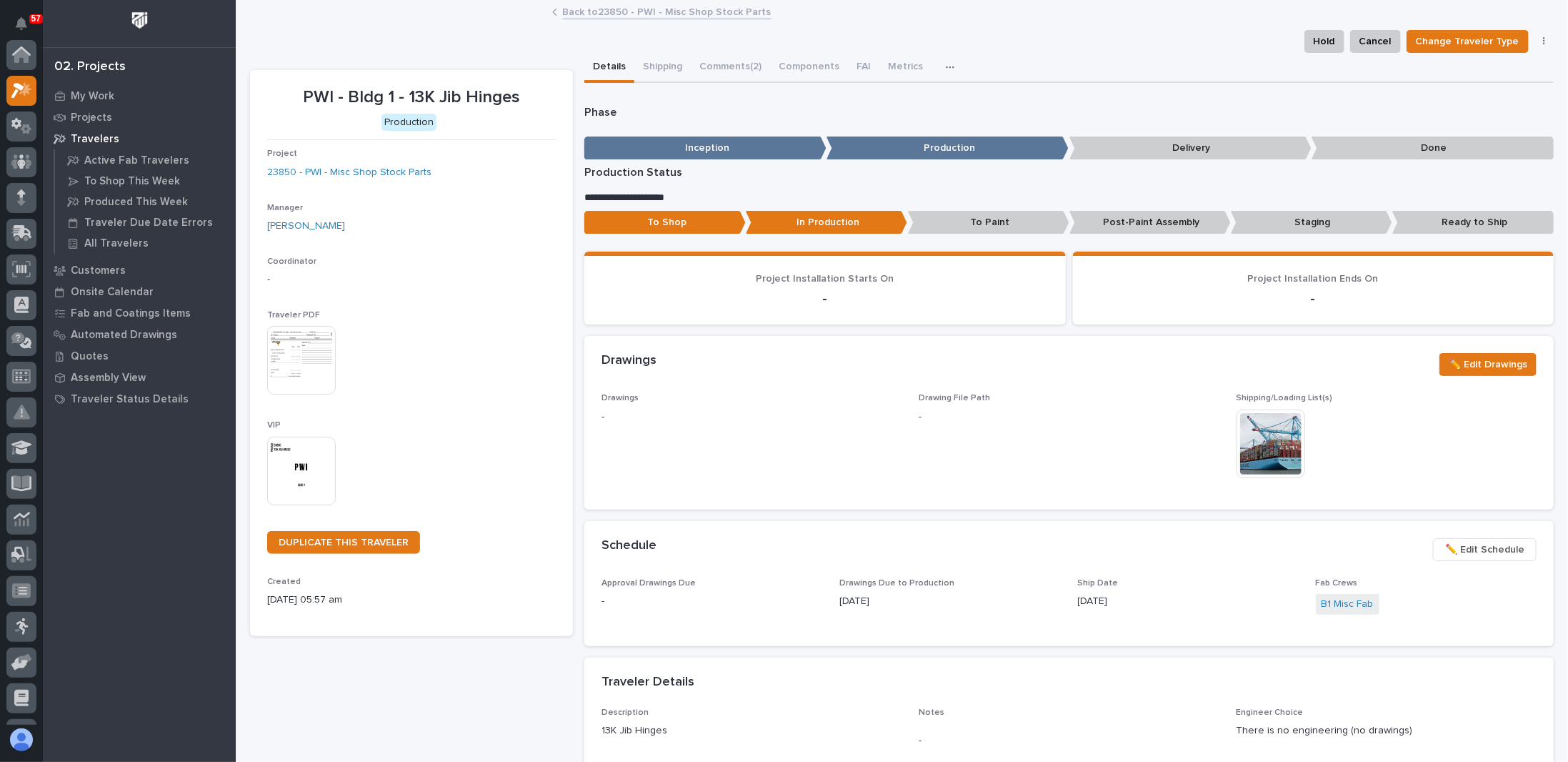
scroll to position [35, 0]
click at [101, 116] on p "Projects" at bounding box center [91, 117] width 41 height 13
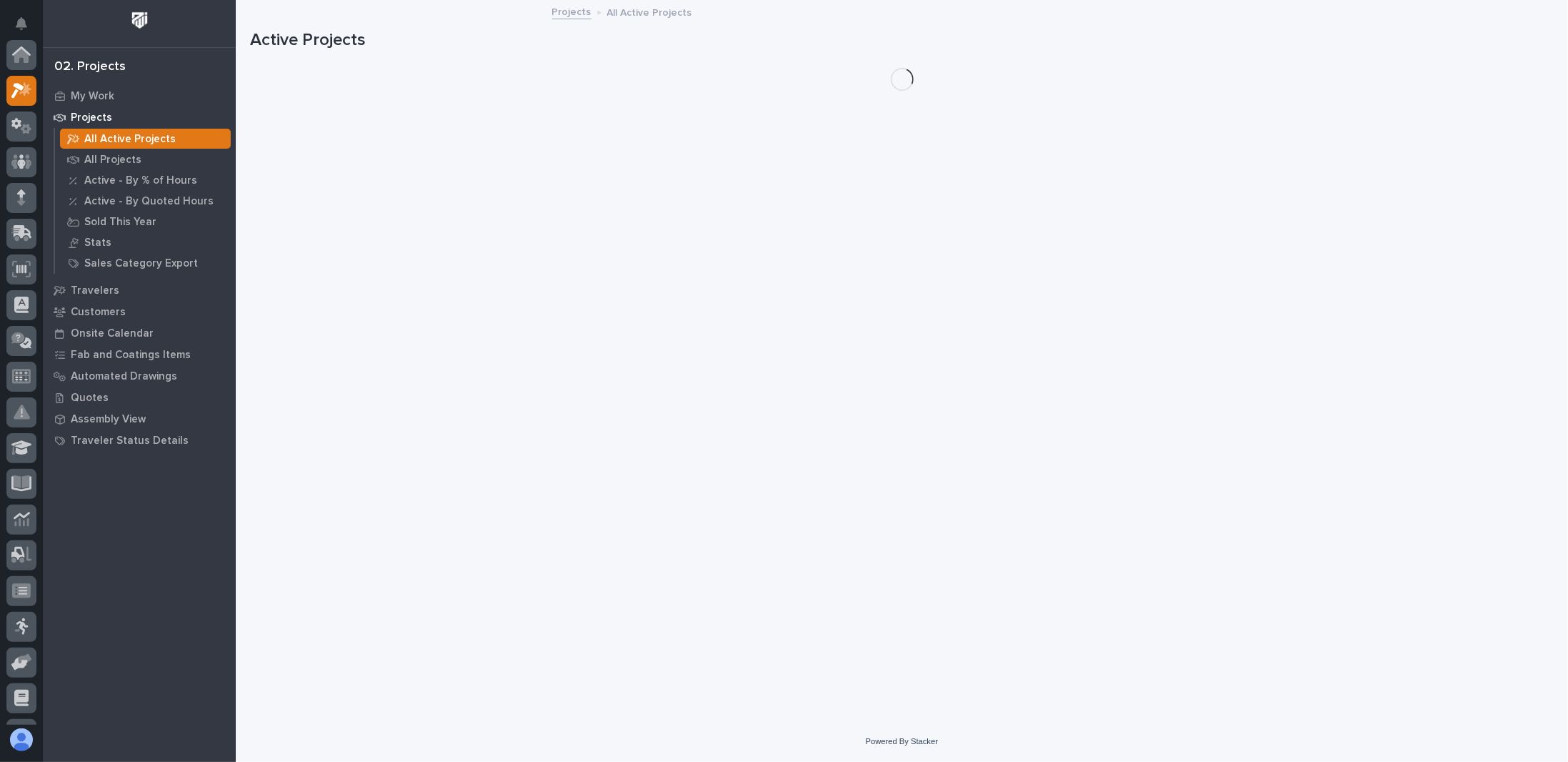
scroll to position [35, 0]
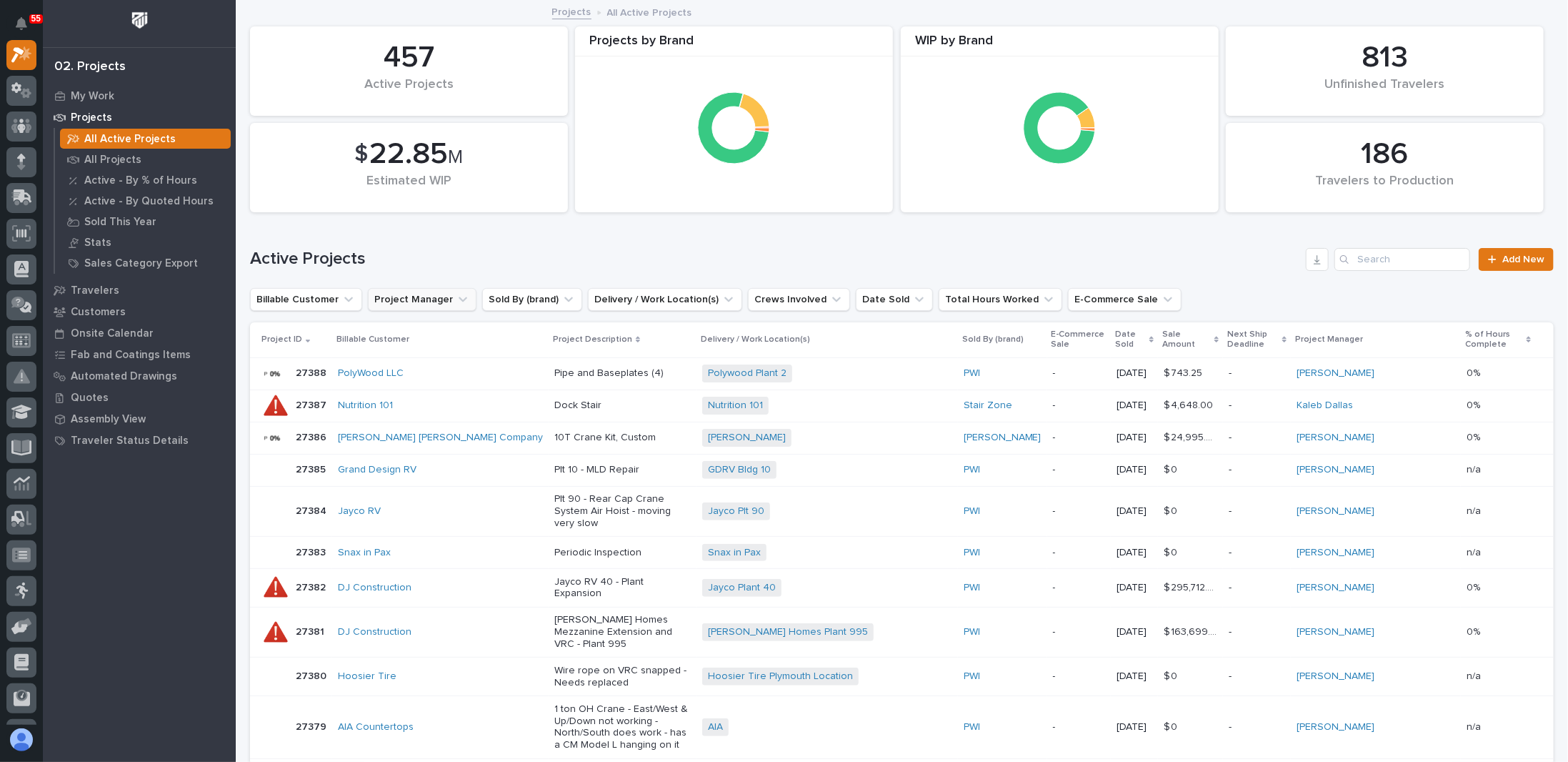
click at [415, 297] on button "Project Manager" at bounding box center [422, 299] width 108 height 23
type input "roa"
click at [412, 387] on p "Roark Jones" at bounding box center [454, 391] width 151 height 10
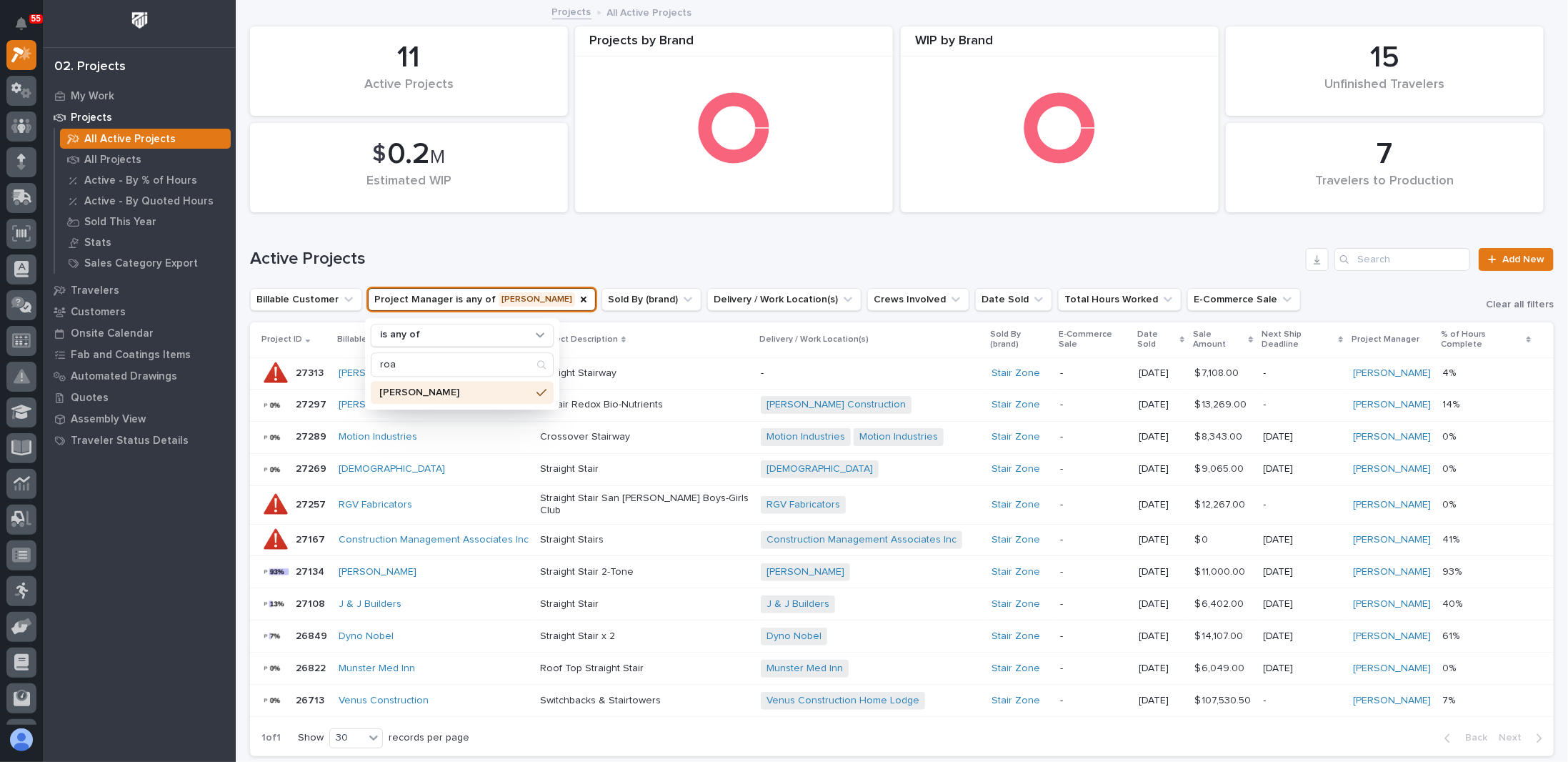
click at [617, 252] on h1 "Active Projects" at bounding box center [775, 259] width 1050 height 21
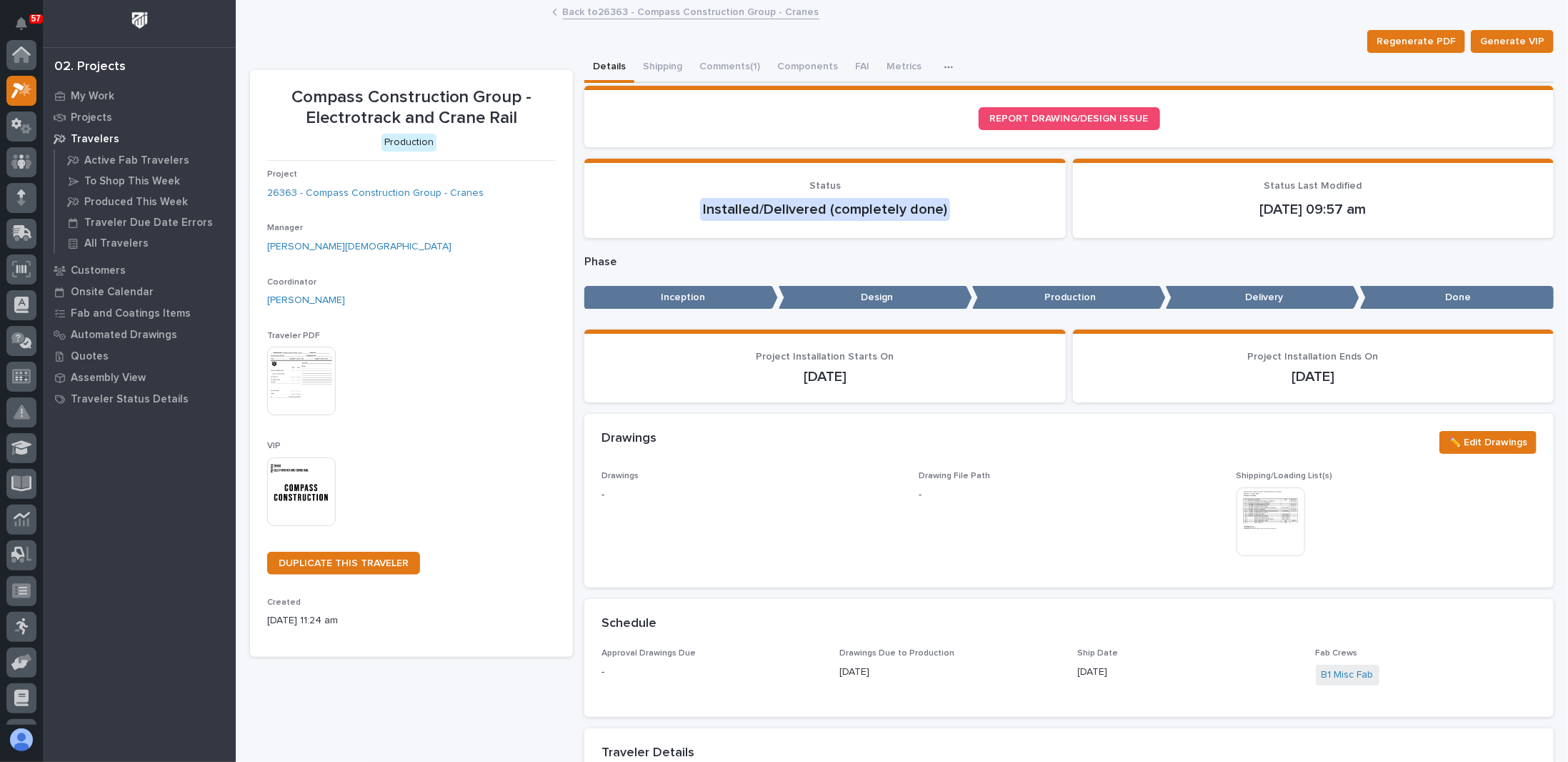
scroll to position [35, 0]
click at [606, 15] on link "Back to 26363 - Compass Construction Group - Cranes" at bounding box center [691, 11] width 257 height 16
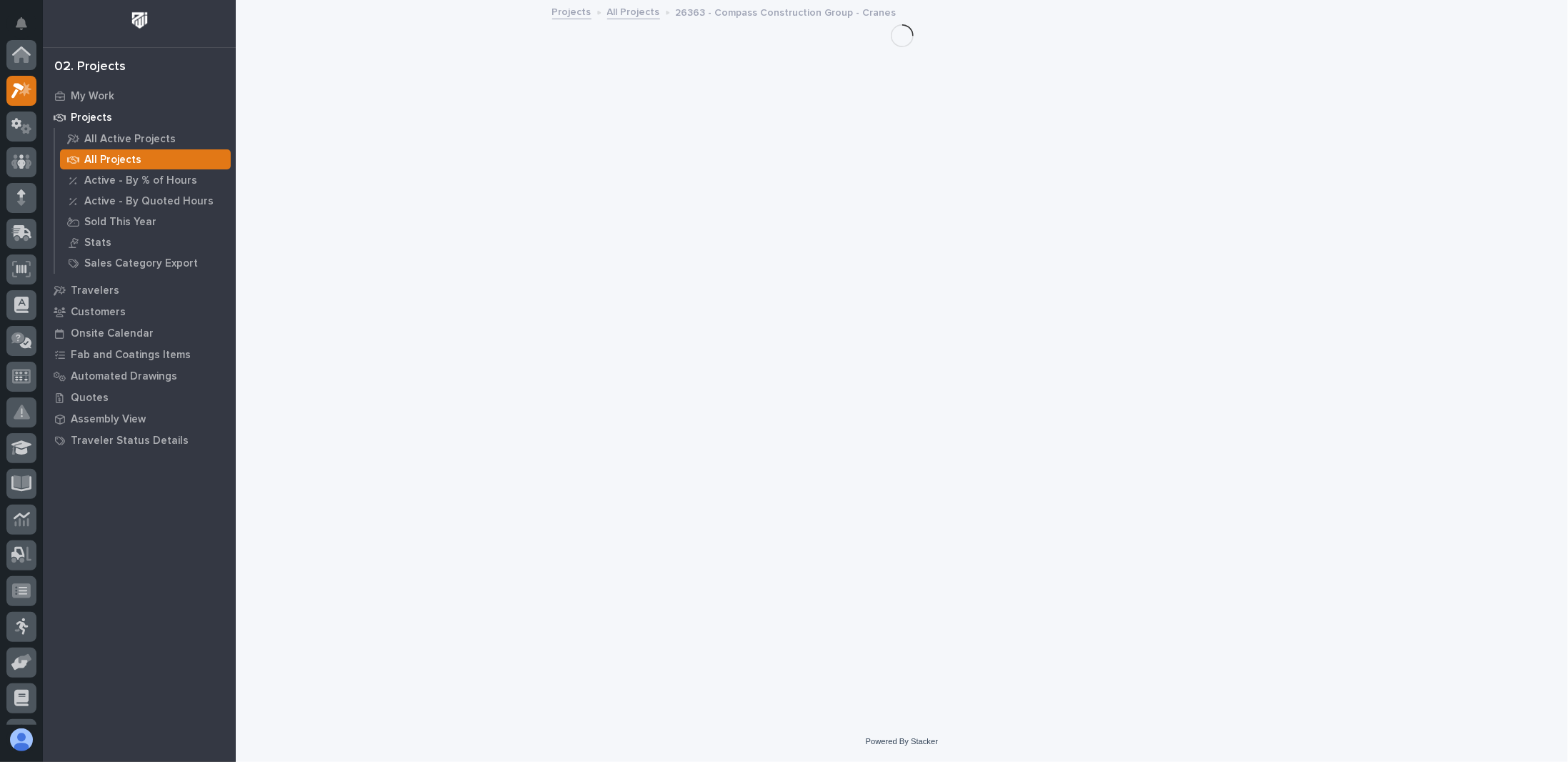
scroll to position [35, 0]
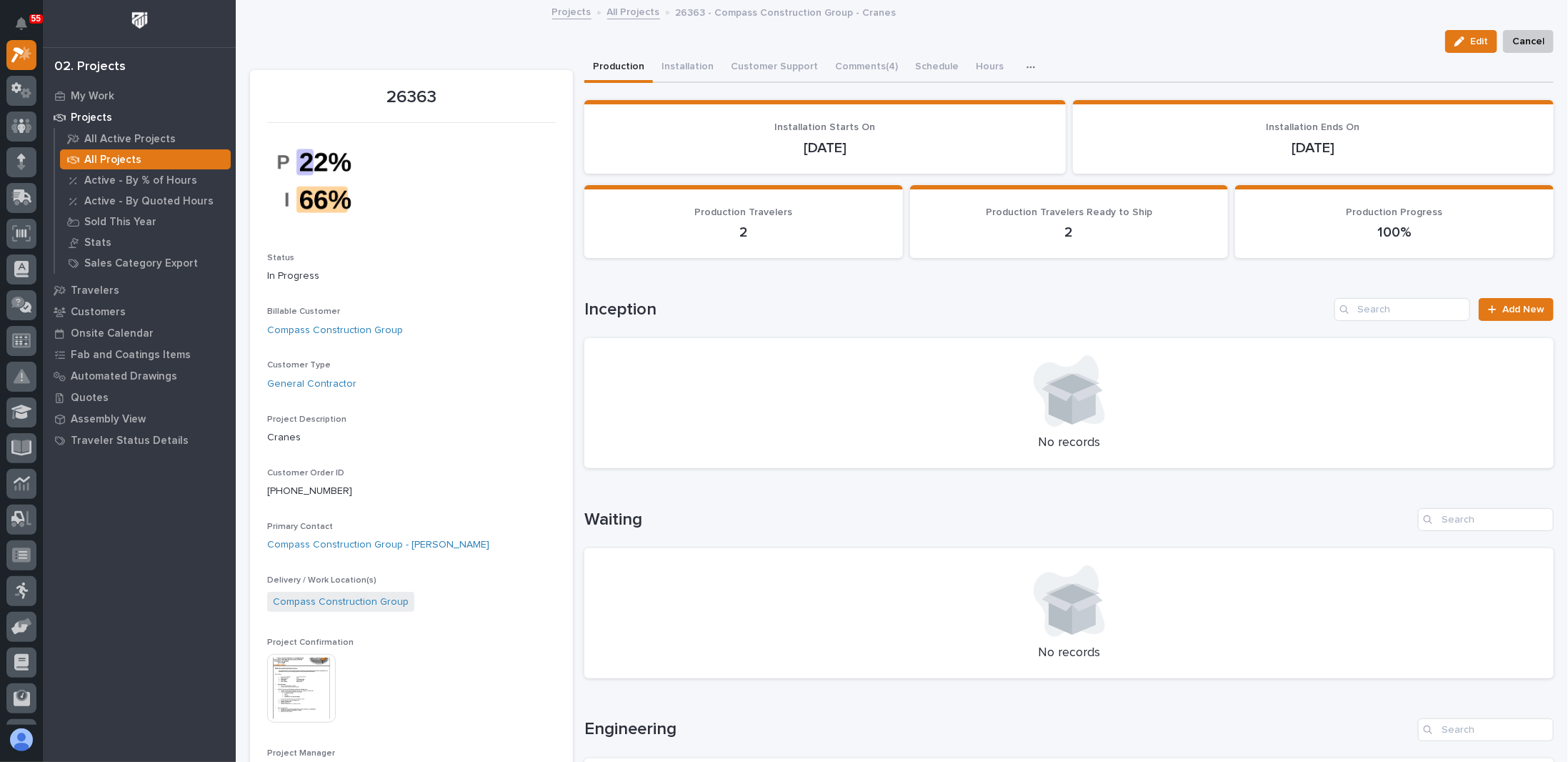
click at [628, 10] on link "All Projects" at bounding box center [634, 11] width 53 height 16
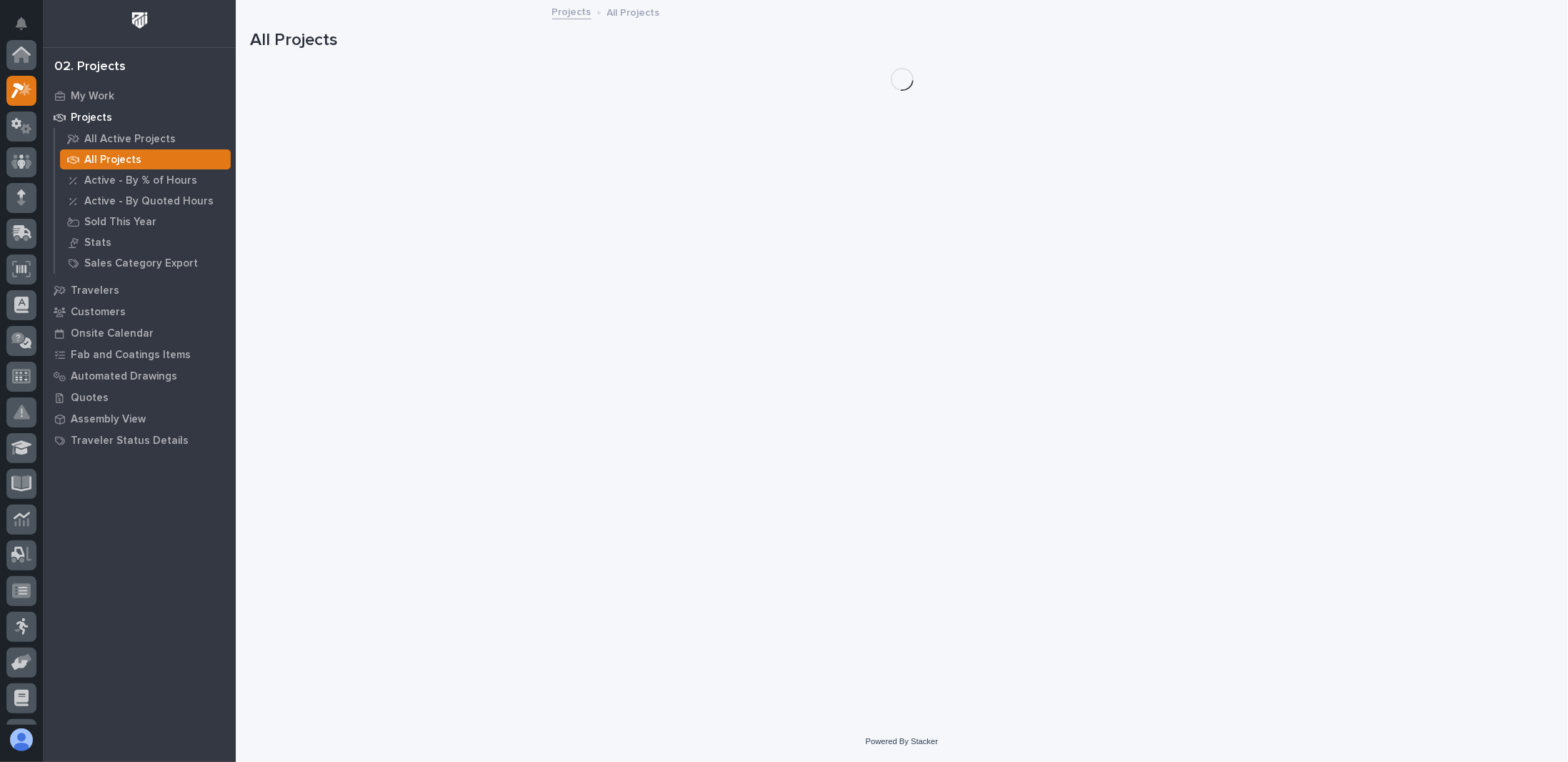
scroll to position [35, 0]
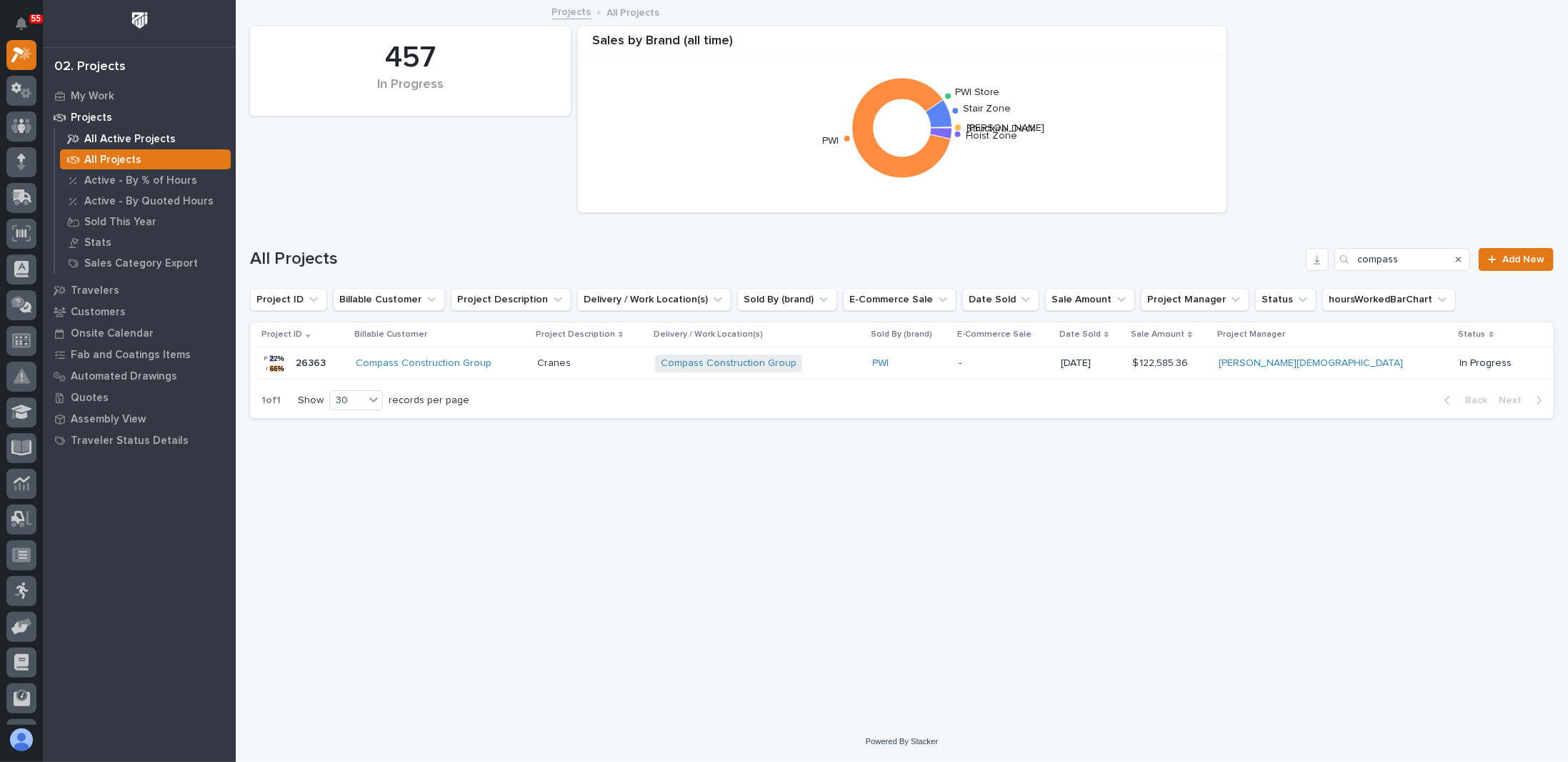
click at [131, 133] on p "All Active Projects" at bounding box center [130, 139] width 91 height 13
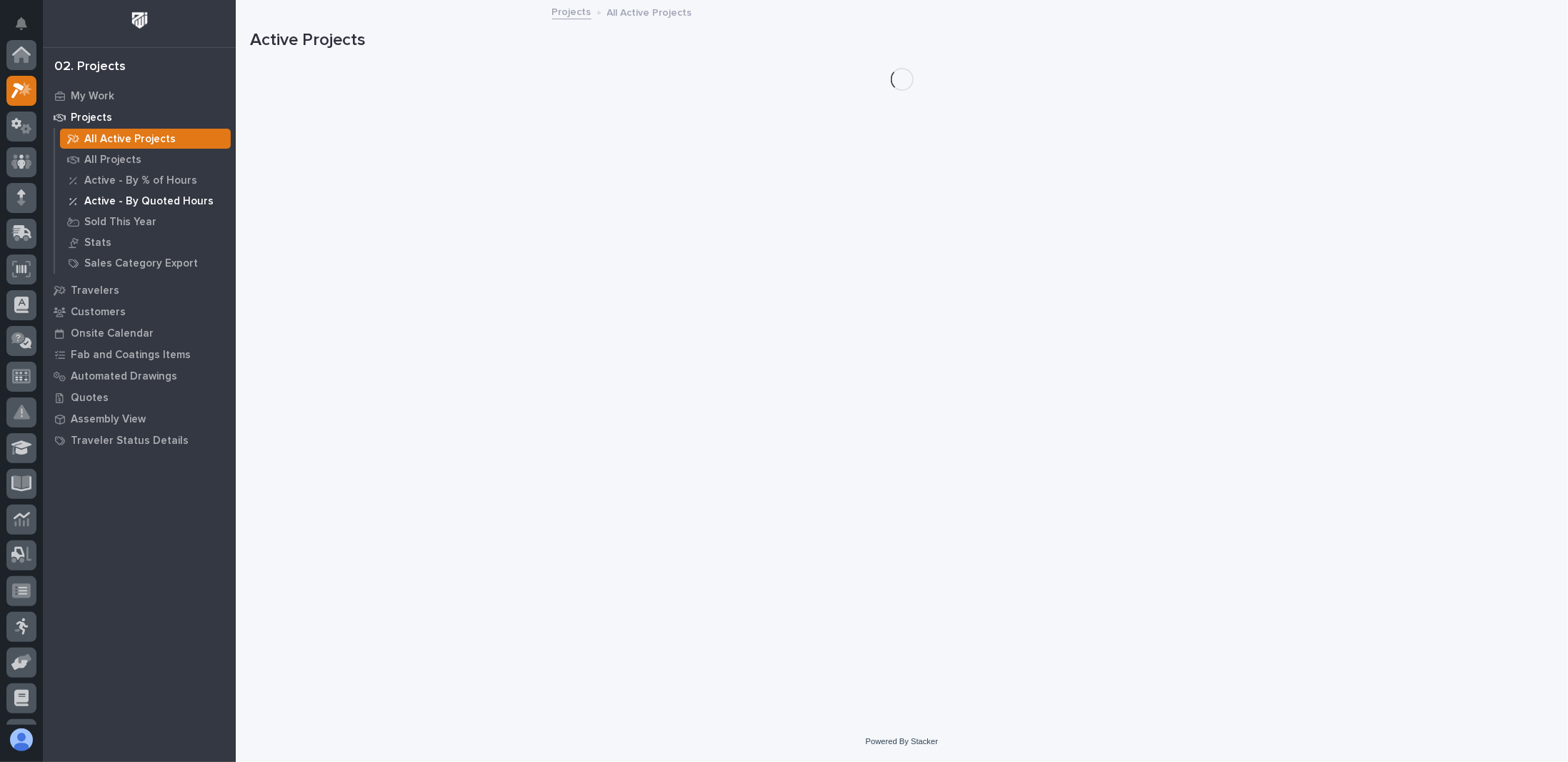
scroll to position [35, 0]
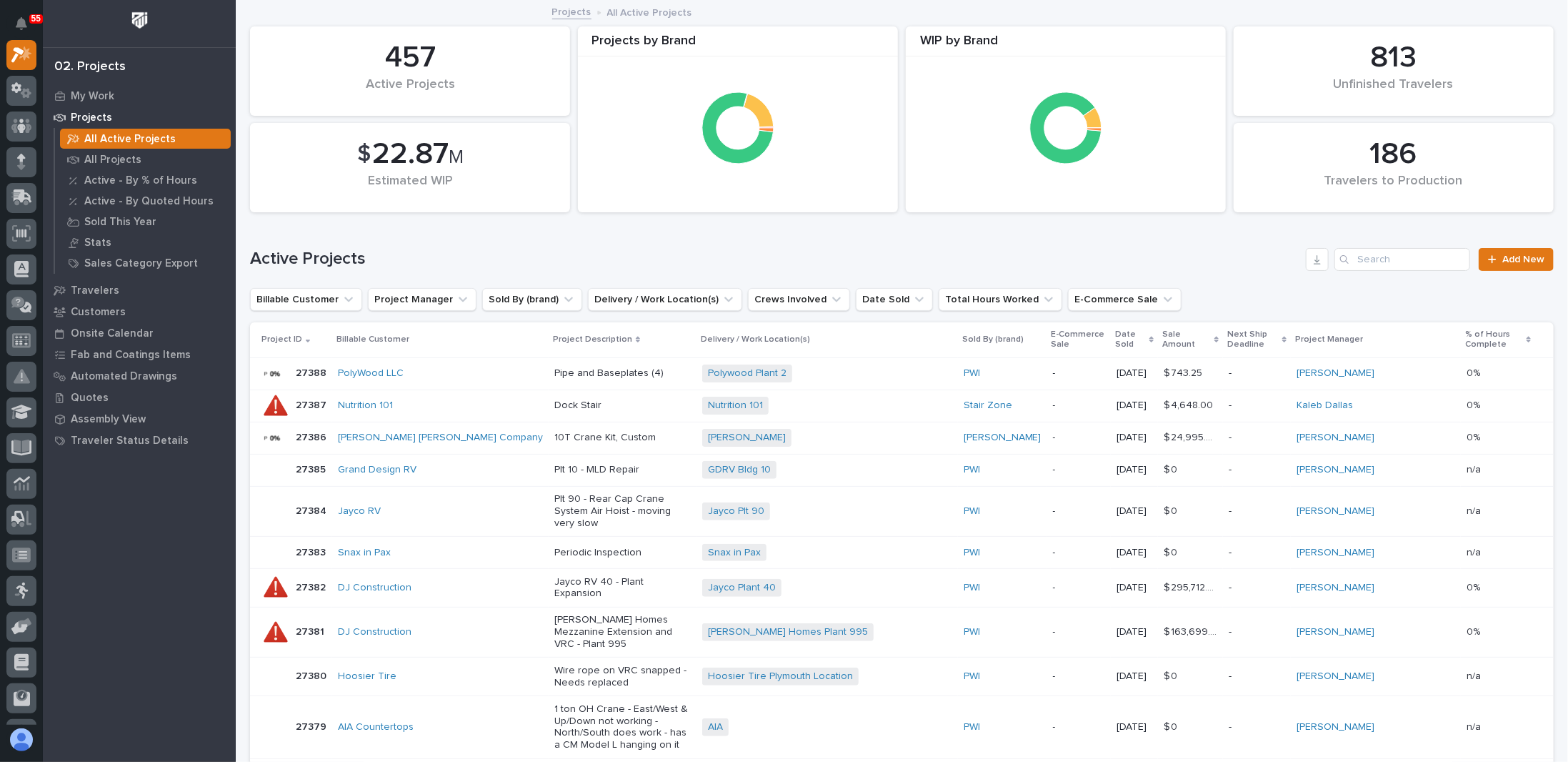
click at [643, 234] on div "Active Projects Add New" at bounding box center [902, 253] width 1304 height 69
click at [854, 243] on div "Active Projects Add New" at bounding box center [902, 253] width 1304 height 69
